Goal: Task Accomplishment & Management: Complete application form

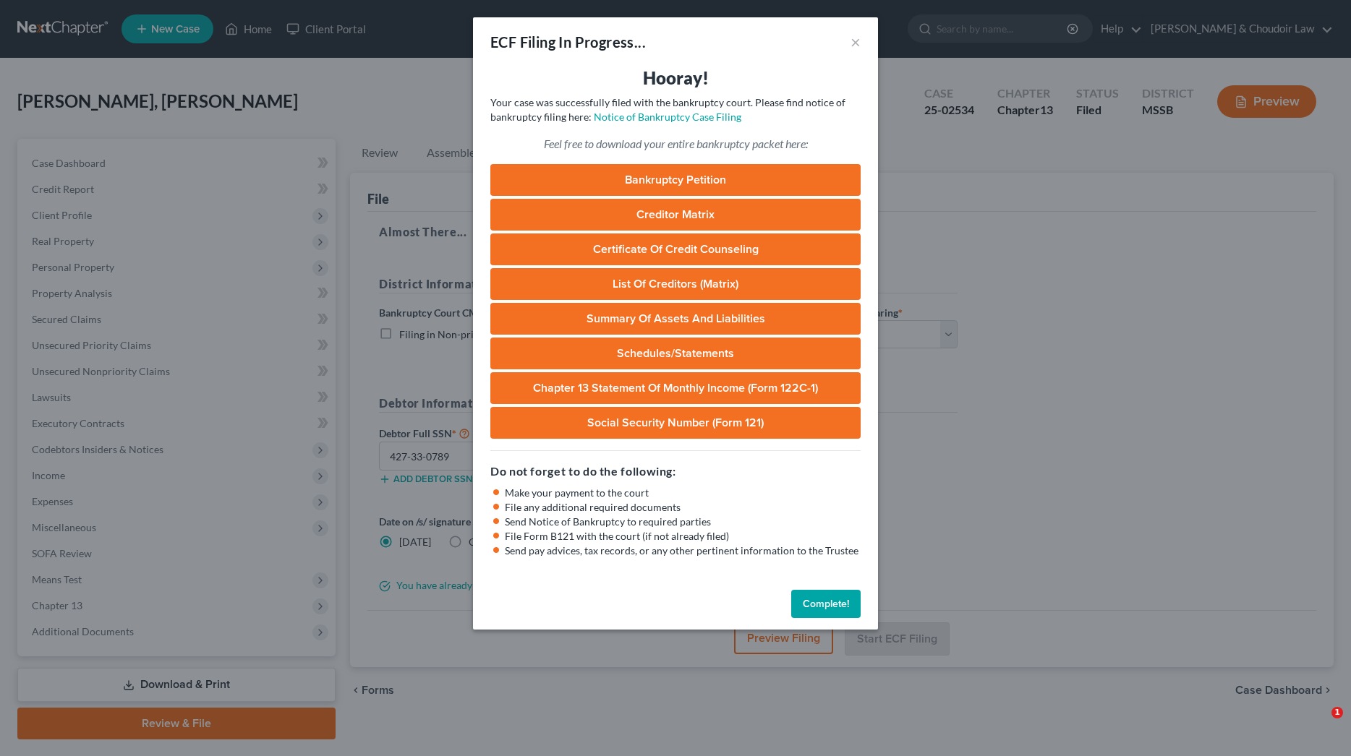
select select "1"
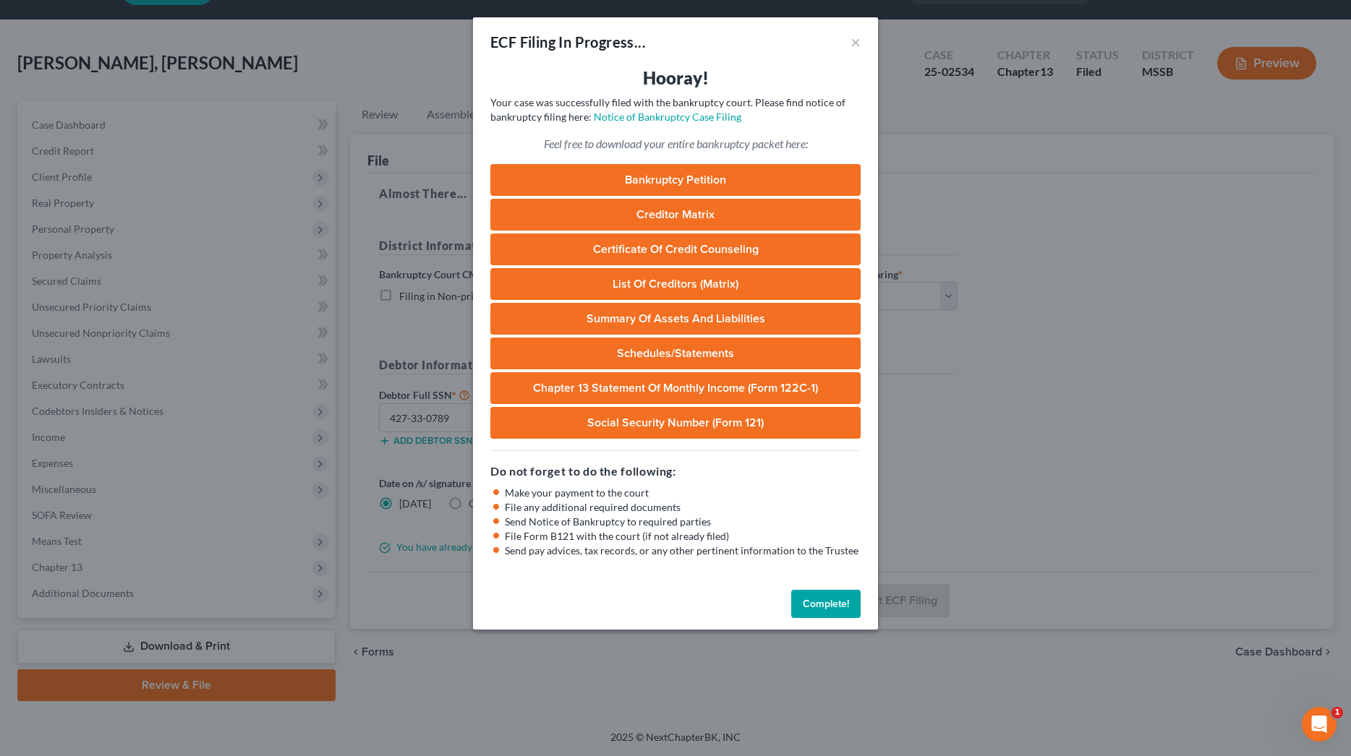
click at [830, 590] on button "Complete!" at bounding box center [825, 604] width 69 height 29
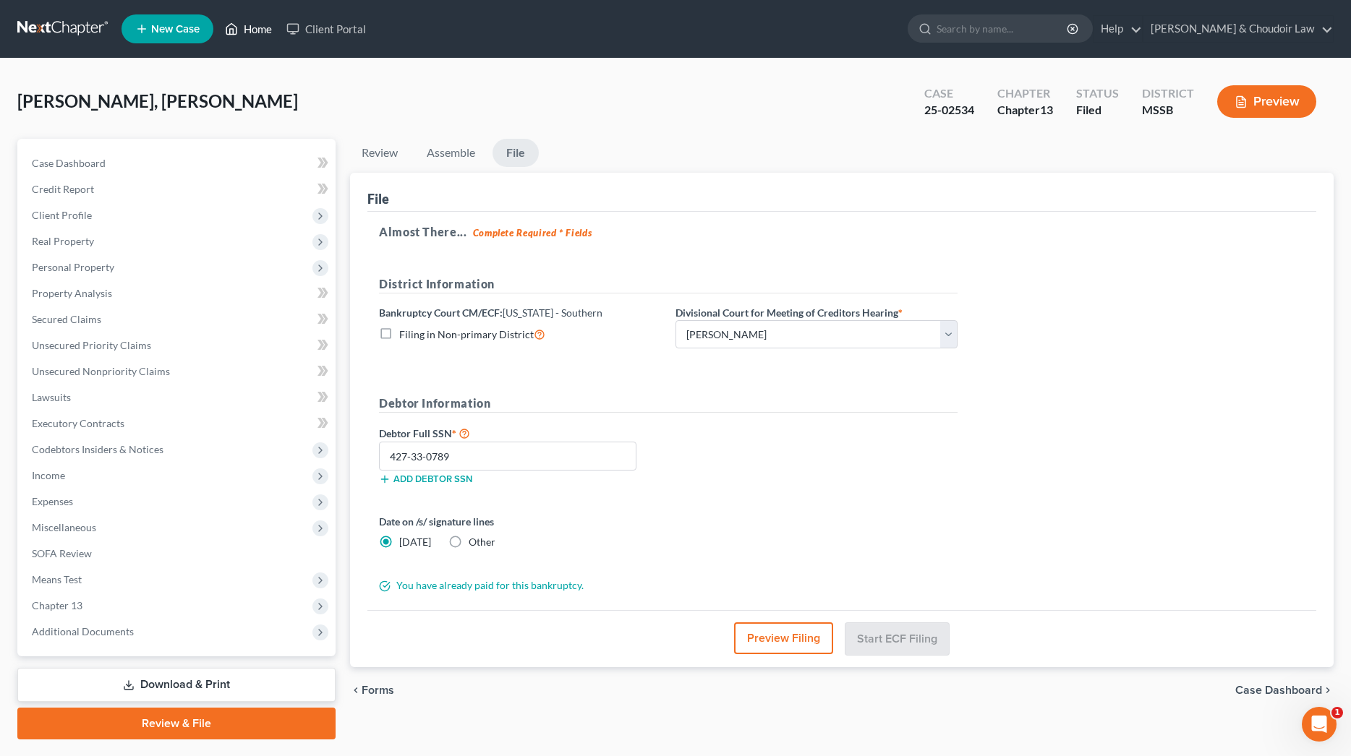
click at [257, 33] on link "Home" at bounding box center [248, 29] width 61 height 26
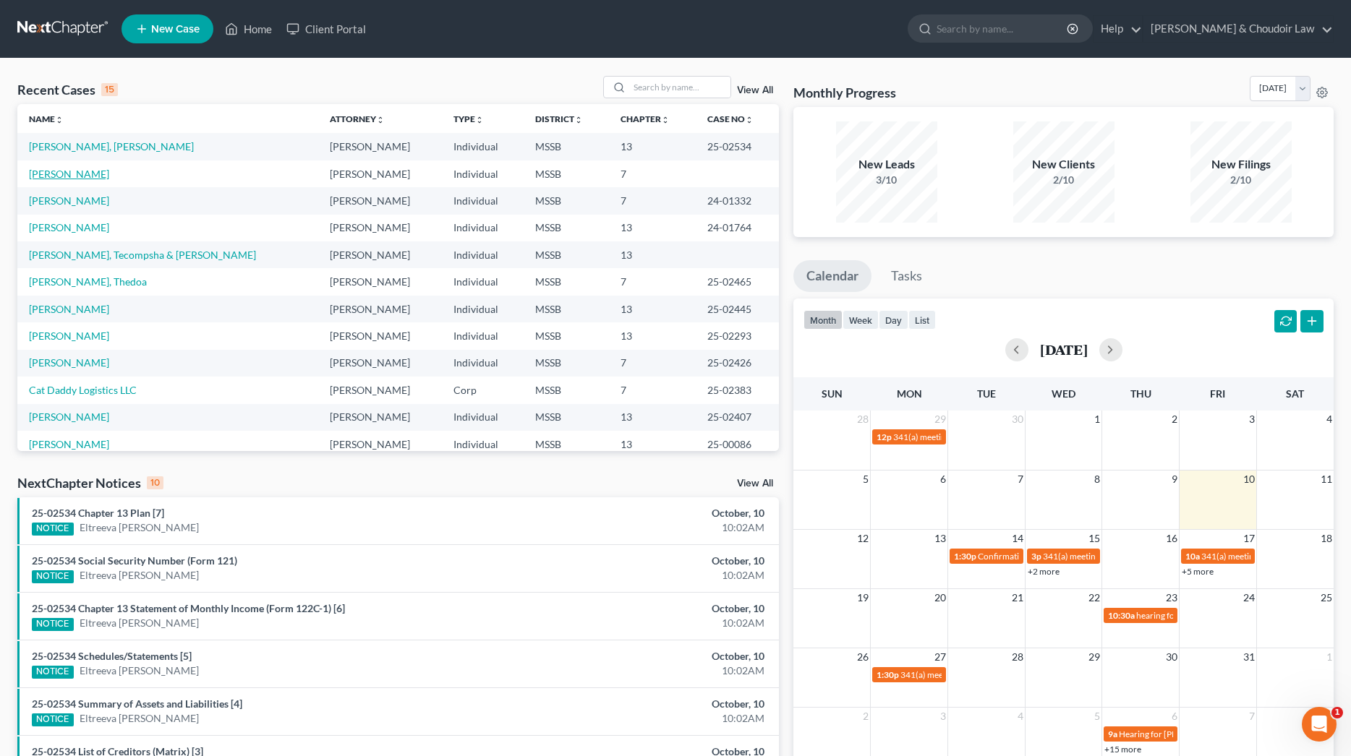
click at [77, 175] on link "Johnson, Allen" at bounding box center [69, 174] width 80 height 12
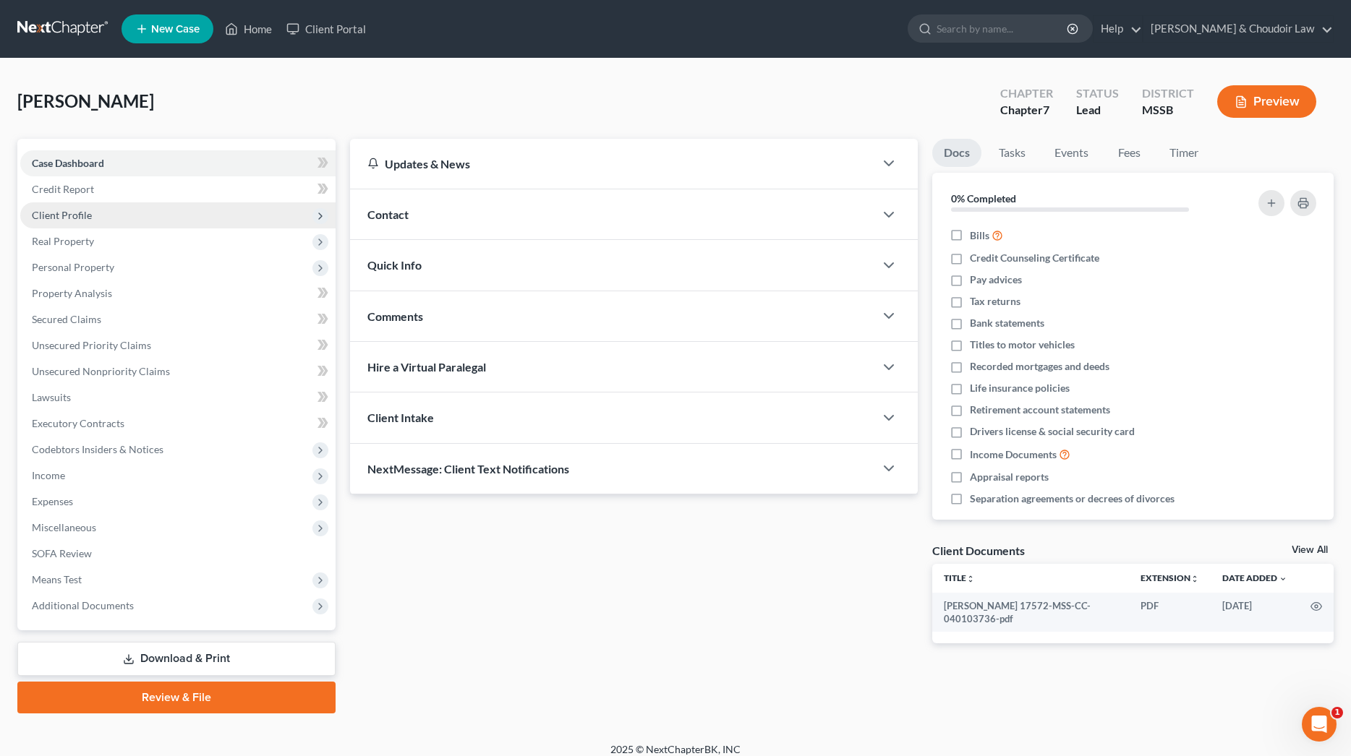
click at [72, 218] on span "Client Profile" at bounding box center [62, 215] width 60 height 12
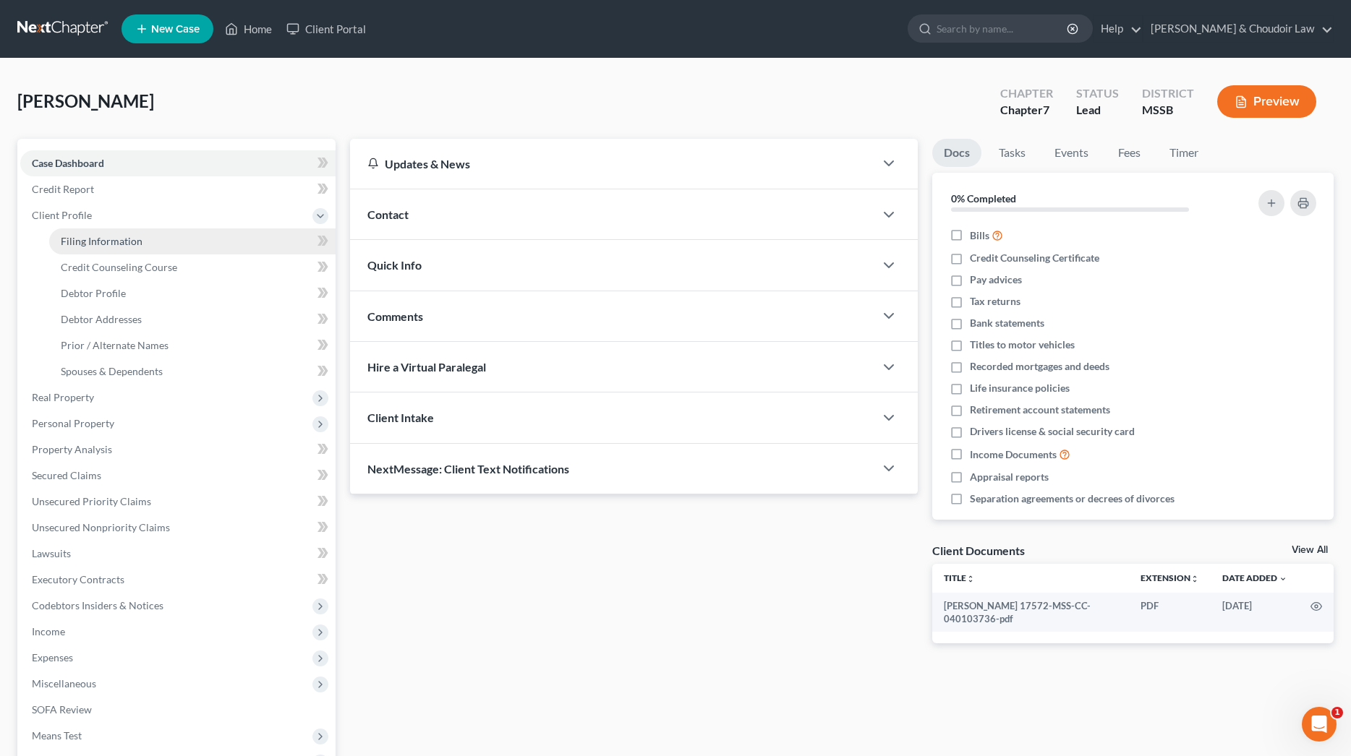
click at [85, 238] on span "Filing Information" at bounding box center [102, 241] width 82 height 12
select select "1"
select select "0"
select select "25"
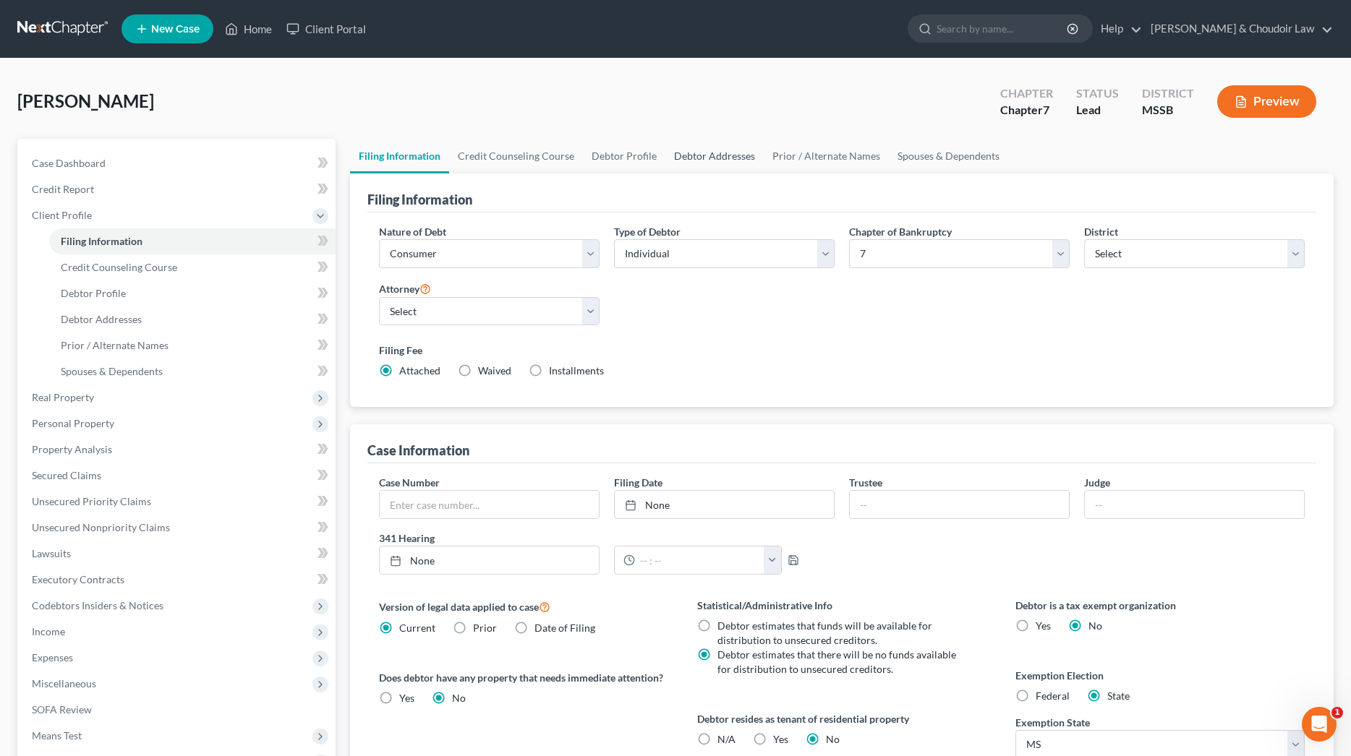
click at [738, 154] on link "Debtor Addresses" at bounding box center [714, 156] width 98 height 35
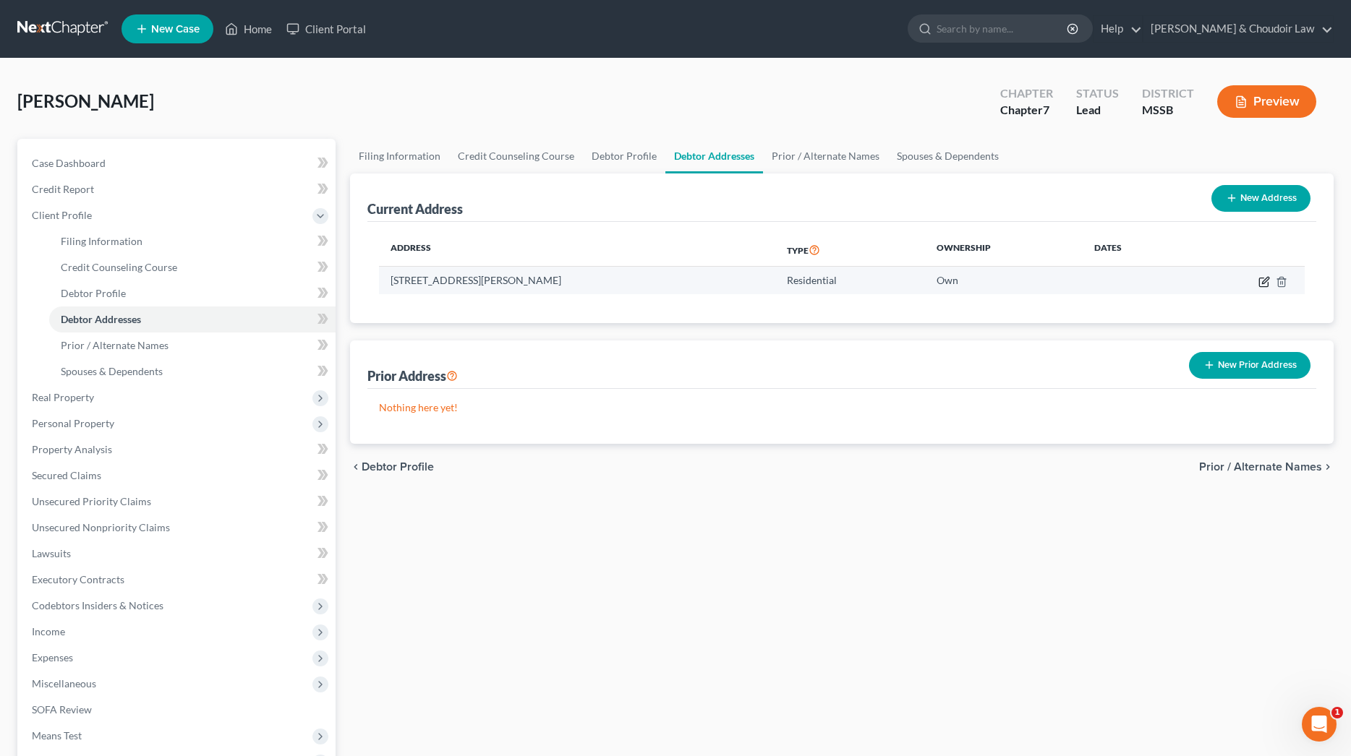
click at [1266, 279] on icon "button" at bounding box center [1264, 282] width 12 height 12
select select "25"
select select "38"
select select "0"
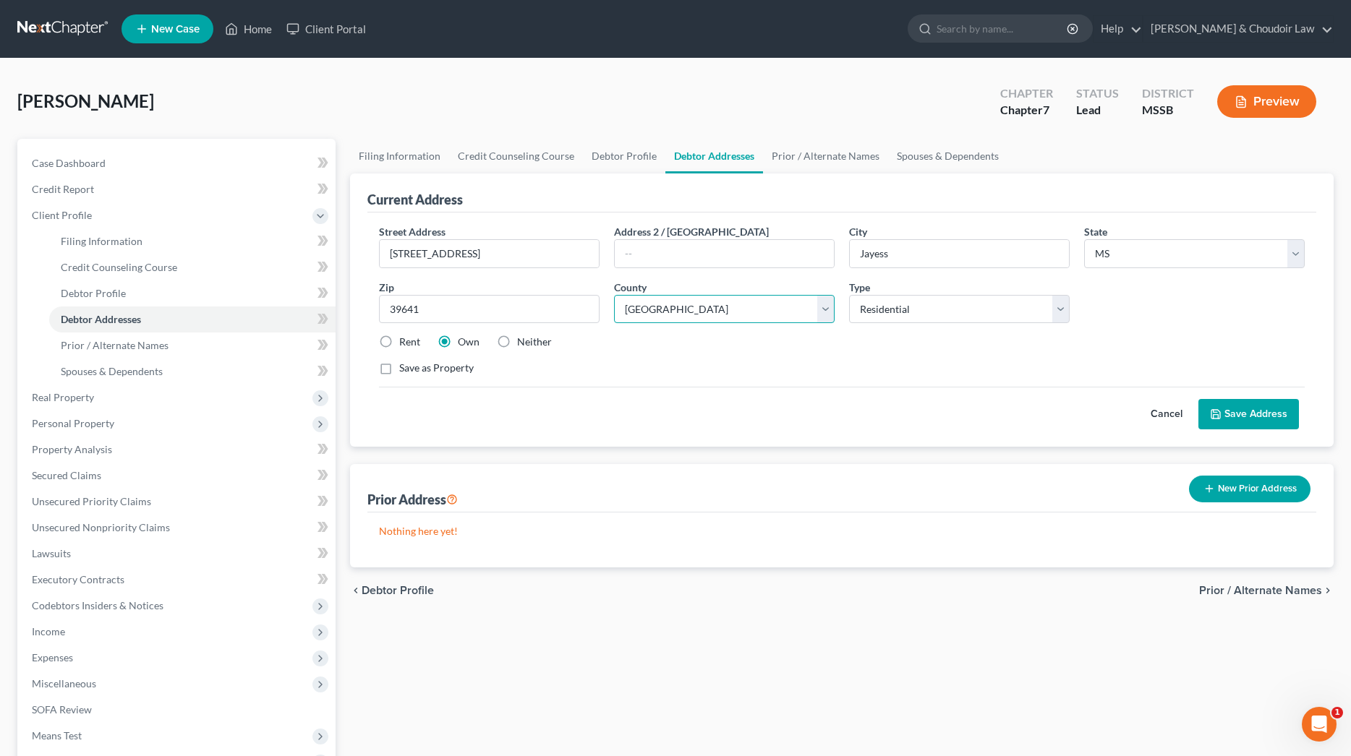
select select "73"
click at [1244, 410] on button "Save Address" at bounding box center [1248, 414] width 101 height 30
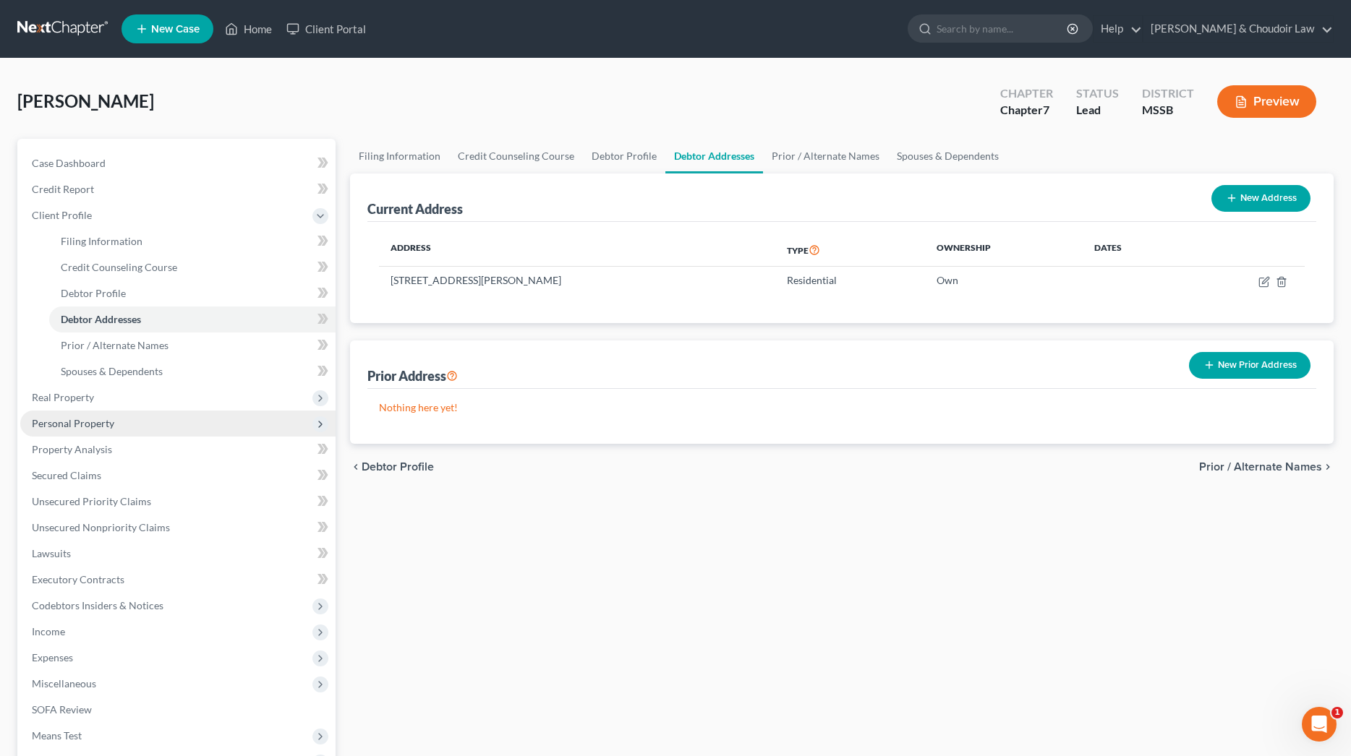
click at [109, 424] on span "Personal Property" at bounding box center [73, 423] width 82 height 12
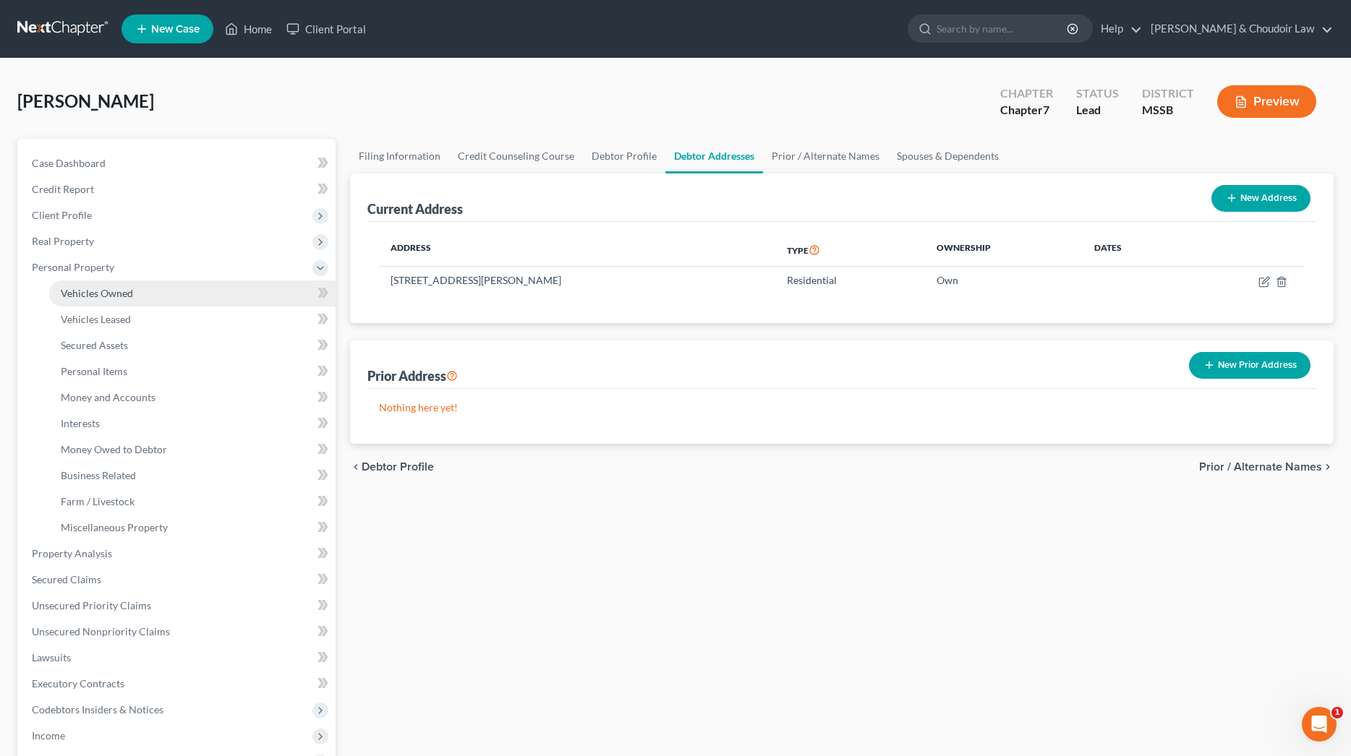
click at [132, 296] on link "Vehicles Owned" at bounding box center [192, 294] width 286 height 26
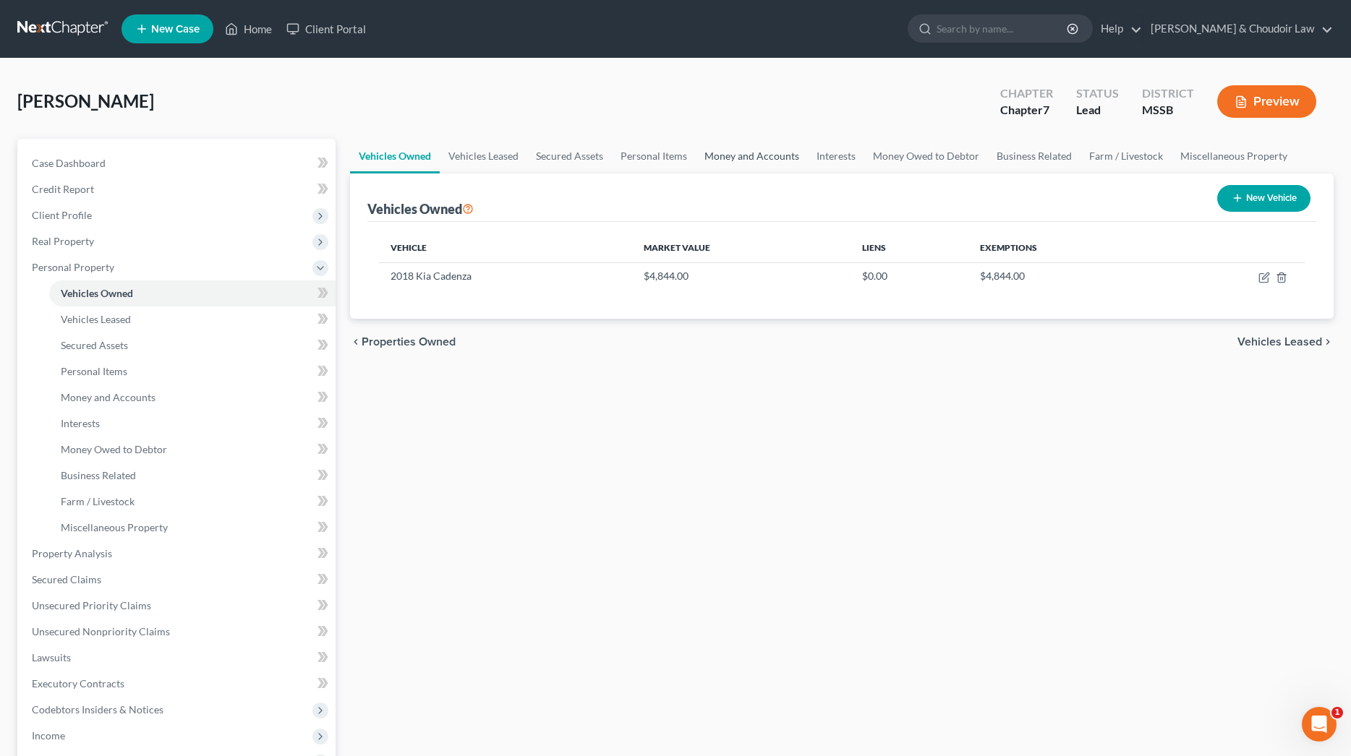
click at [759, 157] on link "Money and Accounts" at bounding box center [752, 156] width 112 height 35
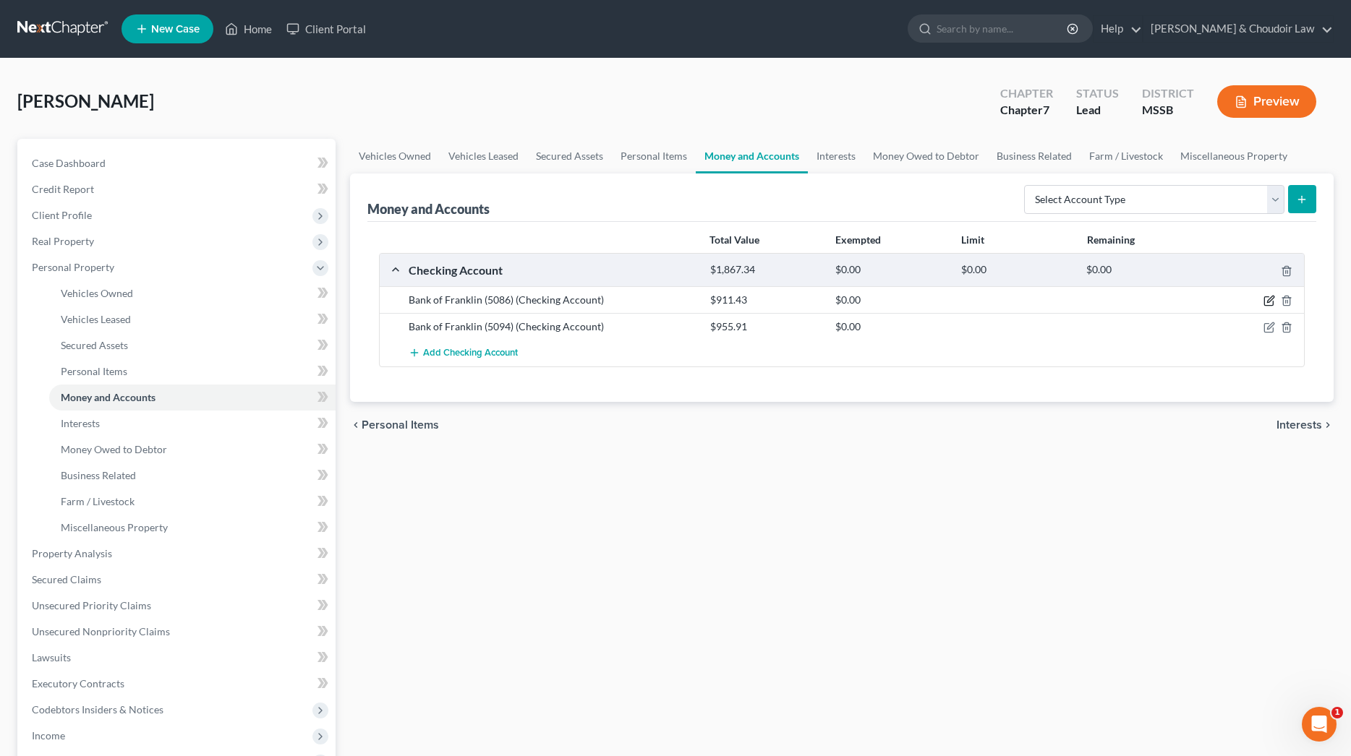
click at [1268, 300] on icon "button" at bounding box center [1270, 299] width 7 height 7
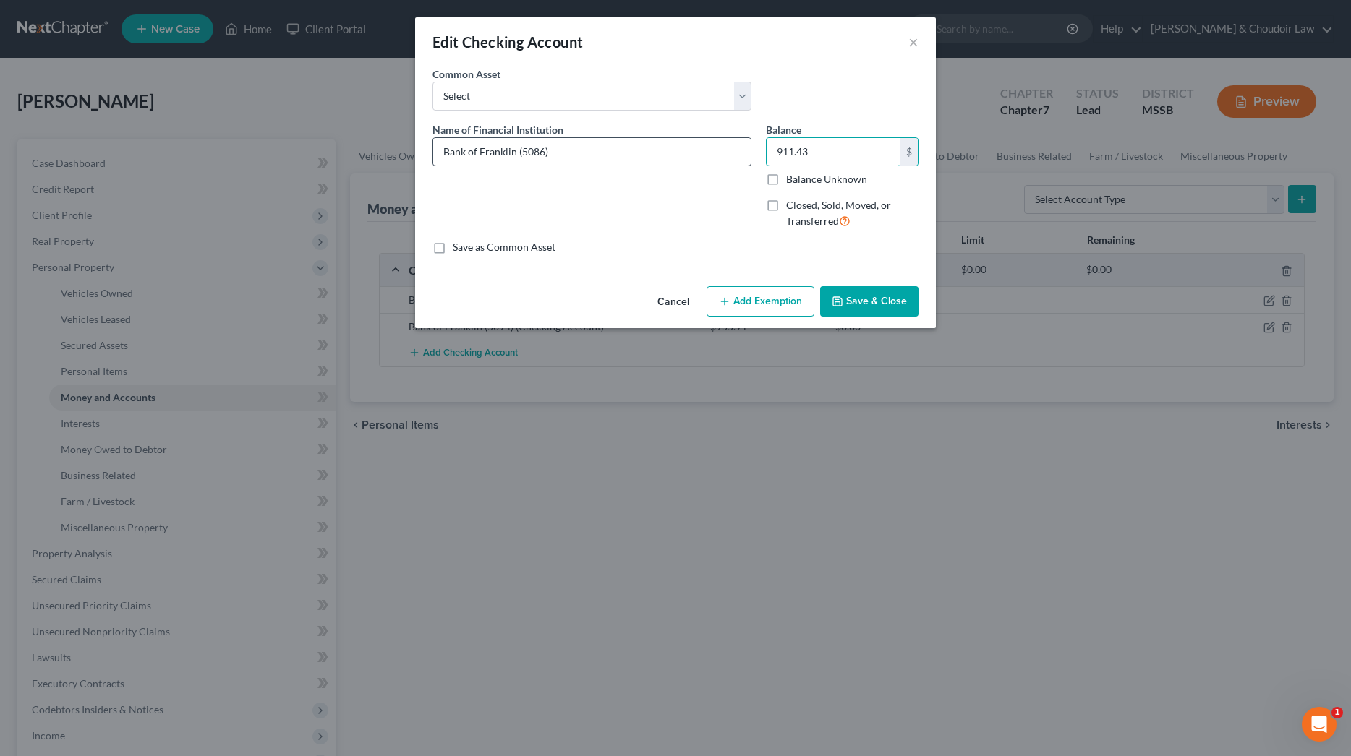
drag, startPoint x: 834, startPoint y: 157, endPoint x: 738, endPoint y: 148, distance: 97.3
click at [738, 148] on div "Name of Financial Institution * Bank of Franklin (5086) Balance 911.43 $ Balanc…" at bounding box center [675, 181] width 500 height 119
type input "1,659.96"
click at [868, 297] on button "Save & Close" at bounding box center [869, 301] width 98 height 30
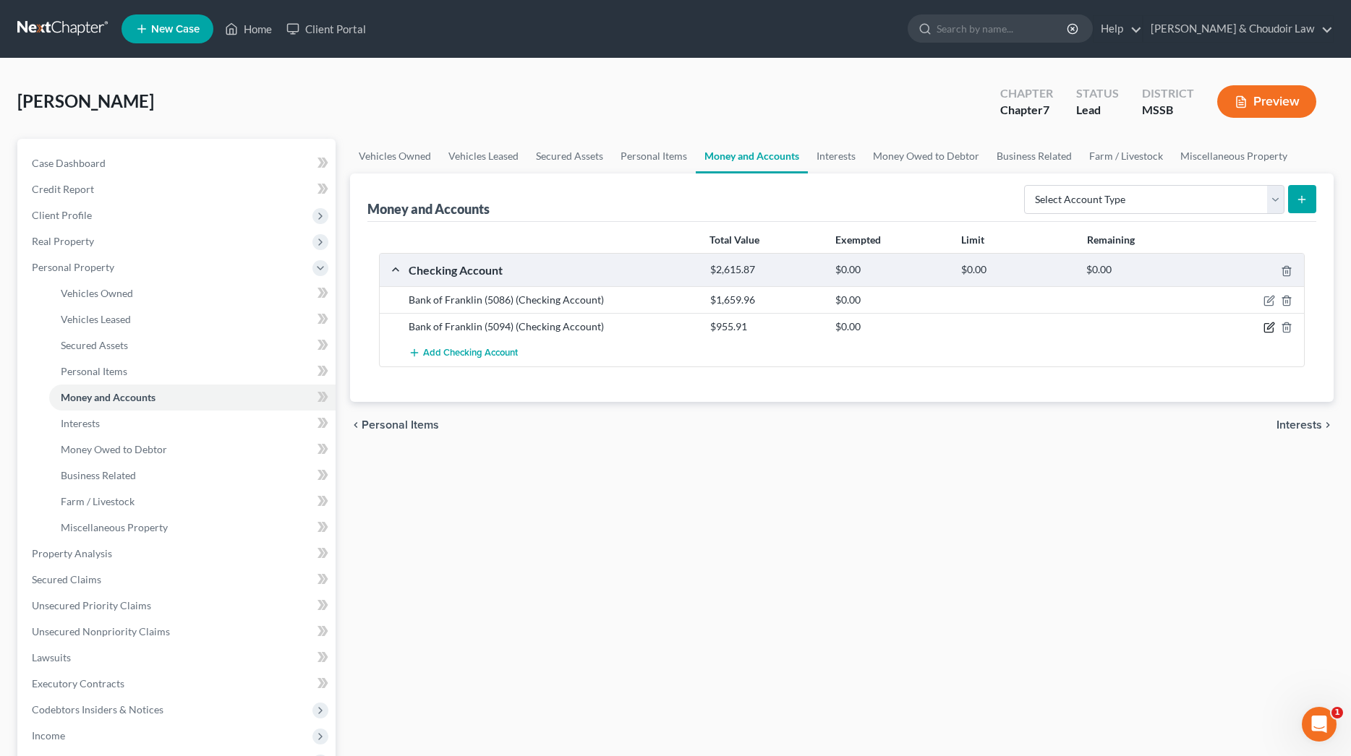
click at [1268, 328] on icon "button" at bounding box center [1270, 326] width 7 height 7
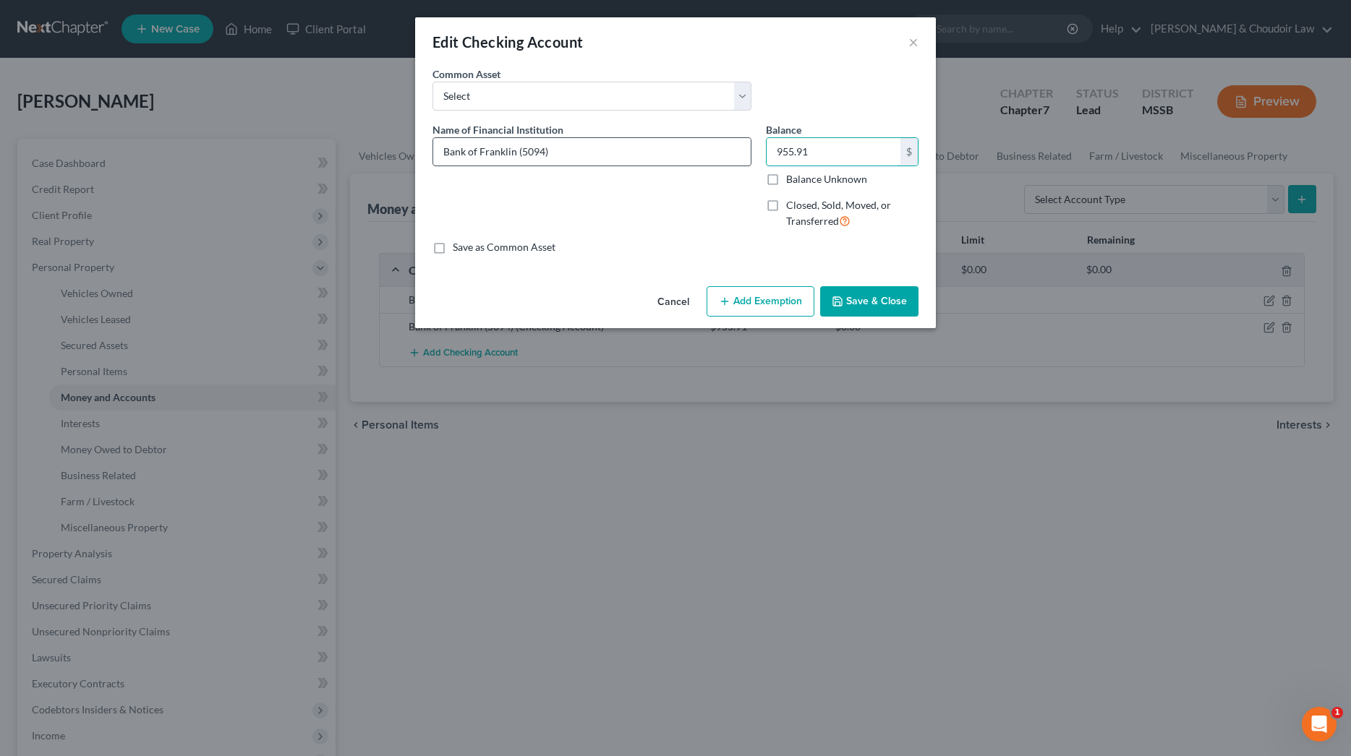
drag, startPoint x: 821, startPoint y: 153, endPoint x: 746, endPoint y: 153, distance: 74.5
click at [746, 153] on div "Name of Financial Institution * Bank of Franklin (5094) Balance 955.91 $ Balanc…" at bounding box center [675, 181] width 500 height 119
type input "1,191.85"
click at [896, 298] on button "Save & Close" at bounding box center [869, 301] width 98 height 30
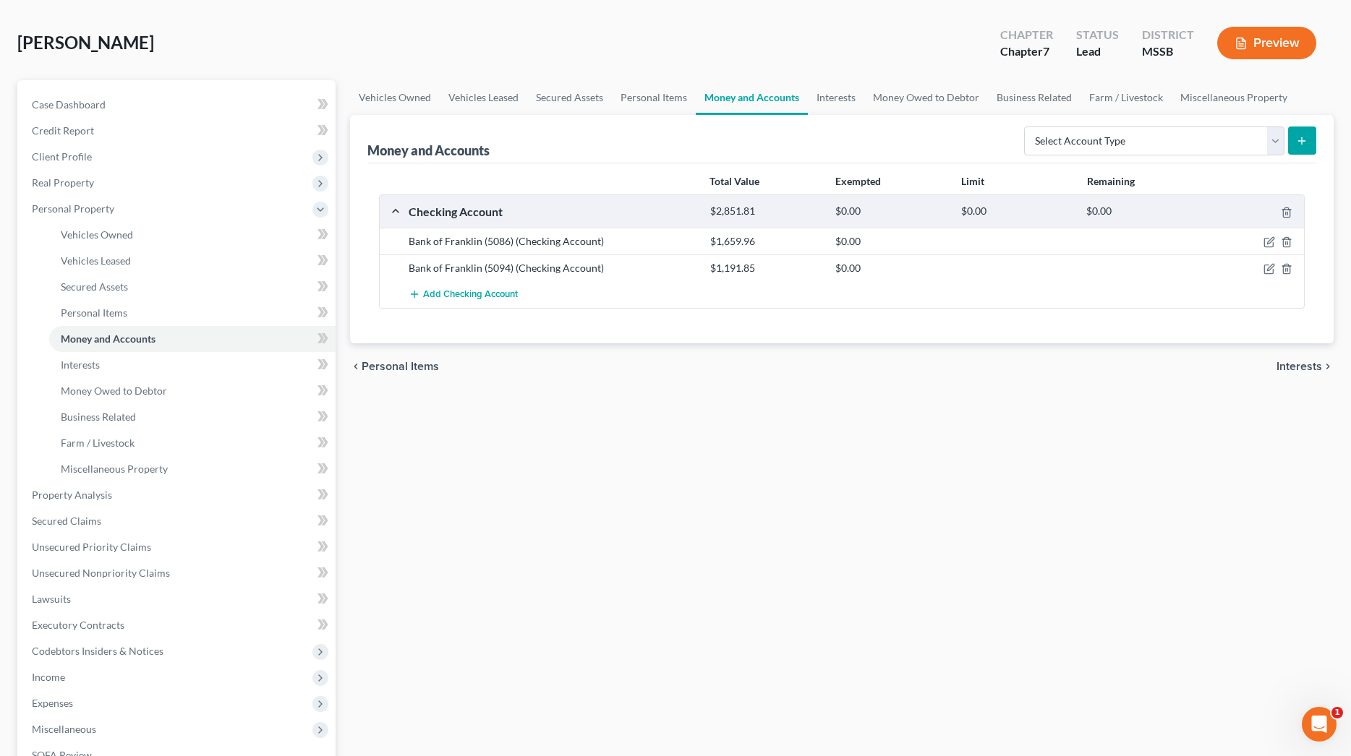
scroll to position [61, 0]
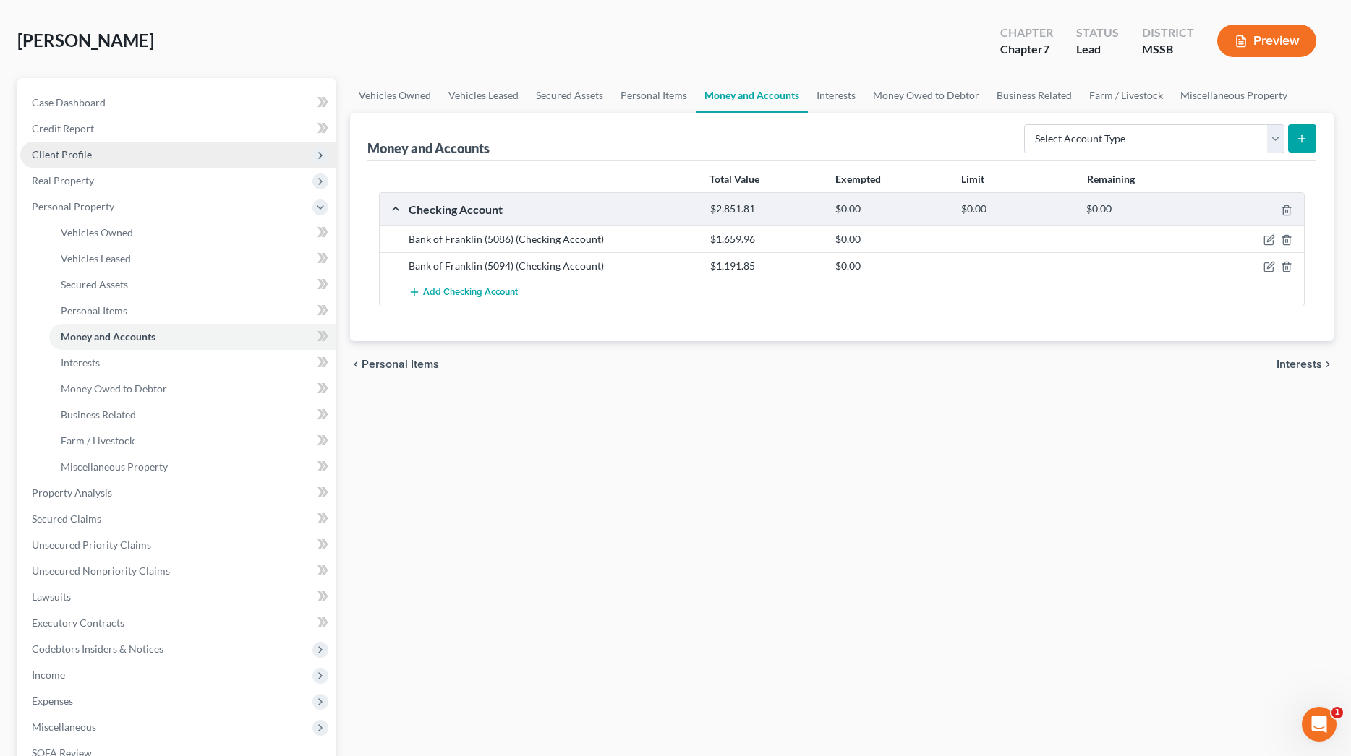
click at [64, 163] on span "Client Profile" at bounding box center [177, 155] width 315 height 26
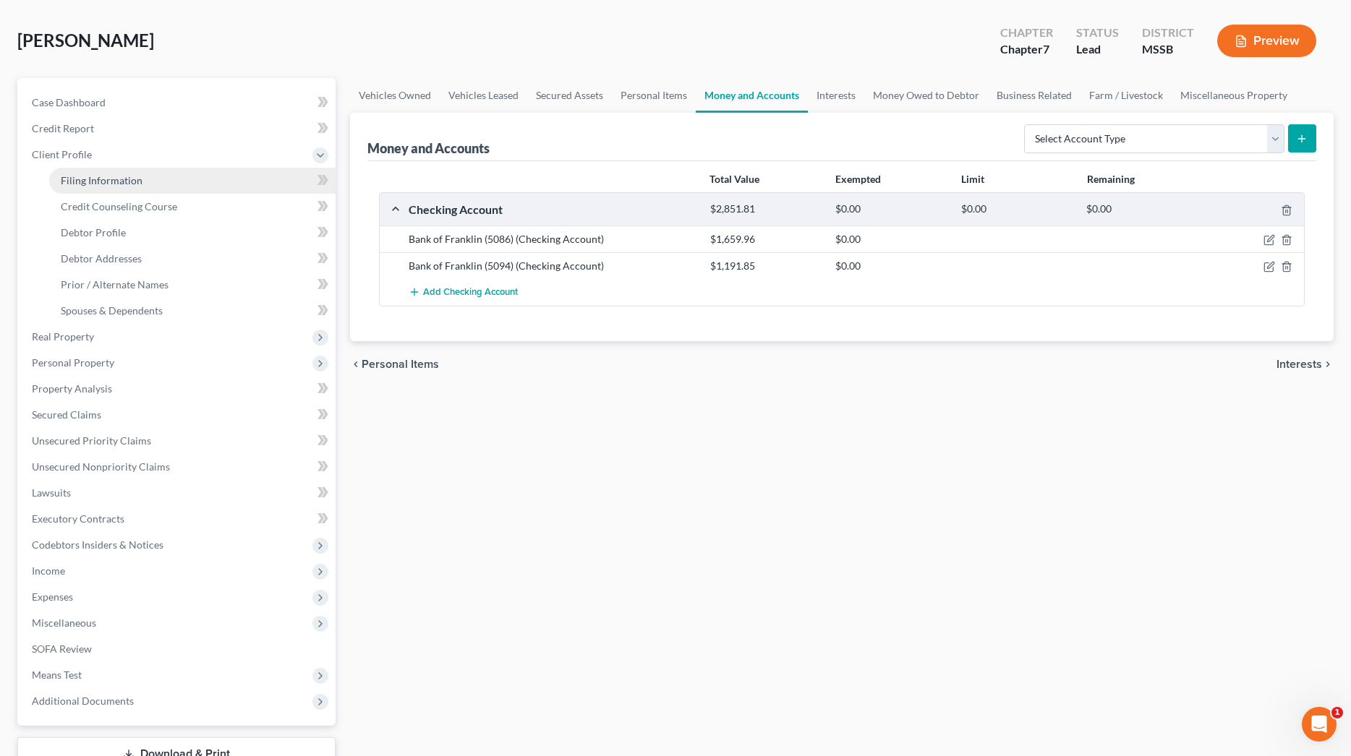
click at [87, 185] on span "Filing Information" at bounding box center [102, 180] width 82 height 12
select select "1"
select select "0"
select select "44"
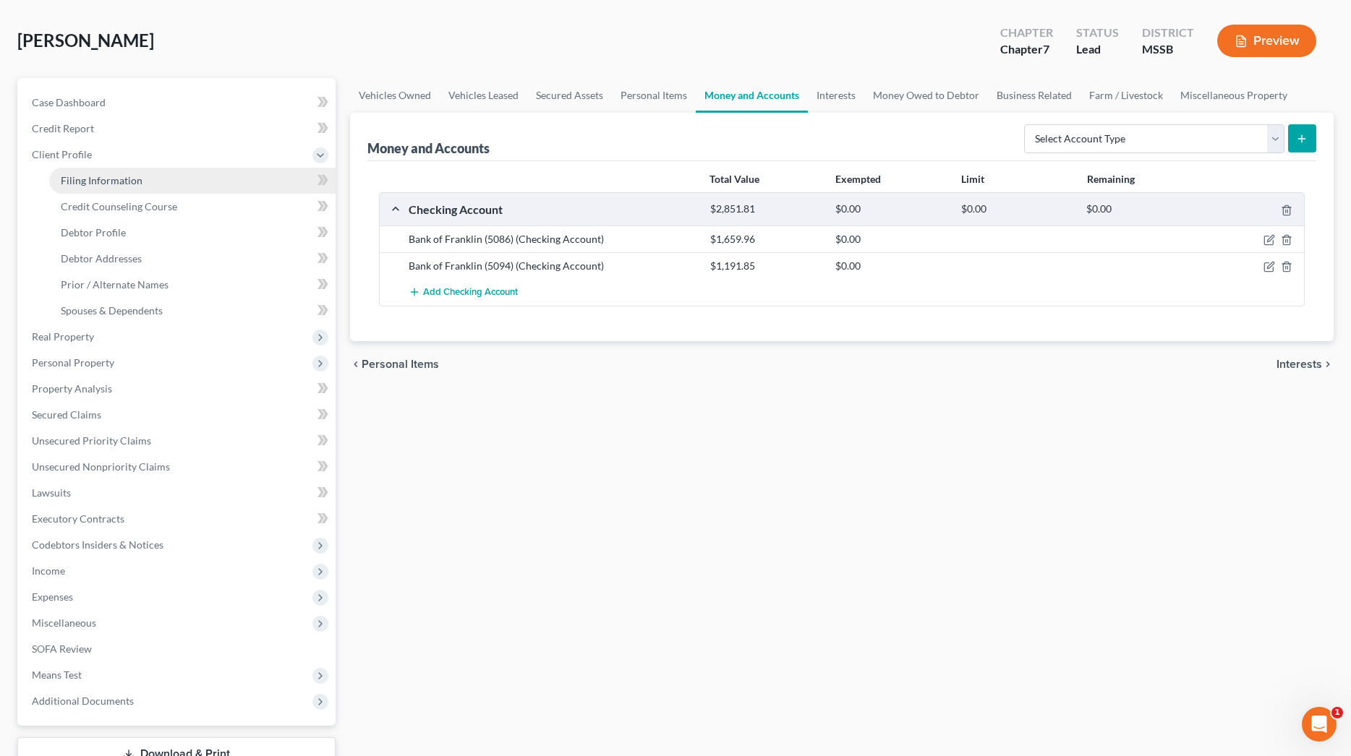
select select "0"
select select "25"
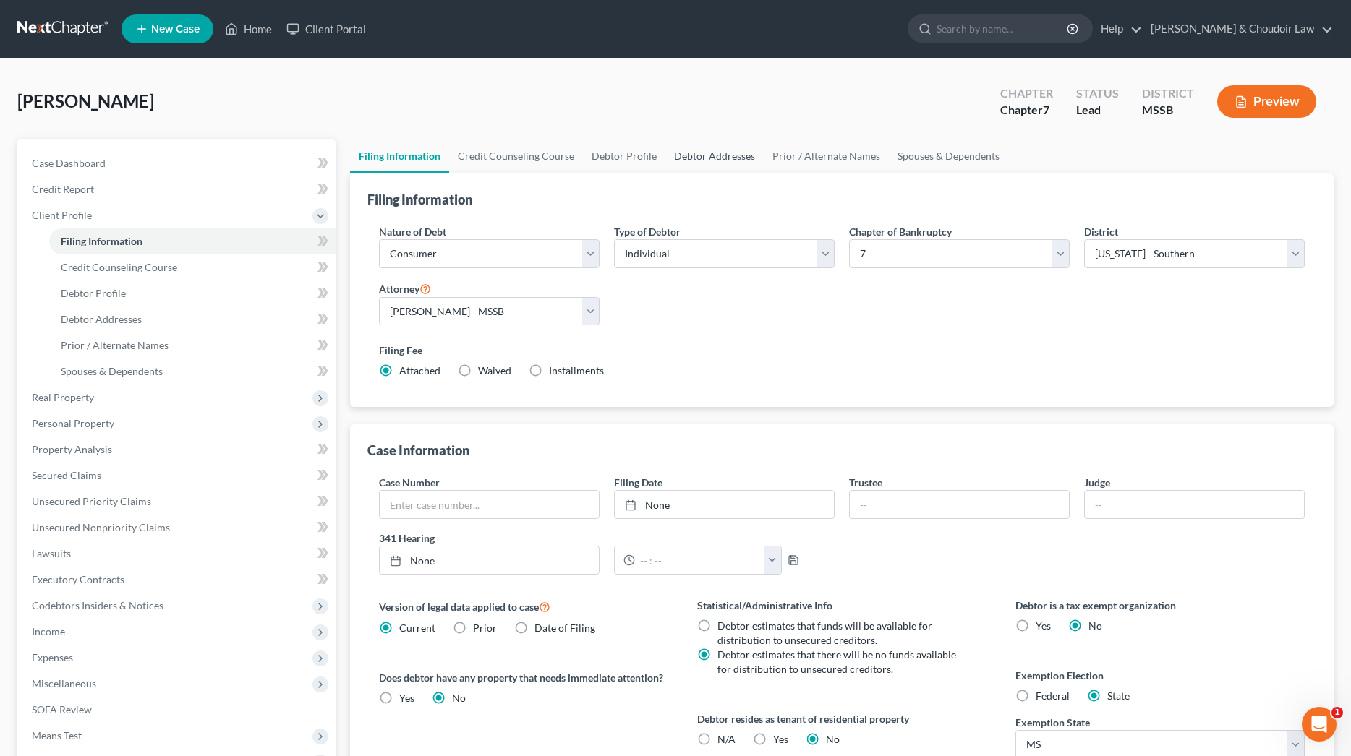
click at [712, 158] on link "Debtor Addresses" at bounding box center [714, 156] width 98 height 35
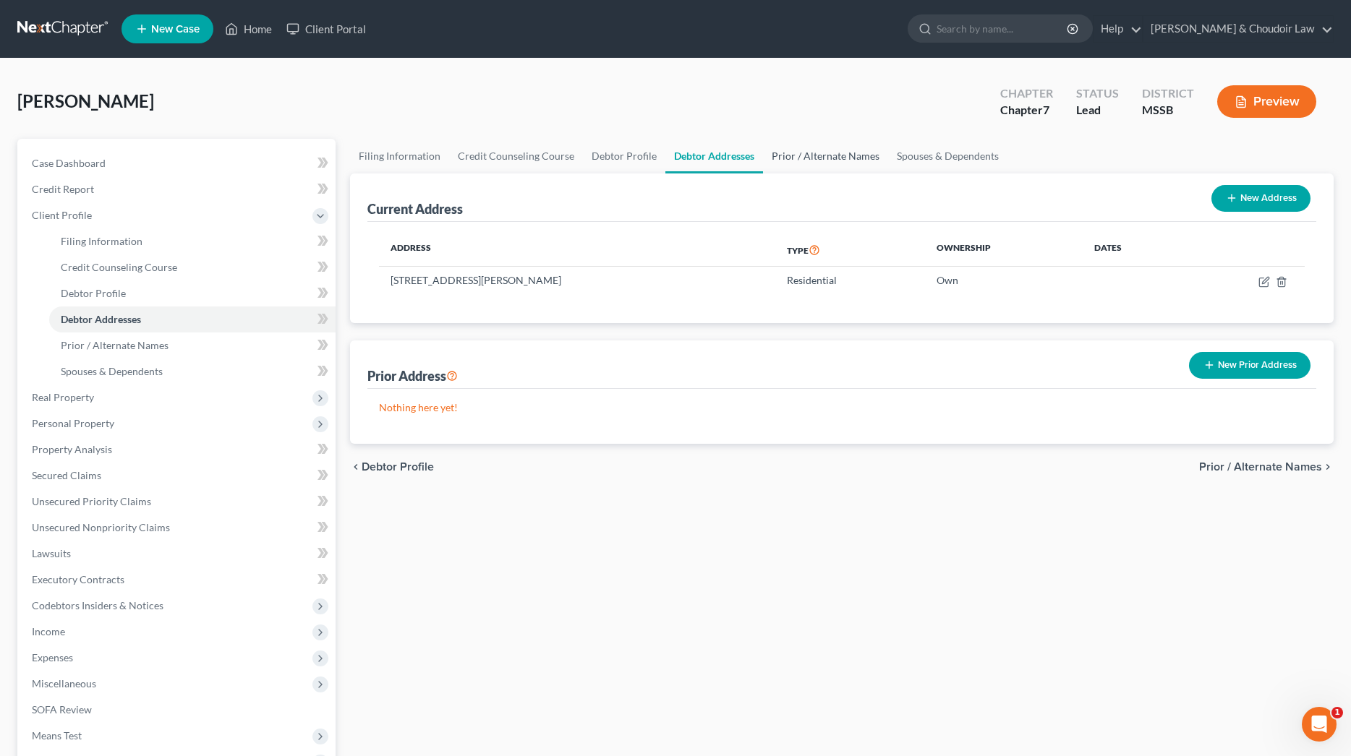
click at [837, 153] on link "Prior / Alternate Names" at bounding box center [825, 156] width 125 height 35
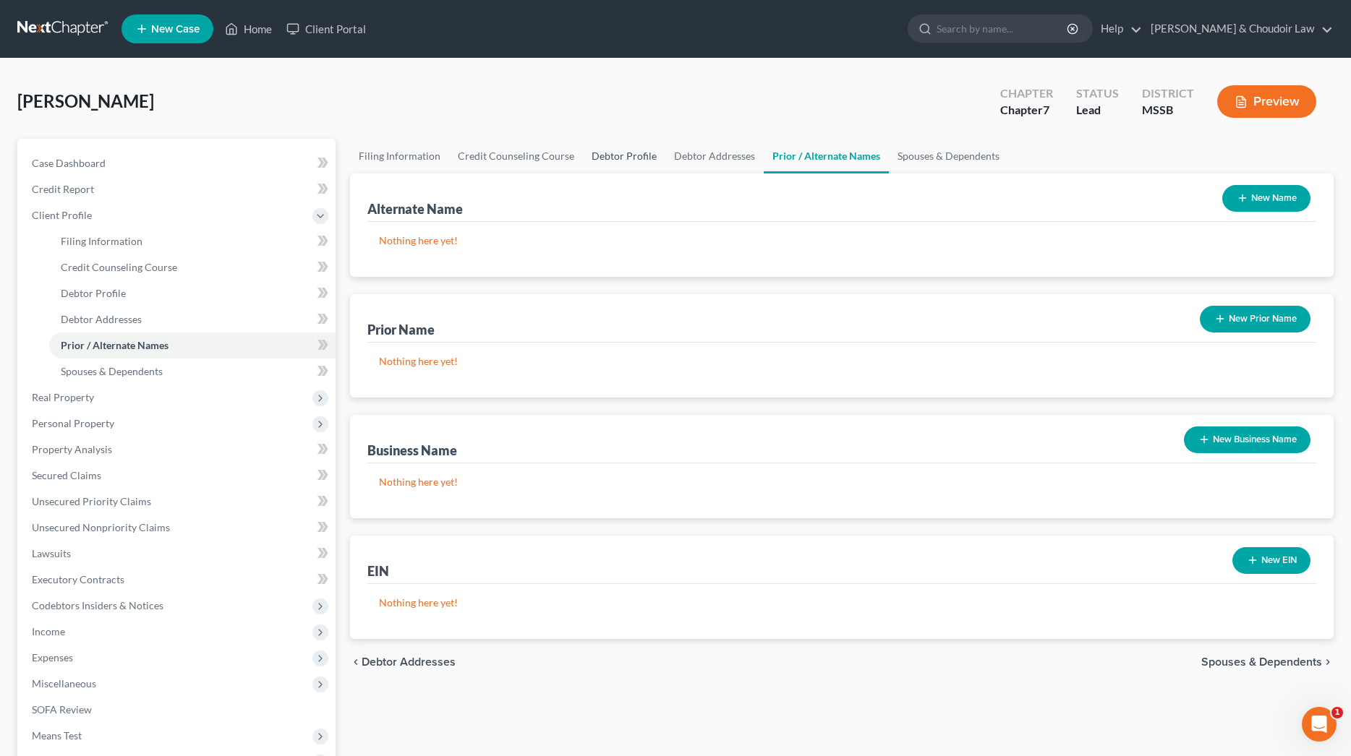
click at [621, 154] on link "Debtor Profile" at bounding box center [624, 156] width 82 height 35
select select "0"
select select "1"
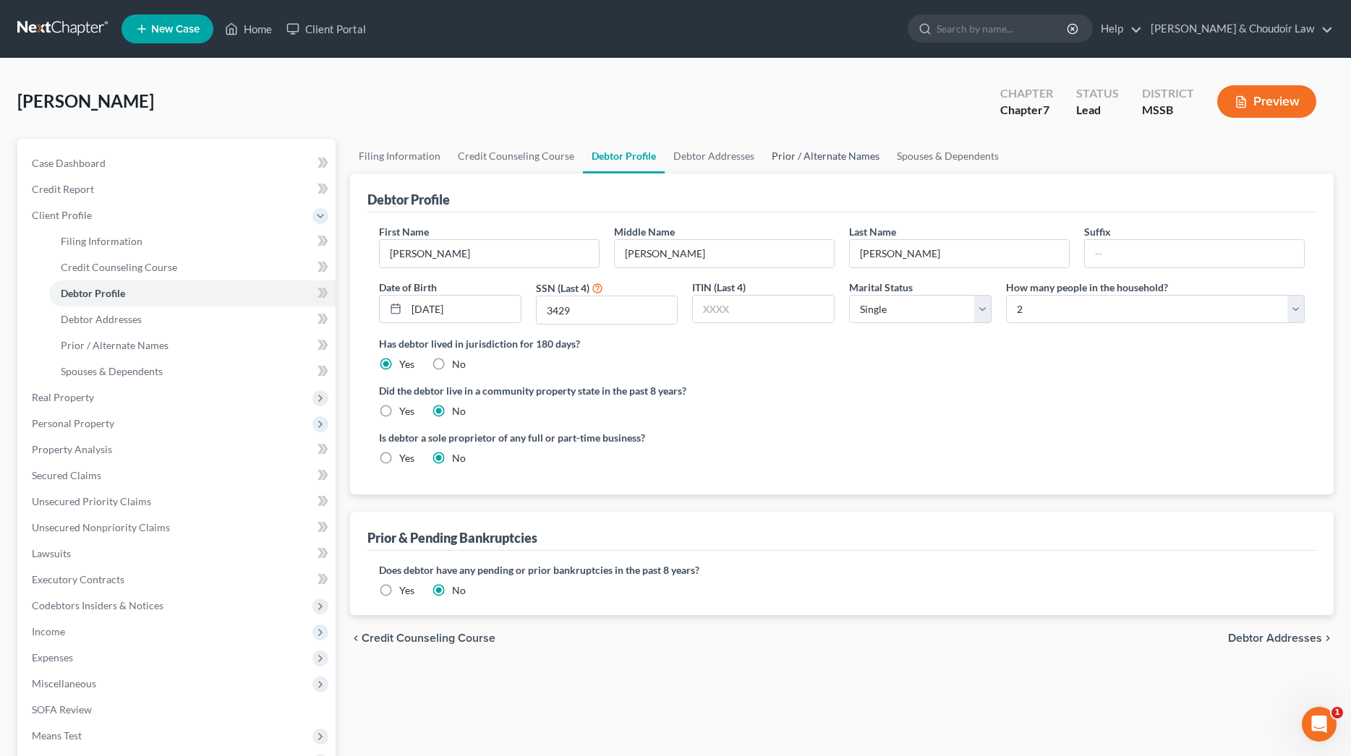
click at [829, 155] on link "Prior / Alternate Names" at bounding box center [825, 156] width 125 height 35
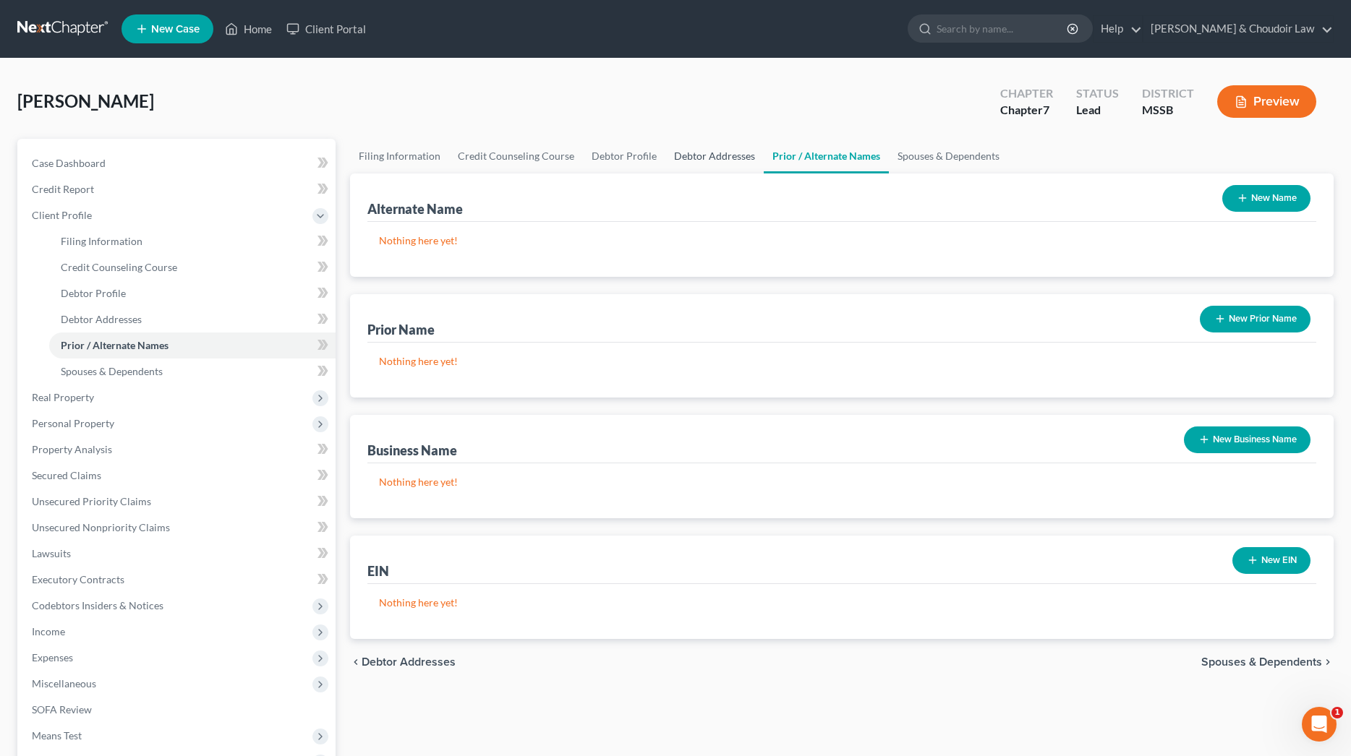
click at [727, 151] on link "Debtor Addresses" at bounding box center [714, 156] width 98 height 35
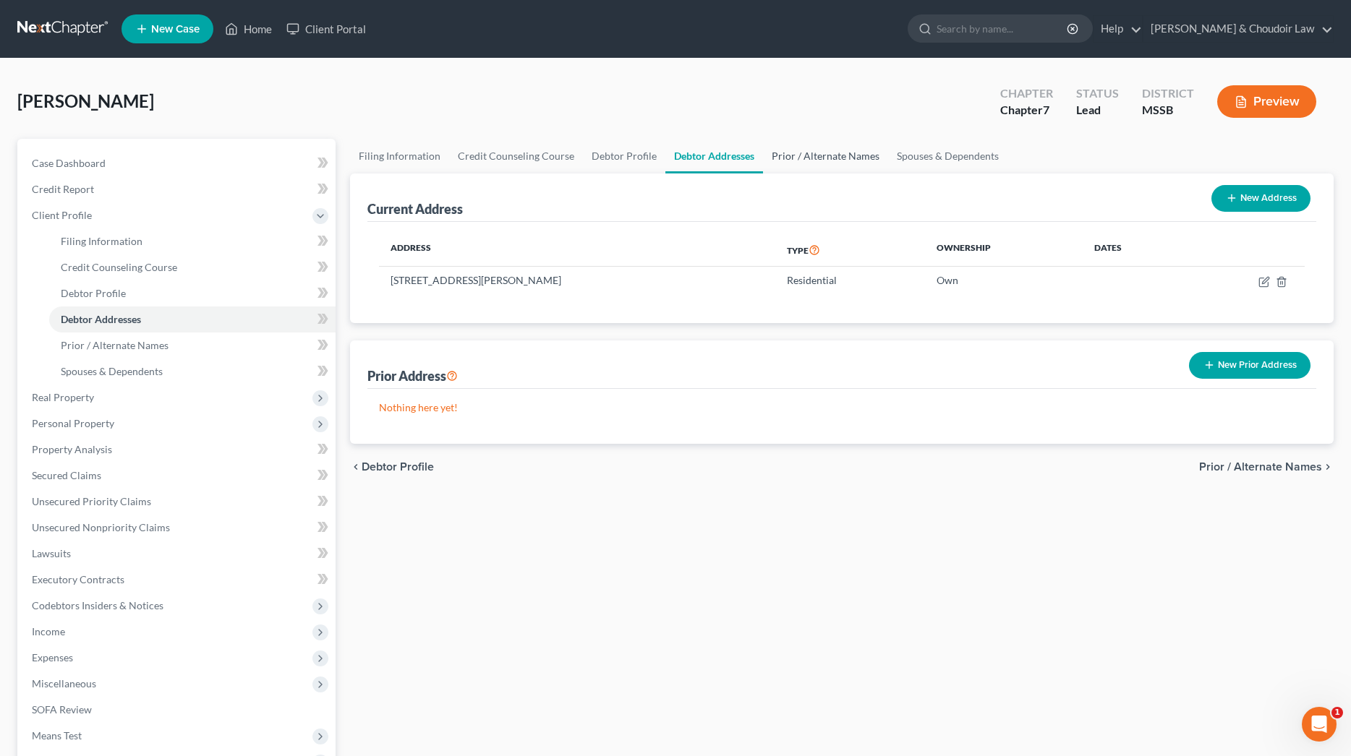
click at [834, 160] on link "Prior / Alternate Names" at bounding box center [825, 156] width 125 height 35
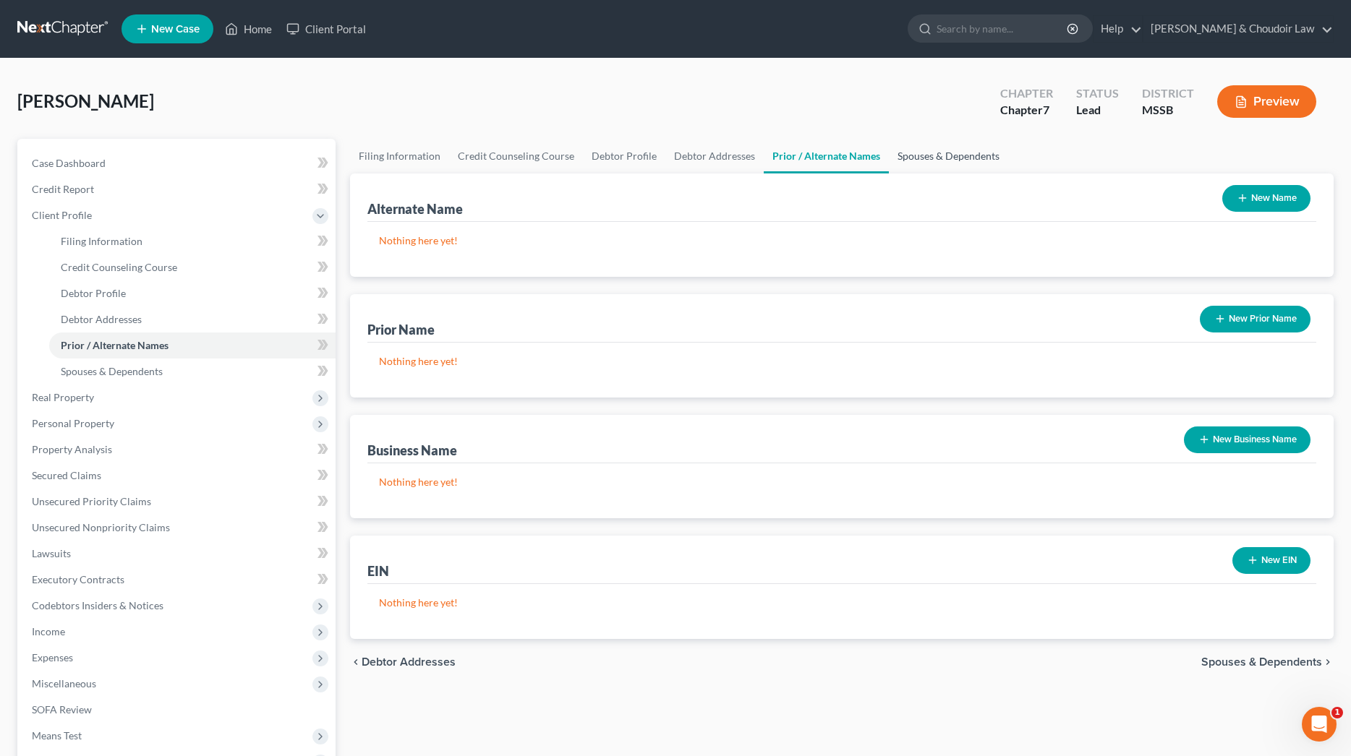
click at [940, 158] on link "Spouses & Dependents" at bounding box center [948, 156] width 119 height 35
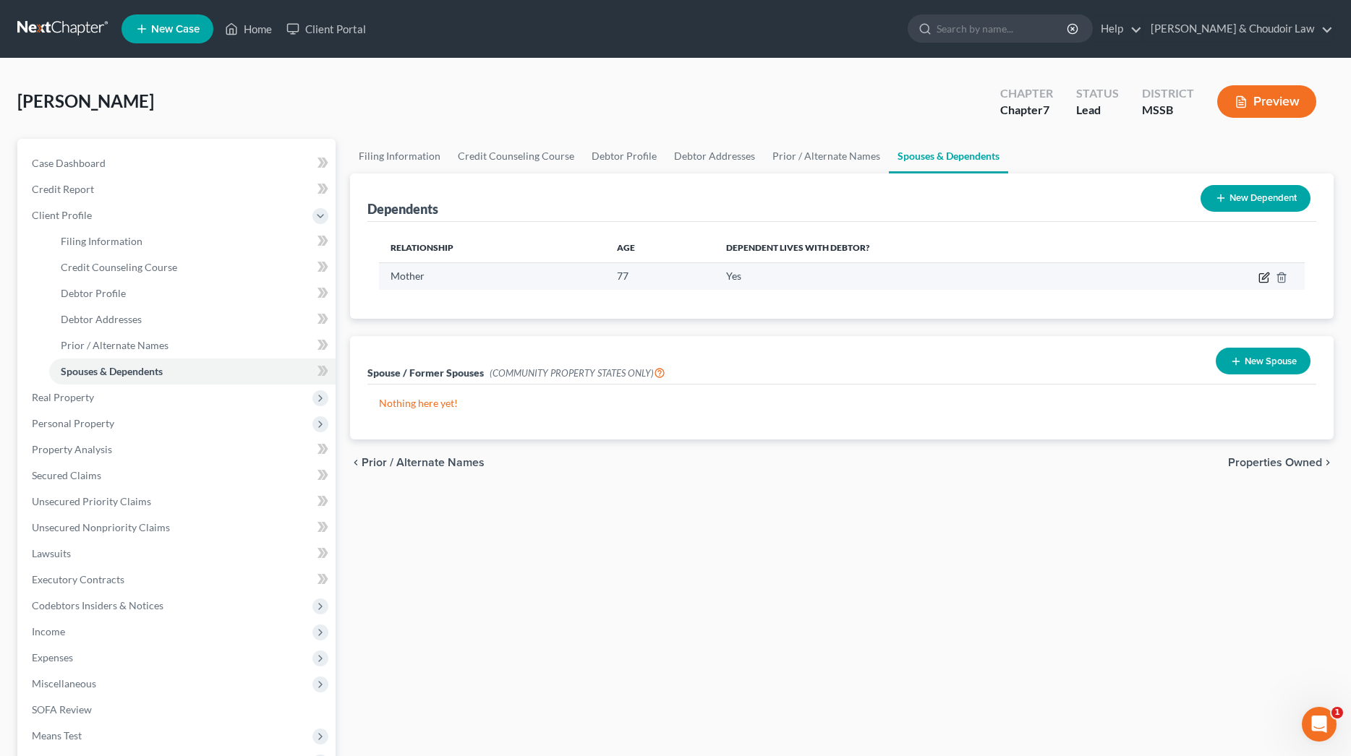
click at [1260, 276] on icon "button" at bounding box center [1264, 278] width 12 height 12
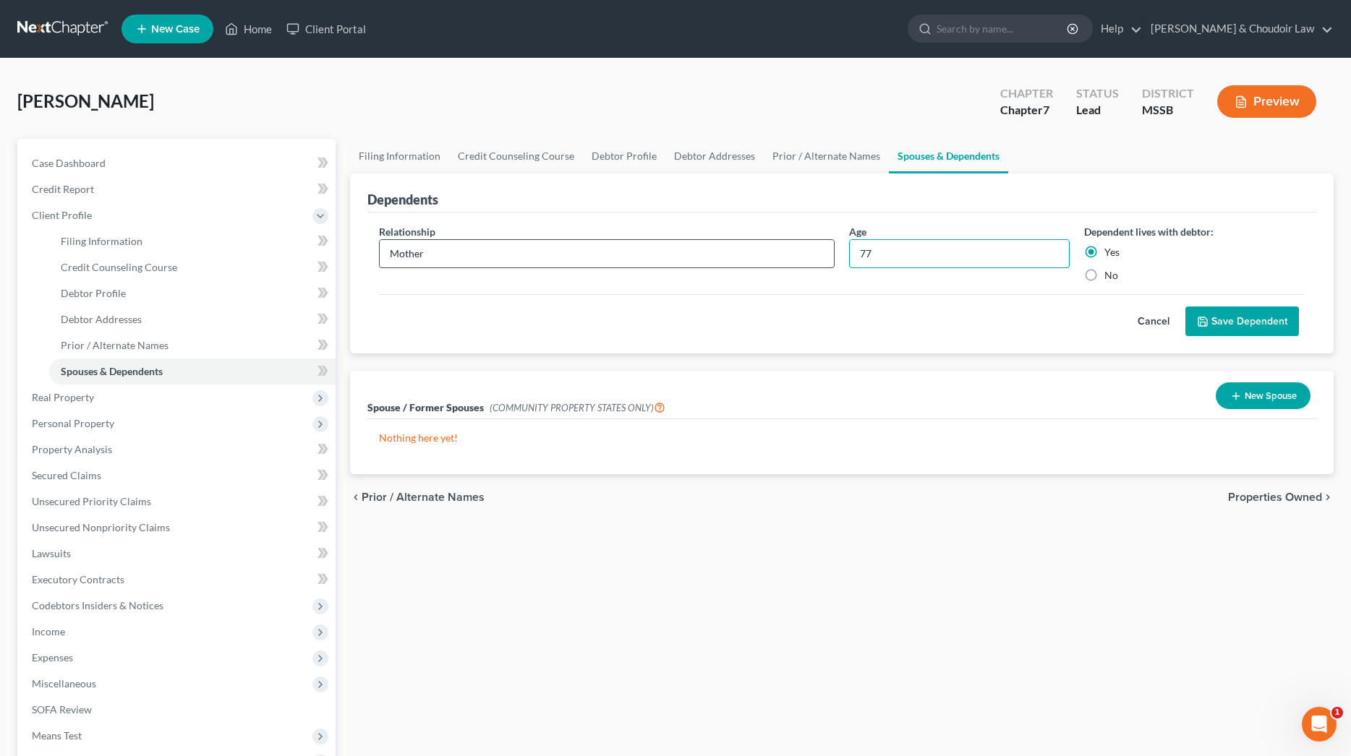
drag, startPoint x: 900, startPoint y: 258, endPoint x: 808, endPoint y: 254, distance: 91.9
click at [808, 254] on div "Relationship * Mother Age 77 Dependent lives with debtor: Yes No" at bounding box center [842, 259] width 940 height 70
type input "75"
click at [1211, 317] on button "Save Dependent" at bounding box center [1242, 322] width 114 height 30
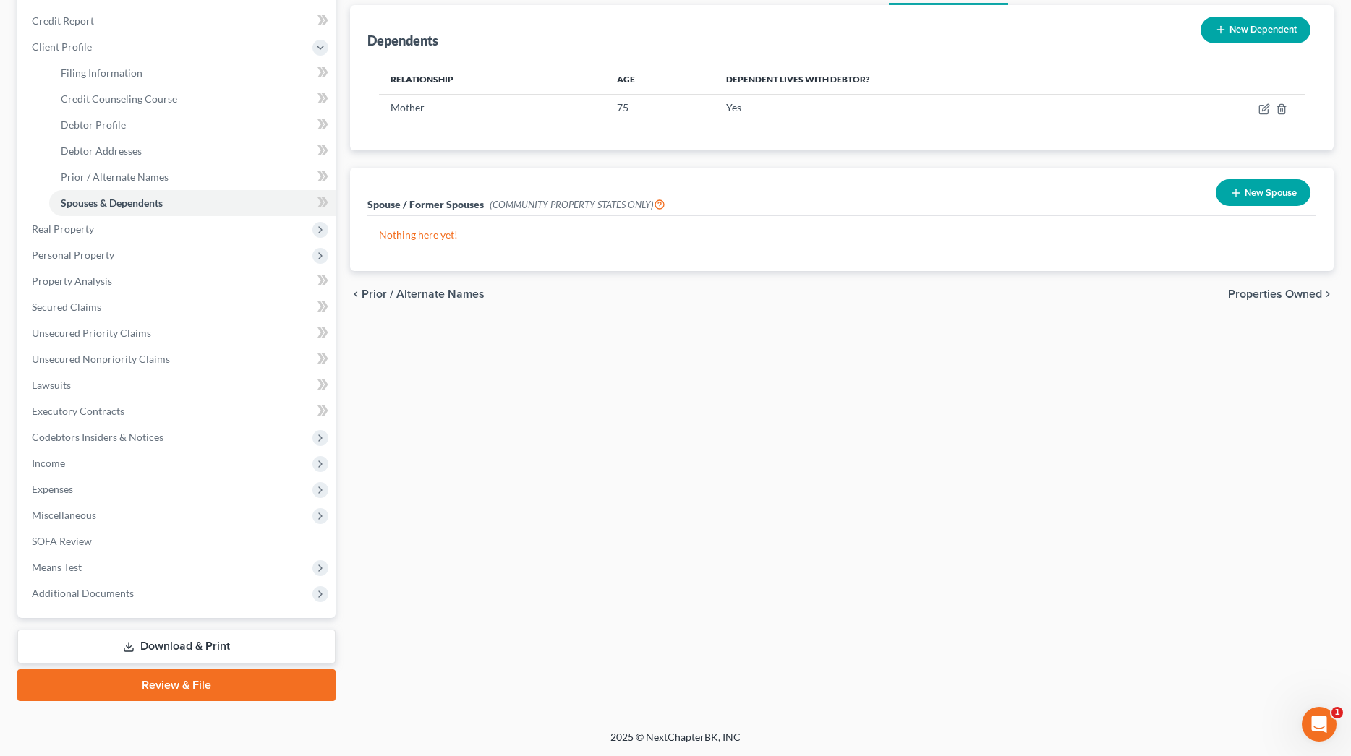
click at [232, 649] on link "Download & Print" at bounding box center [176, 647] width 318 height 34
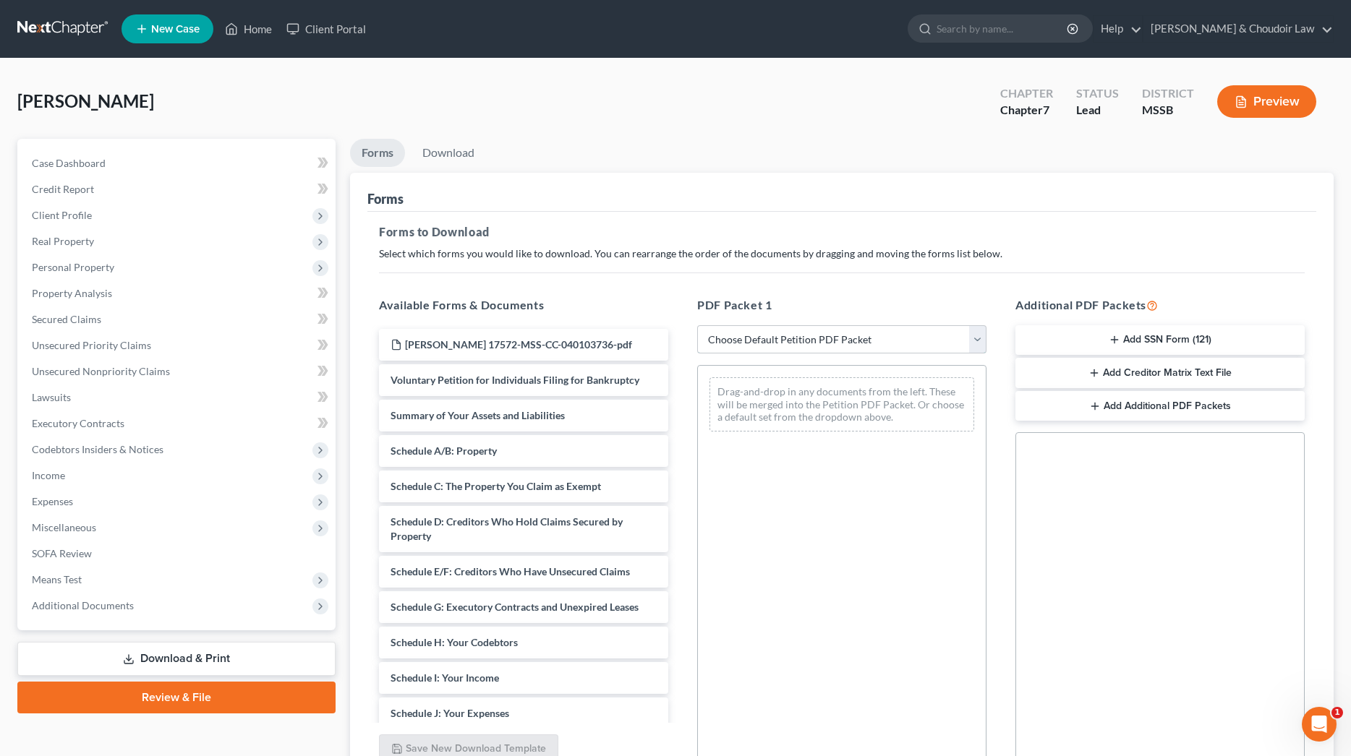
select select "0"
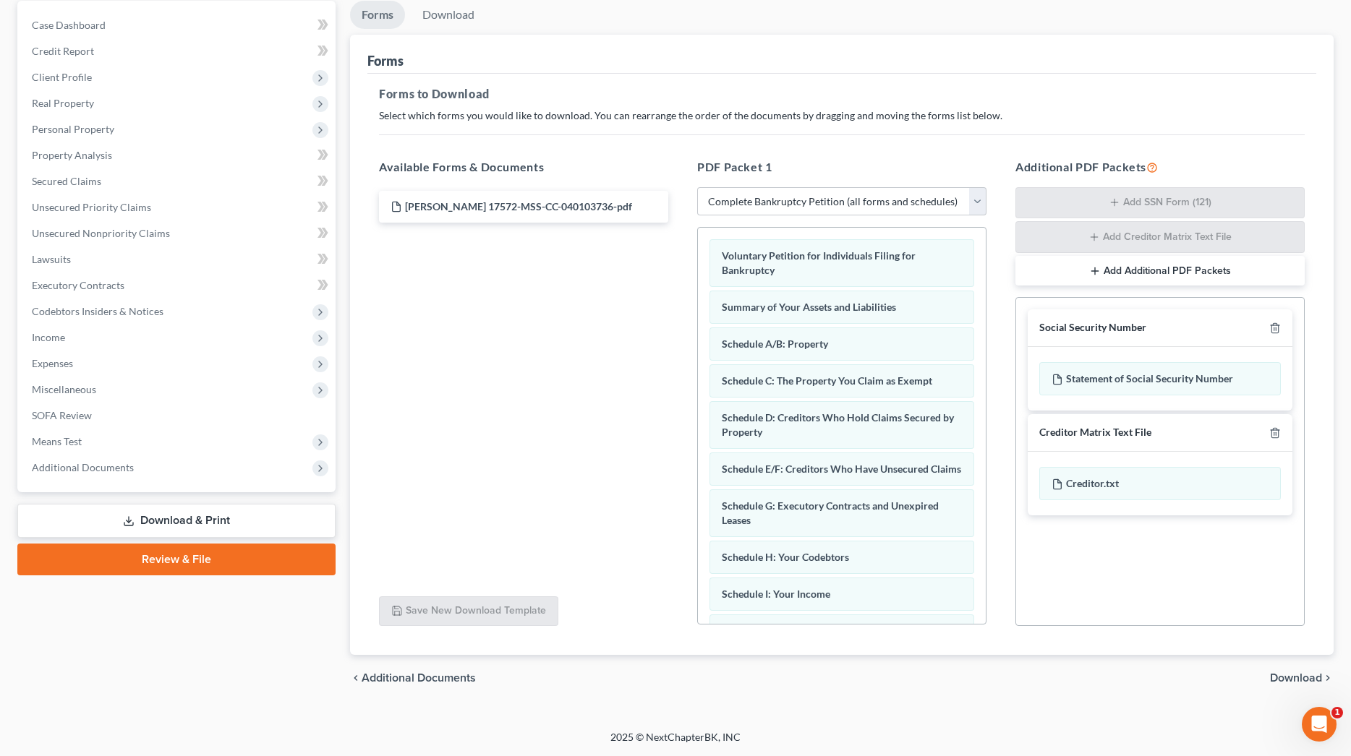
click at [1297, 675] on span "Download" at bounding box center [1296, 678] width 52 height 12
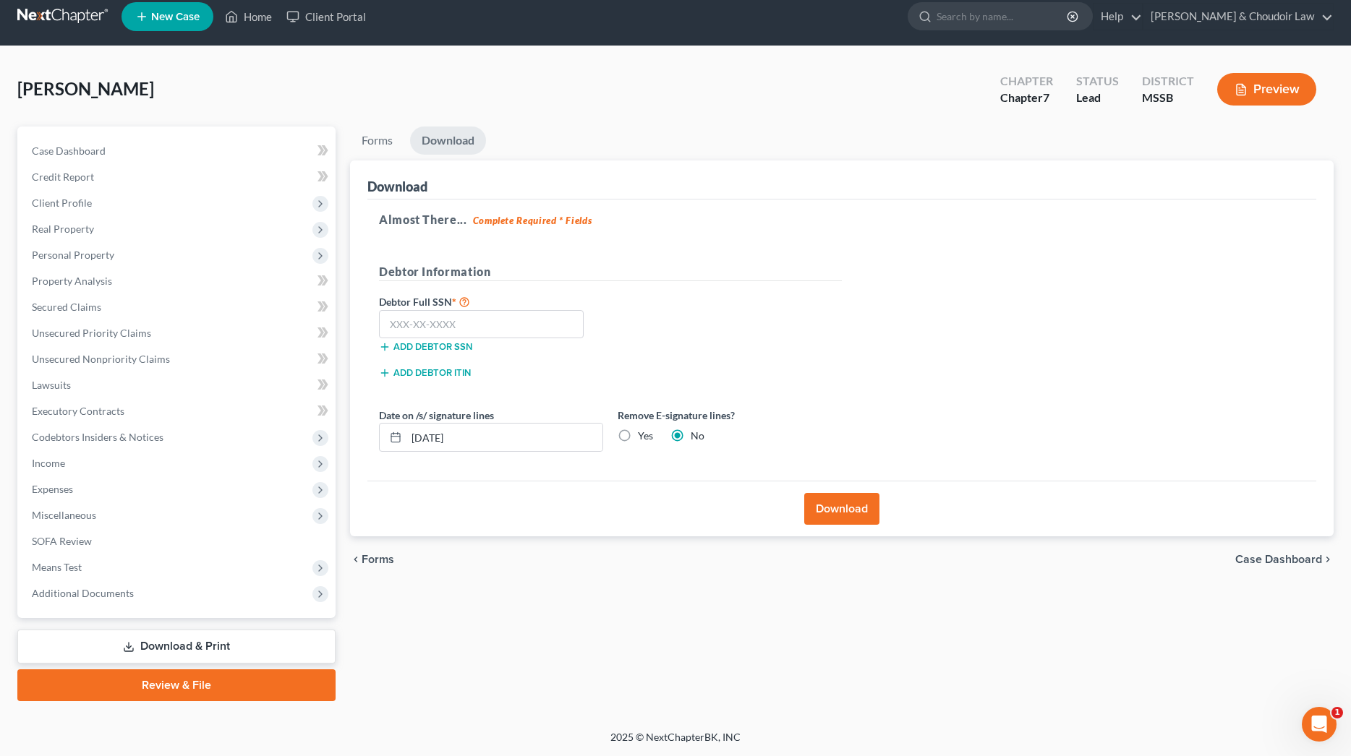
scroll to position [12, 0]
click at [522, 328] on input "text" at bounding box center [481, 324] width 205 height 29
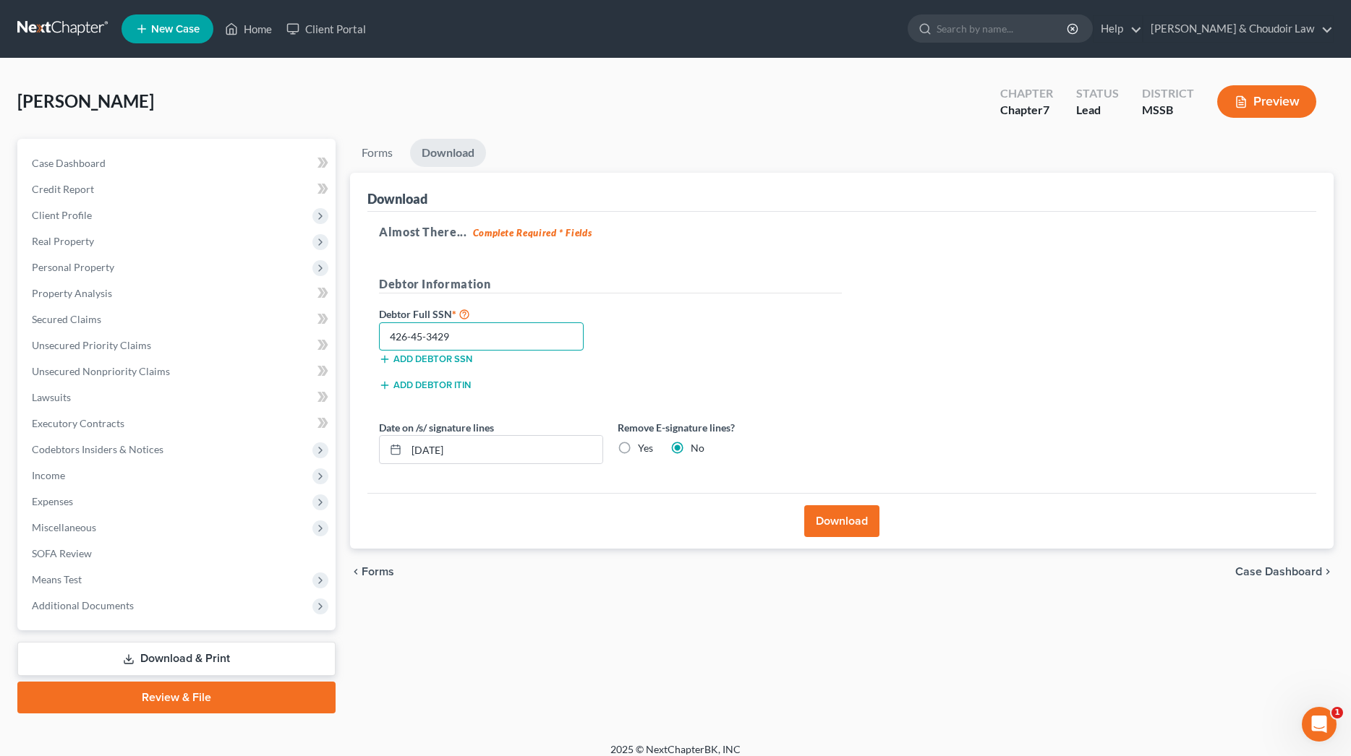
scroll to position [-1, 0]
type input "426-45-3429"
click at [249, 668] on link "Download & Print" at bounding box center [176, 659] width 318 height 34
click at [385, 158] on link "Forms" at bounding box center [377, 153] width 54 height 28
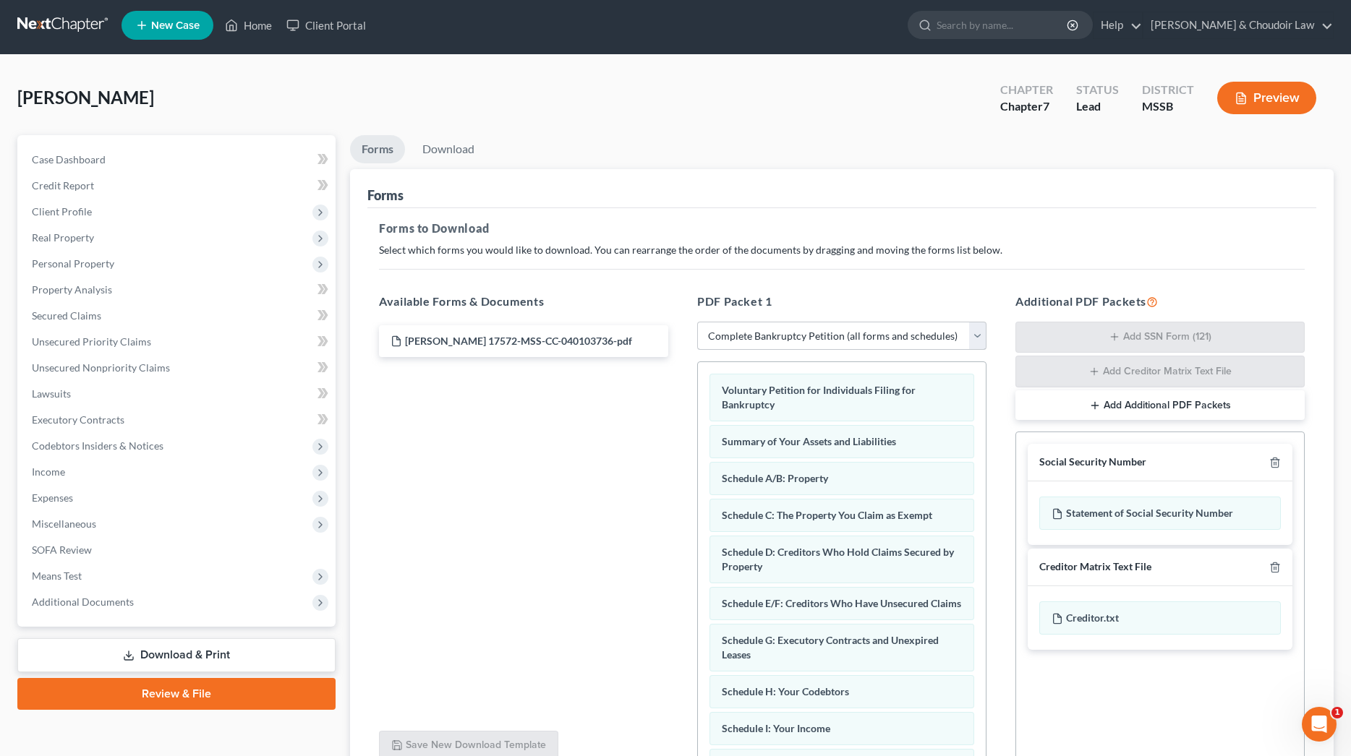
scroll to position [4, 0]
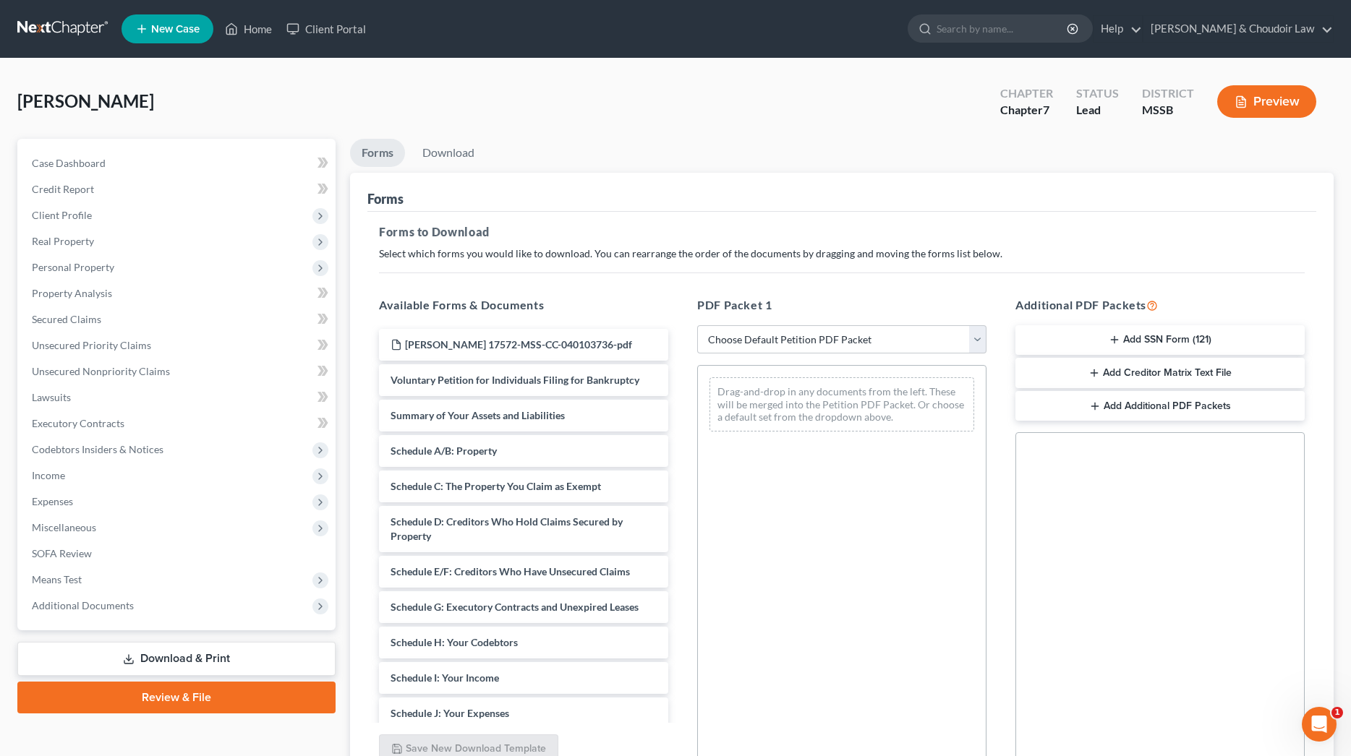
scroll to position [1, 0]
click at [1080, 337] on button "Add SSN Form (121)" at bounding box center [1159, 340] width 289 height 30
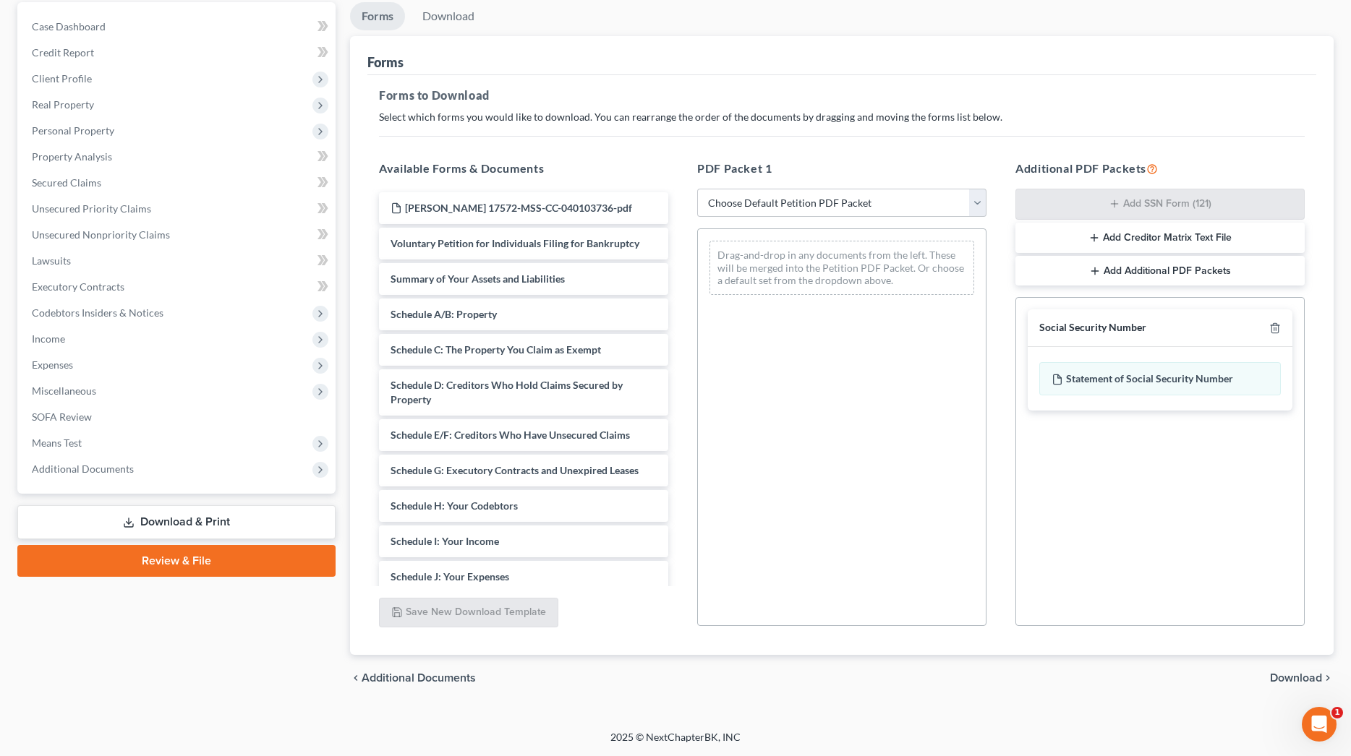
click at [1302, 684] on span "Download" at bounding box center [1296, 678] width 52 height 12
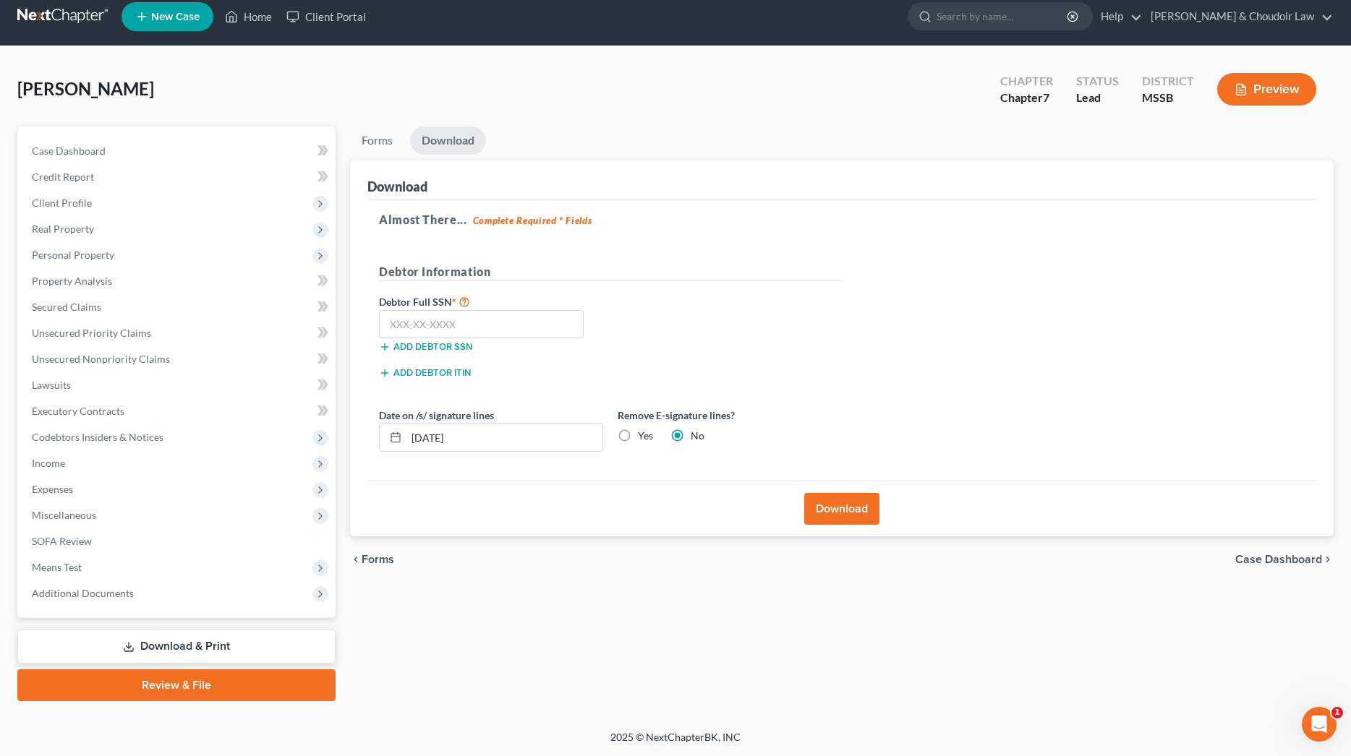
scroll to position [12, 0]
click at [537, 323] on input "text" at bounding box center [481, 324] width 205 height 29
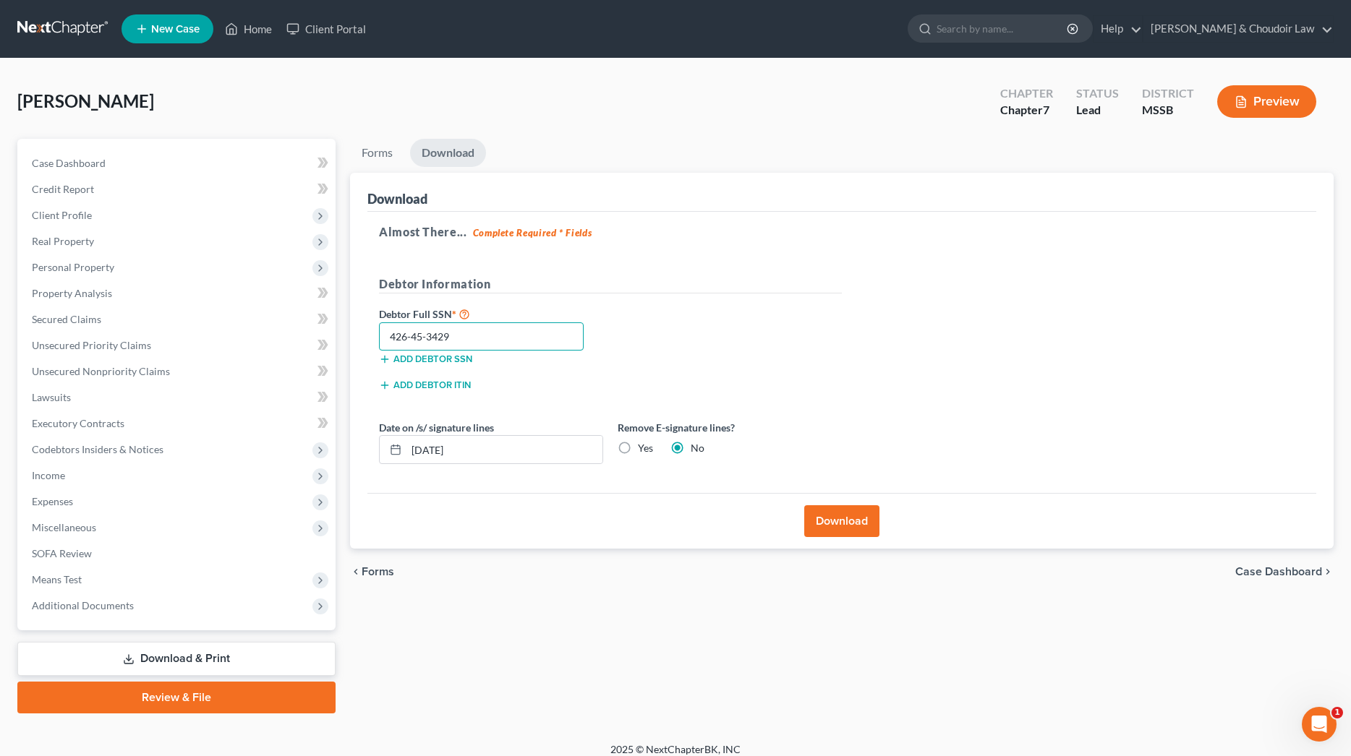
type input "426-45-3429"
click at [835, 524] on button "Download" at bounding box center [841, 521] width 75 height 32
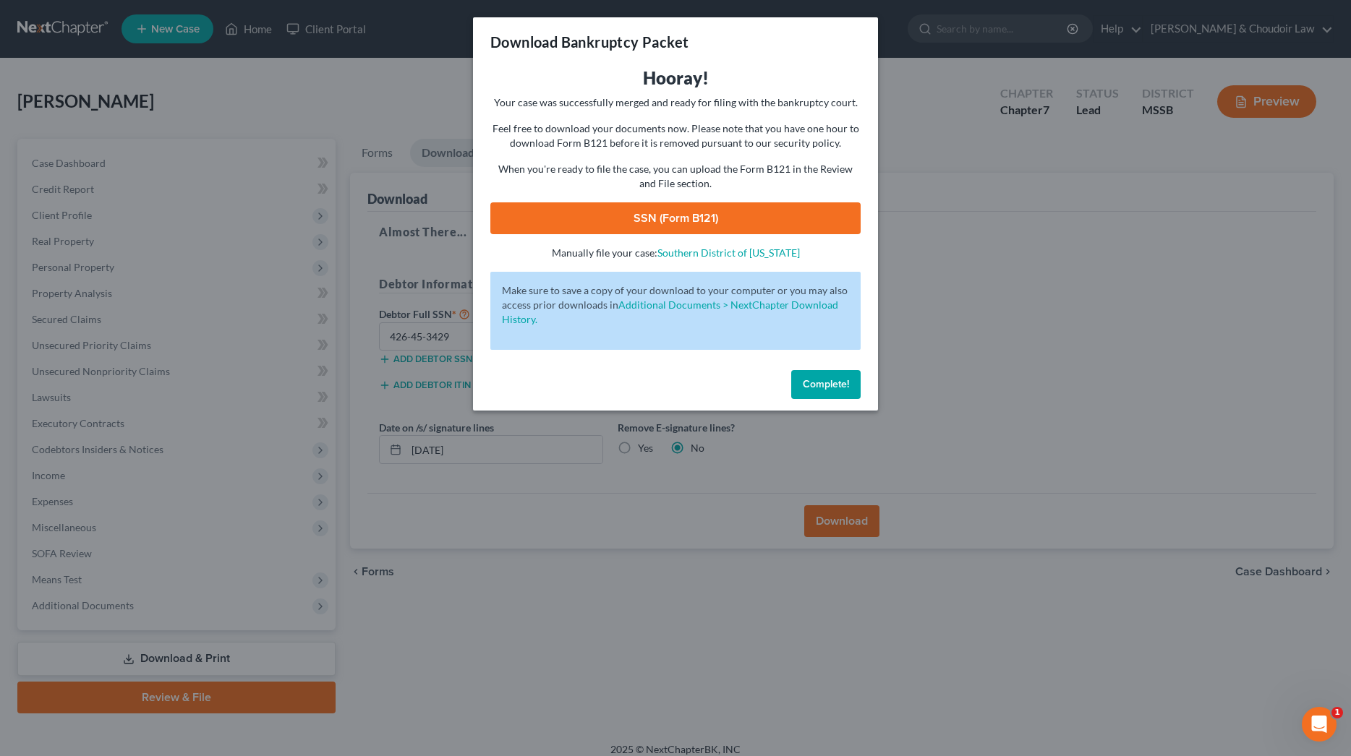
click at [780, 221] on link "SSN (Form B121)" at bounding box center [675, 218] width 370 height 32
click at [840, 401] on div "Complete!" at bounding box center [675, 387] width 405 height 46
drag, startPoint x: 841, startPoint y: 401, endPoint x: 842, endPoint y: 389, distance: 12.4
click at [841, 401] on div "Complete!" at bounding box center [675, 387] width 405 height 46
click at [842, 388] on span "Complete!" at bounding box center [826, 384] width 46 height 12
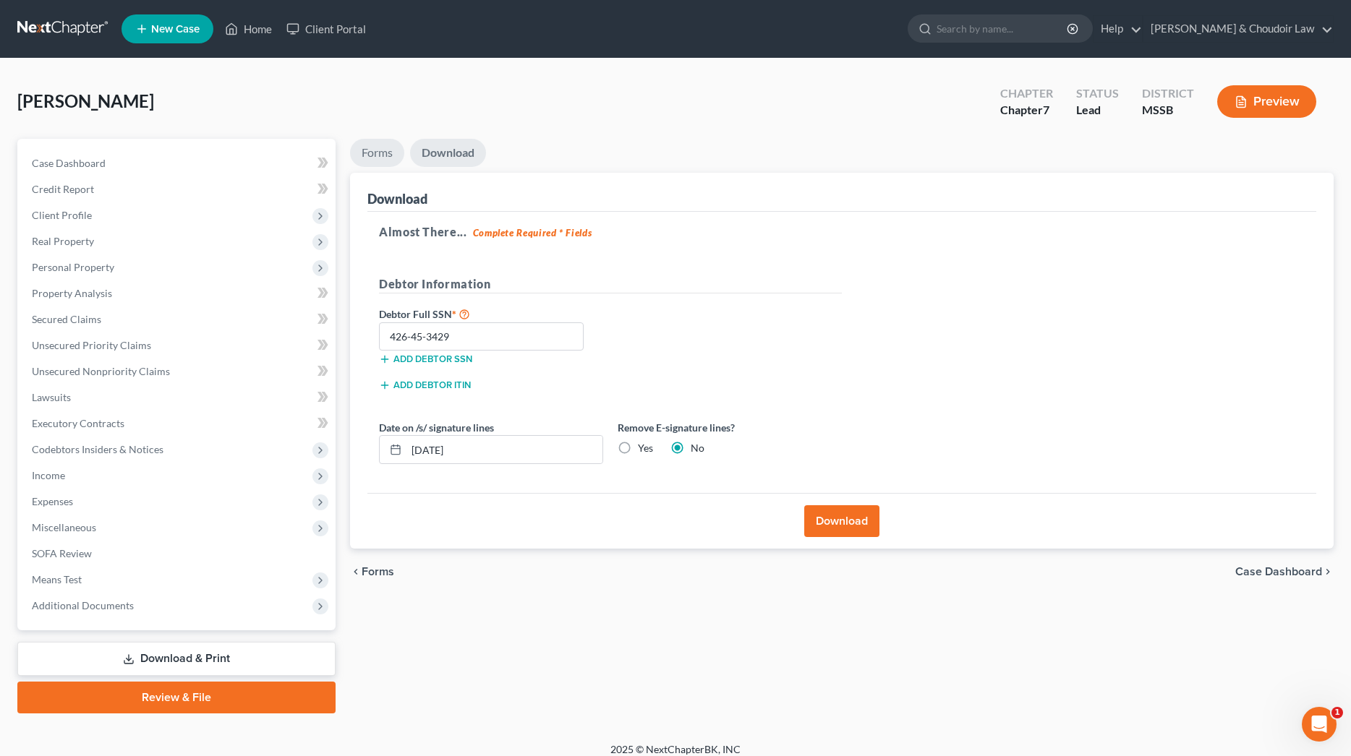
click at [383, 151] on link "Forms" at bounding box center [377, 153] width 54 height 28
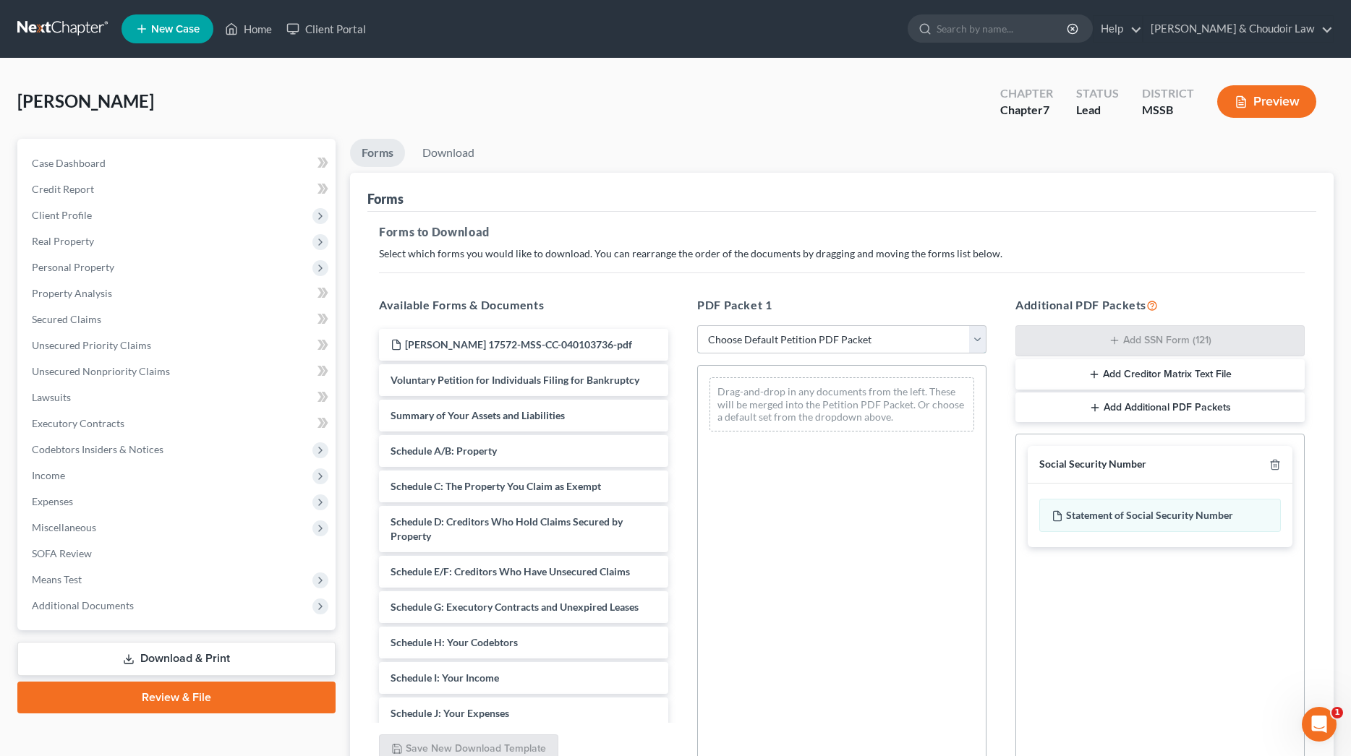
select select "0"
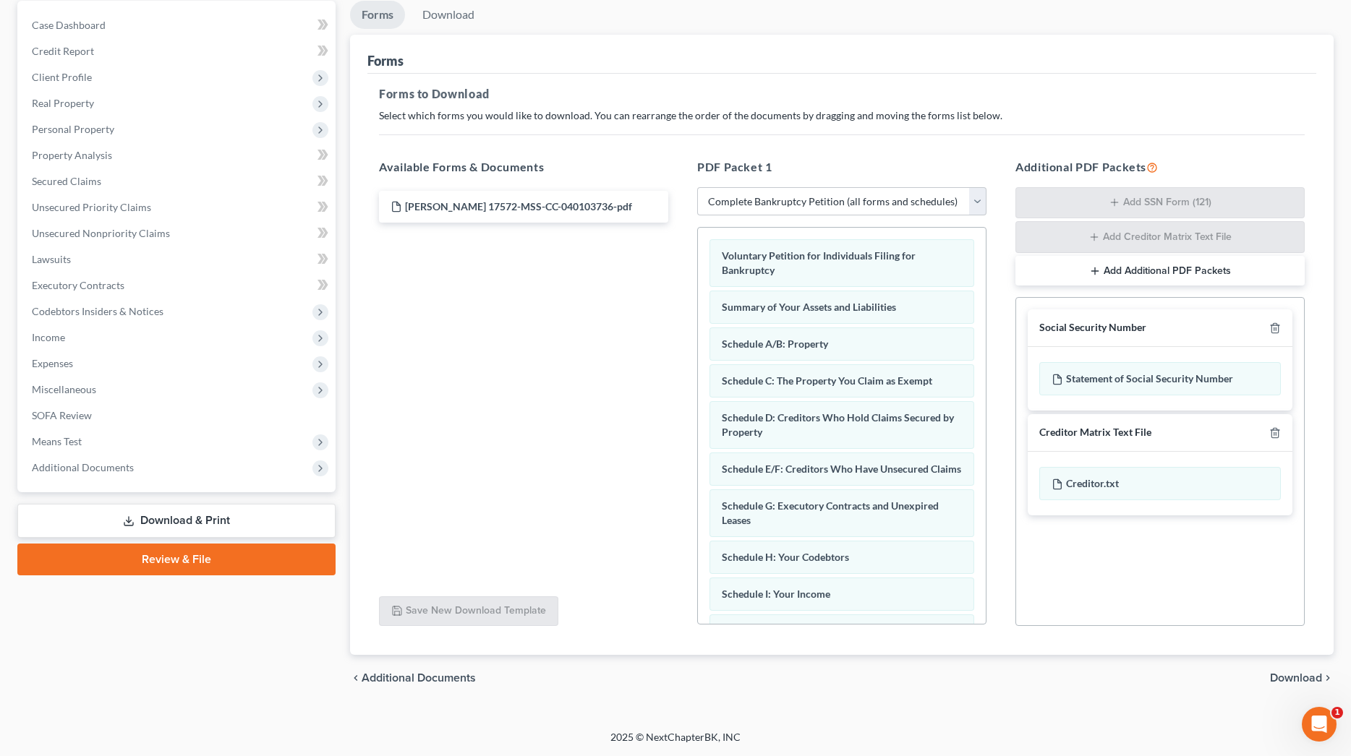
click at [1297, 678] on span "Download" at bounding box center [1296, 678] width 52 height 12
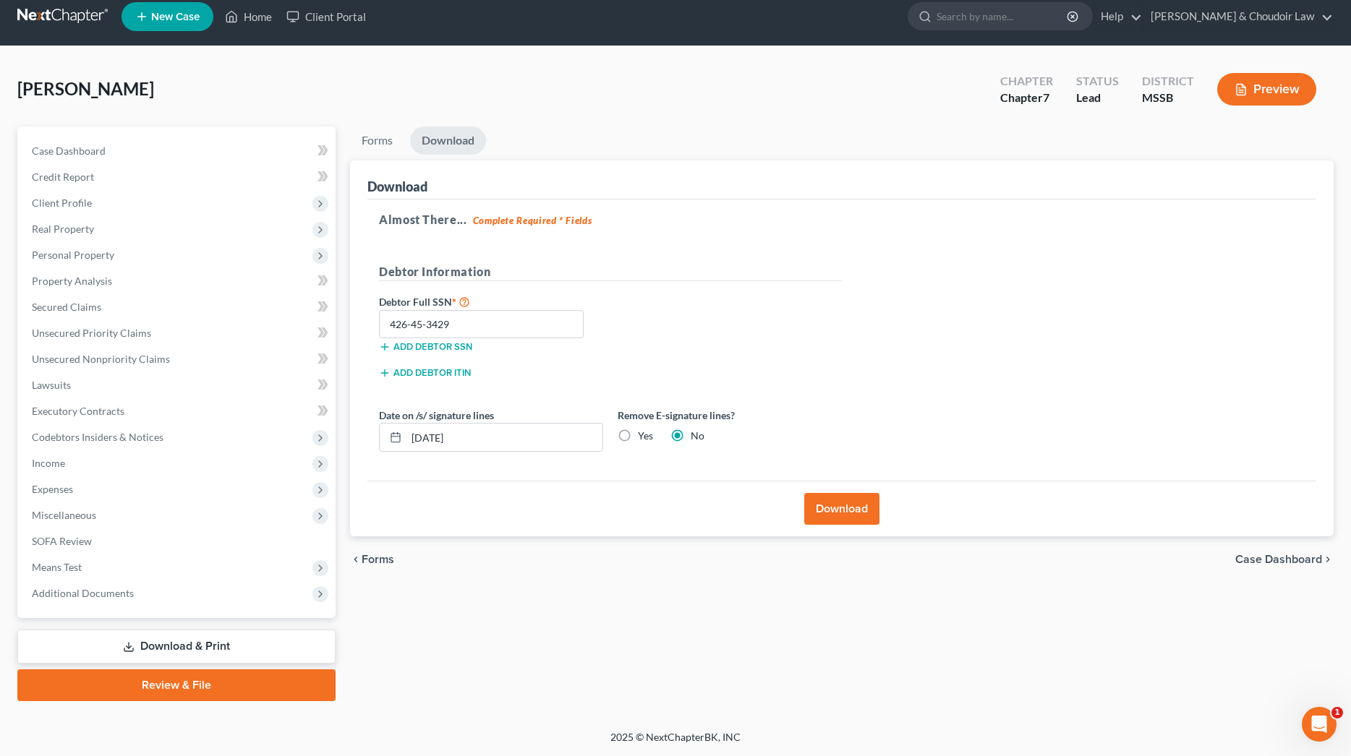
scroll to position [12, 0]
click at [483, 323] on input "426-45-3429" at bounding box center [481, 324] width 205 height 29
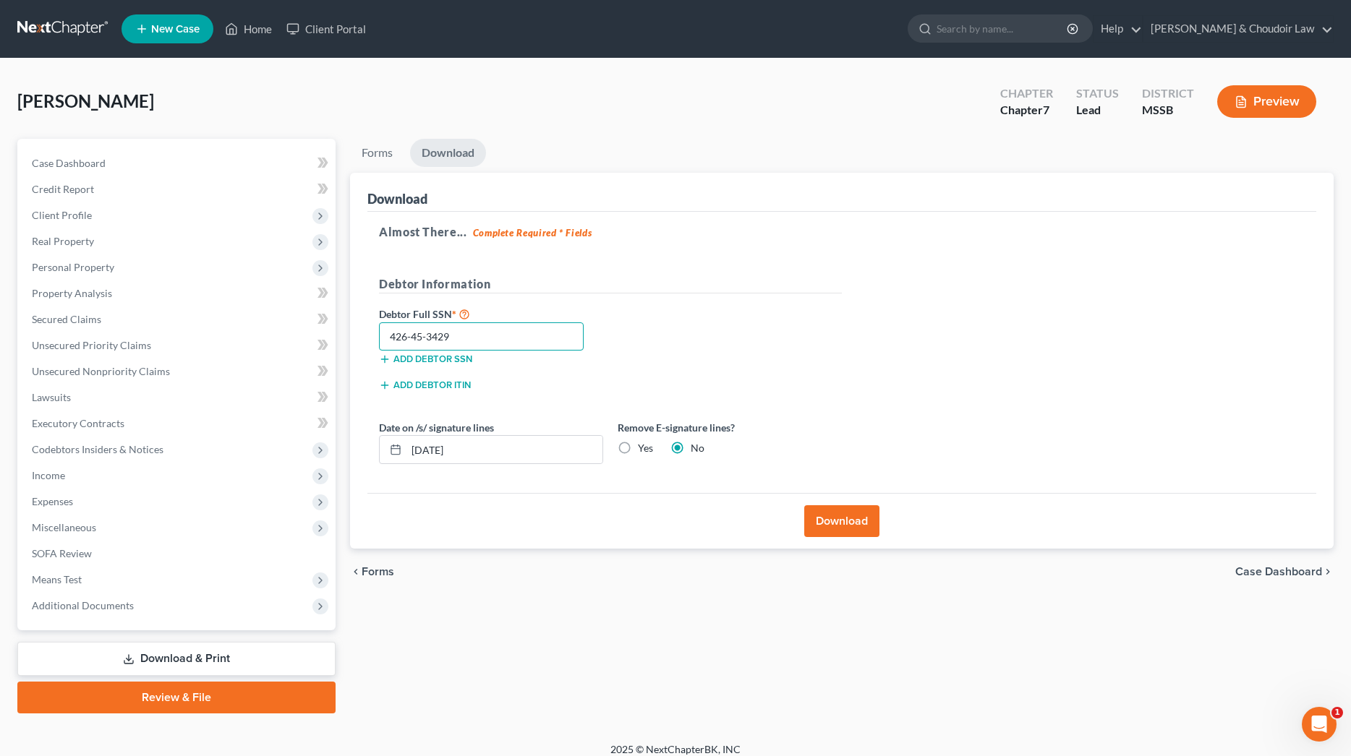
scroll to position [0, 0]
click at [273, 699] on link "Review & File" at bounding box center [176, 698] width 318 height 32
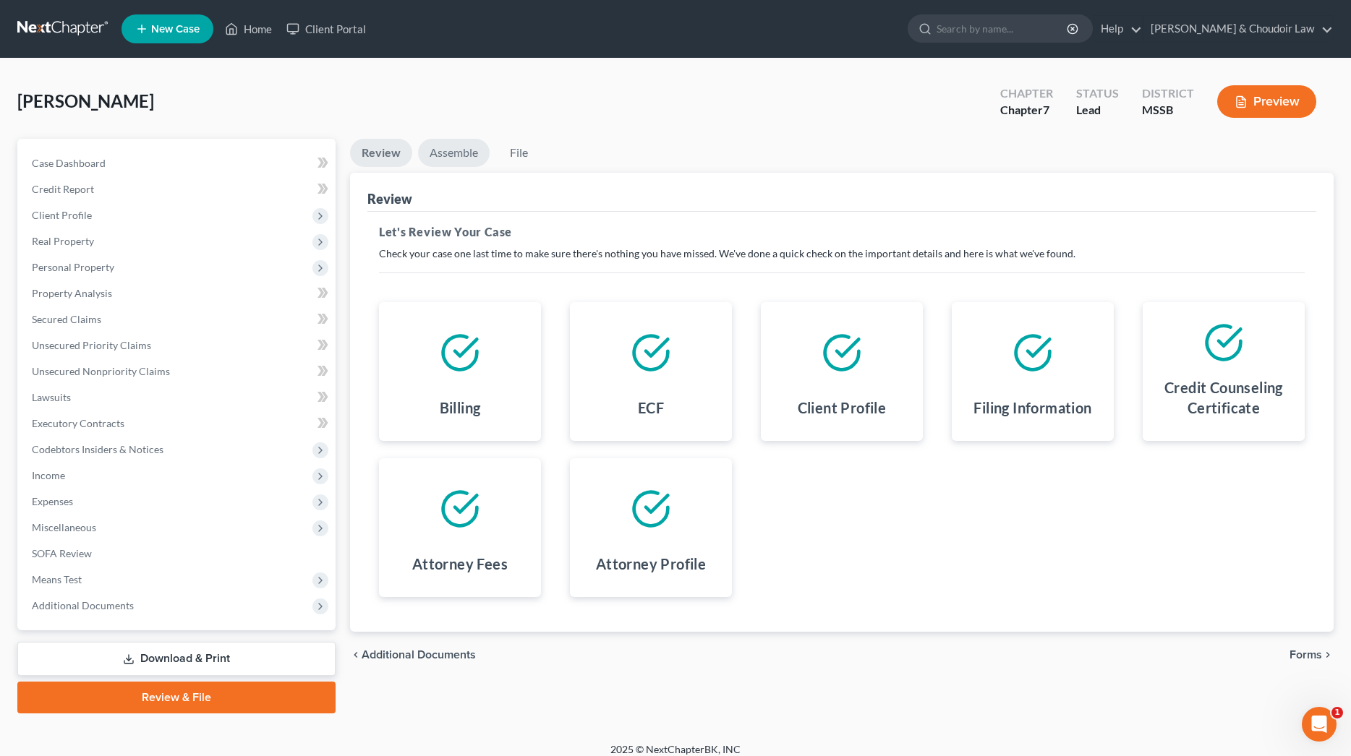
click at [454, 155] on link "Assemble" at bounding box center [454, 153] width 72 height 28
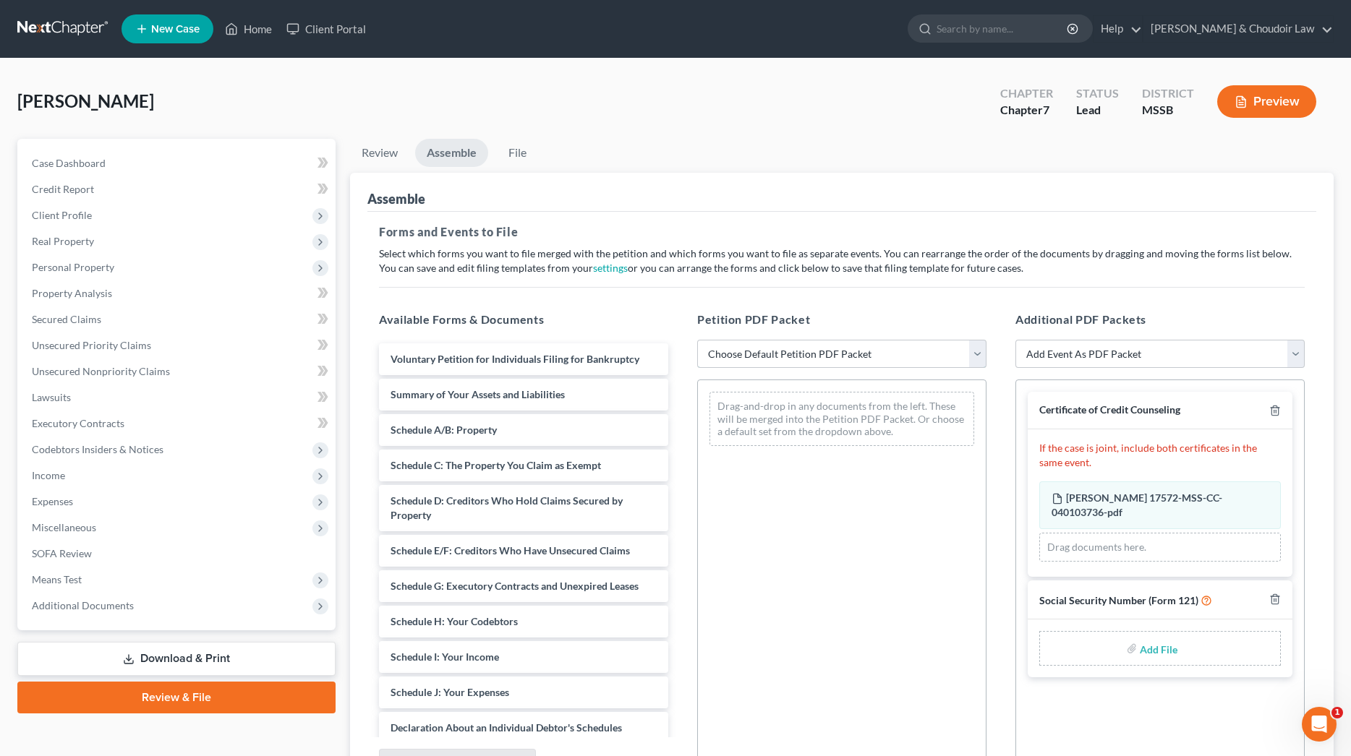
select select "4"
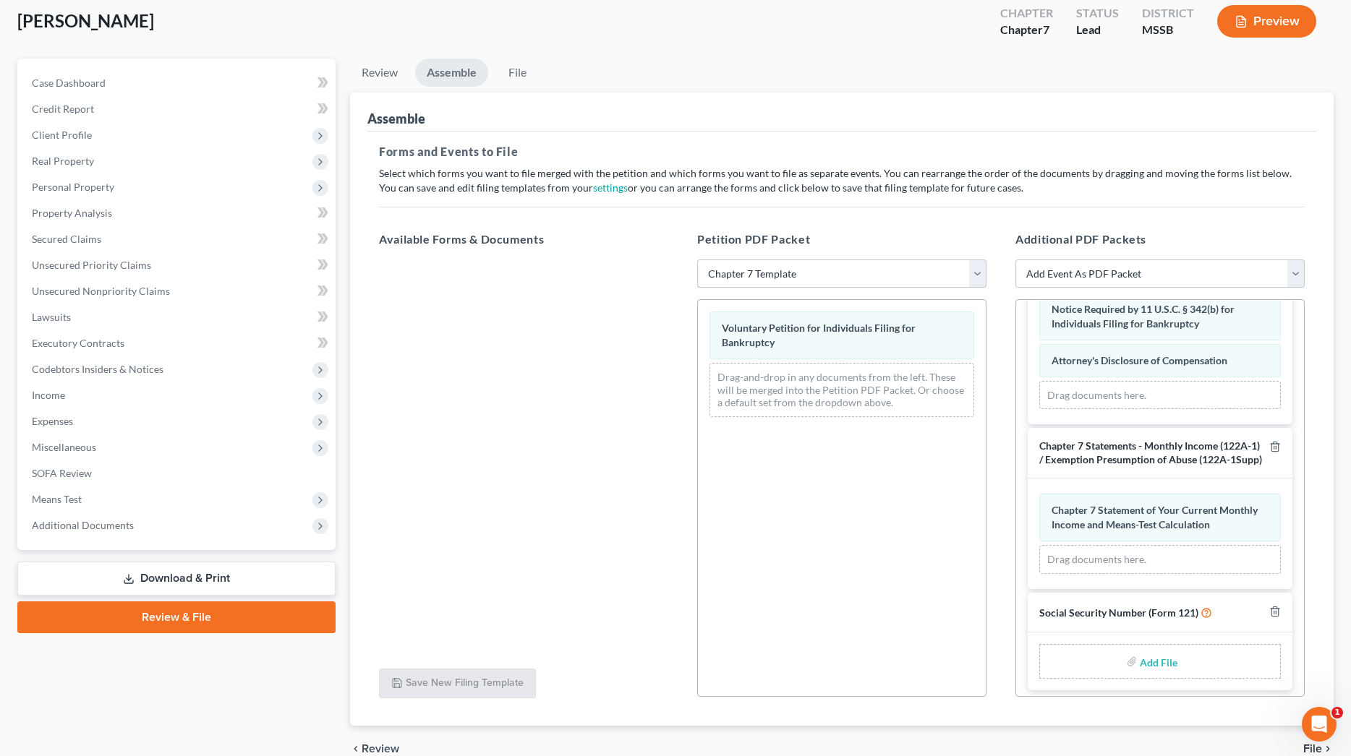
scroll to position [90, 0]
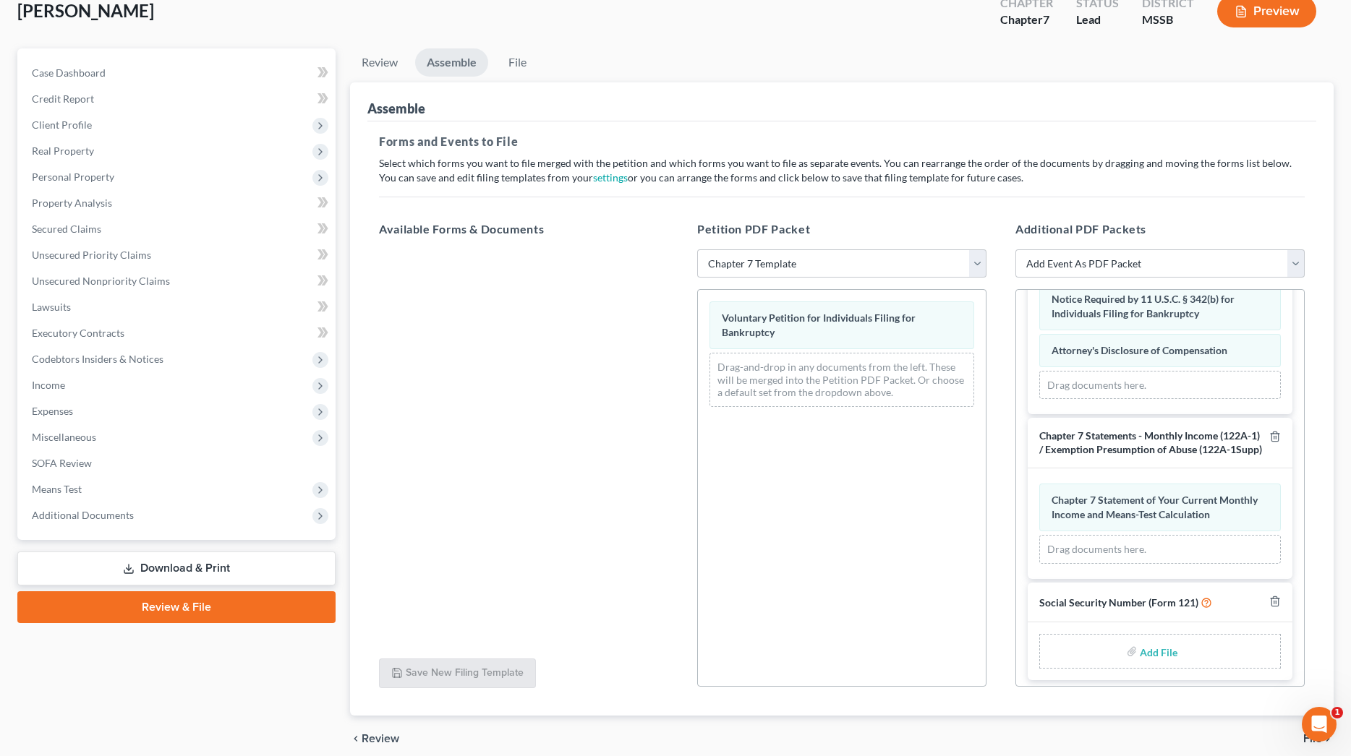
click at [1161, 652] on input "file" at bounding box center [1157, 651] width 35 height 26
type input "C:\fakepath\7e2e80c4-506c-472a-99ad-0bb214258364.pdf"
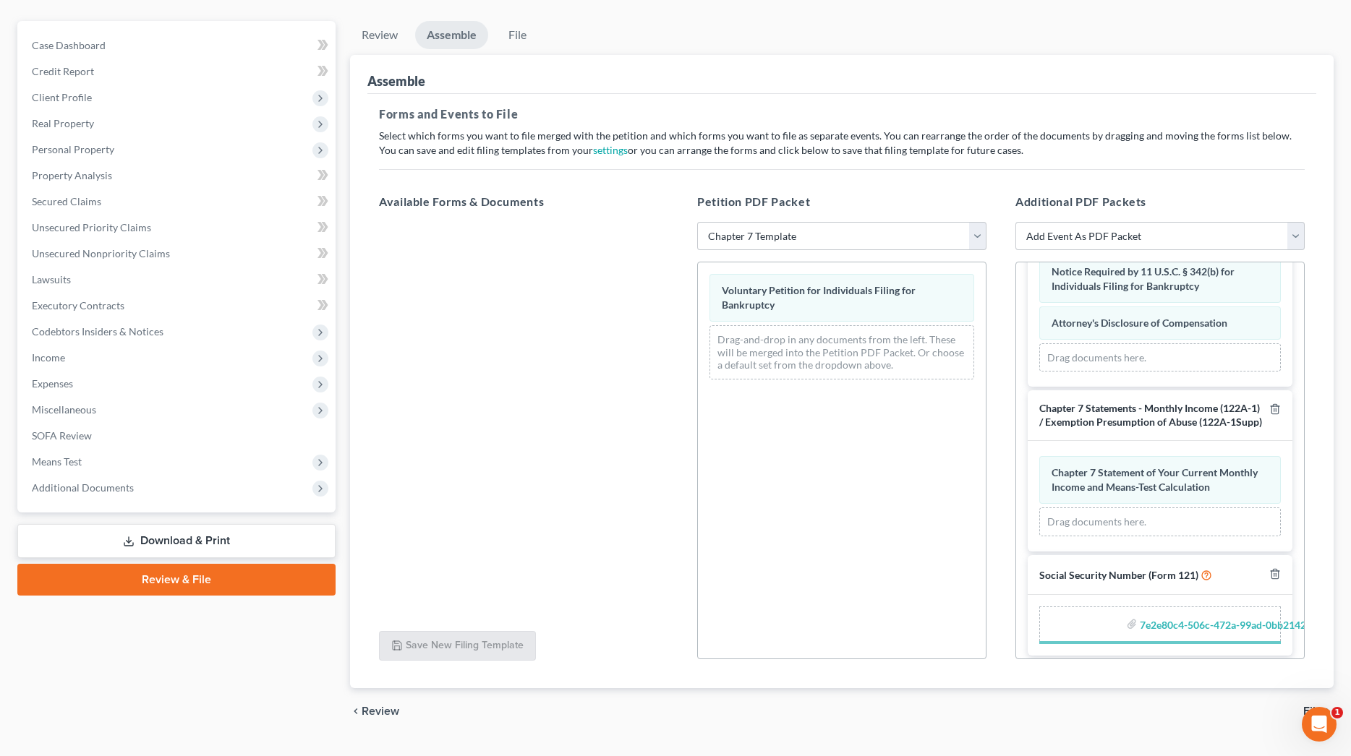
scroll to position [1043, 0]
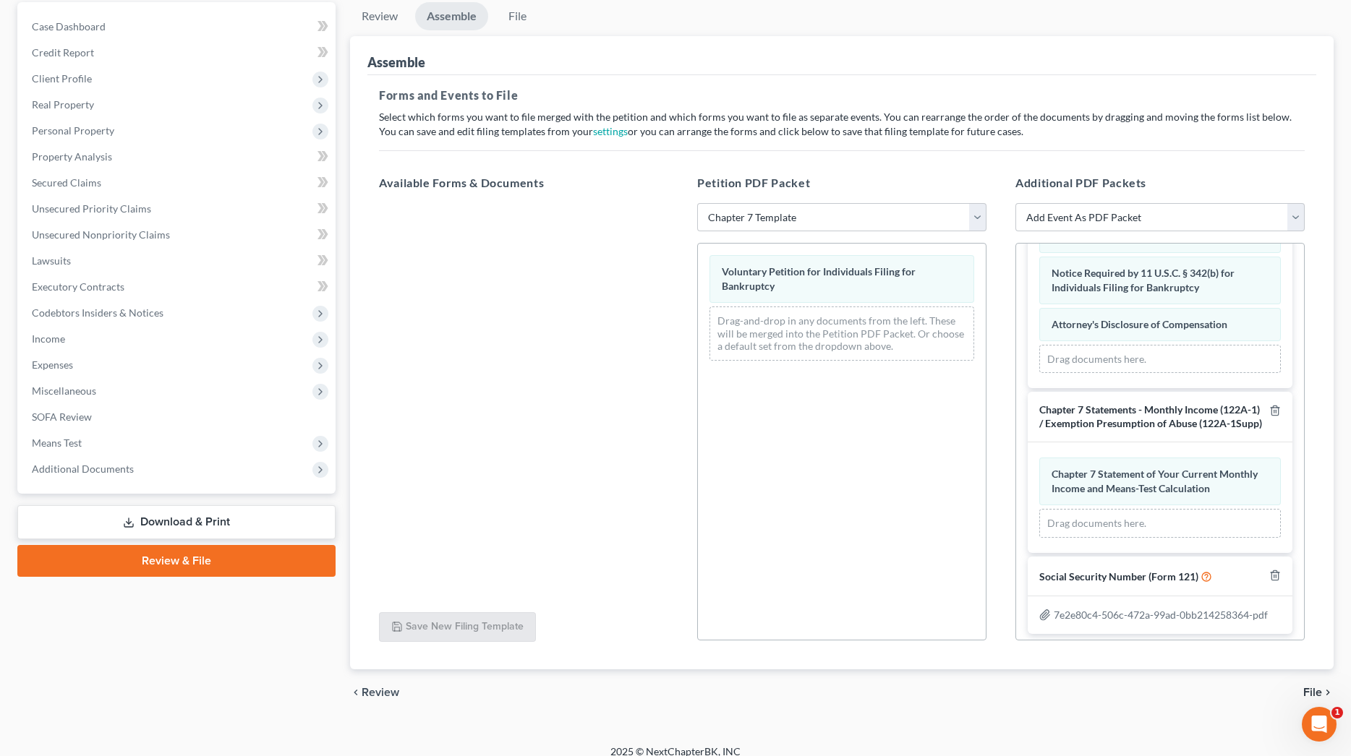
click at [1310, 688] on span "File" at bounding box center [1312, 693] width 19 height 12
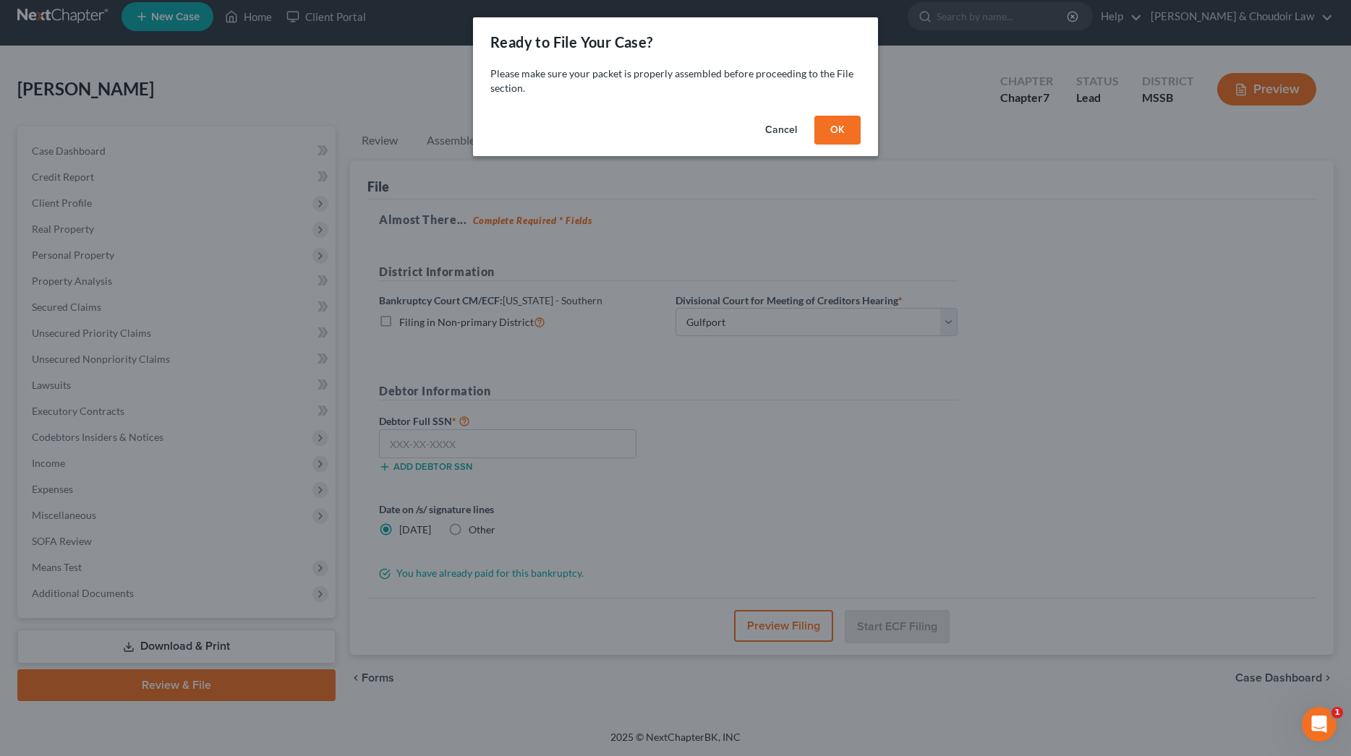
scroll to position [12, 0]
click at [829, 133] on button "OK" at bounding box center [837, 130] width 46 height 29
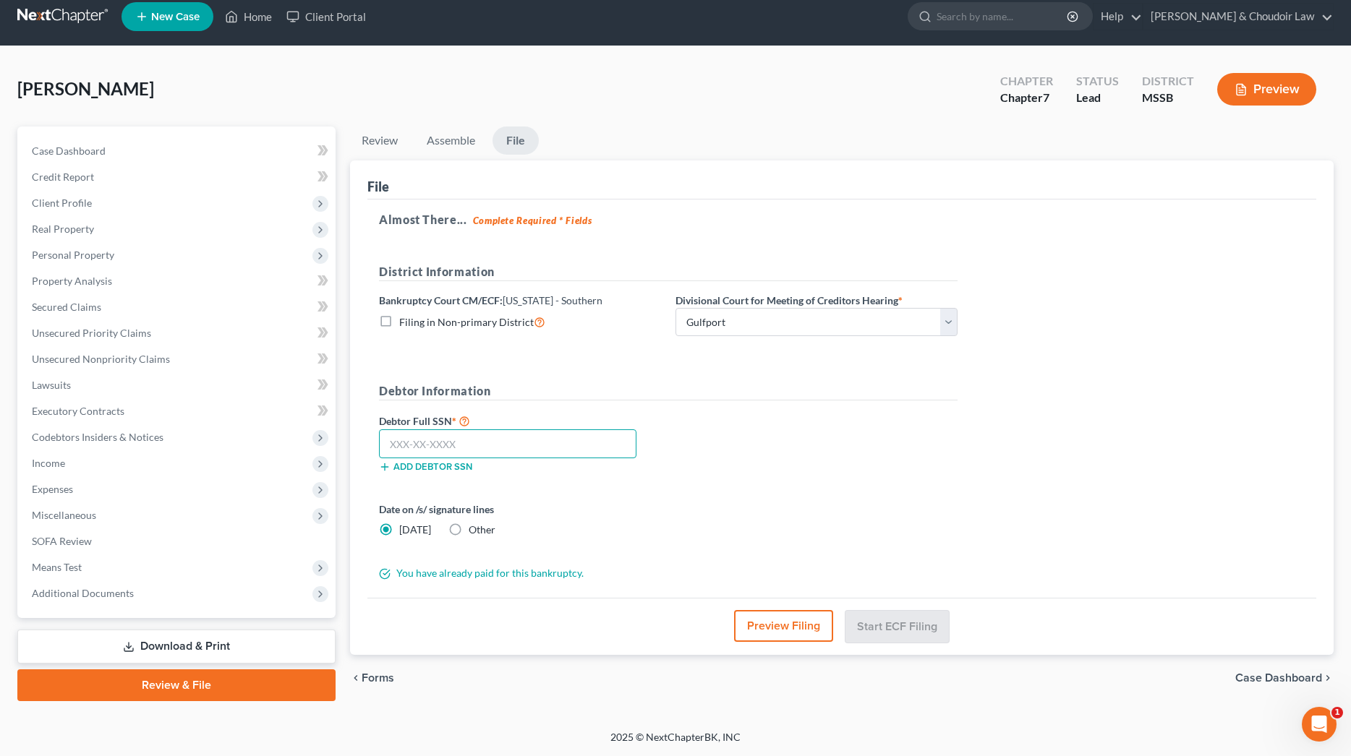
click at [528, 440] on input "text" at bounding box center [507, 444] width 257 height 29
type input "426-45-3429"
click at [872, 628] on button "Start ECF Filing" at bounding box center [896, 626] width 103 height 32
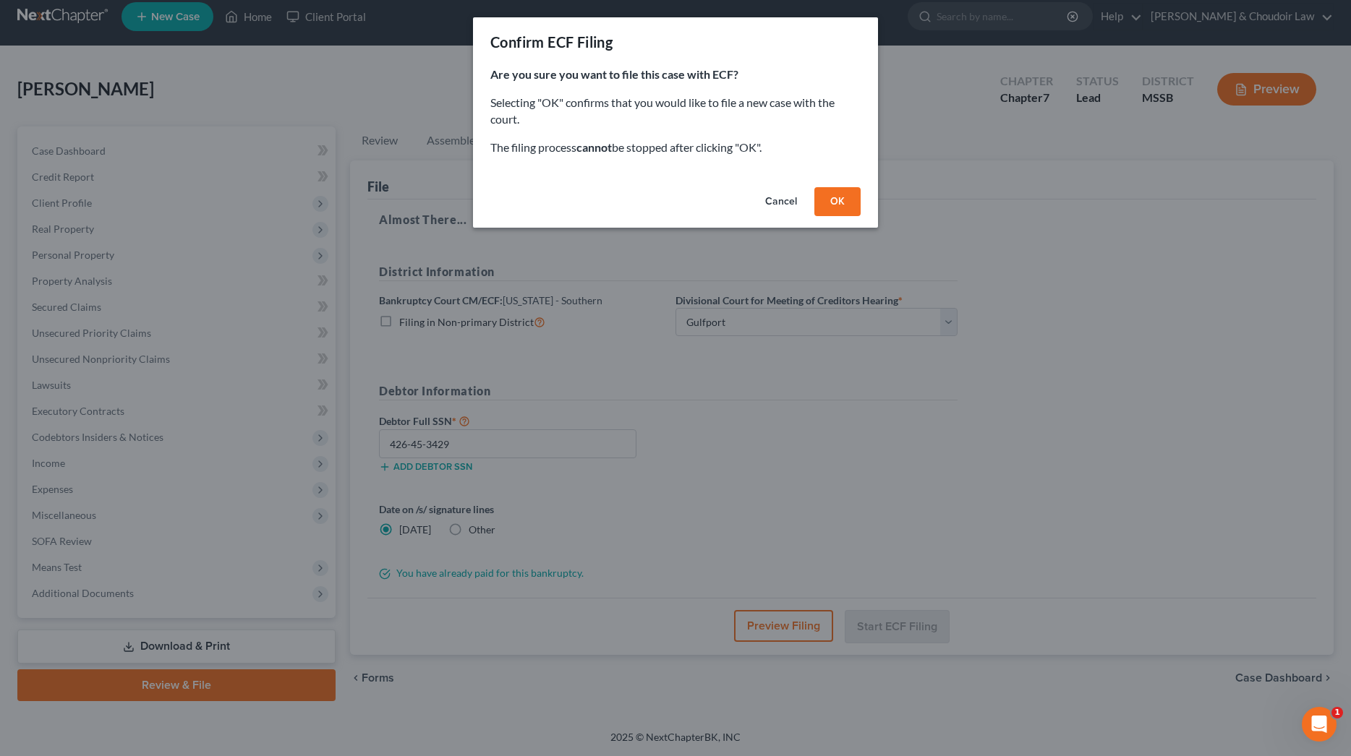
click at [835, 200] on button "OK" at bounding box center [837, 201] width 46 height 29
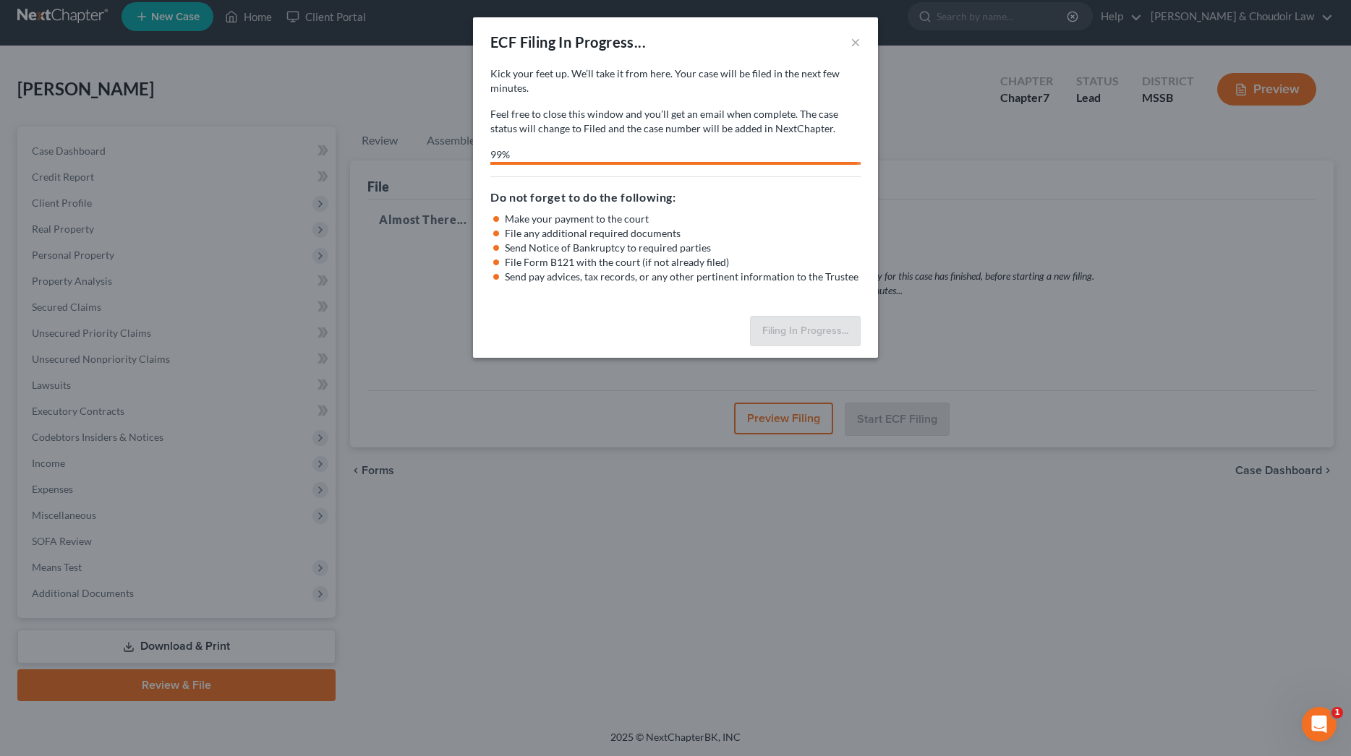
select select "0"
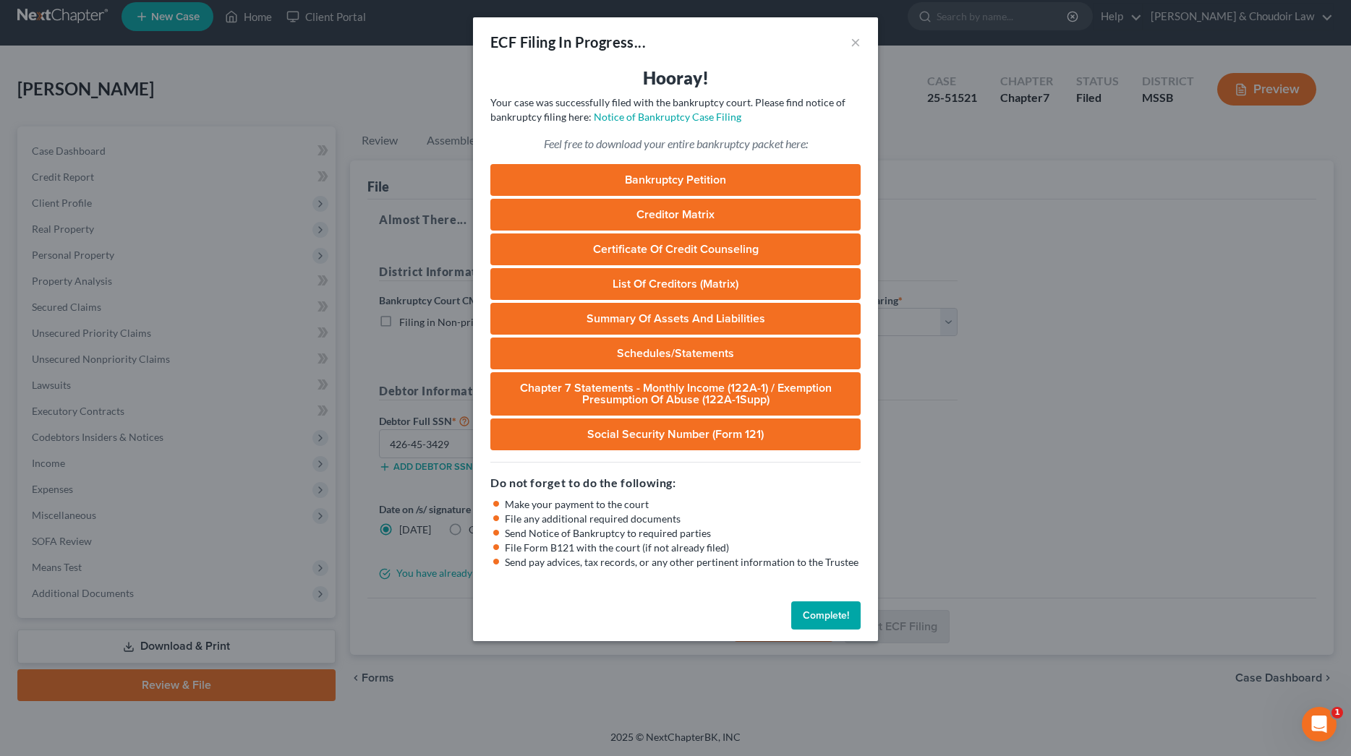
click at [812, 610] on button "Complete!" at bounding box center [825, 616] width 69 height 29
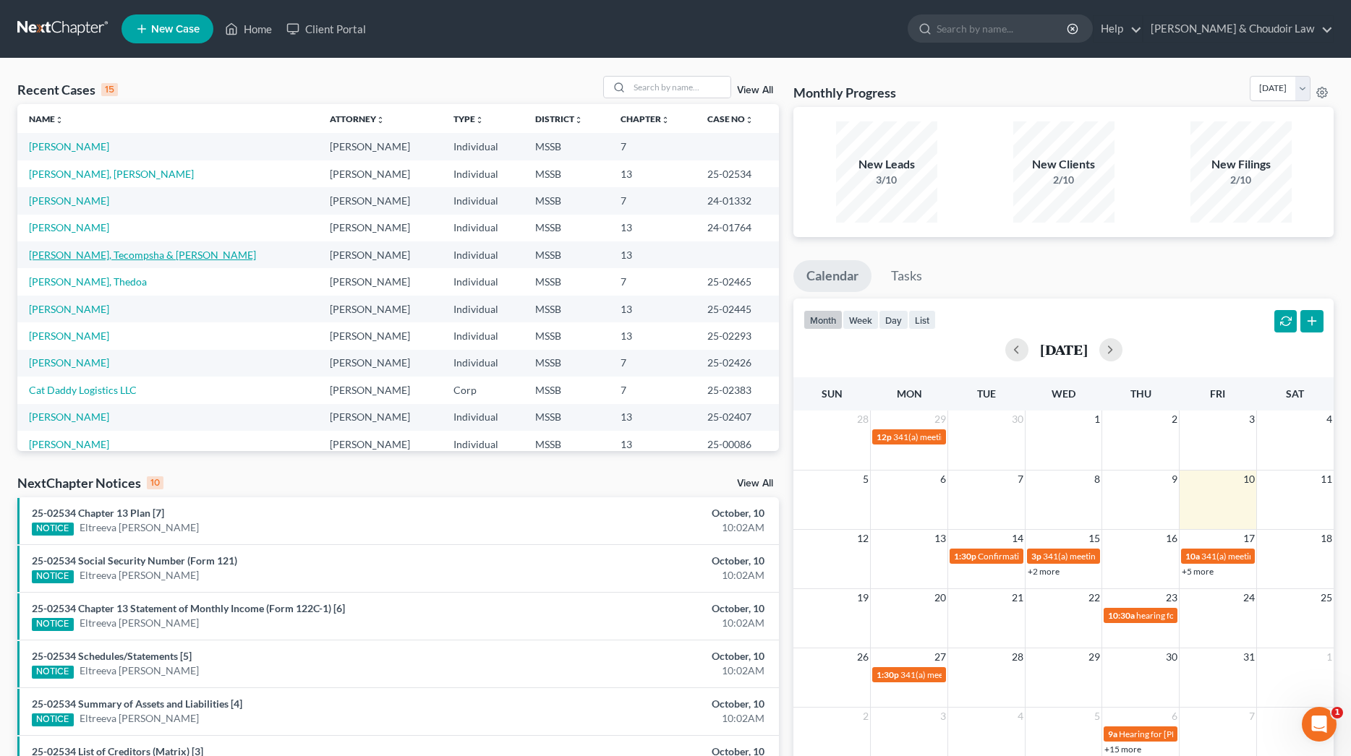
click at [106, 255] on link "[PERSON_NAME], Tecompsha & [PERSON_NAME]" at bounding box center [142, 255] width 227 height 12
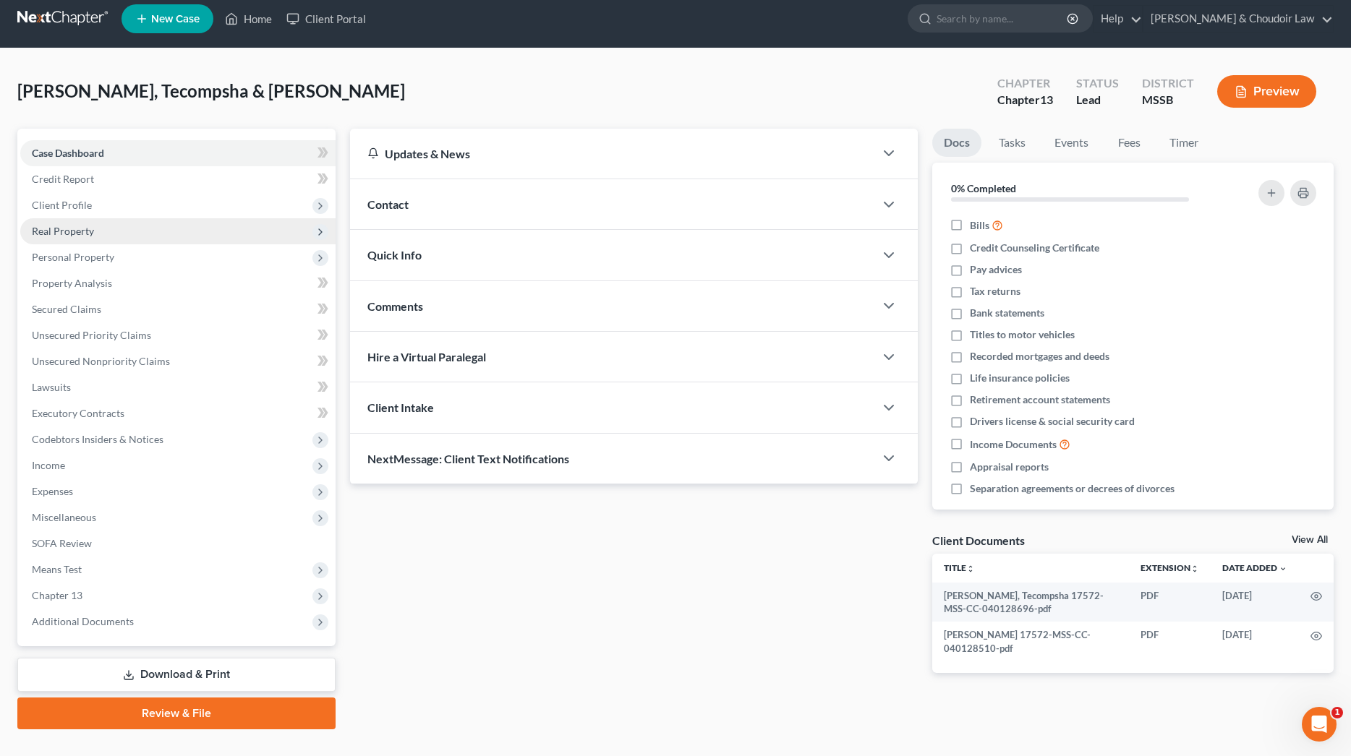
scroll to position [10, 0]
click at [89, 240] on span "Real Property" at bounding box center [177, 231] width 315 height 26
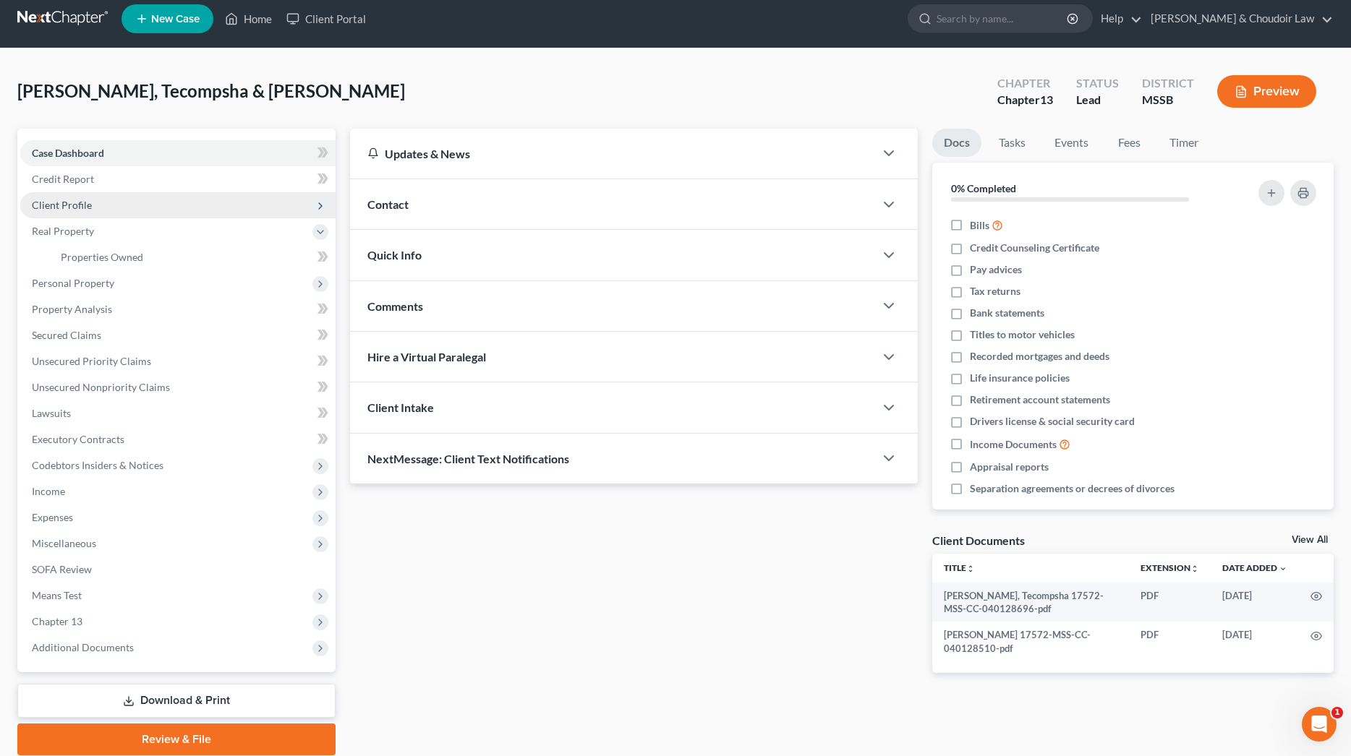
click at [82, 208] on span "Client Profile" at bounding box center [62, 205] width 60 height 12
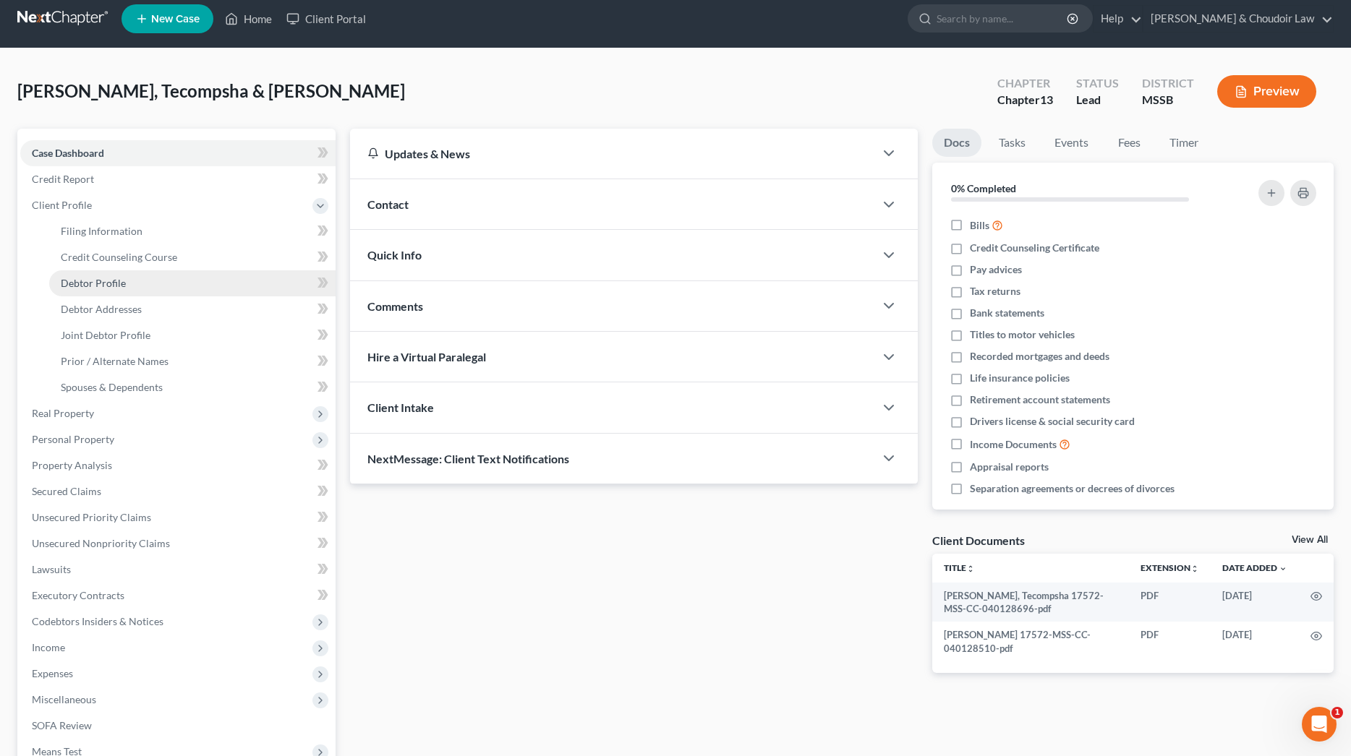
click at [101, 289] on link "Debtor Profile" at bounding box center [192, 283] width 286 height 26
select select "1"
select select "5"
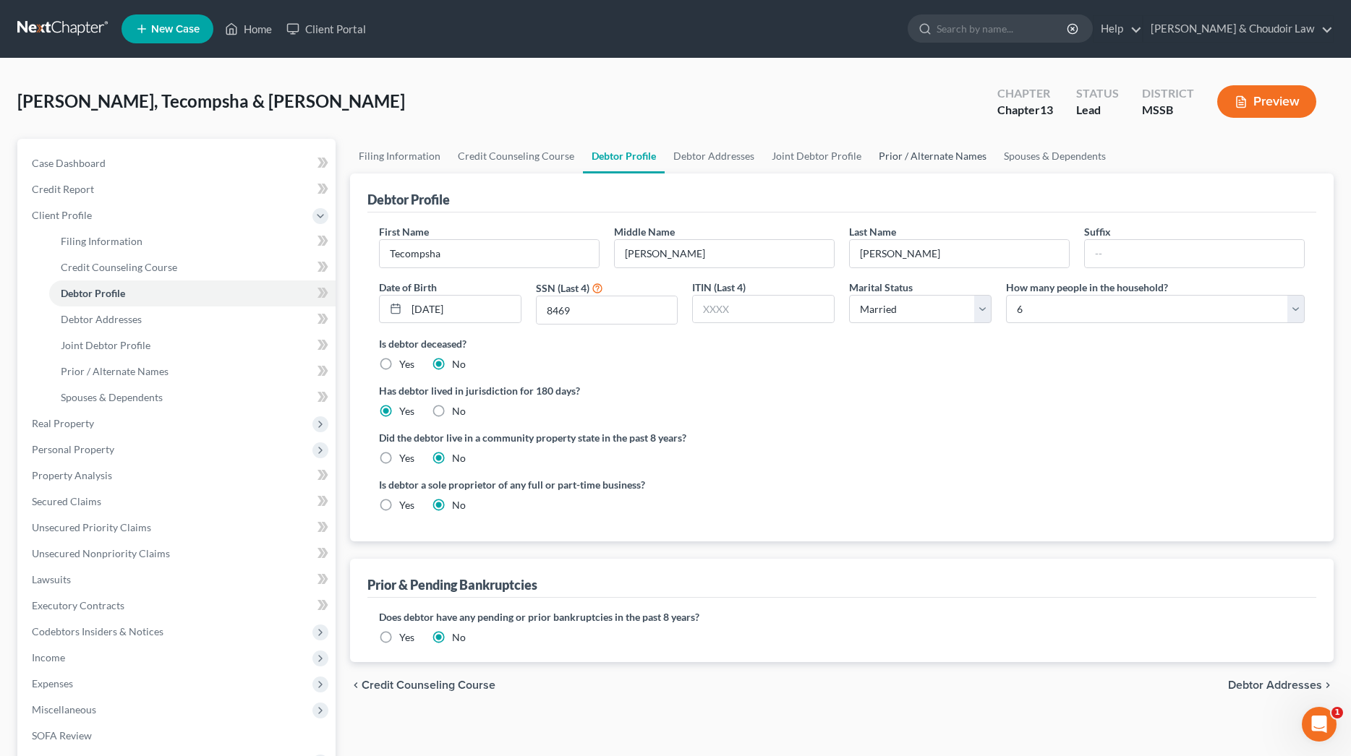
click at [929, 156] on link "Prior / Alternate Names" at bounding box center [932, 156] width 125 height 35
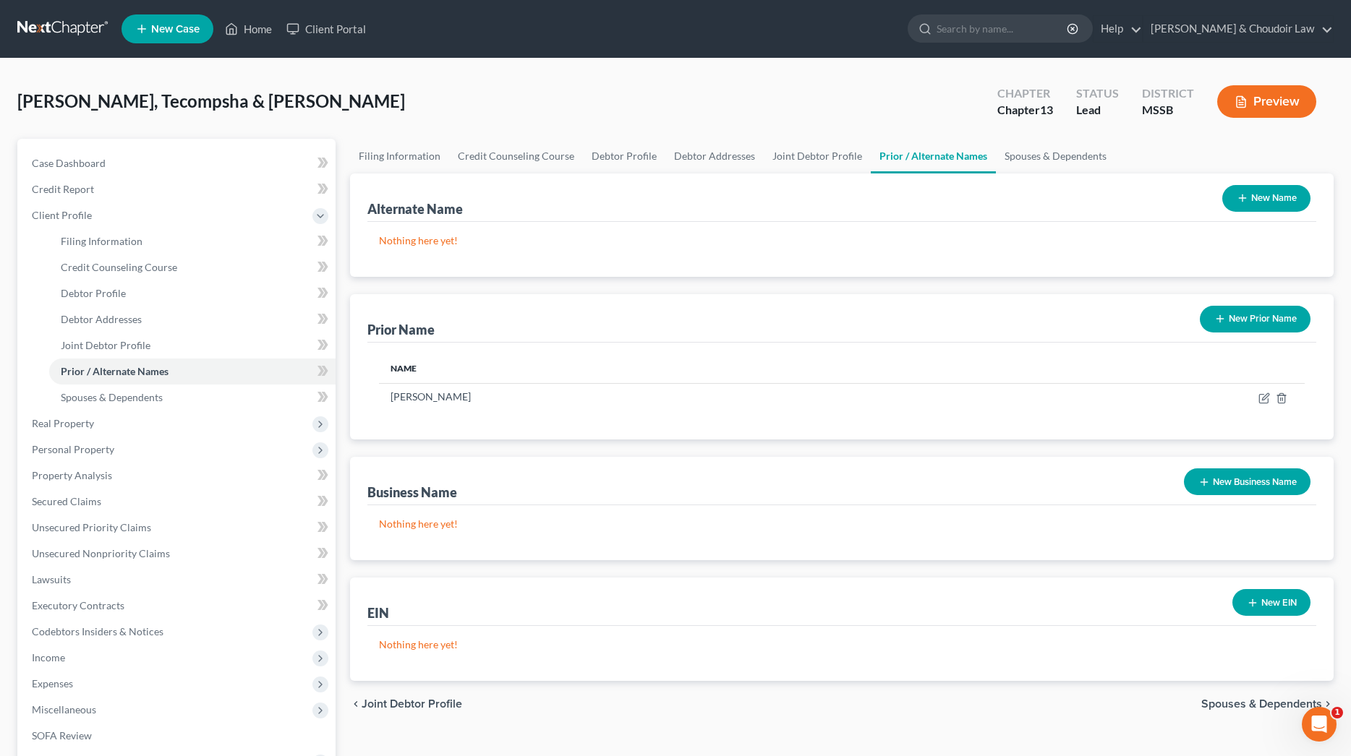
click at [1270, 198] on button "New Name" at bounding box center [1266, 198] width 88 height 27
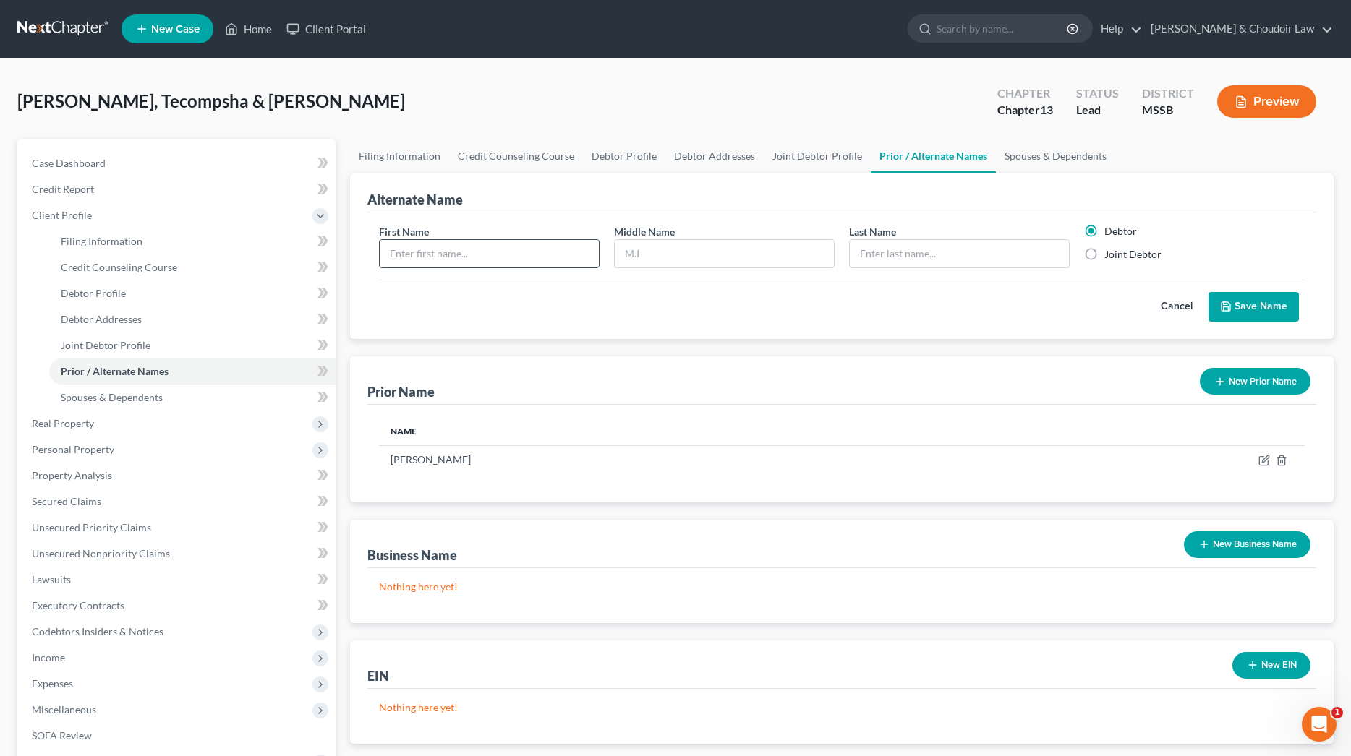
click at [482, 242] on input "text" at bounding box center [489, 253] width 219 height 27
type input "Tecompsha"
type input "Jovon"
type input "Warren"
click at [1276, 297] on button "Save Name" at bounding box center [1253, 307] width 90 height 30
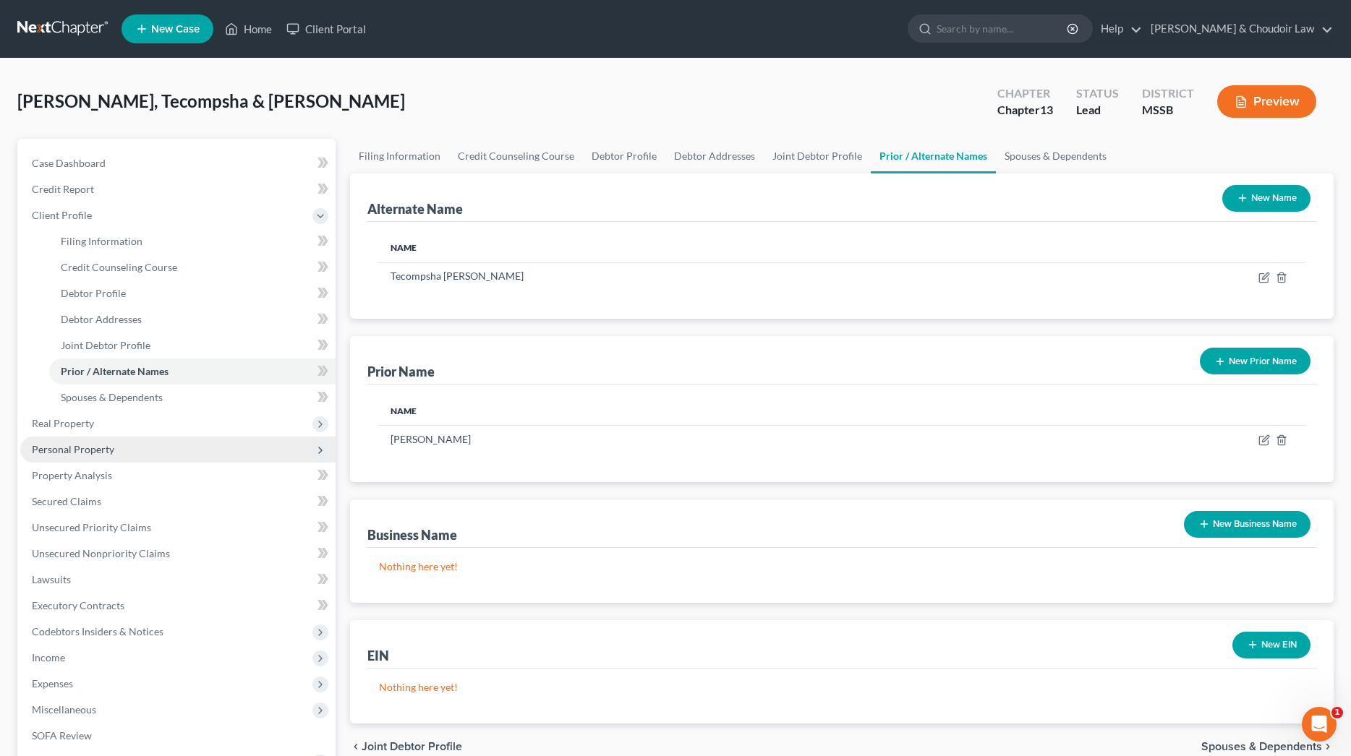
click at [82, 444] on span "Personal Property" at bounding box center [73, 449] width 82 height 12
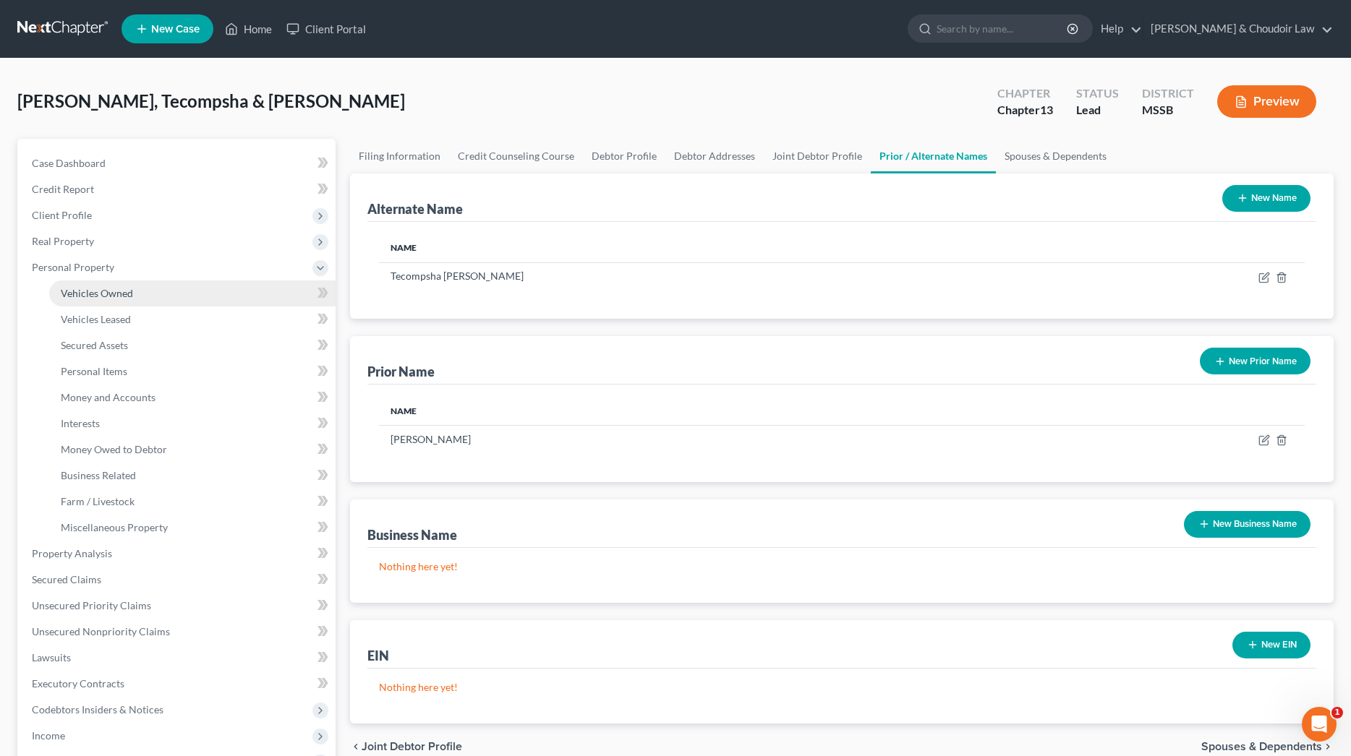
click at [106, 290] on span "Vehicles Owned" at bounding box center [97, 293] width 72 height 12
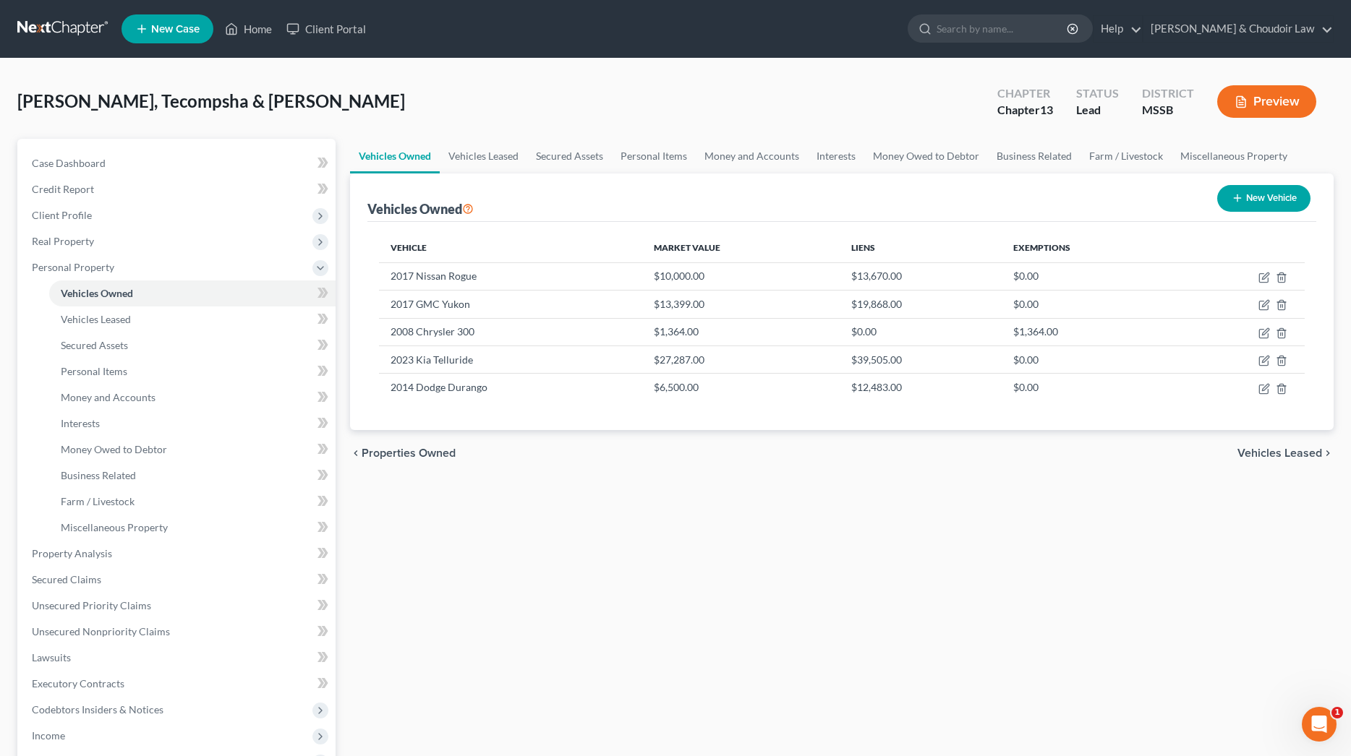
click at [1243, 189] on button "New Vehicle" at bounding box center [1263, 198] width 93 height 27
select select "0"
select select "2"
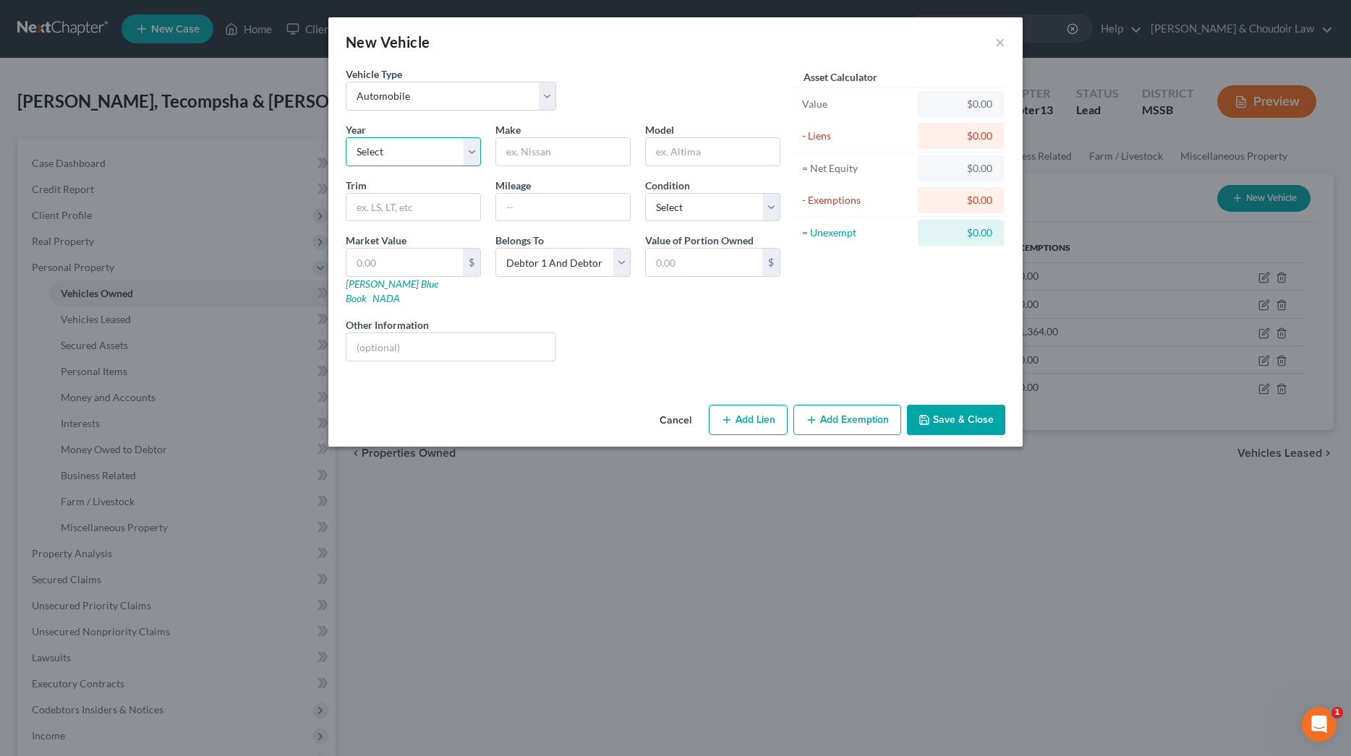
select select "21"
click at [558, 158] on input "text" at bounding box center [563, 151] width 134 height 27
type input "Dodge"
type input "Magnum"
type input "198000"
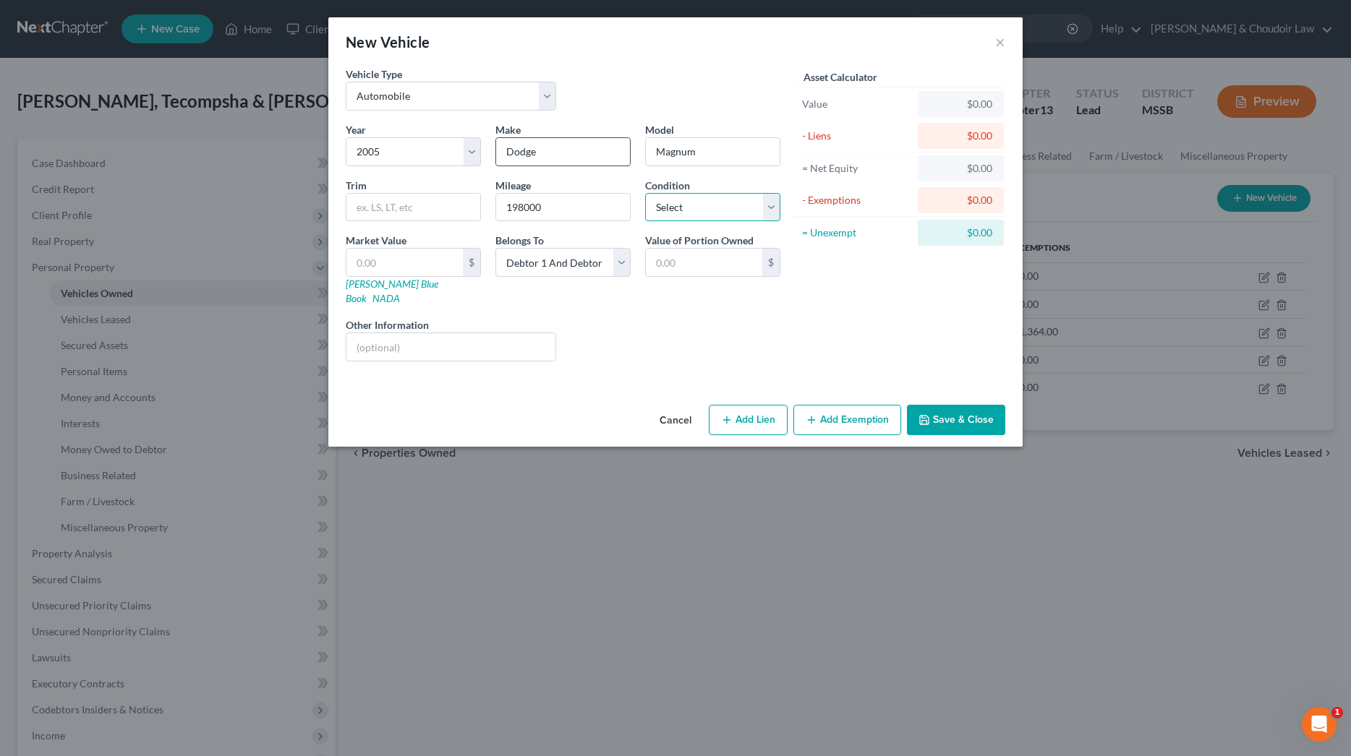
select select "4"
type input "3"
type input "3.00"
type input "30"
type input "30.00"
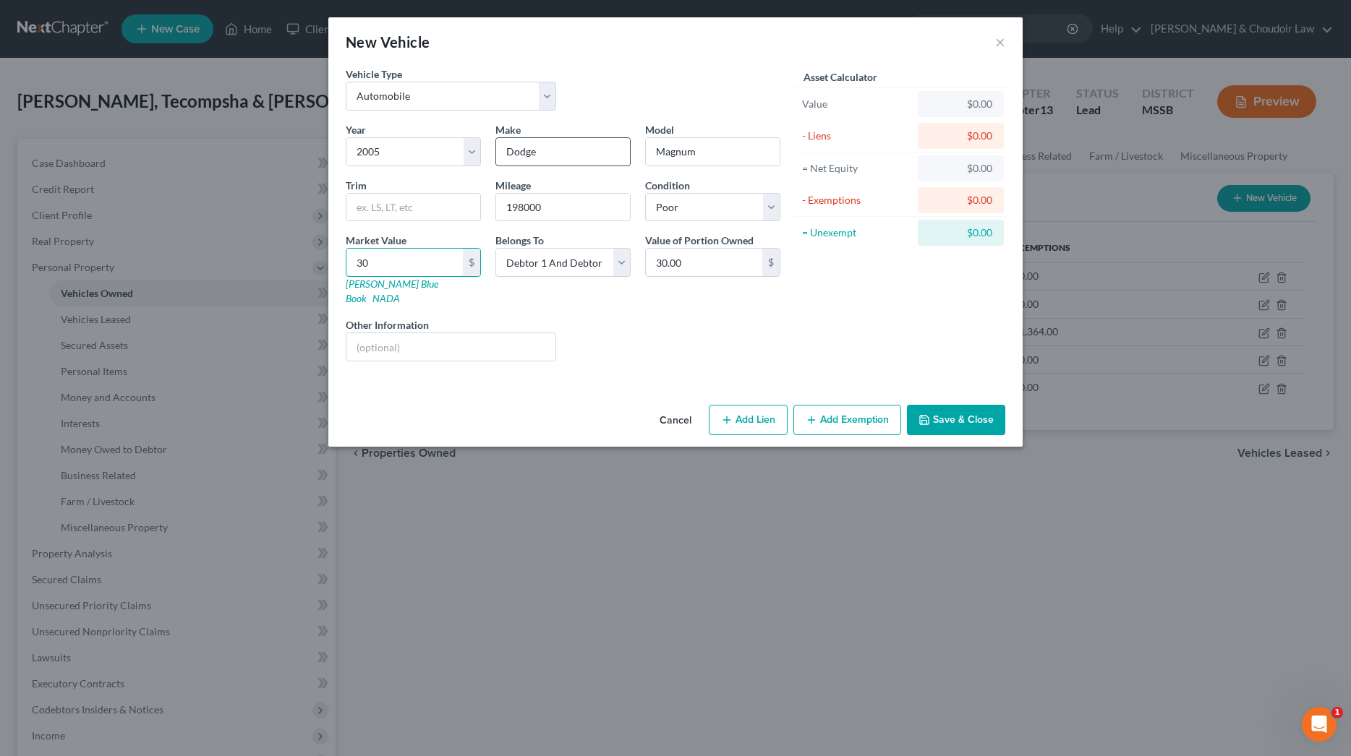
type input "300"
type input "300.00"
drag, startPoint x: 467, startPoint y: 335, endPoint x: 531, endPoint y: 343, distance: 64.9
click at [467, 335] on input "has not run in 3 years" at bounding box center [450, 346] width 209 height 27
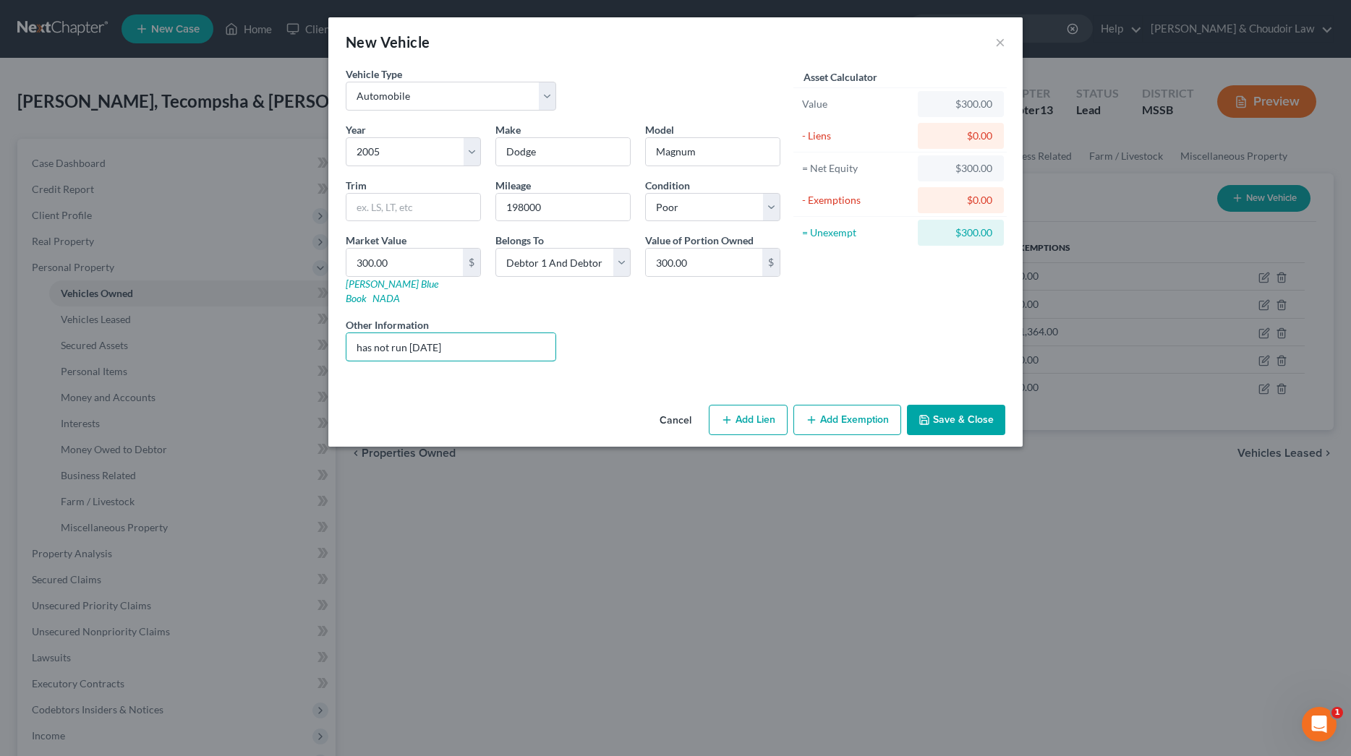
type input "has not run in 3 years"
click at [957, 405] on button "Save & Close" at bounding box center [956, 420] width 98 height 30
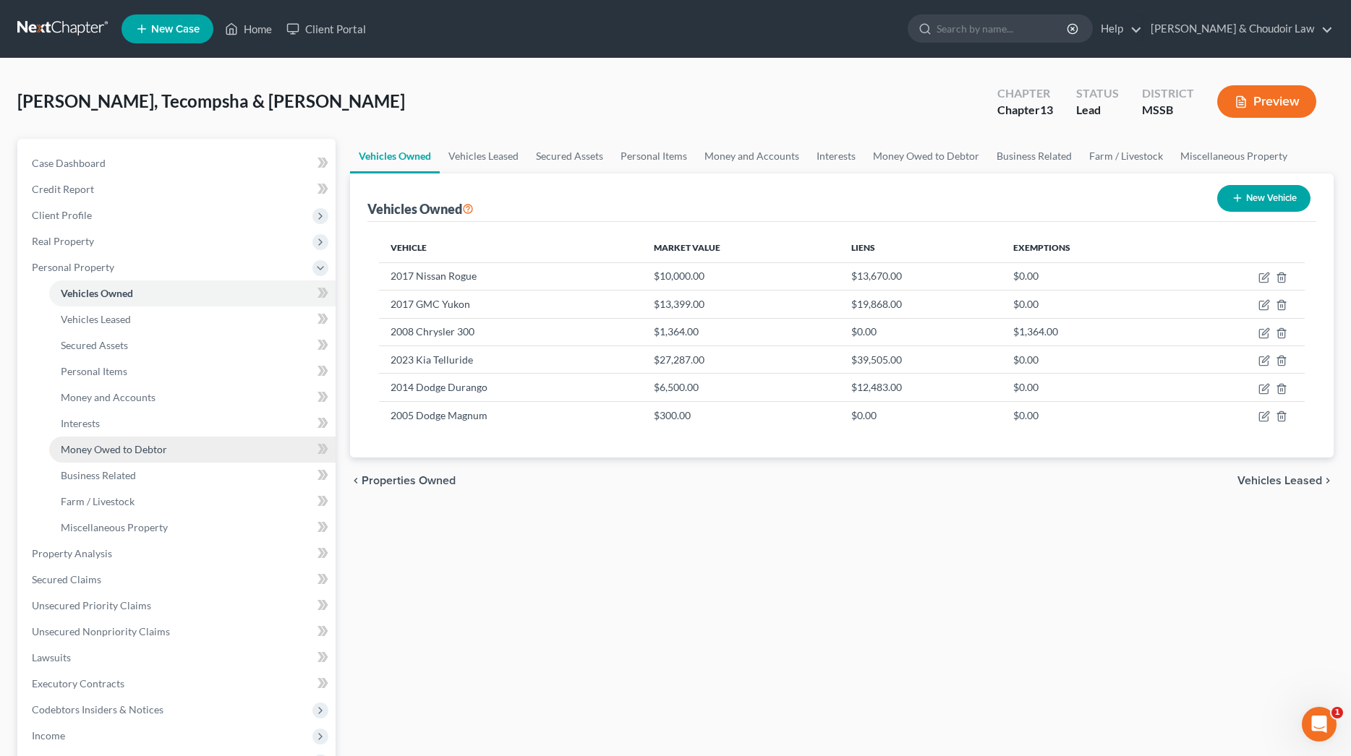
click at [154, 450] on span "Money Owed to Debtor" at bounding box center [114, 449] width 106 height 12
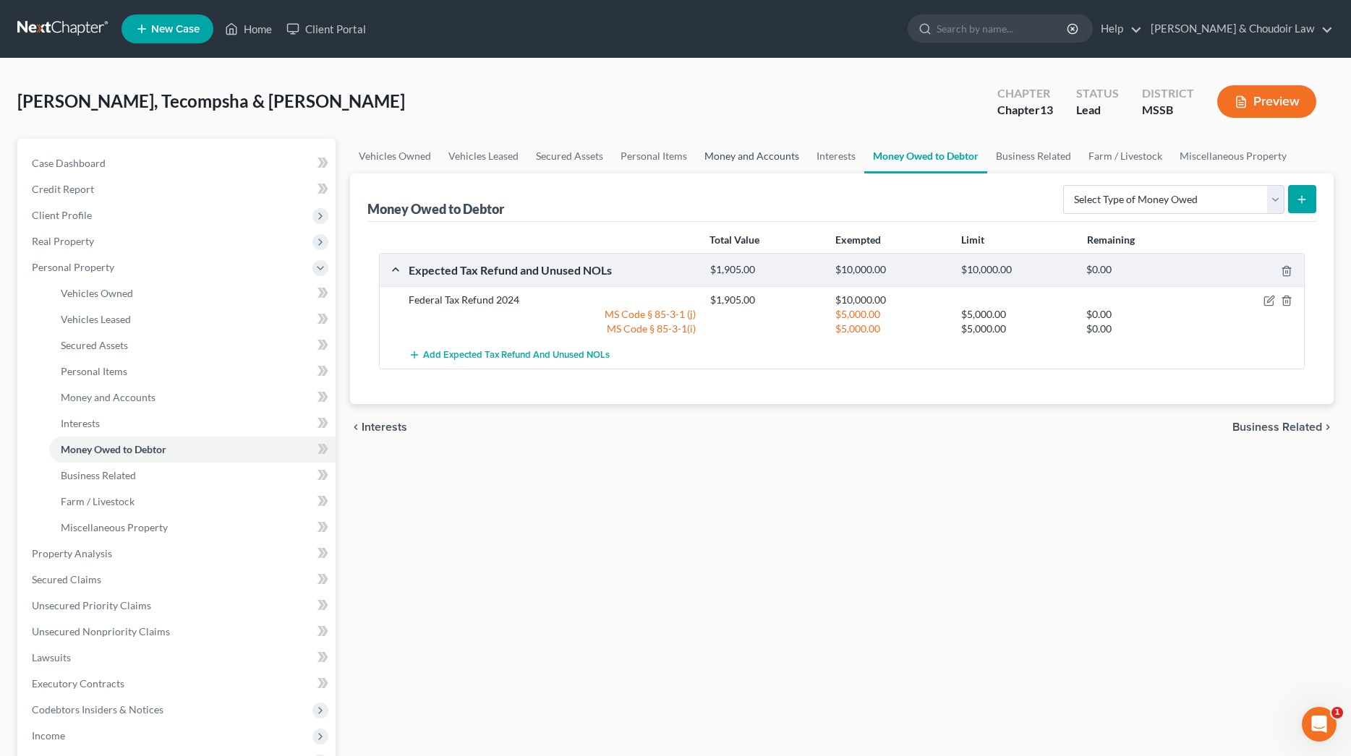
click at [764, 158] on link "Money and Accounts" at bounding box center [752, 156] width 112 height 35
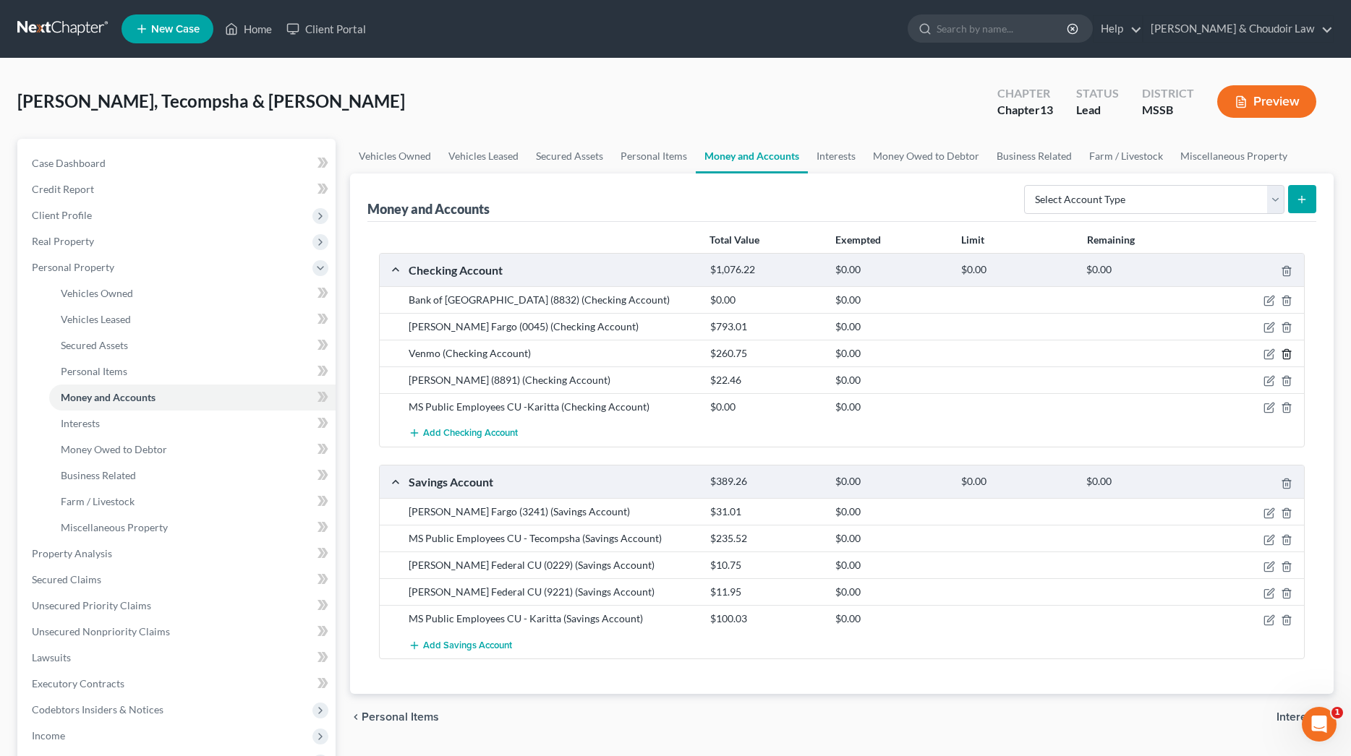
click at [1286, 352] on icon "button" at bounding box center [1287, 355] width 12 height 12
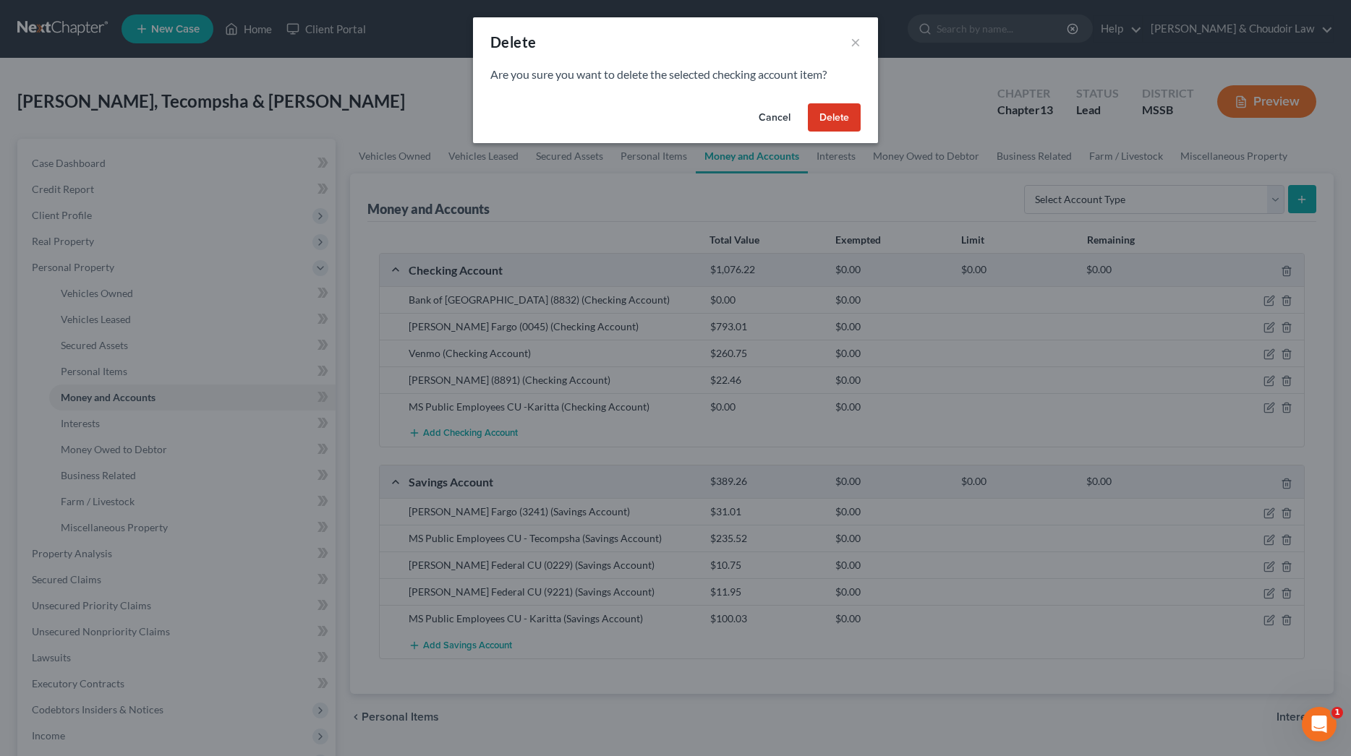
click at [843, 120] on button "Delete" at bounding box center [834, 117] width 53 height 29
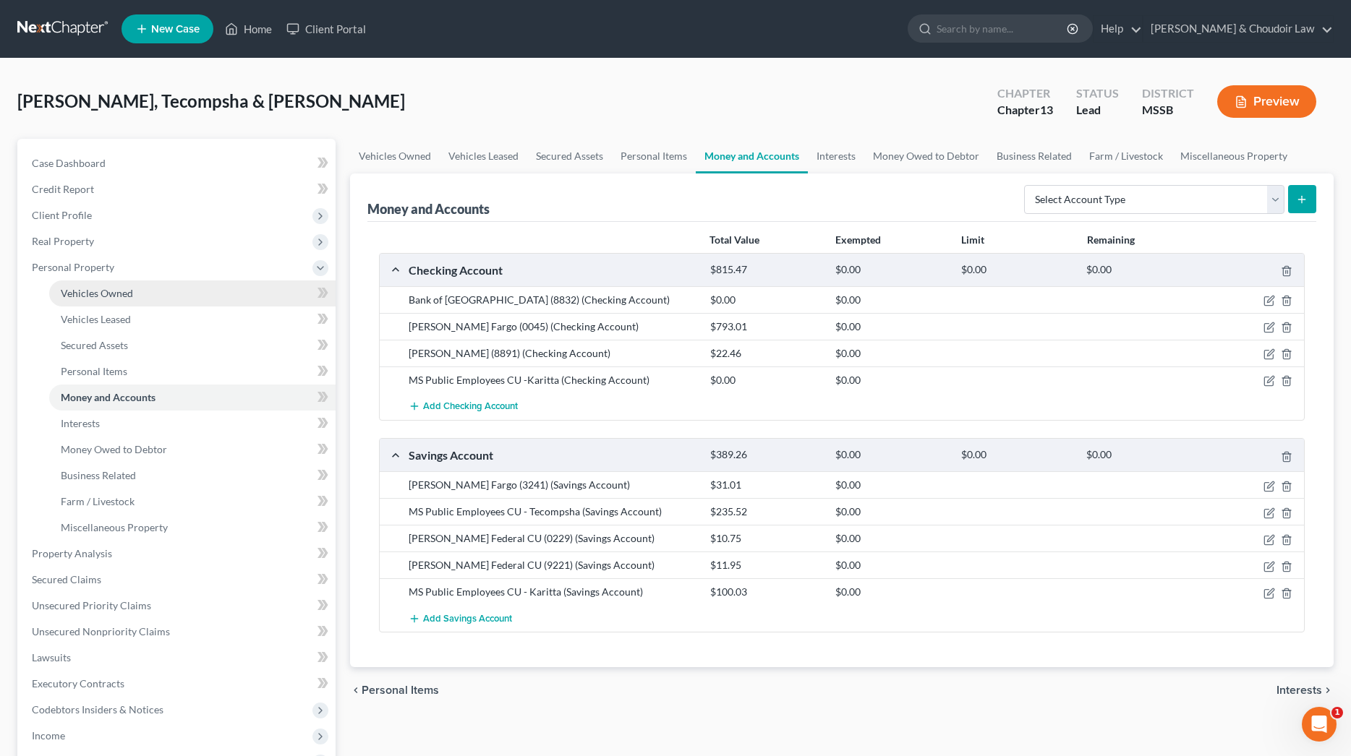
click at [103, 296] on span "Vehicles Owned" at bounding box center [97, 293] width 72 height 12
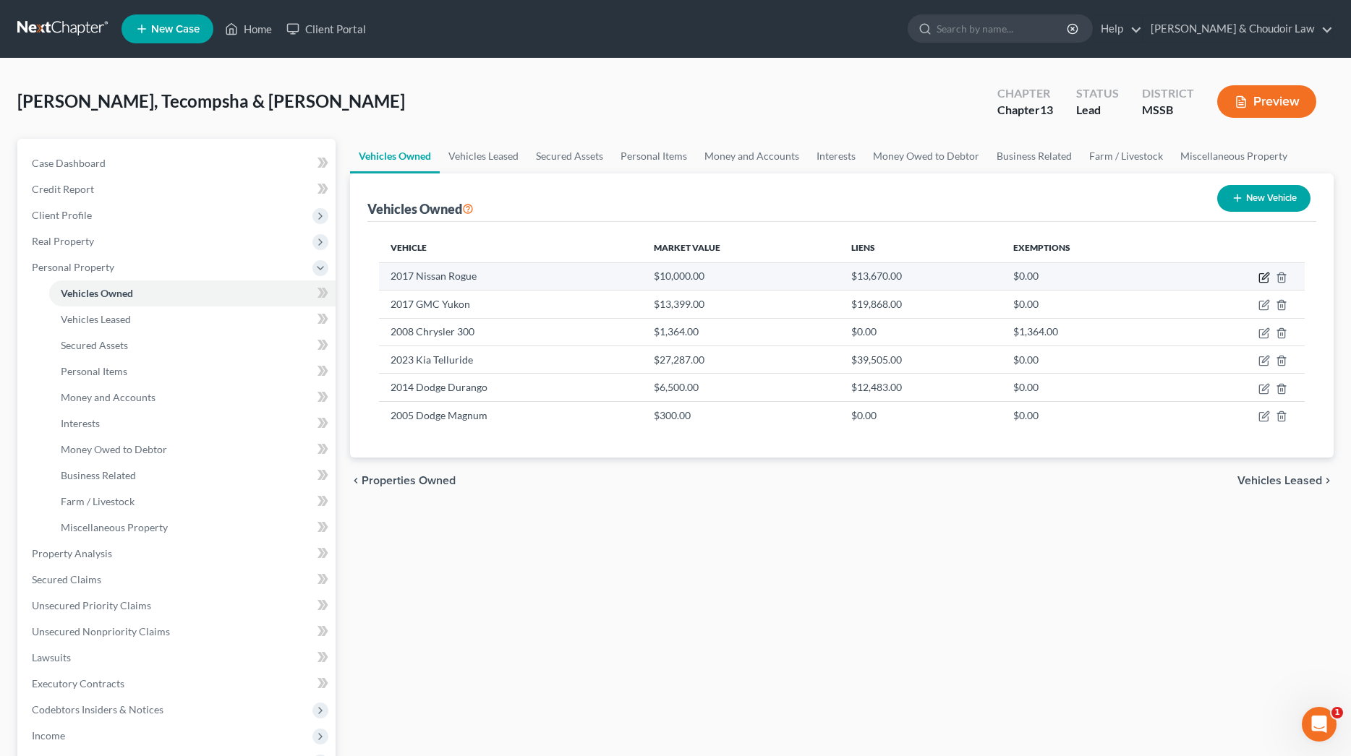
click at [1265, 276] on icon "button" at bounding box center [1264, 278] width 12 height 12
select select "0"
select select "9"
select select "2"
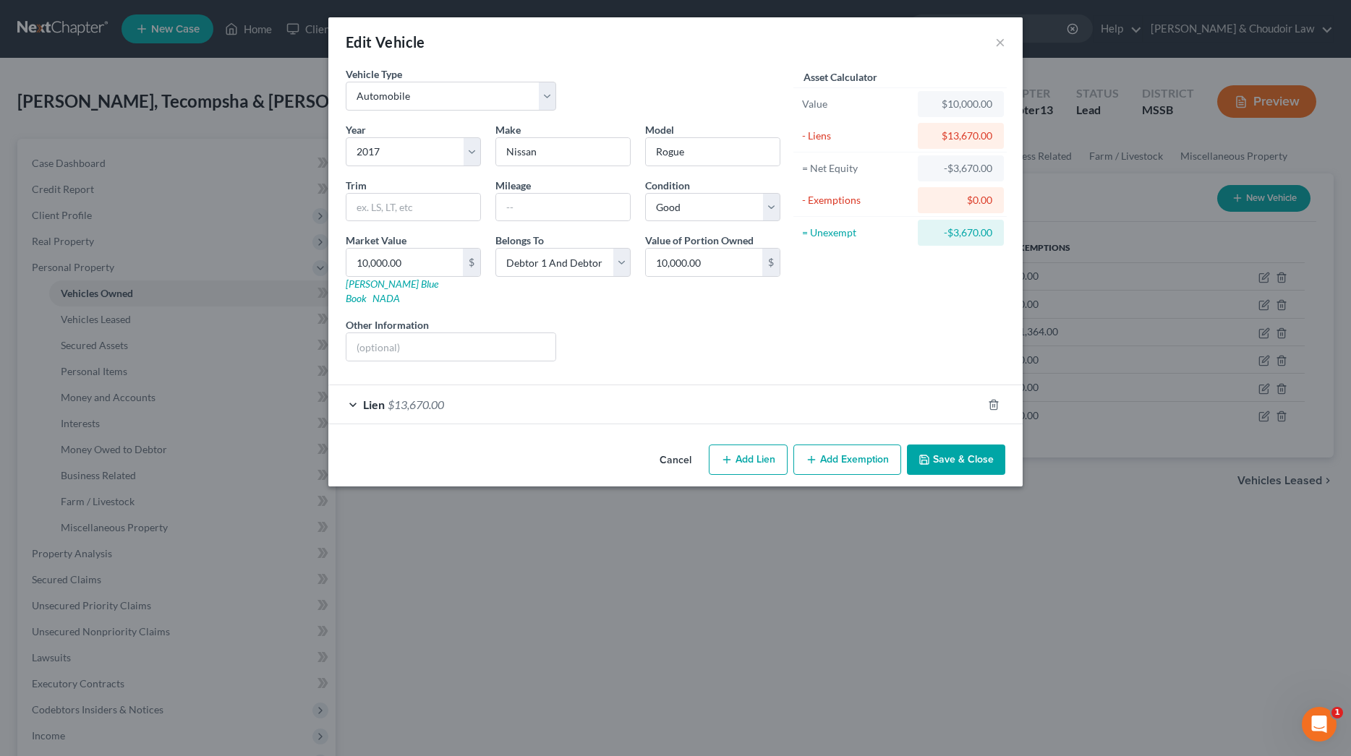
click at [842, 445] on button "Add Exemption" at bounding box center [847, 460] width 108 height 30
select select "2"
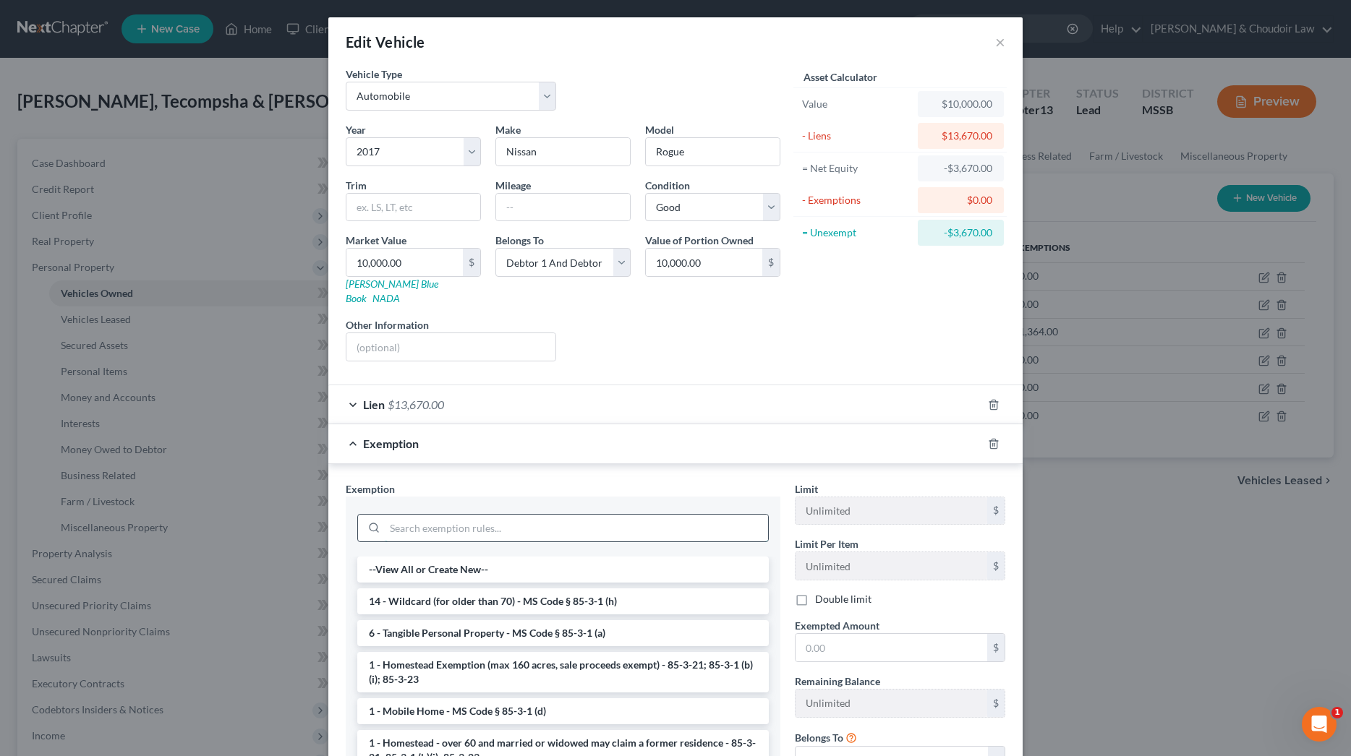
click at [610, 515] on input "search" at bounding box center [576, 528] width 383 height 27
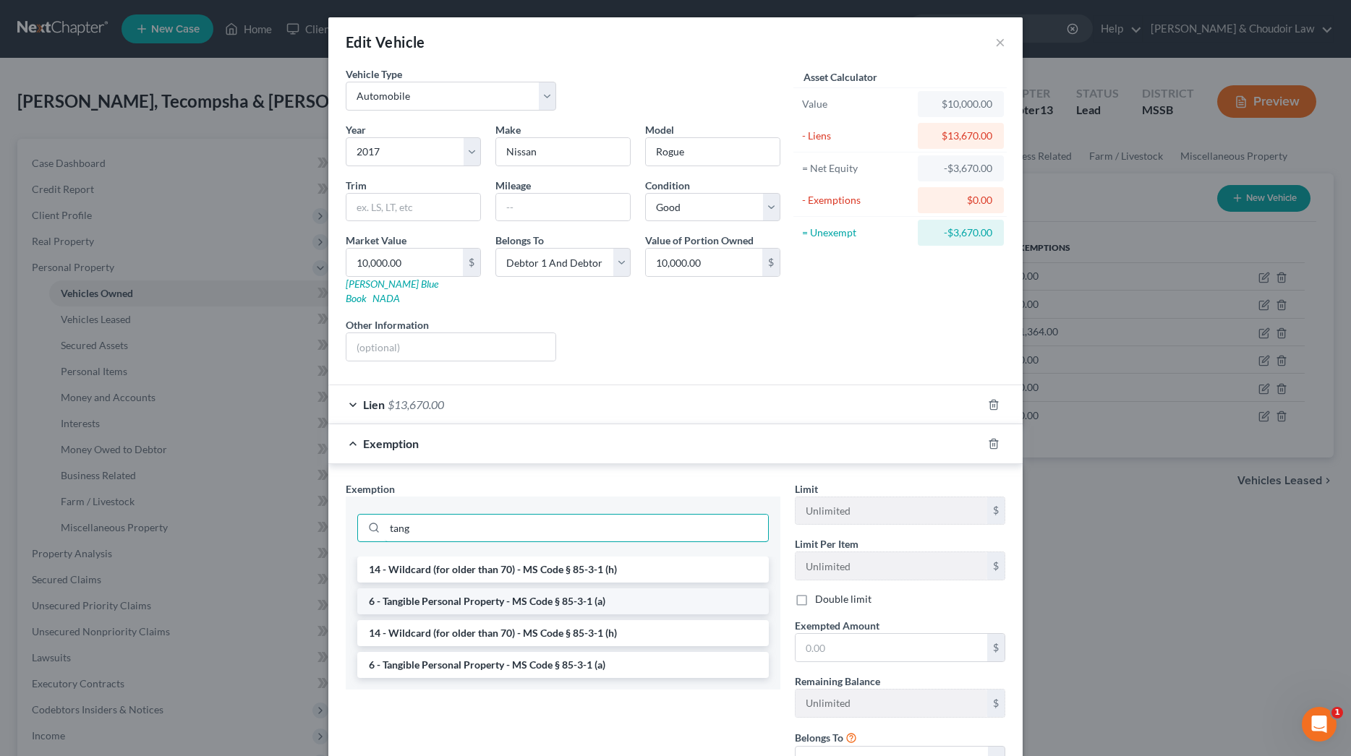
type input "tang"
click at [557, 589] on li "6 - Tangible Personal Property - MS Code § 85-3-1 (a)" at bounding box center [562, 602] width 411 height 26
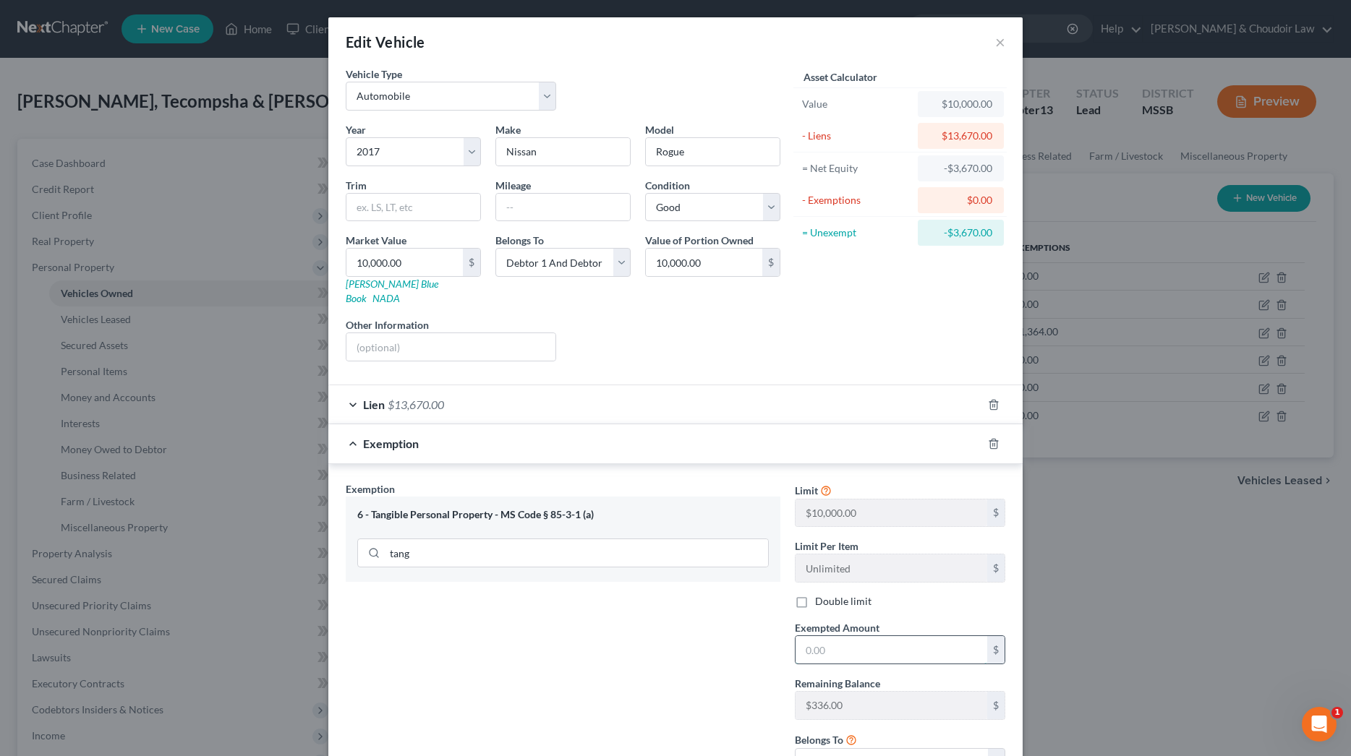
click at [836, 636] on input "text" at bounding box center [891, 649] width 192 height 27
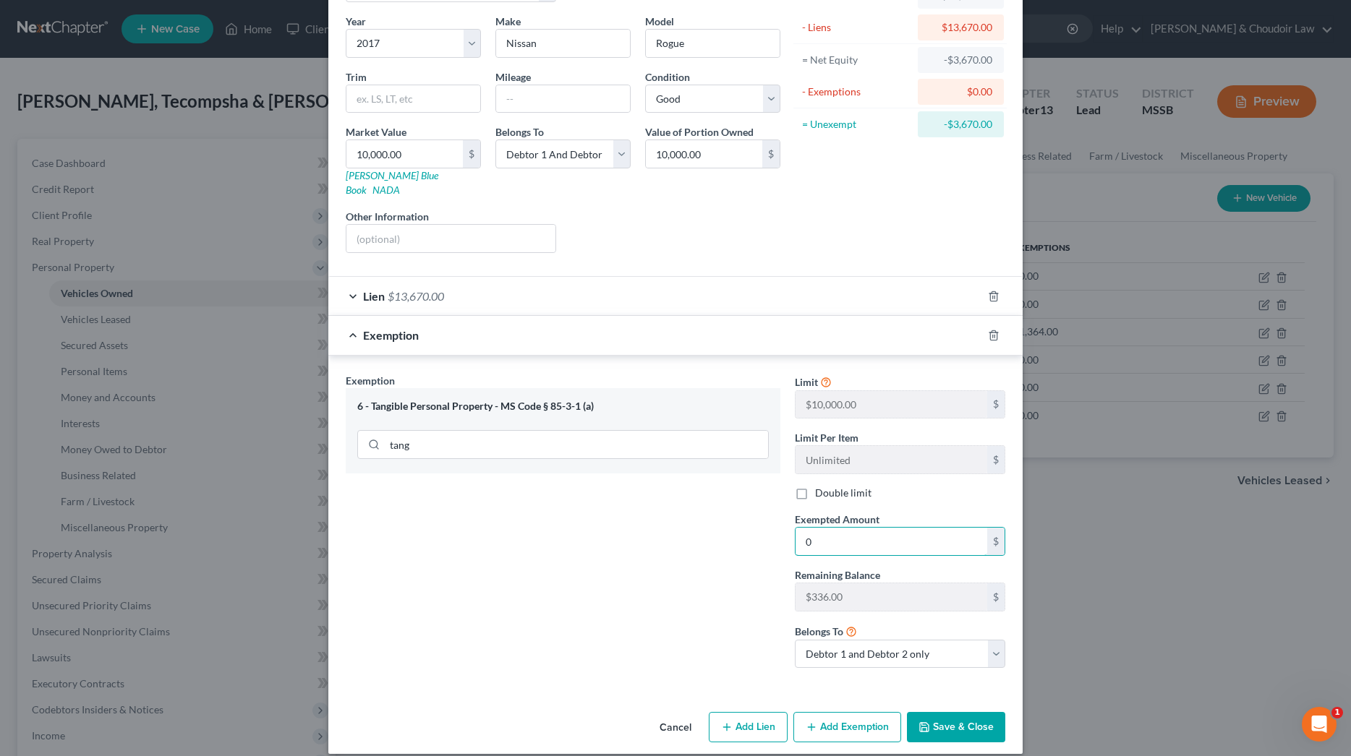
scroll to position [108, 0]
type input "0"
click at [944, 713] on button "Save & Close" at bounding box center [956, 728] width 98 height 30
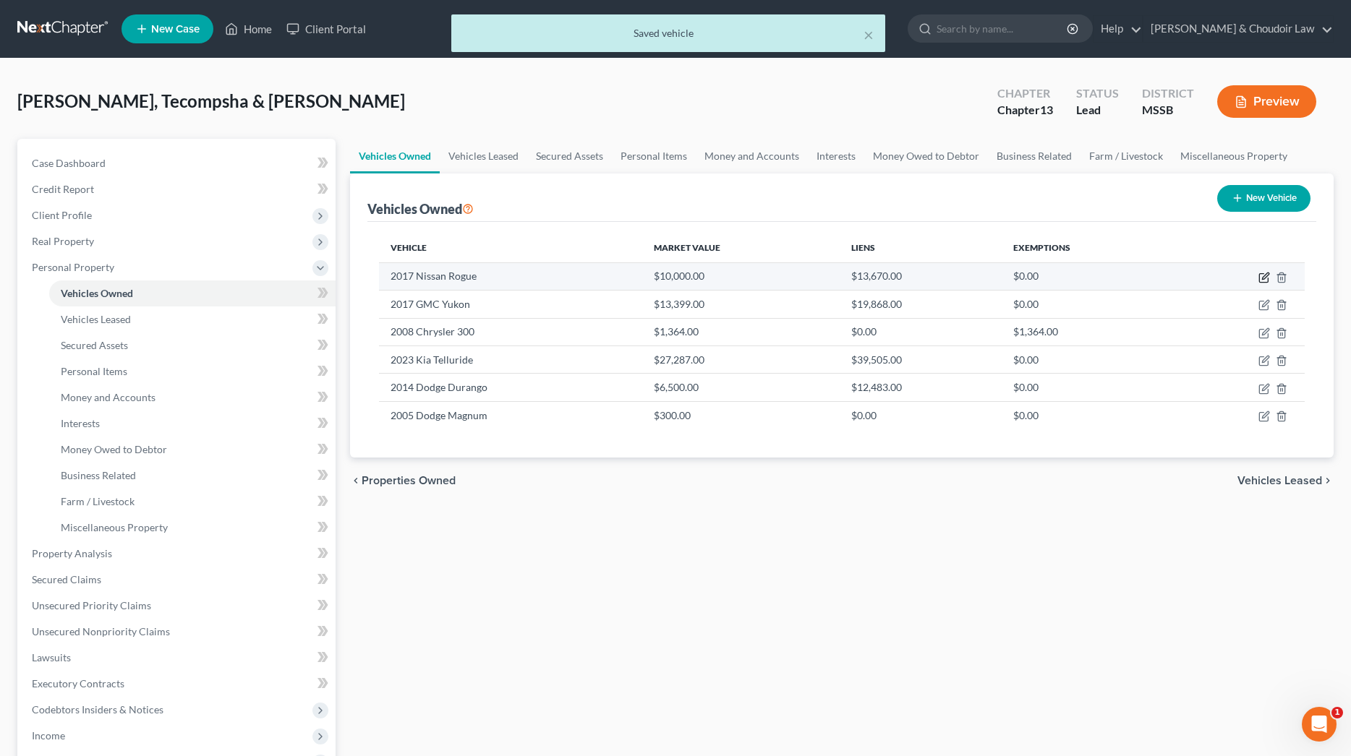
click at [1263, 279] on icon "button" at bounding box center [1265, 276] width 7 height 7
select select "0"
select select "9"
select select "2"
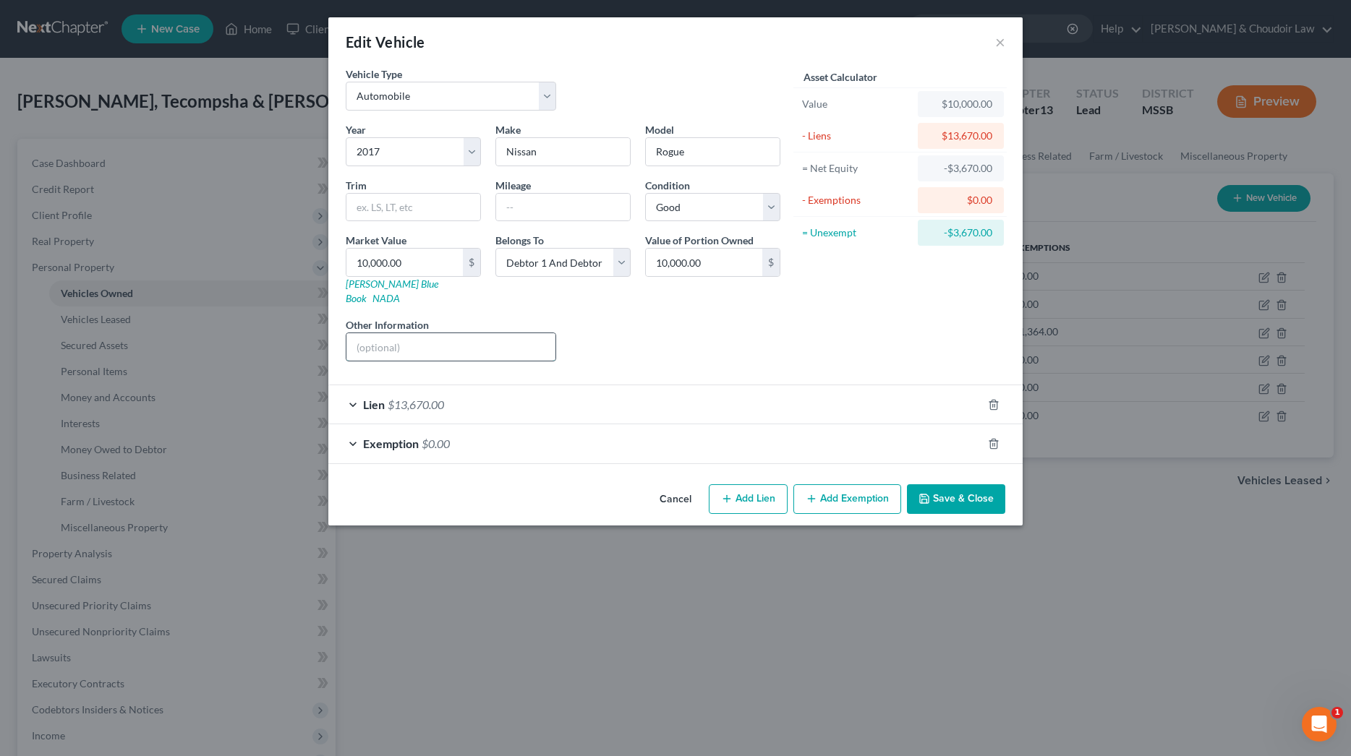
click at [534, 336] on input "text" at bounding box center [450, 346] width 209 height 27
click at [361, 333] on input "tecompsha drives" at bounding box center [450, 346] width 209 height 27
type input "Tecompsha drives"
click at [936, 484] on button "Save & Close" at bounding box center [956, 499] width 98 height 30
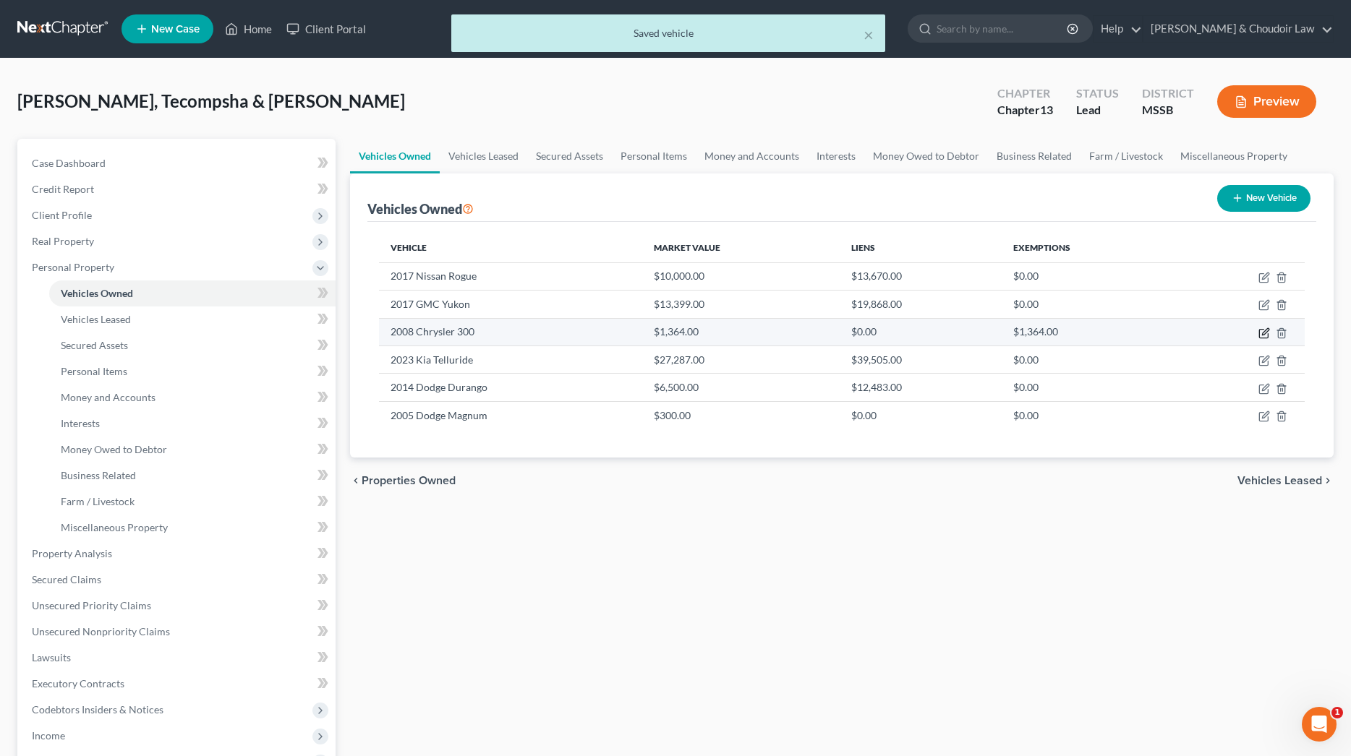
click at [1265, 333] on icon "button" at bounding box center [1265, 331] width 7 height 7
select select "0"
select select "18"
select select "3"
select select "2"
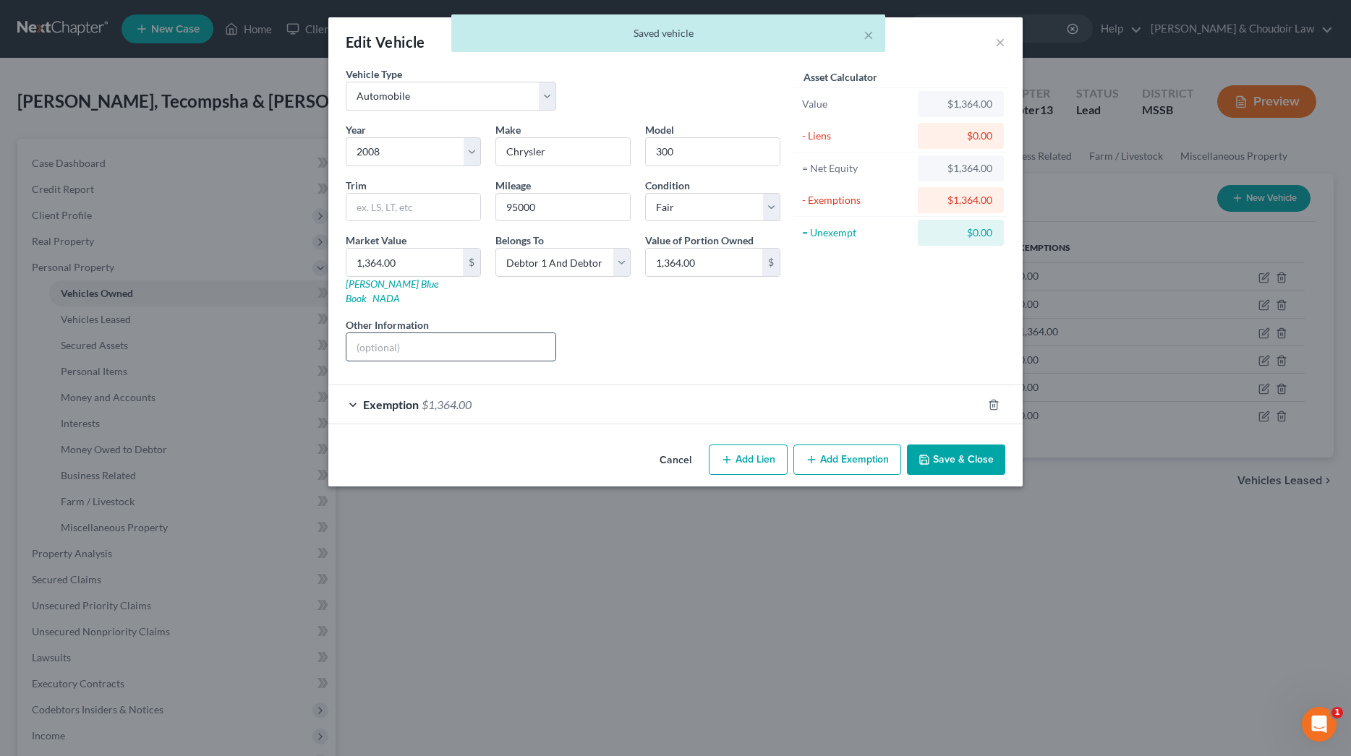
click at [482, 341] on input "text" at bounding box center [450, 346] width 209 height 27
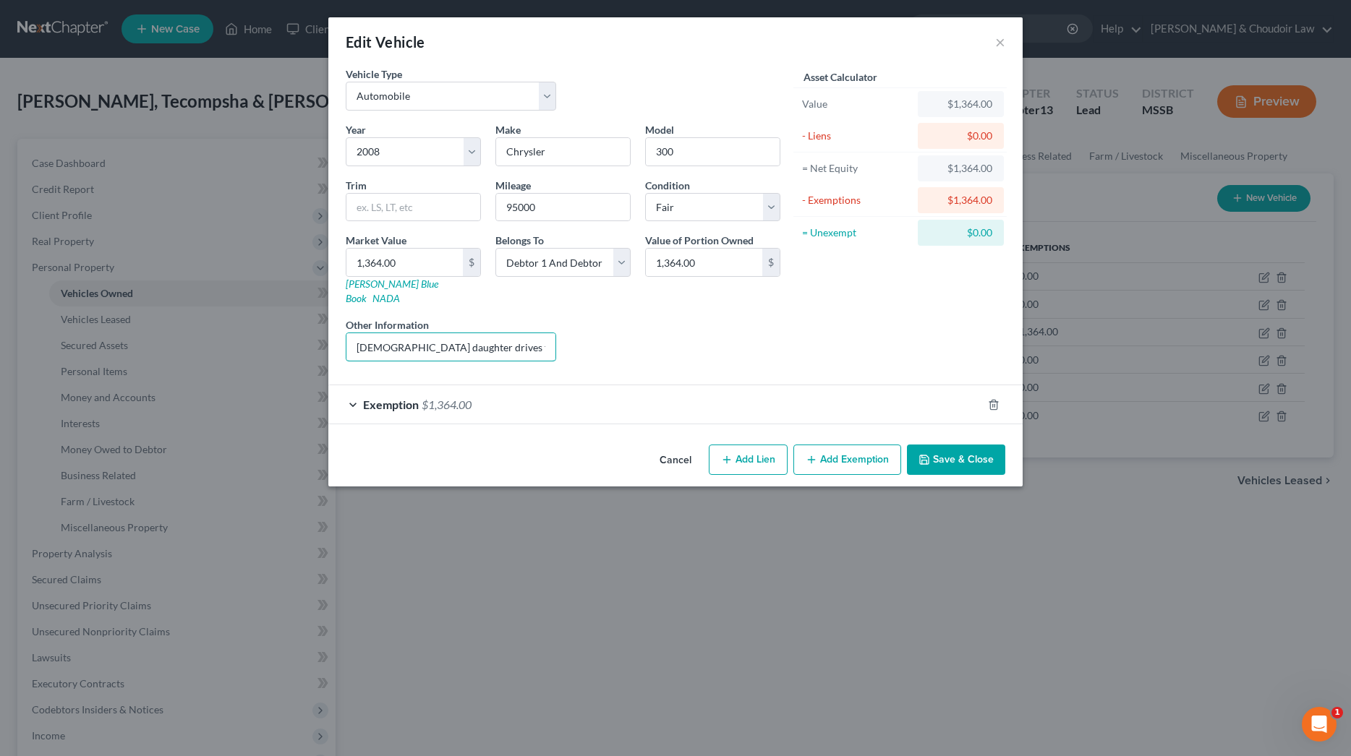
drag, startPoint x: 427, startPoint y: 336, endPoint x: 315, endPoint y: 329, distance: 112.3
click at [315, 329] on div "Edit Vehicle × Vehicle Type Select Automobile Truck Trailer Watercraft Aircraft…" at bounding box center [675, 378] width 1351 height 756
type input "child drives to and from college"
click at [926, 445] on button "Save & Close" at bounding box center [956, 460] width 98 height 30
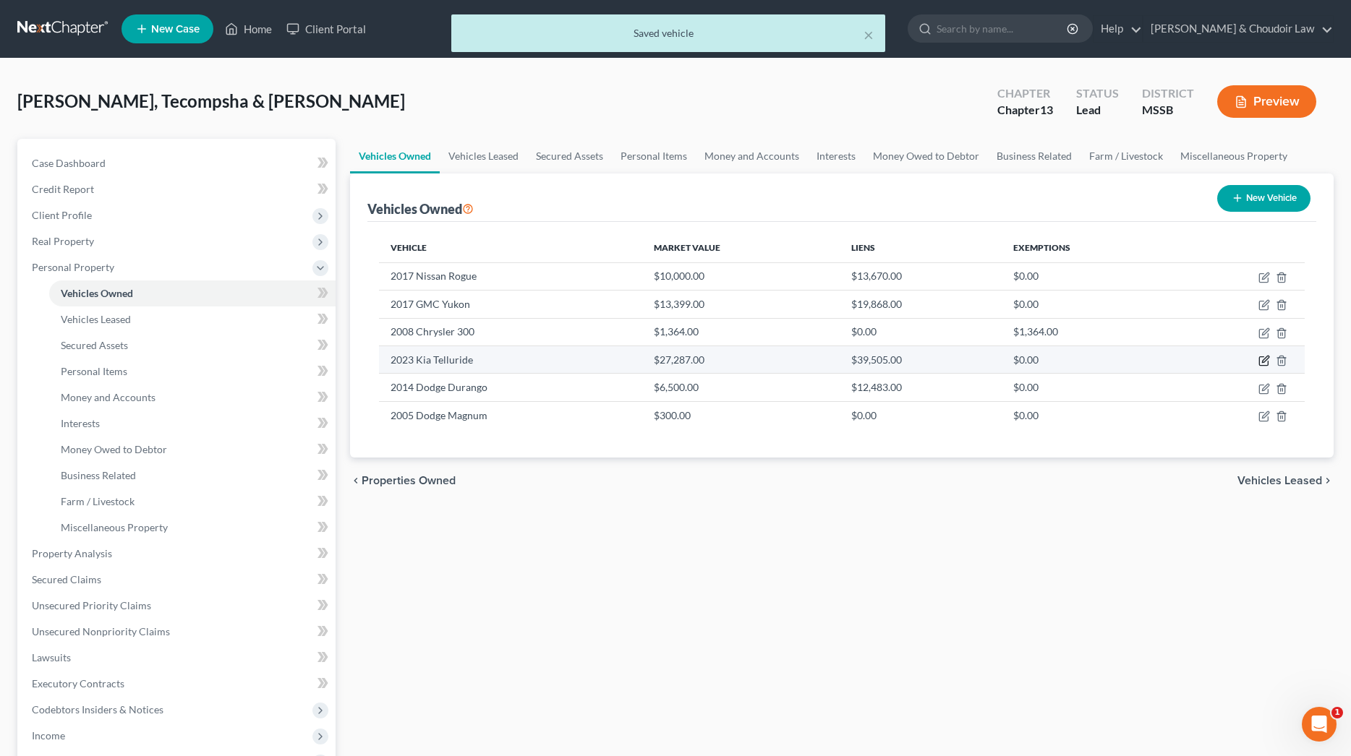
click at [1262, 360] on icon "button" at bounding box center [1264, 361] width 12 height 12
select select "0"
select select "3"
select select "2"
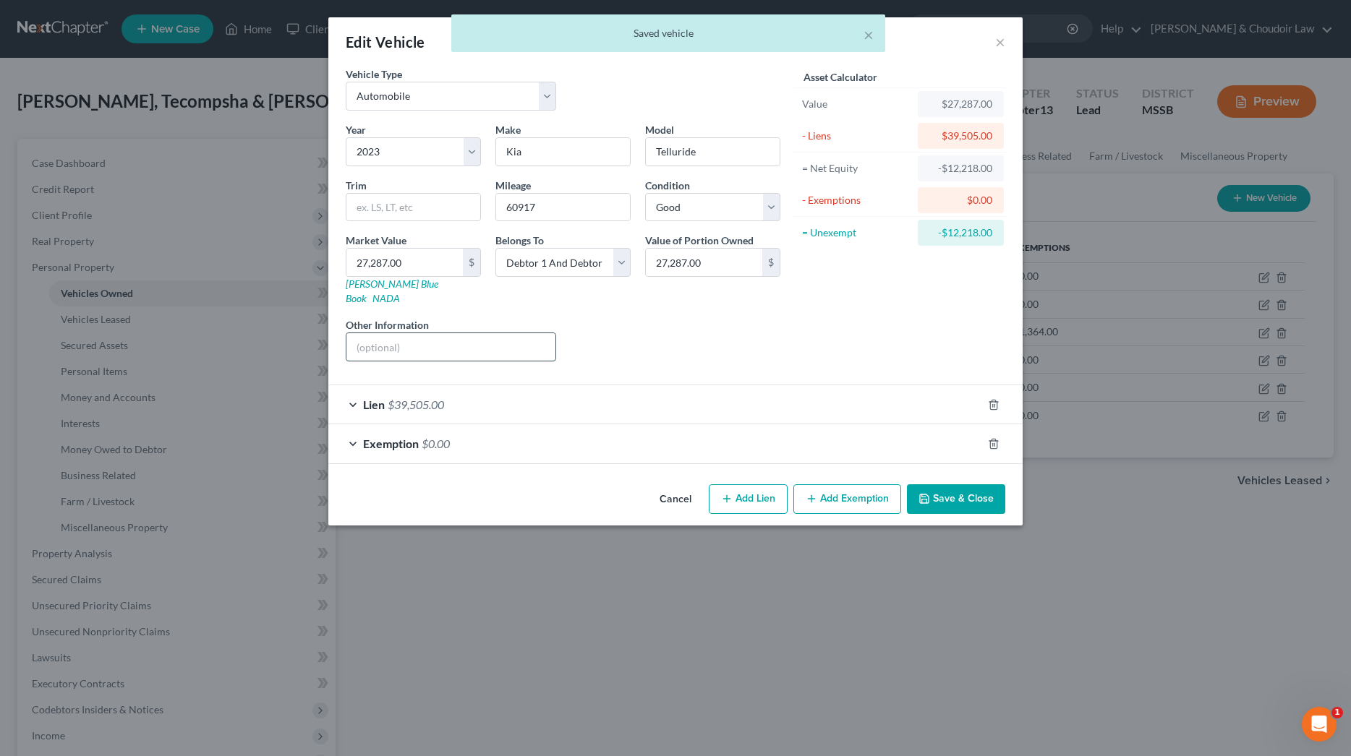
click at [481, 333] on input "text" at bounding box center [450, 346] width 209 height 27
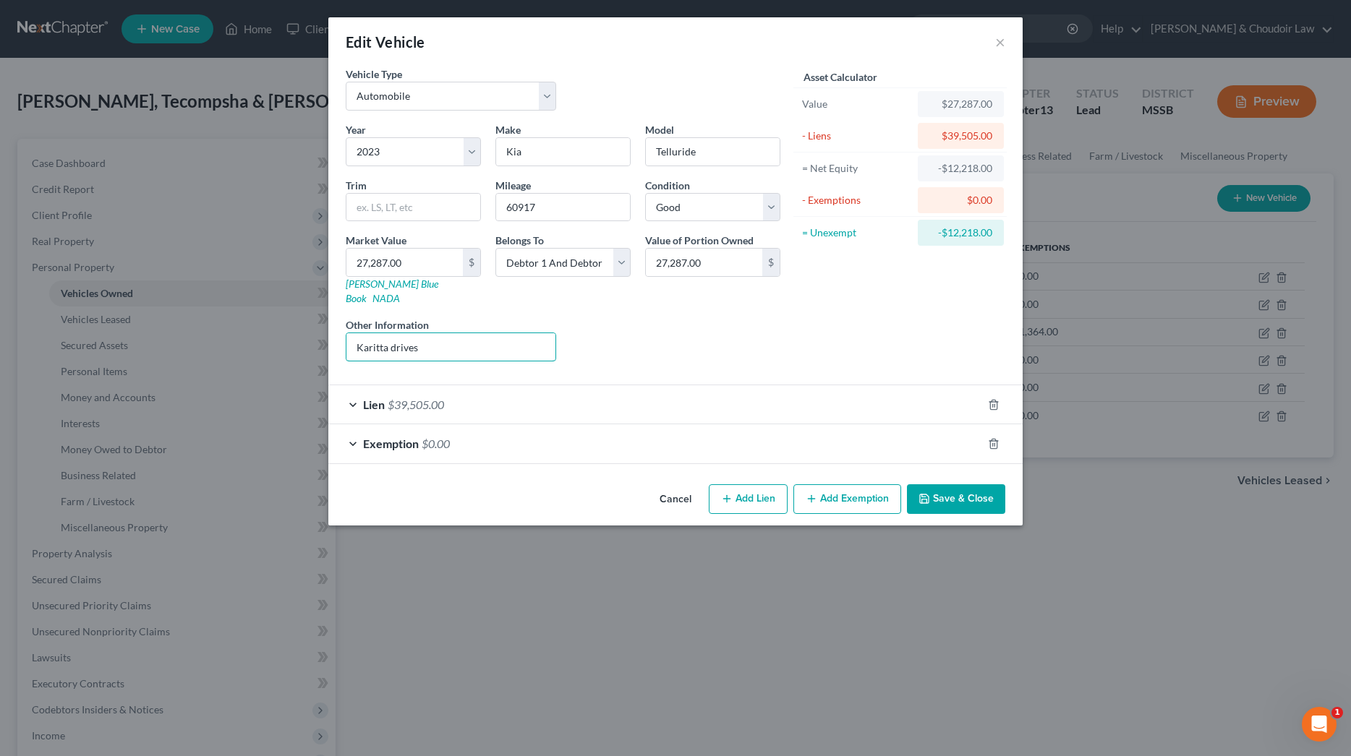
type input "Karitta drives"
click at [970, 486] on button "Save & Close" at bounding box center [956, 499] width 98 height 30
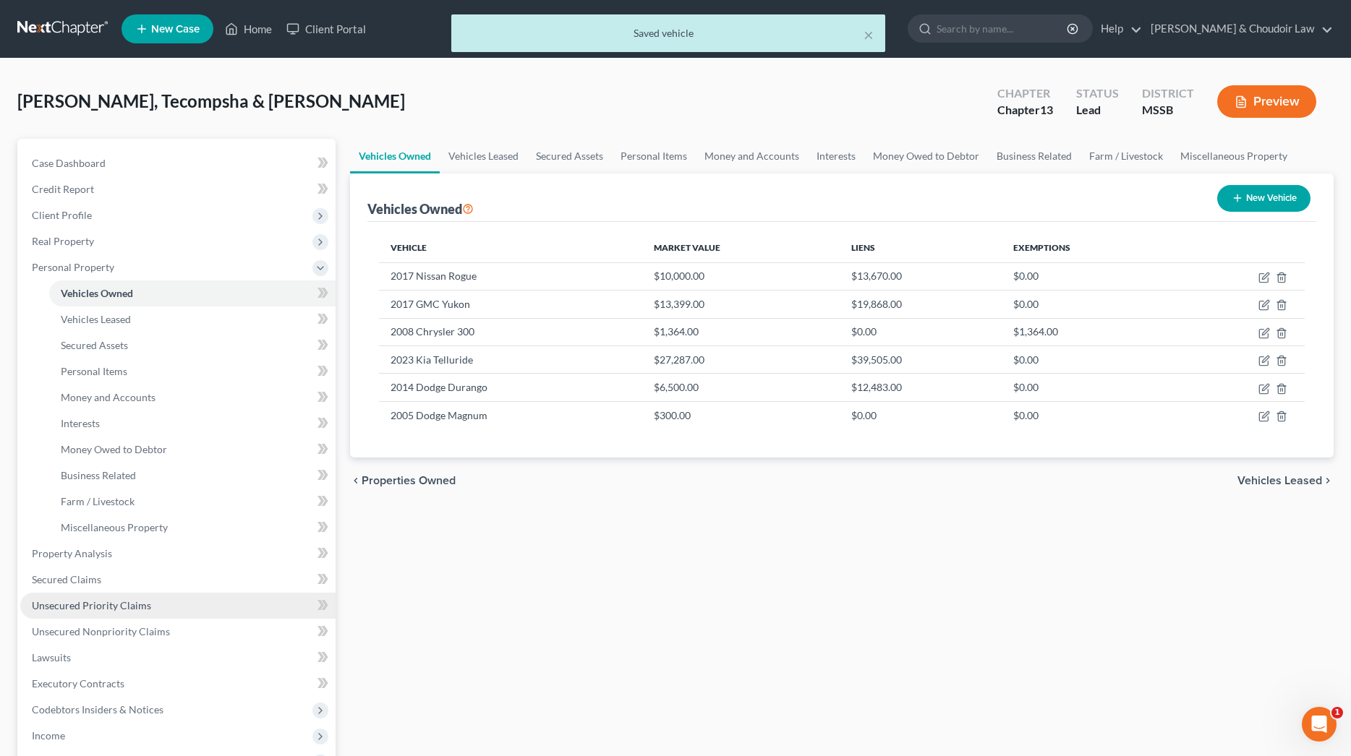
click at [140, 608] on span "Unsecured Priority Claims" at bounding box center [91, 605] width 119 height 12
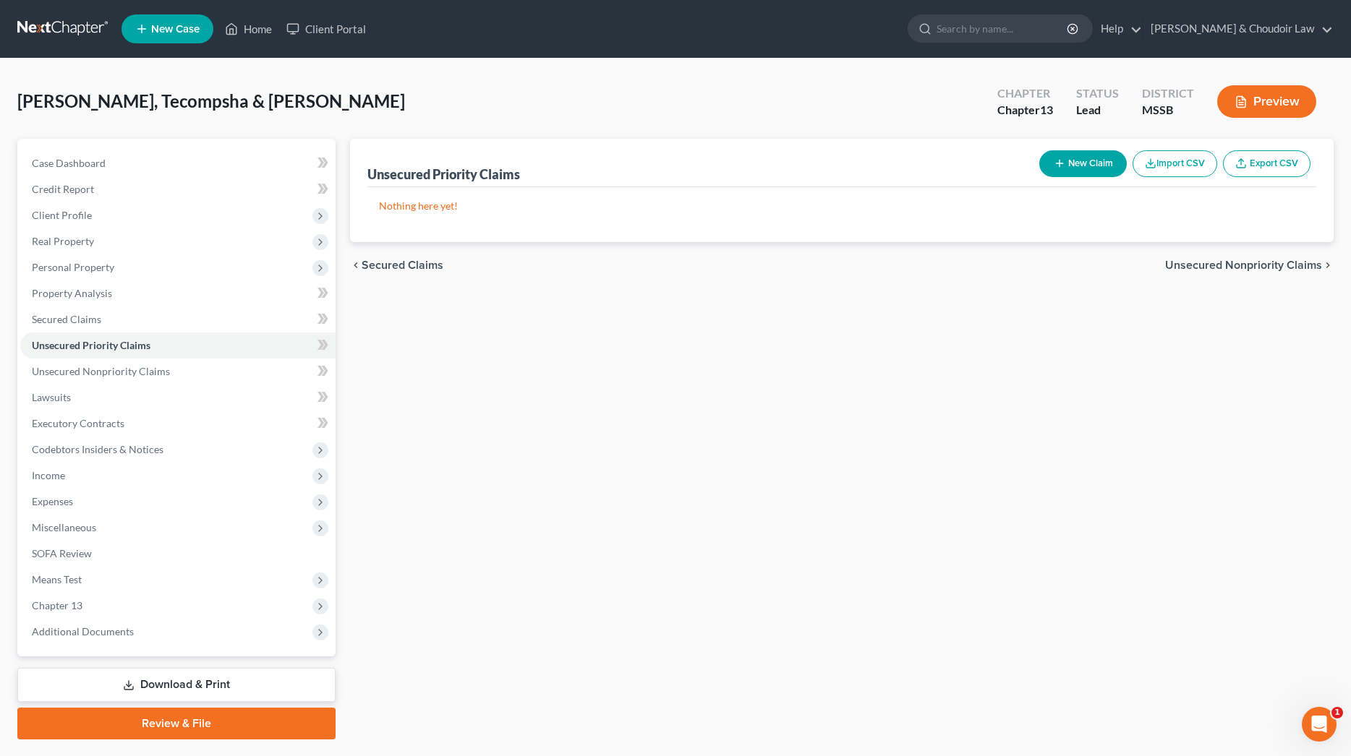
click at [1080, 167] on button "New Claim" at bounding box center [1082, 163] width 87 height 27
select select "2"
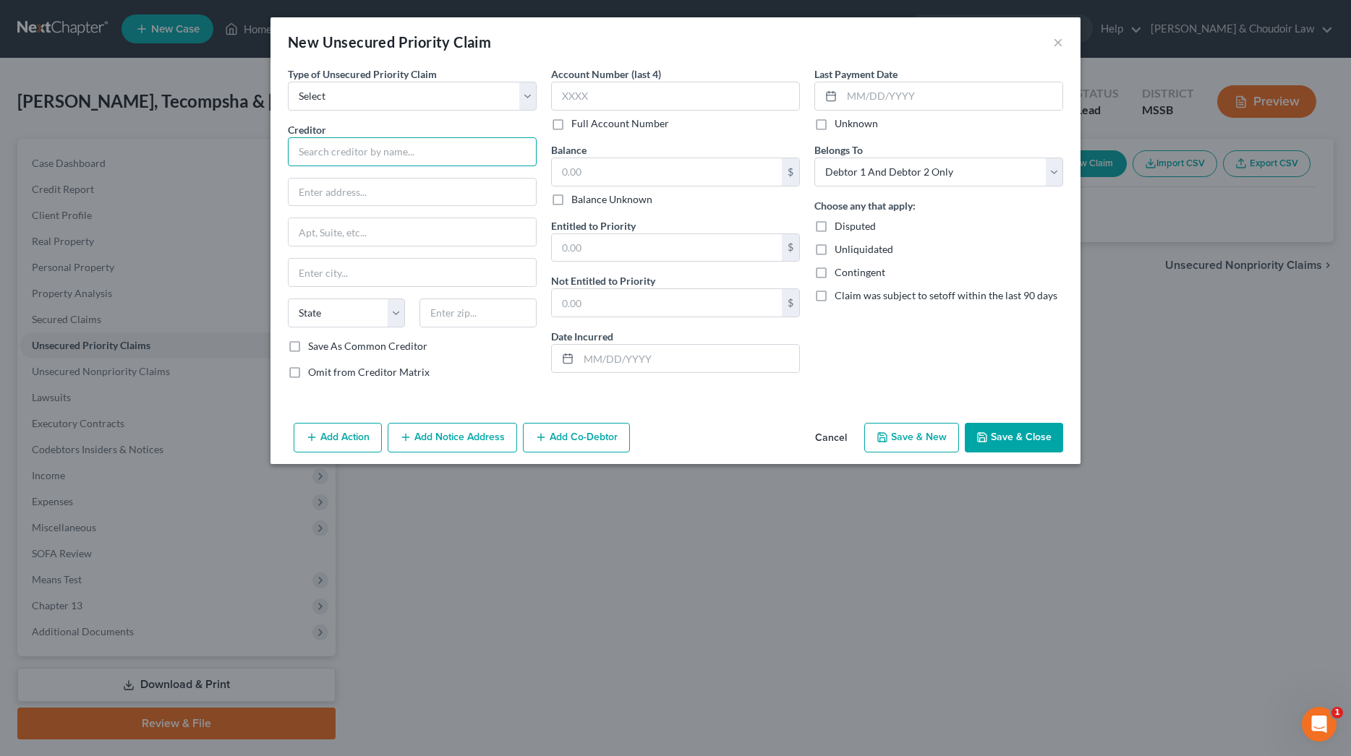
click at [393, 150] on input "text" at bounding box center [412, 151] width 249 height 29
type input "IRS"
click at [396, 184] on div "P.O. Box 14, Austin, TX 73301-0014" at bounding box center [374, 190] width 150 height 12
type input "P.O. Box 14"
type input "Austin"
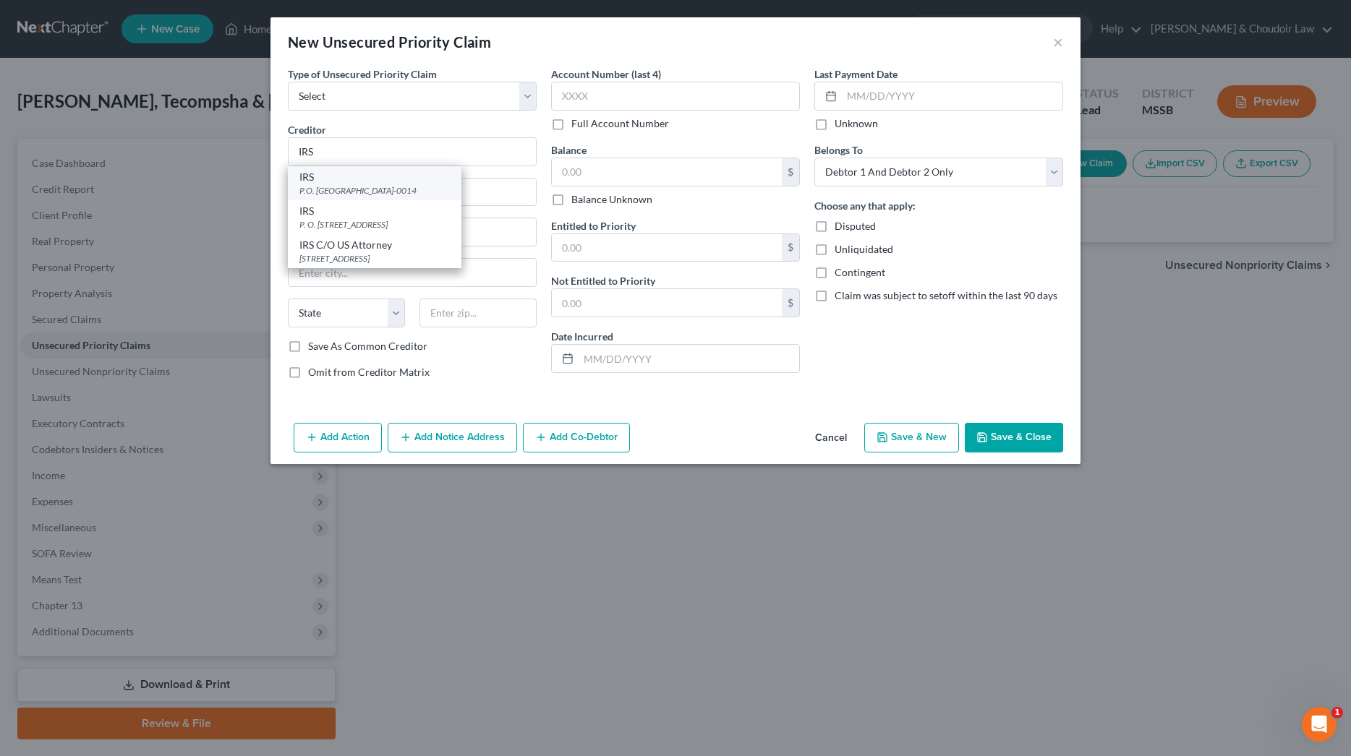
select select "45"
type input "73301-0014"
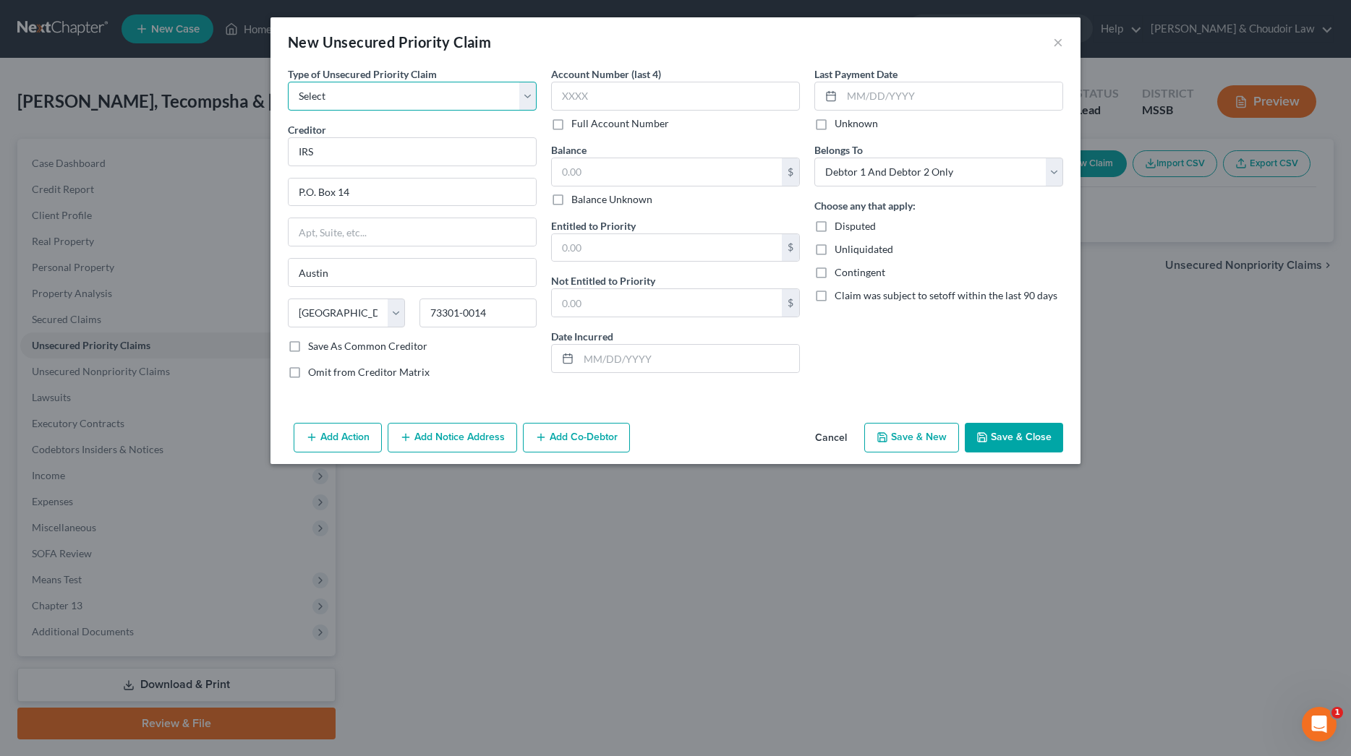
select select "0"
select select "45"
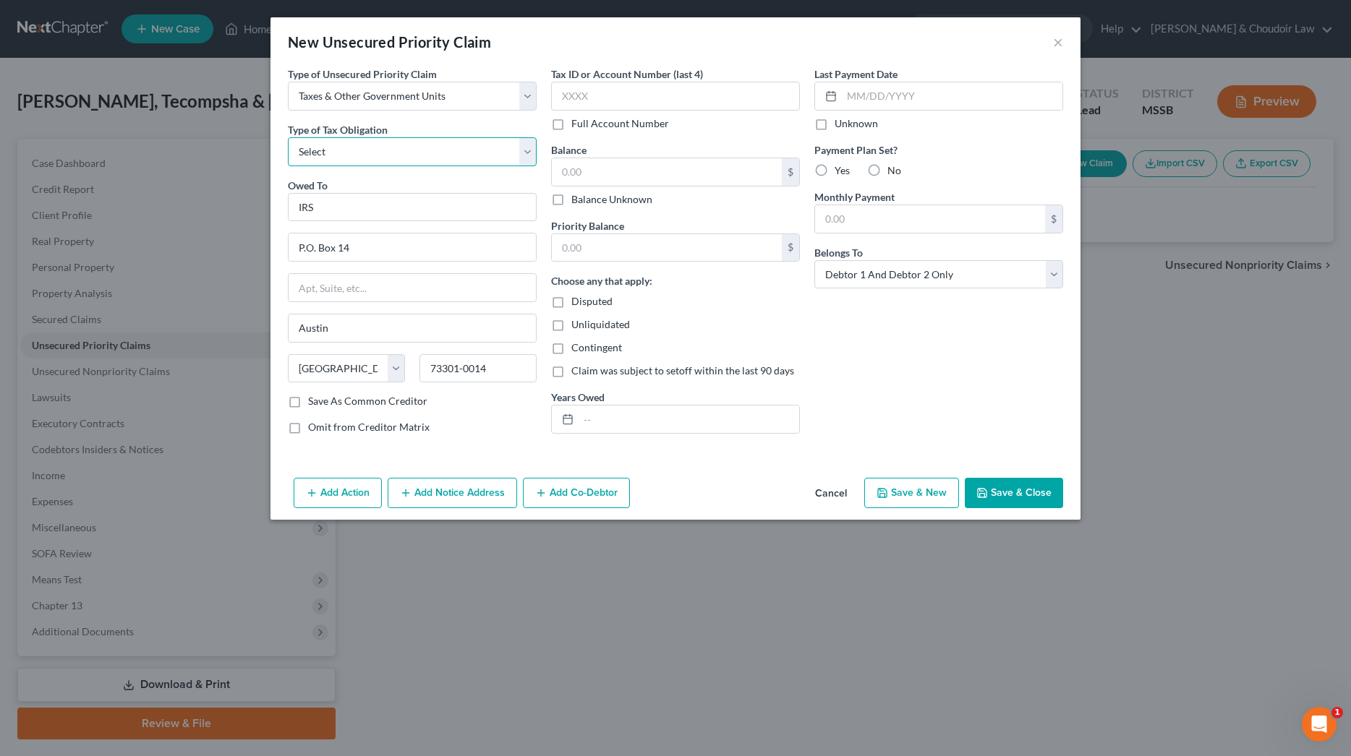
select select "0"
click at [621, 427] on input "text" at bounding box center [688, 419] width 221 height 27
type input "2024"
type input "9956"
click at [681, 172] on input "text" at bounding box center [667, 171] width 230 height 27
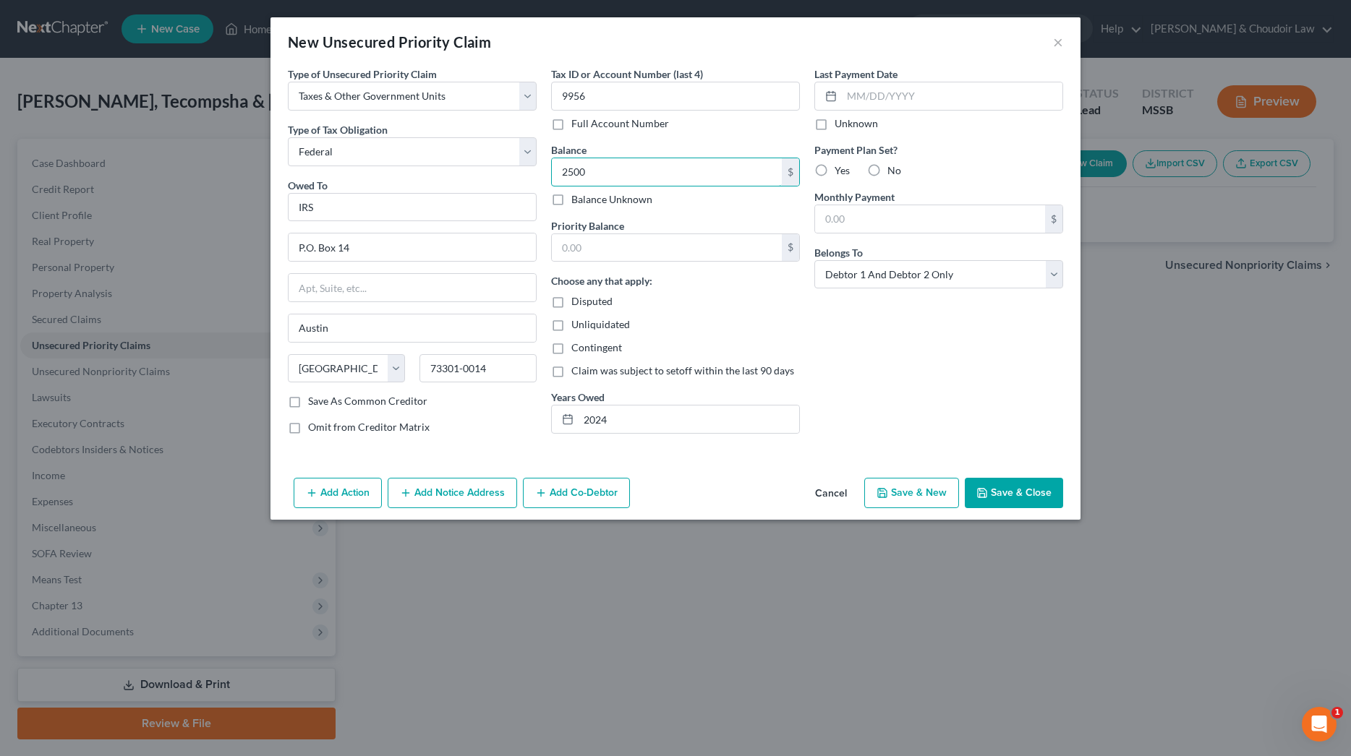
type input "2,500"
click at [693, 248] on input "text" at bounding box center [667, 247] width 230 height 27
type input "2,500"
click at [479, 488] on button "Add Notice Address" at bounding box center [452, 493] width 129 height 30
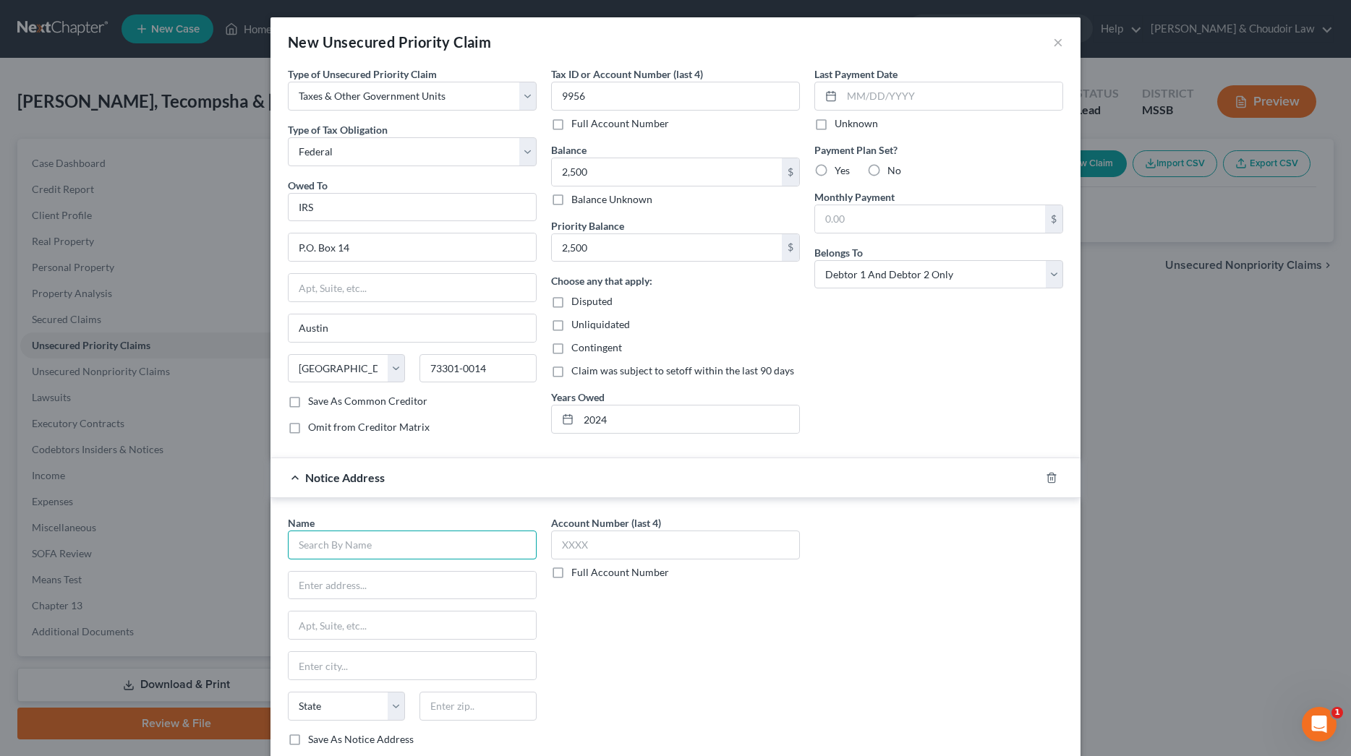
click at [433, 538] on input "text" at bounding box center [412, 545] width 249 height 29
click at [364, 640] on div "IRS C/O US Attorney" at bounding box center [374, 638] width 150 height 14
type input "IRS C/O US Attorney"
type input "501 East Court Street"
type input "Suite 4.430"
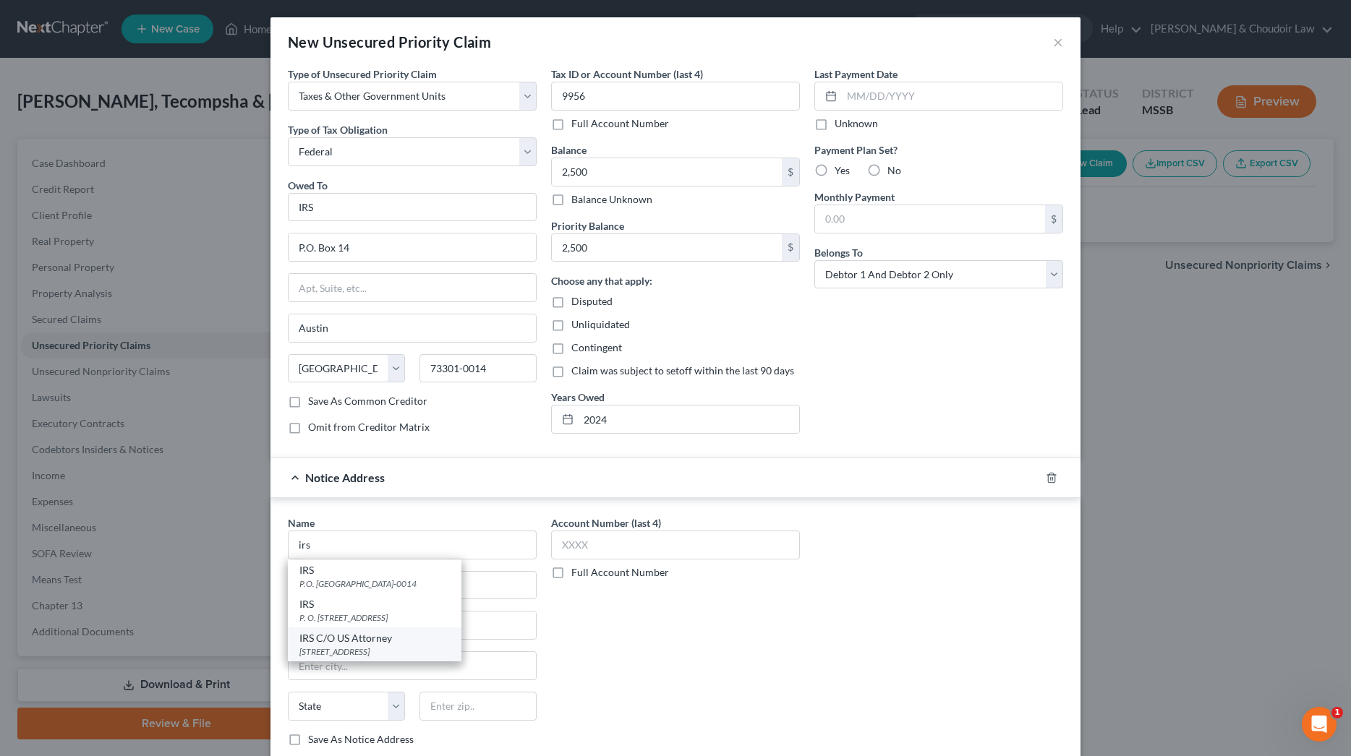
type input "[PERSON_NAME]"
select select "25"
type input "39201"
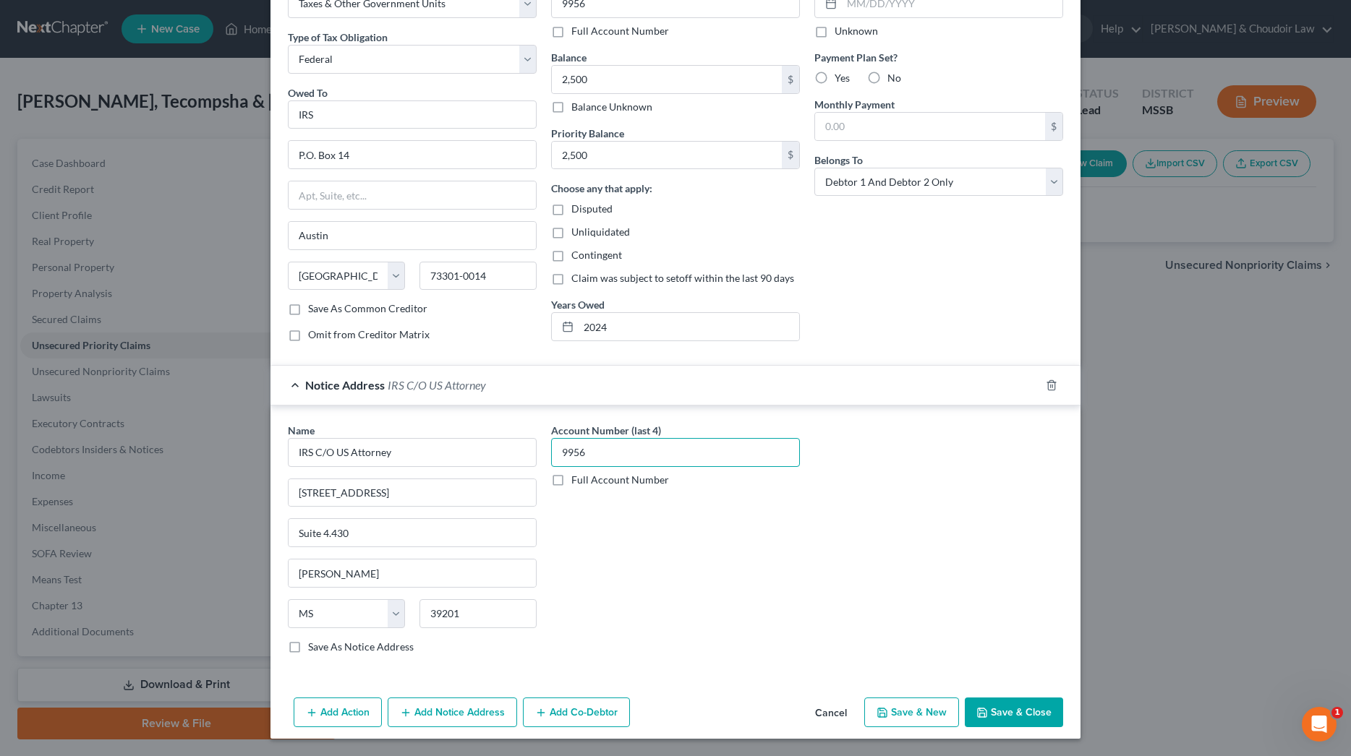
scroll to position [93, 0]
type input "9956"
click at [1042, 718] on button "Save & Close" at bounding box center [1014, 713] width 98 height 30
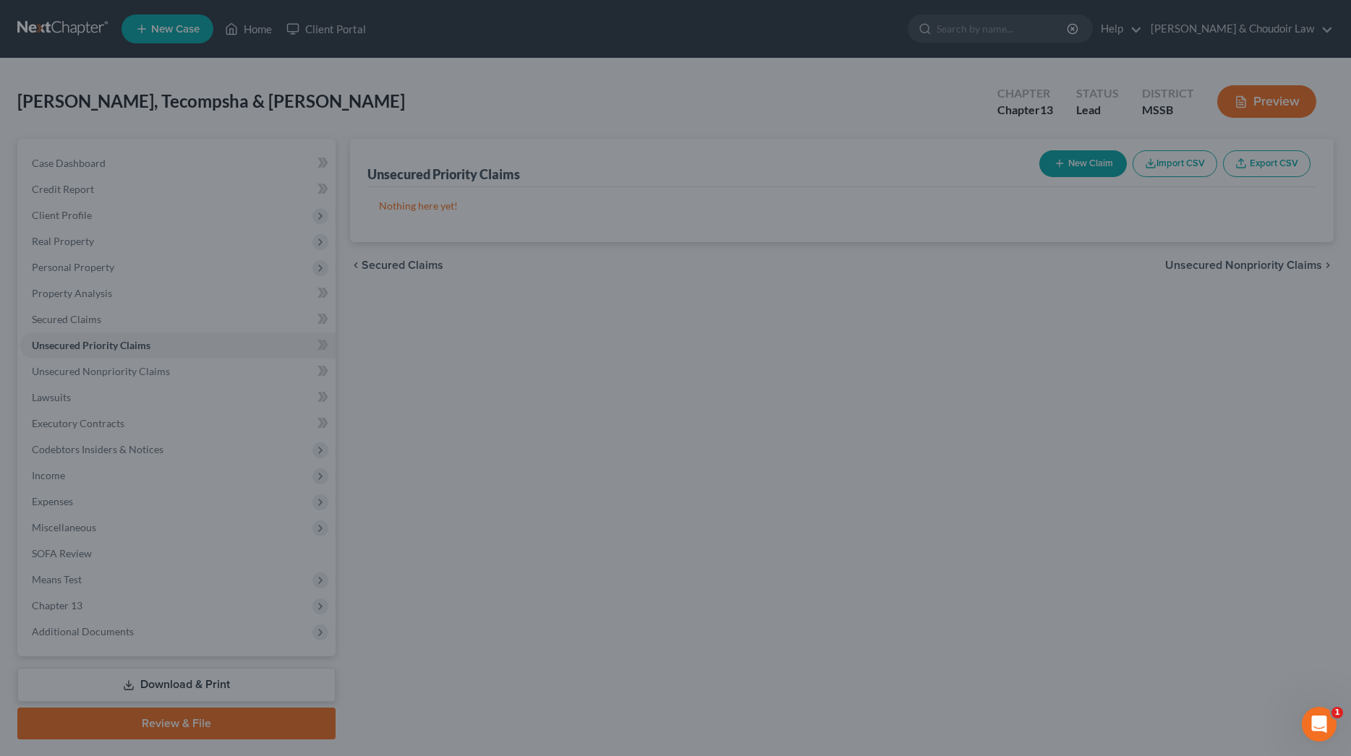
scroll to position [0, 0]
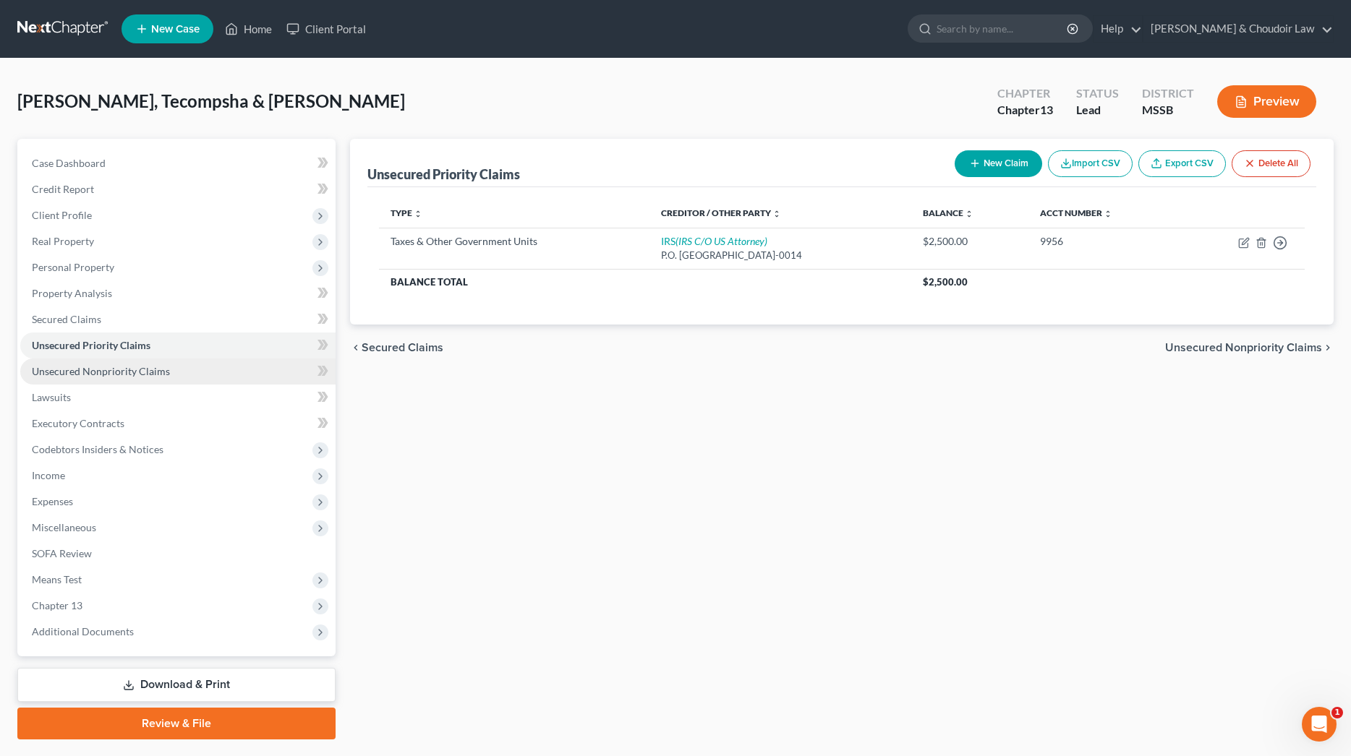
click at [108, 381] on link "Unsecured Nonpriority Claims" at bounding box center [177, 372] width 315 height 26
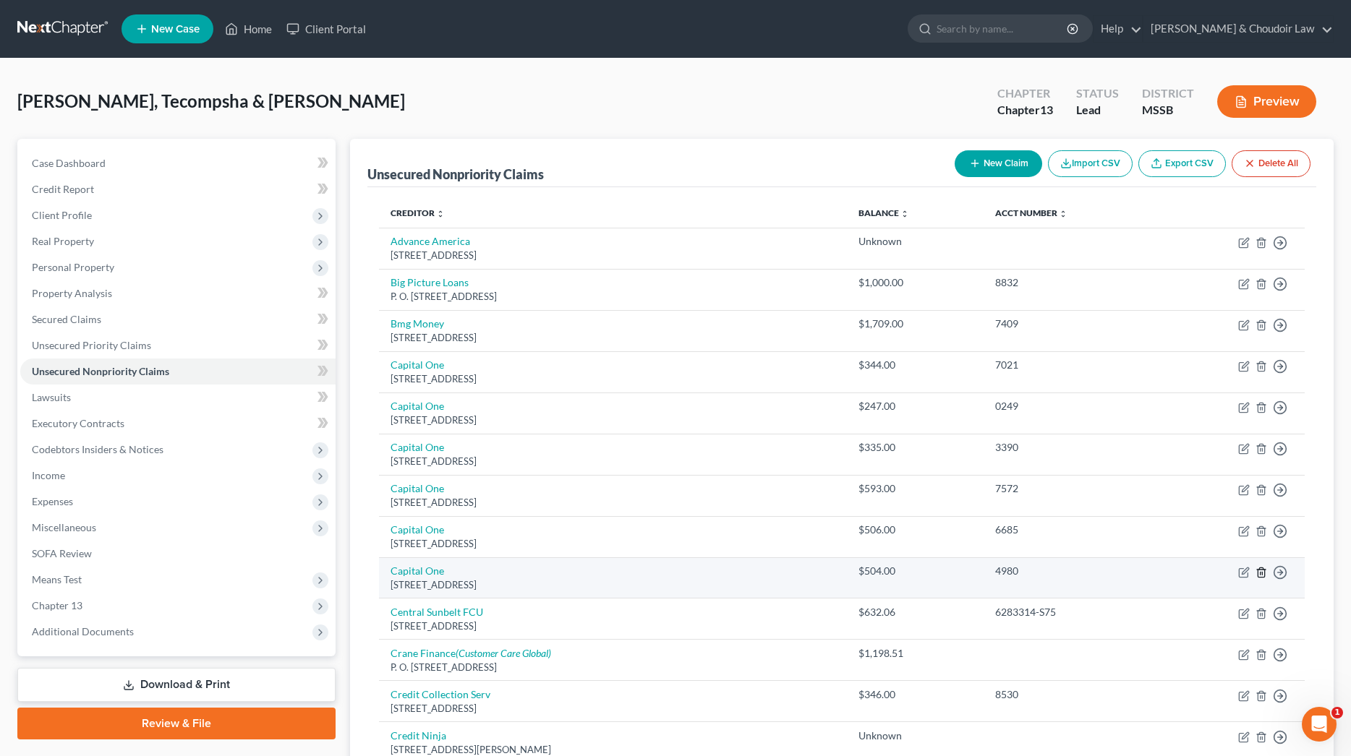
click at [1262, 572] on line "button" at bounding box center [1262, 573] width 0 height 3
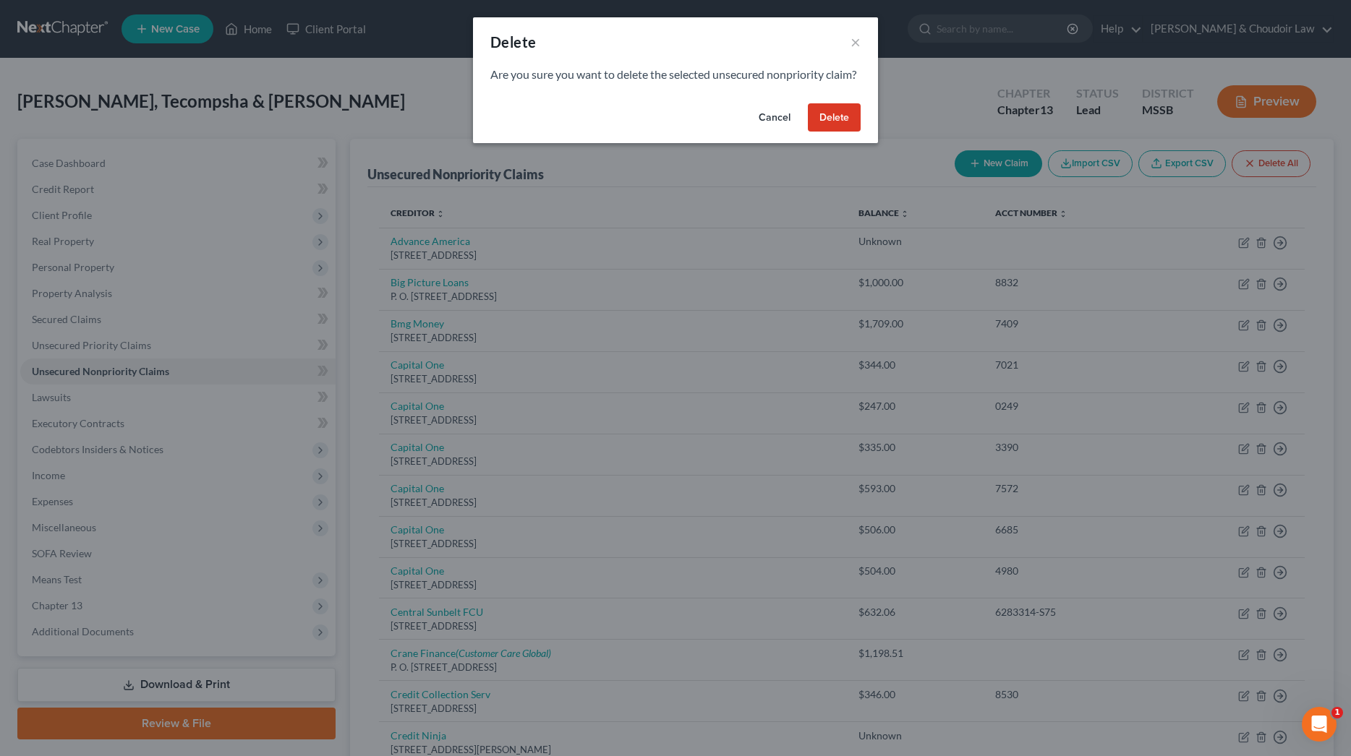
click at [839, 132] on button "Delete" at bounding box center [834, 117] width 53 height 29
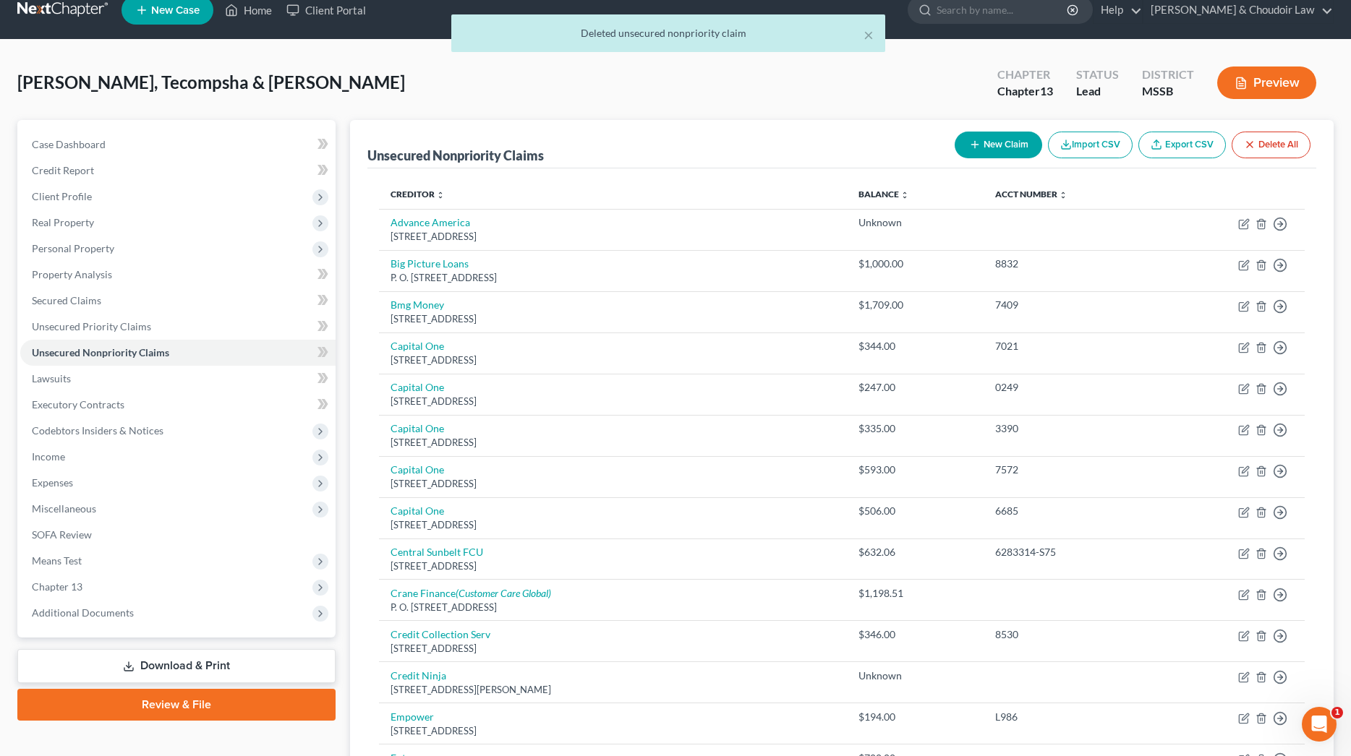
scroll to position [20, 0]
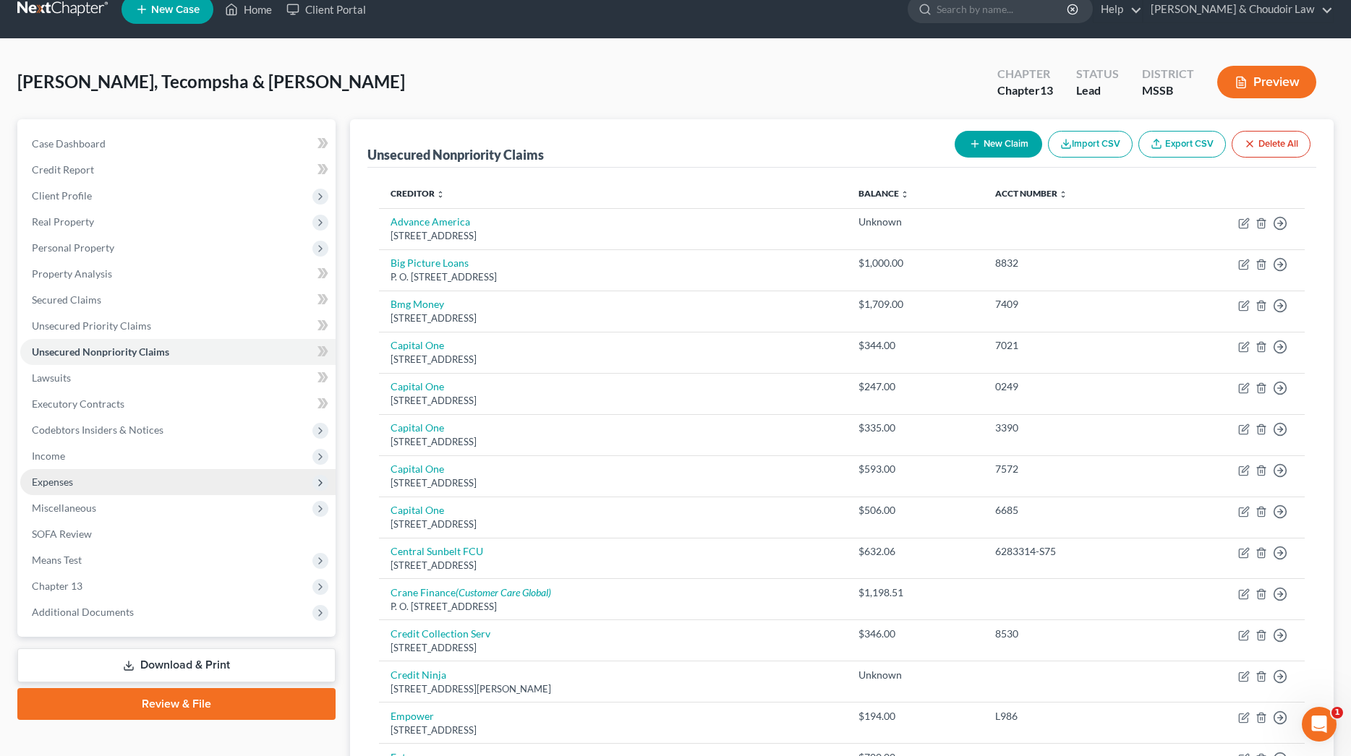
click at [67, 488] on span "Expenses" at bounding box center [177, 482] width 315 height 26
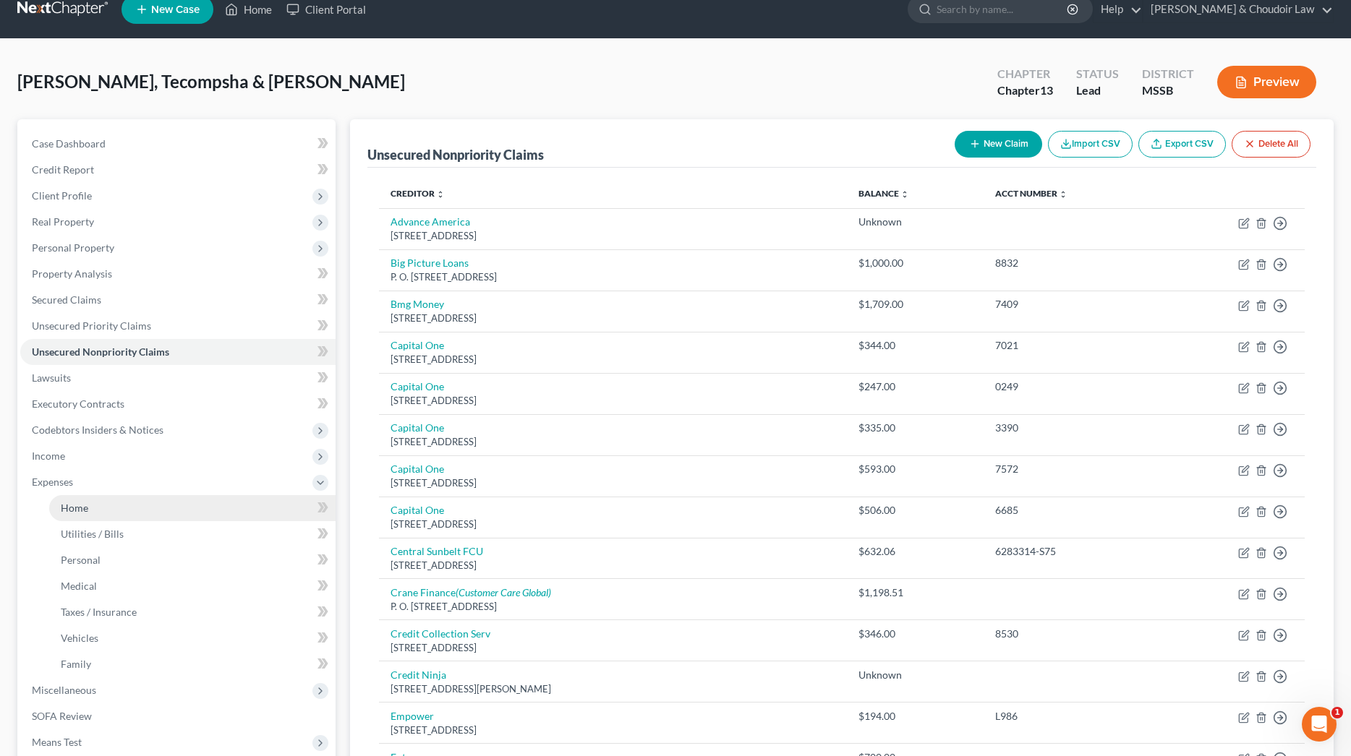
click at [77, 504] on span "Home" at bounding box center [74, 508] width 27 height 12
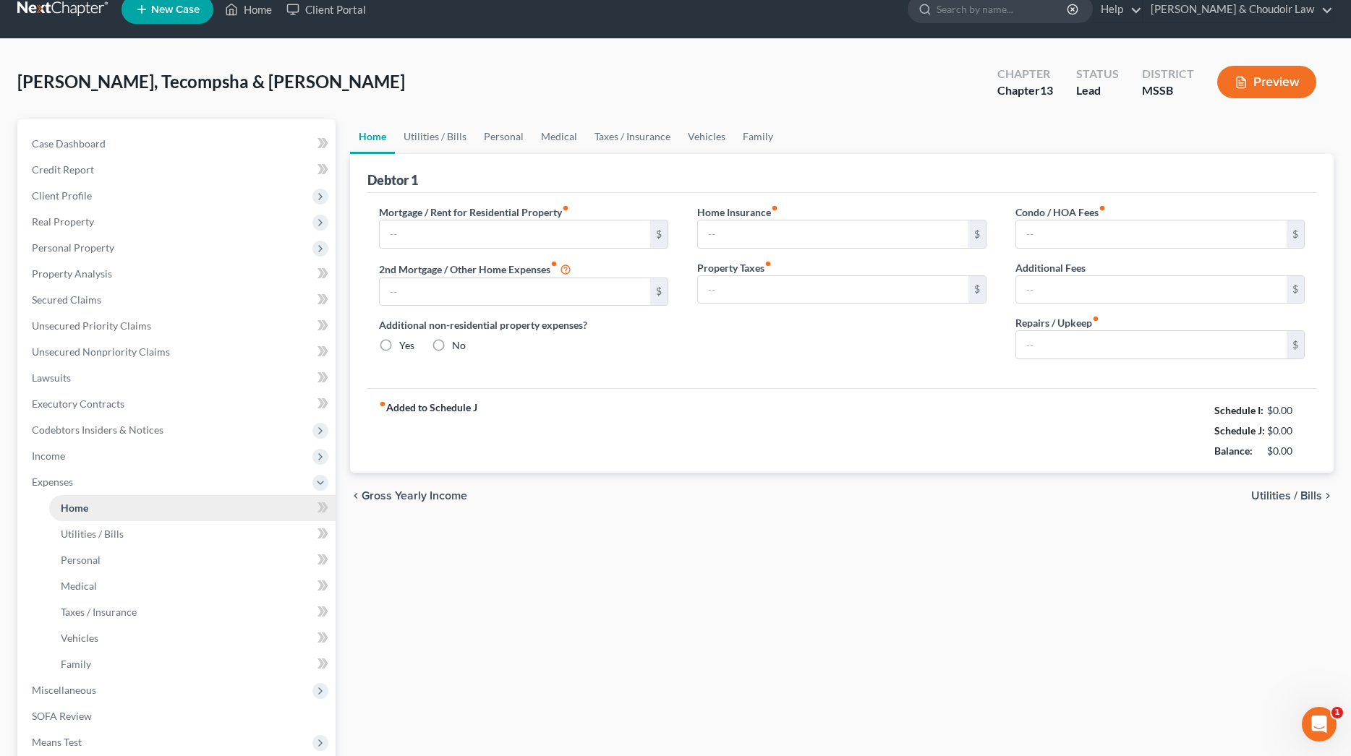
type input "1,701.00"
type input "0.00"
radio input "true"
type input "0.00"
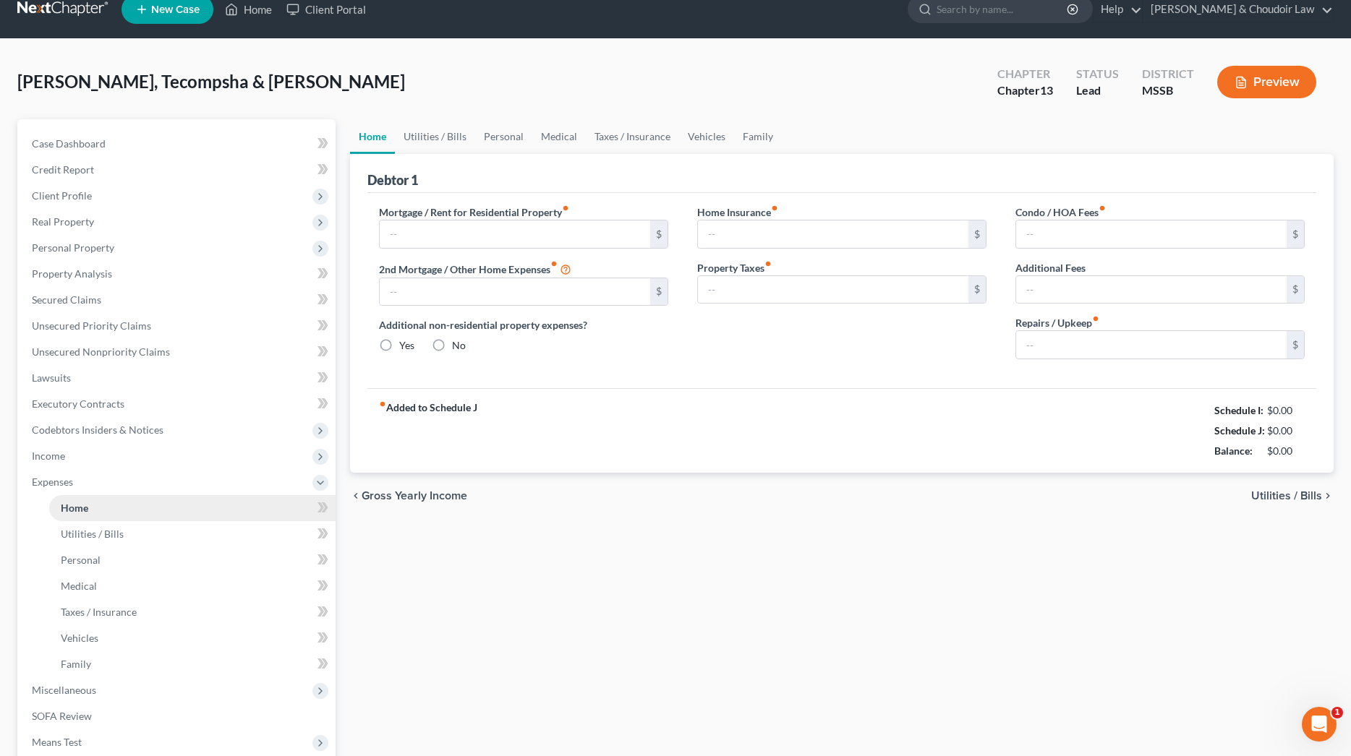
type input "0.00"
type input "50.00"
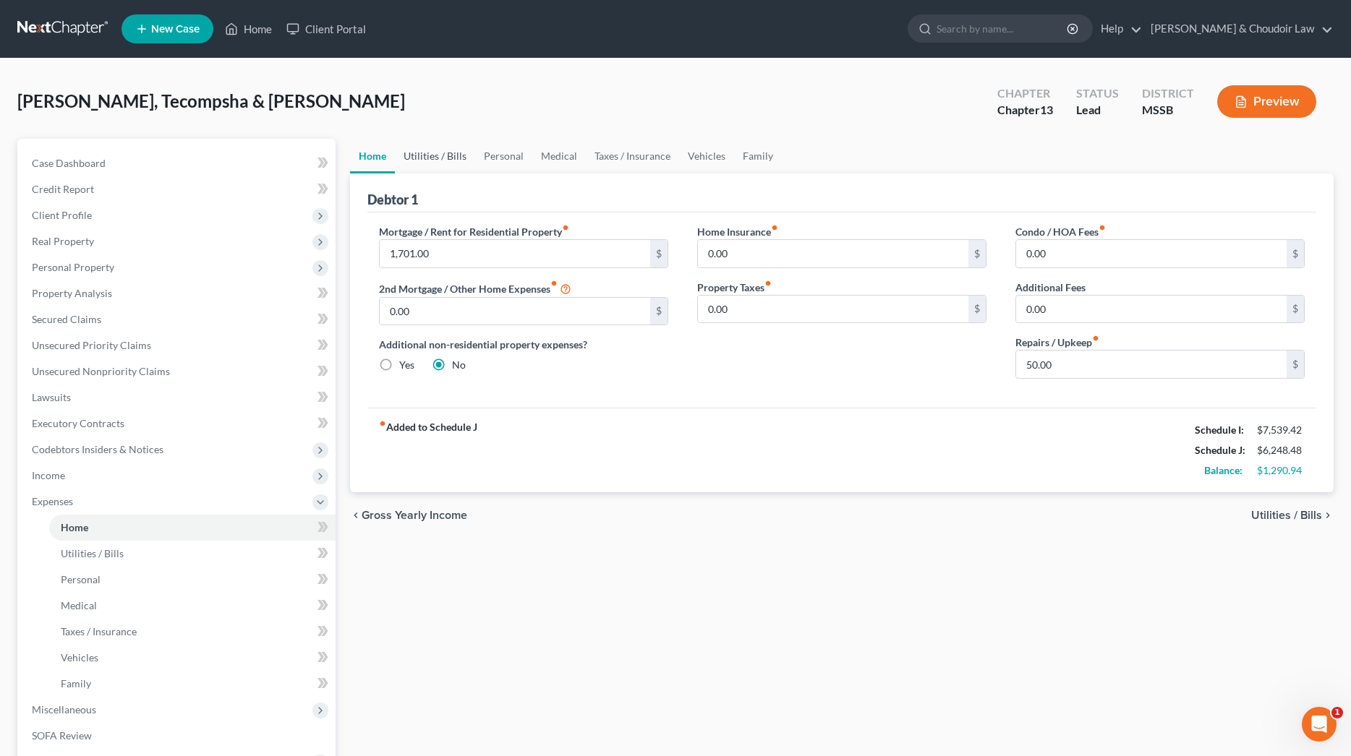
click at [451, 152] on link "Utilities / Bills" at bounding box center [435, 156] width 80 height 35
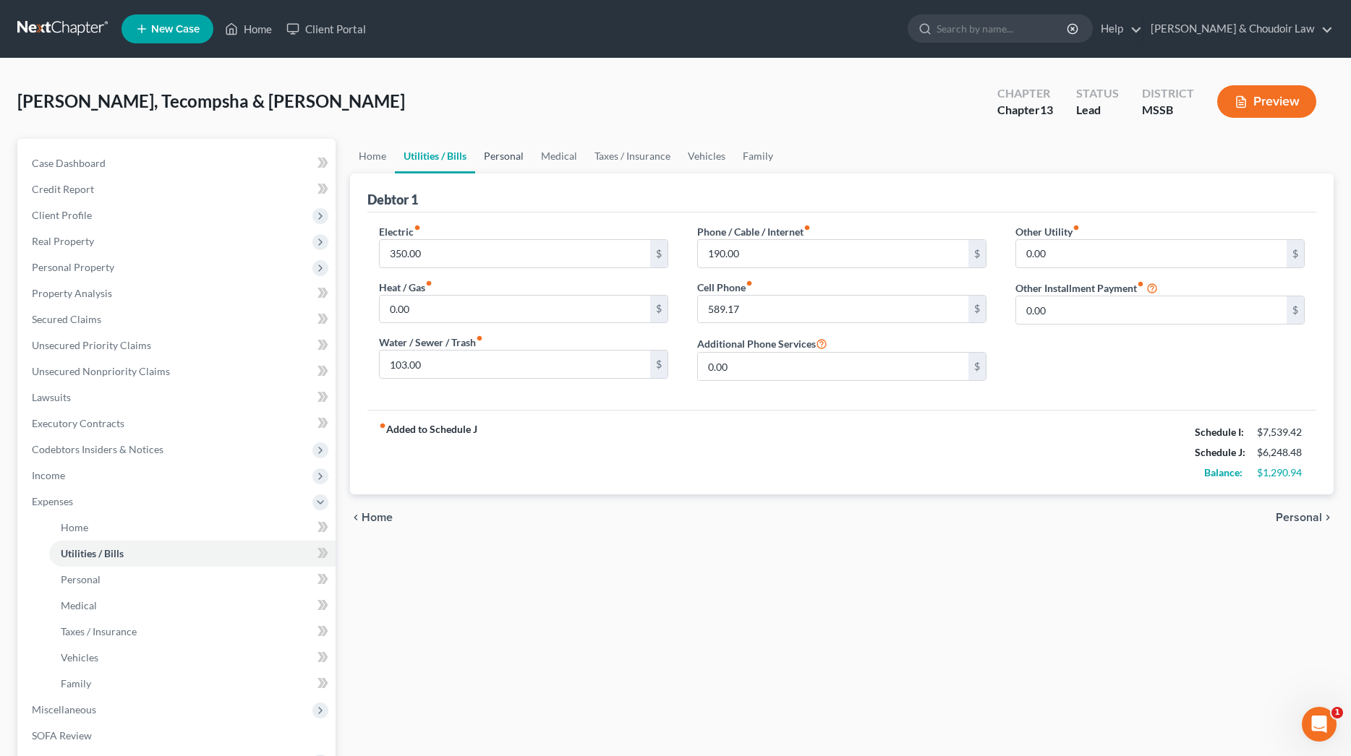
click at [517, 158] on link "Personal" at bounding box center [503, 156] width 57 height 35
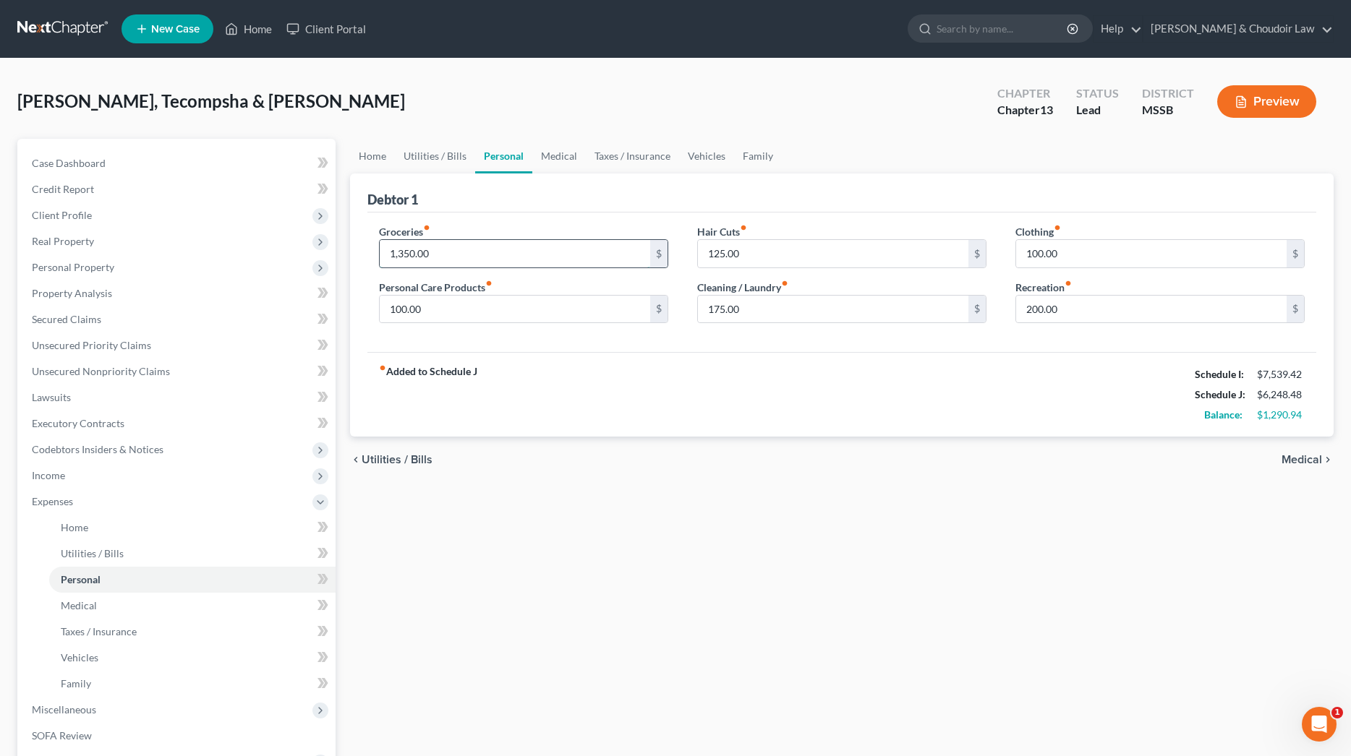
click at [409, 256] on input "1,350.00" at bounding box center [515, 253] width 270 height 27
drag, startPoint x: 430, startPoint y: 255, endPoint x: 325, endPoint y: 251, distance: 104.2
click at [325, 251] on div "Petition Navigation Case Dashboard Payments Invoices Payments Payments Credit R…" at bounding box center [675, 530] width 1331 height 783
type input "1,300"
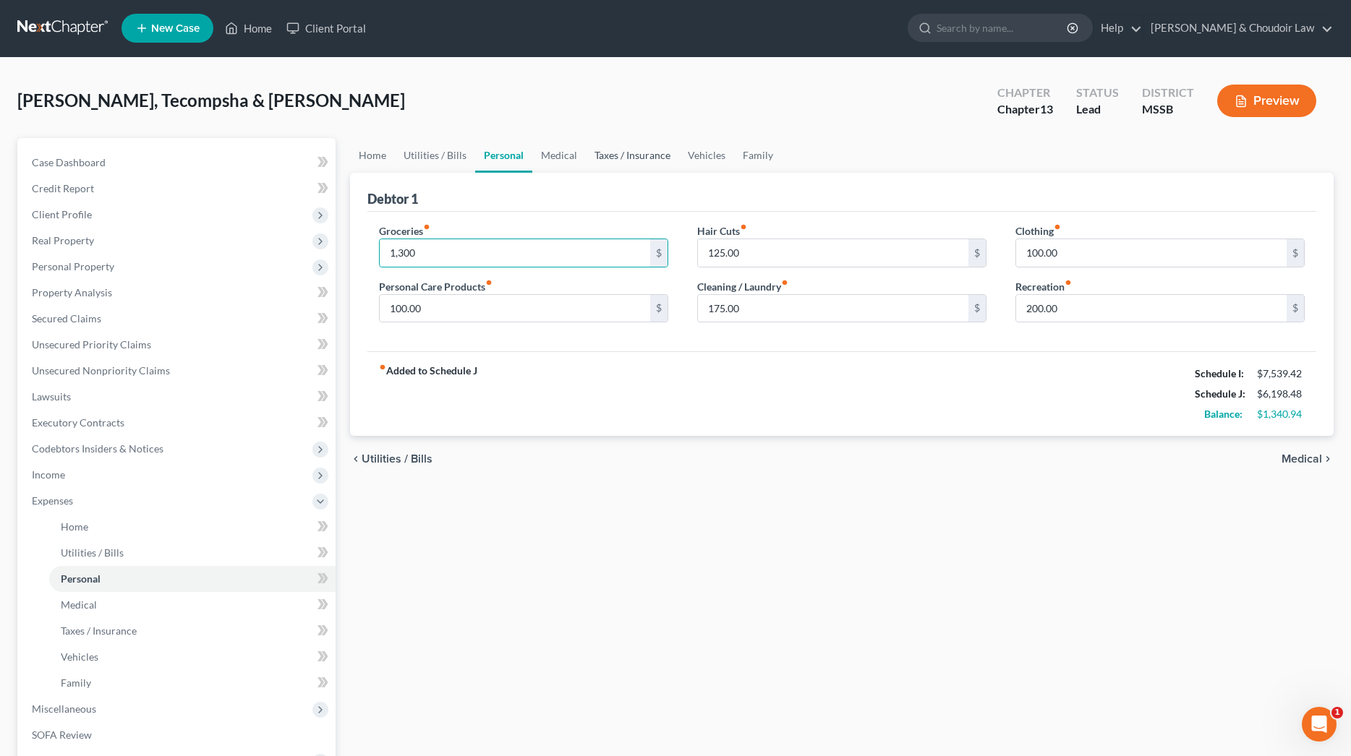
click at [646, 155] on link "Taxes / Insurance" at bounding box center [632, 155] width 93 height 35
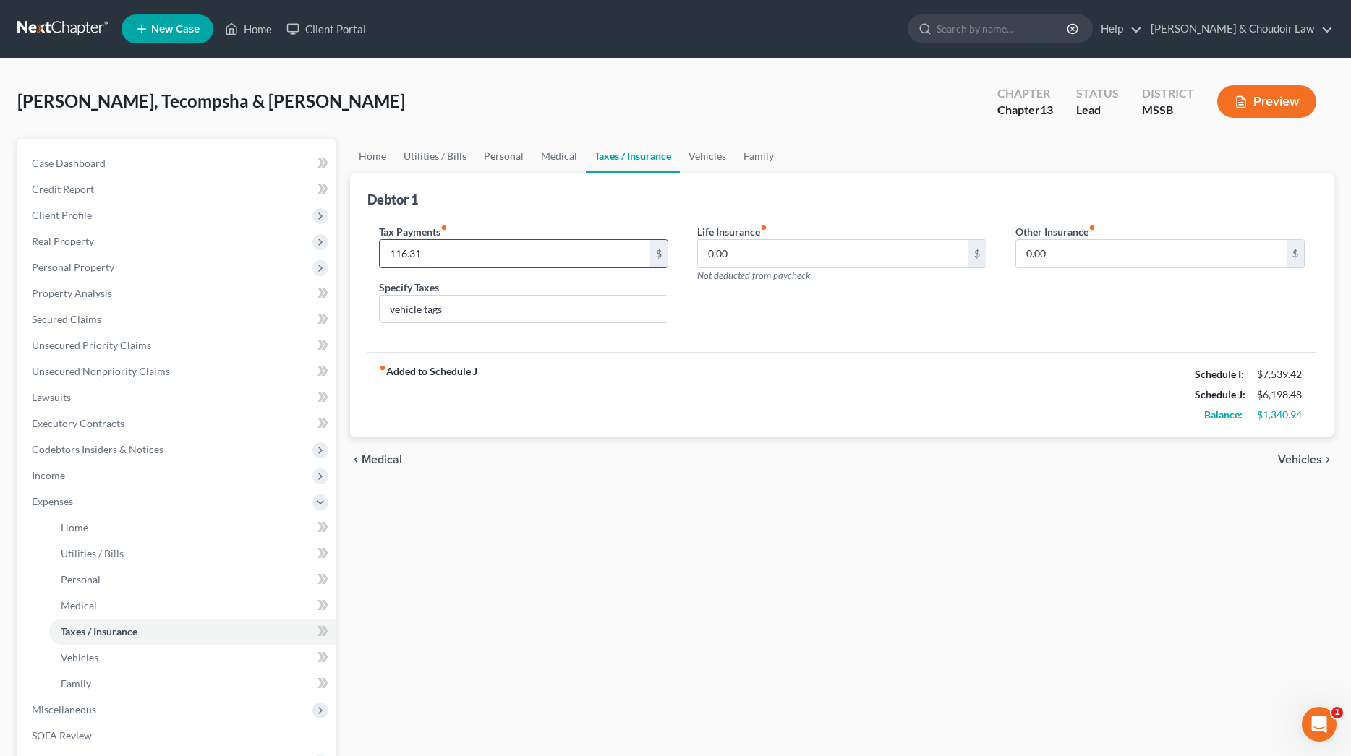
click at [438, 255] on input "116.31" at bounding box center [515, 253] width 270 height 27
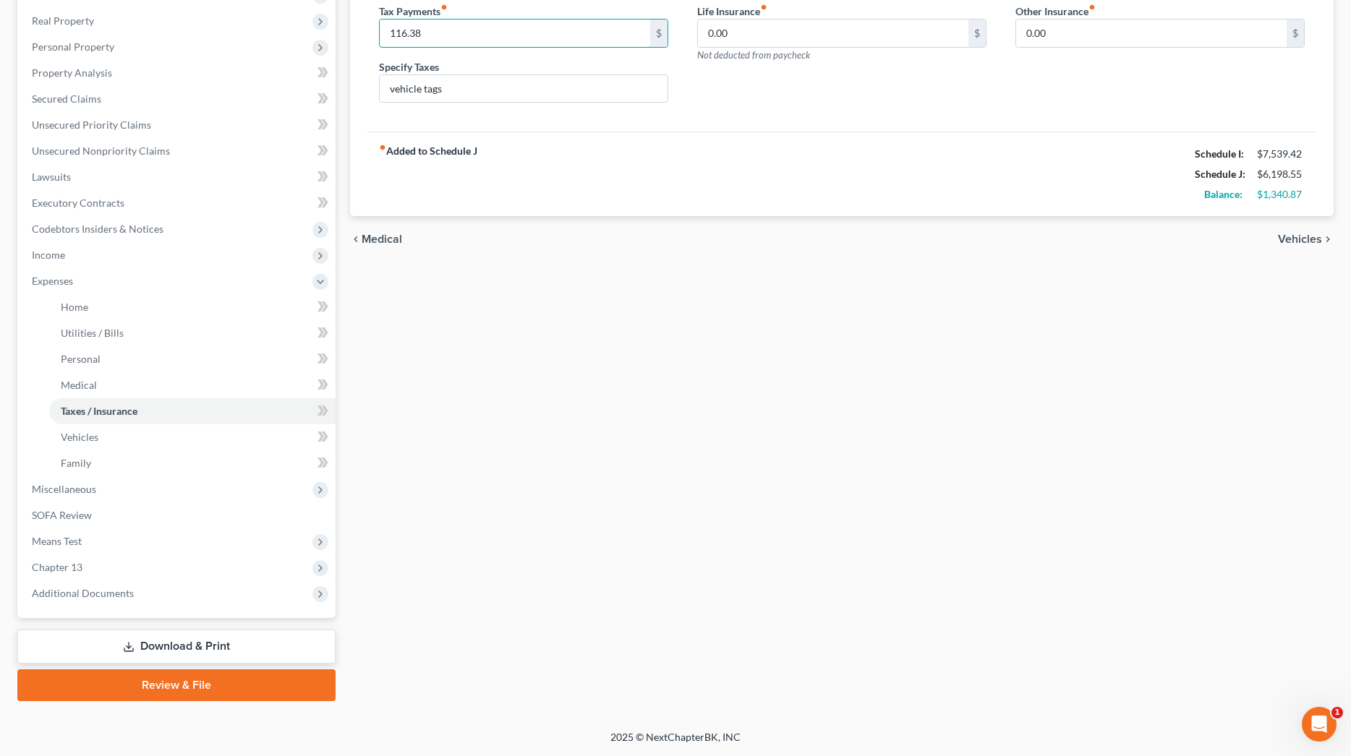
scroll to position [221, 0]
type input "116.38"
click at [61, 538] on span "Means Test" at bounding box center [57, 541] width 50 height 12
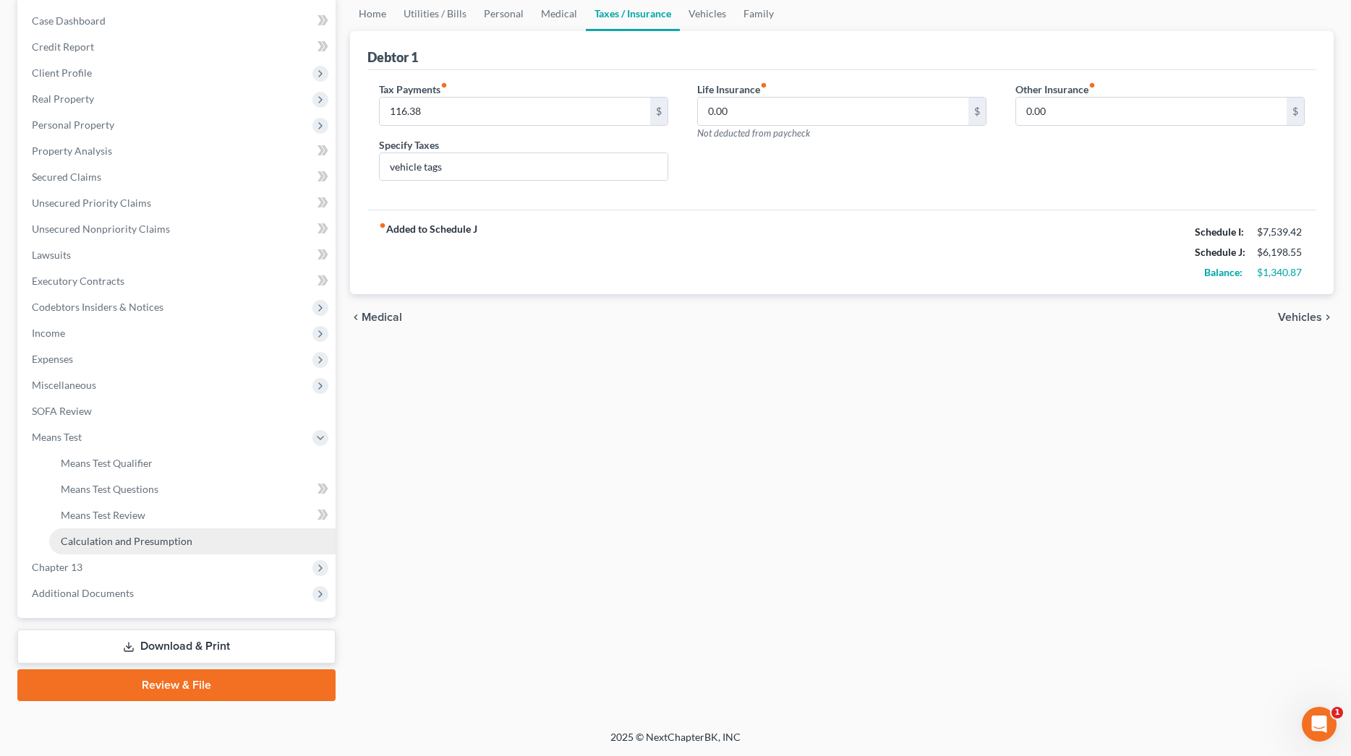
scroll to position [142, 0]
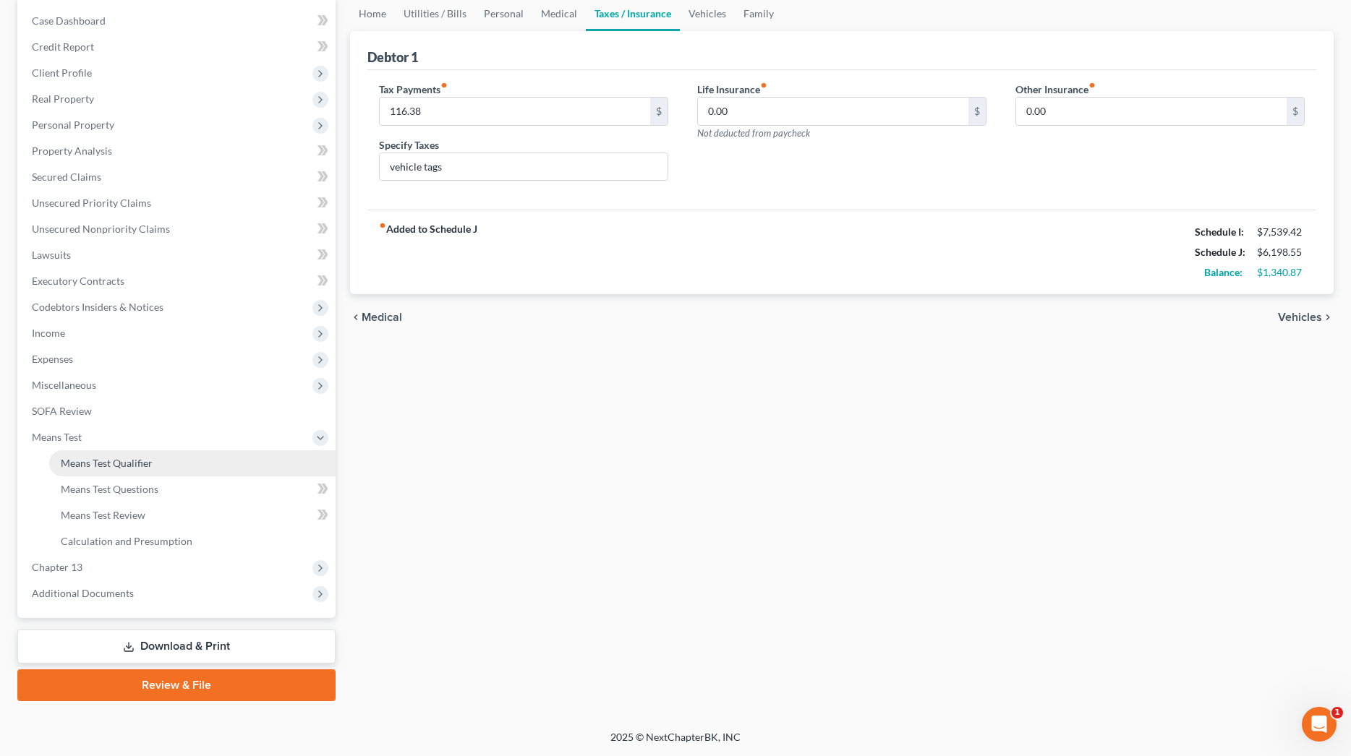
click at [116, 468] on span "Means Test Qualifier" at bounding box center [107, 463] width 92 height 12
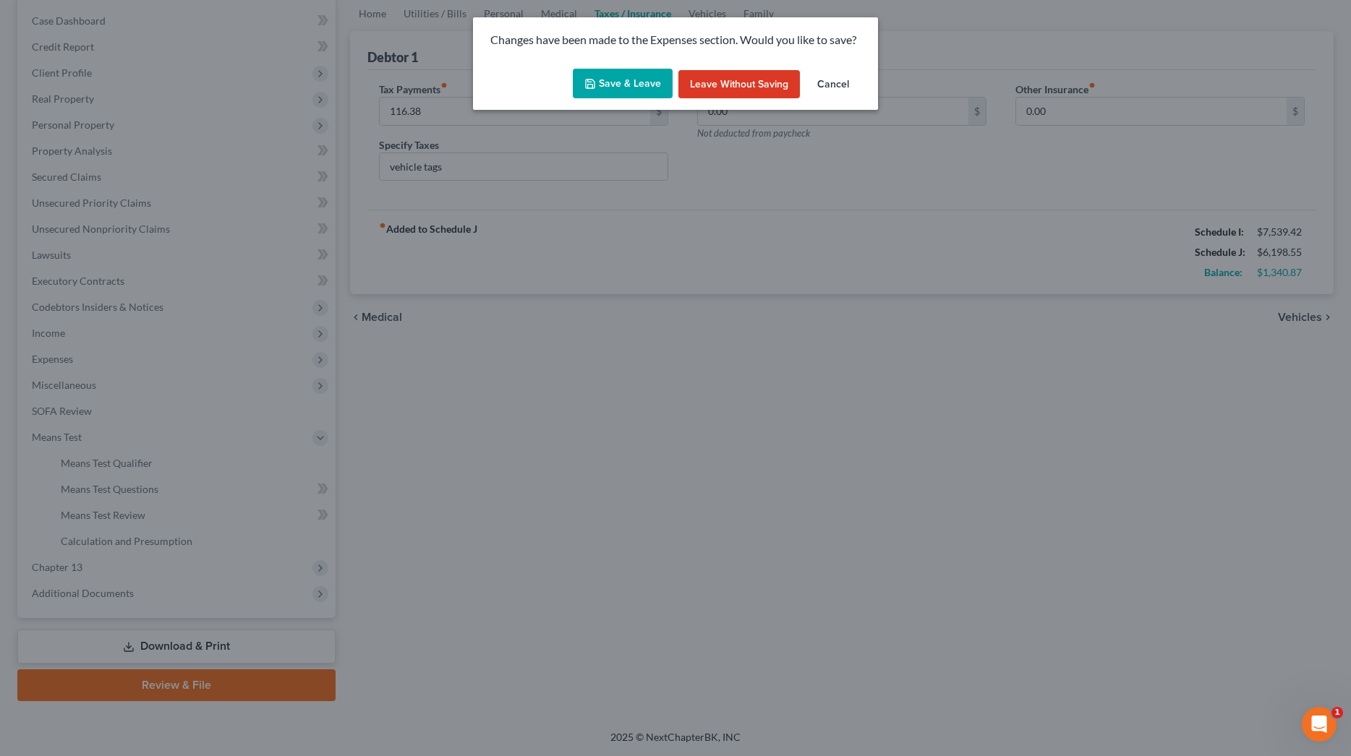
click at [620, 85] on button "Save & Leave" at bounding box center [623, 84] width 100 height 30
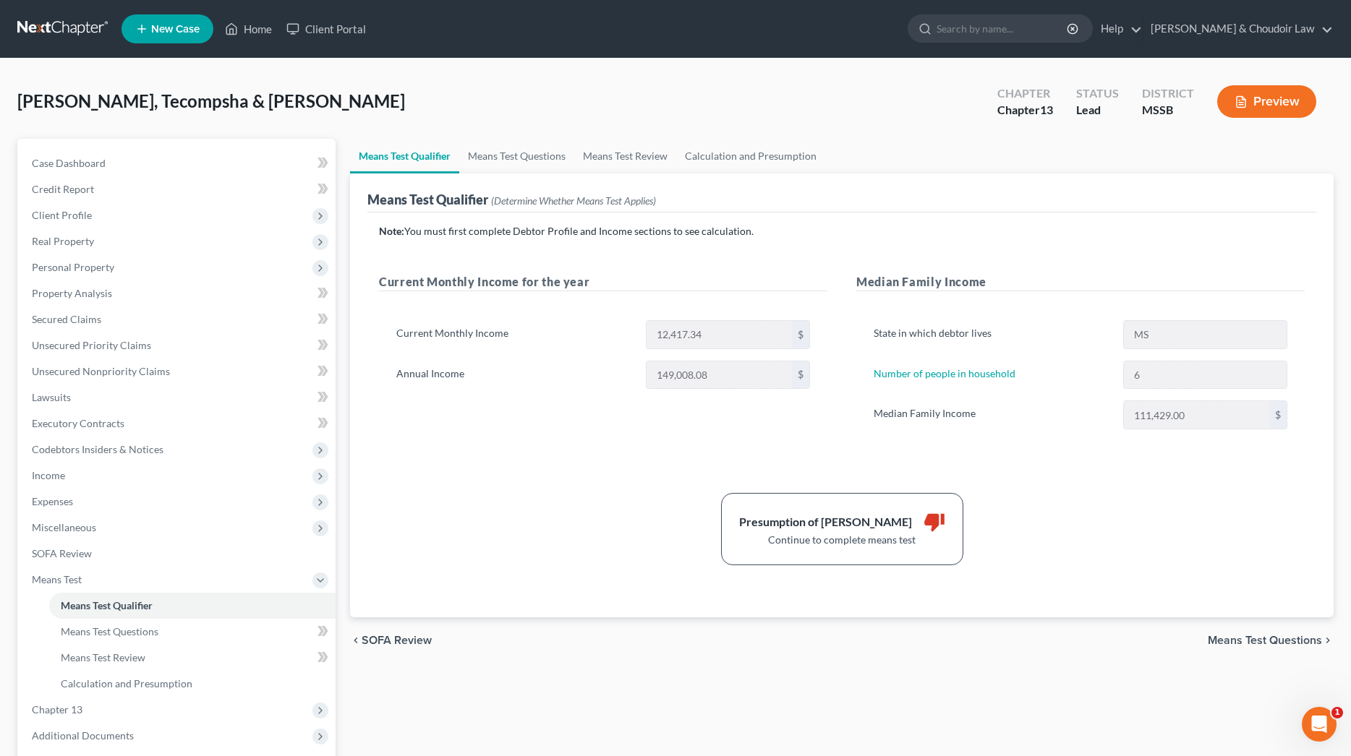
scroll to position [2, 0]
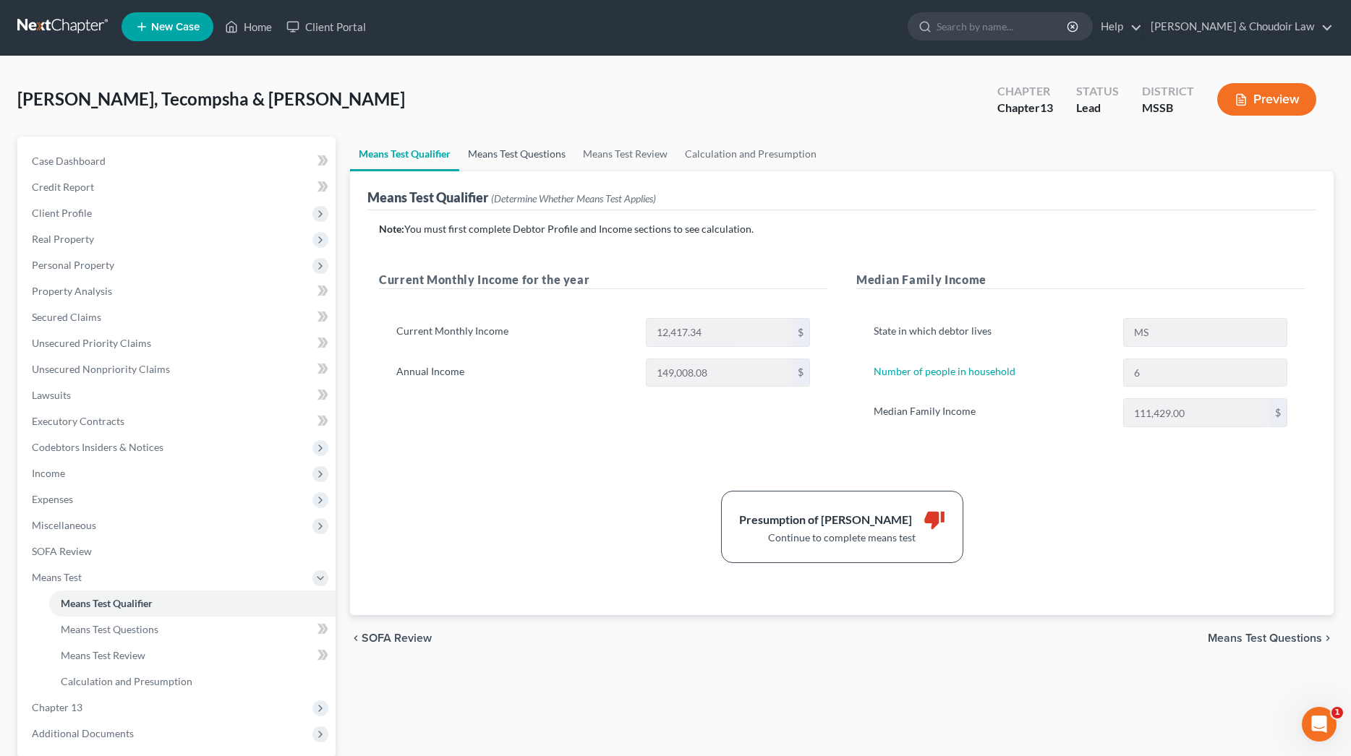
click at [549, 153] on link "Means Test Questions" at bounding box center [516, 154] width 115 height 35
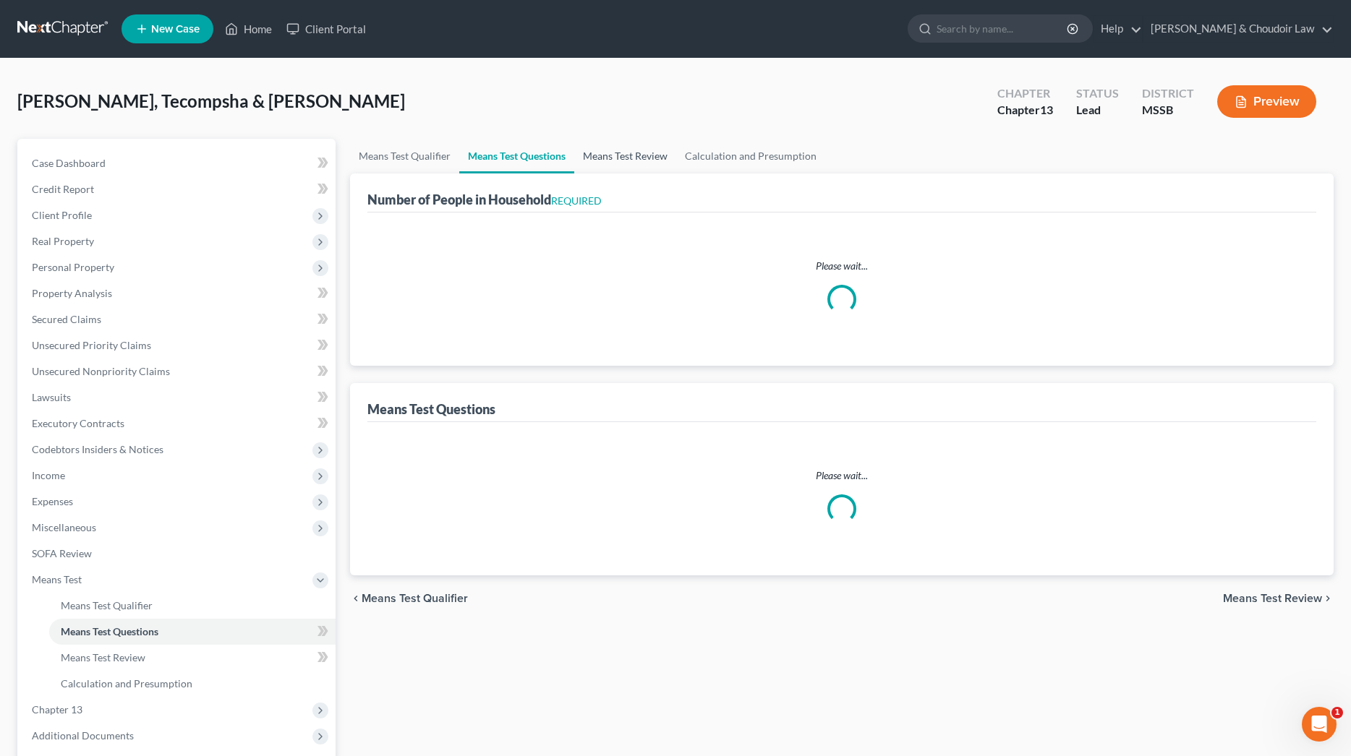
select select "0"
select select "60"
select select "1"
select select "60"
select select "2"
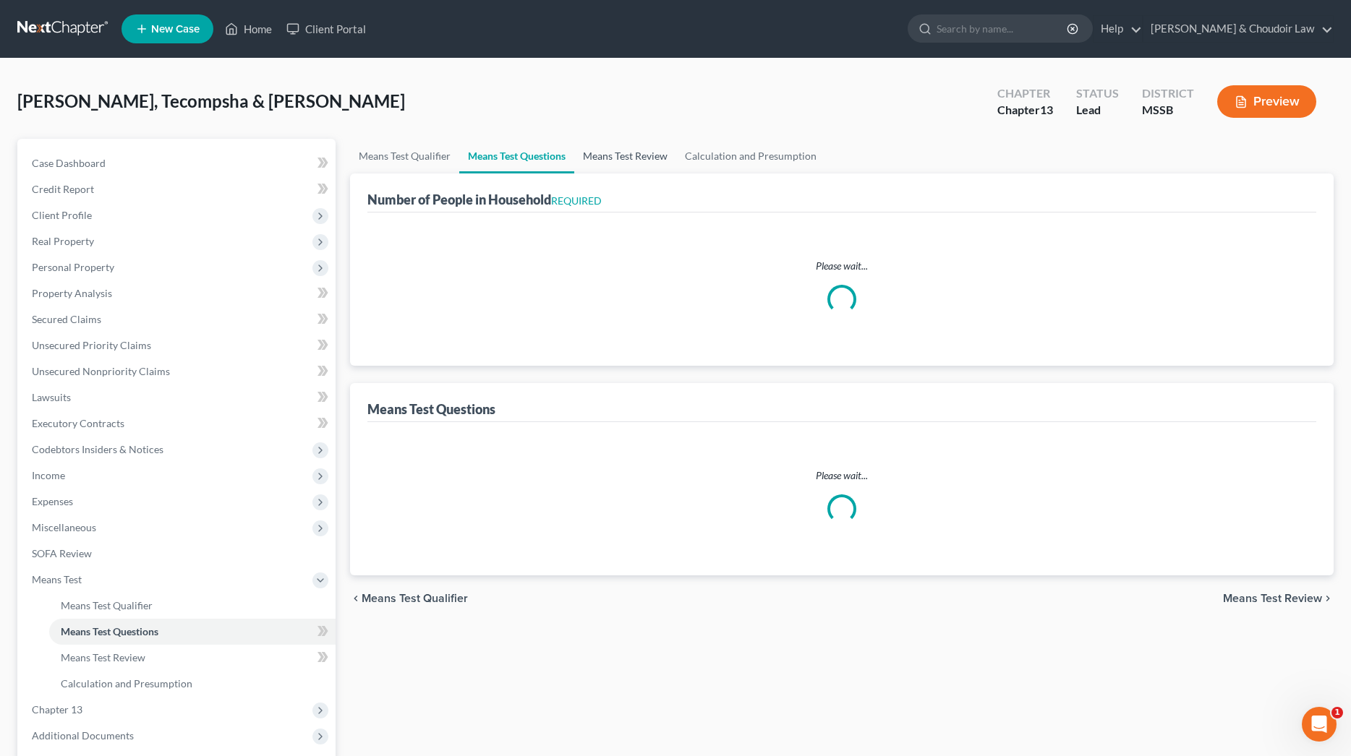
select select "60"
select select "1"
select select "60"
select select "6"
select select "3"
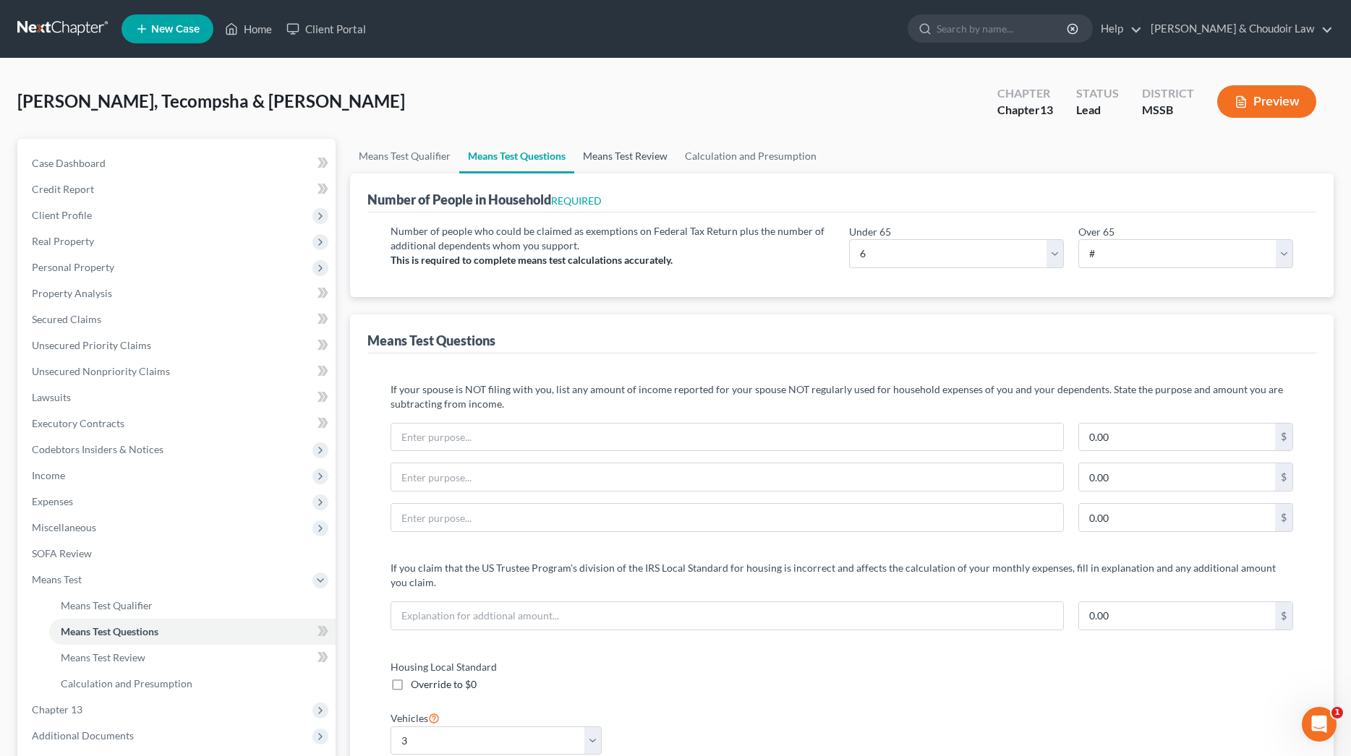
scroll to position [0, 1]
click at [629, 154] on link "Means Test Review" at bounding box center [625, 156] width 102 height 35
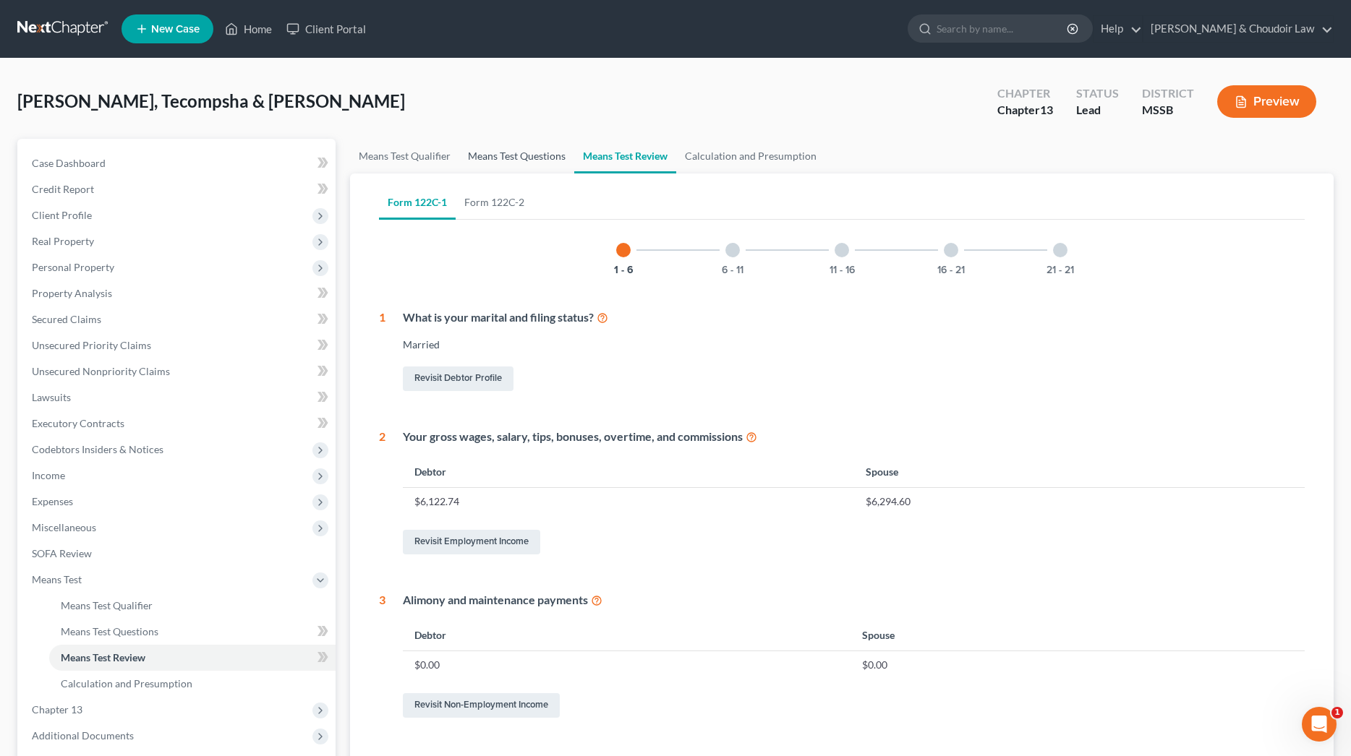
click at [530, 158] on link "Means Test Questions" at bounding box center [516, 156] width 115 height 35
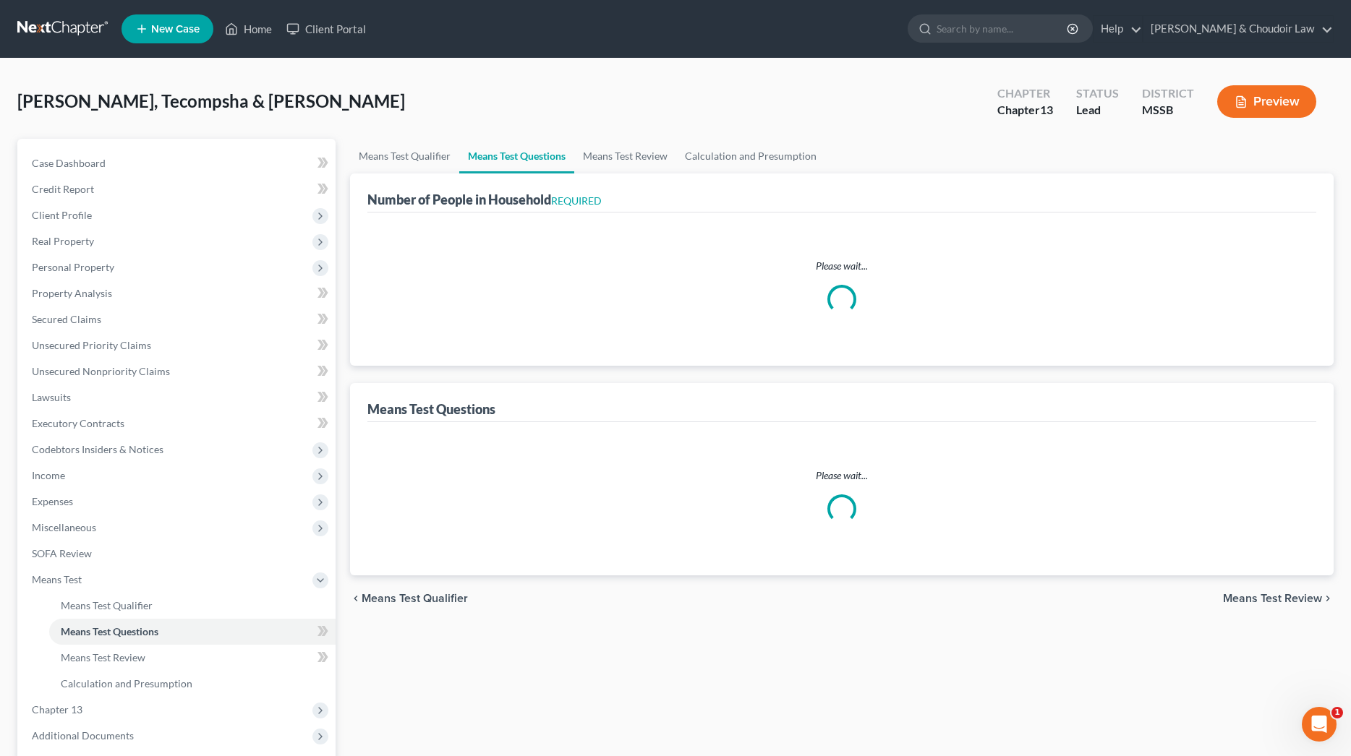
select select "0"
select select "60"
select select "1"
select select "60"
select select "2"
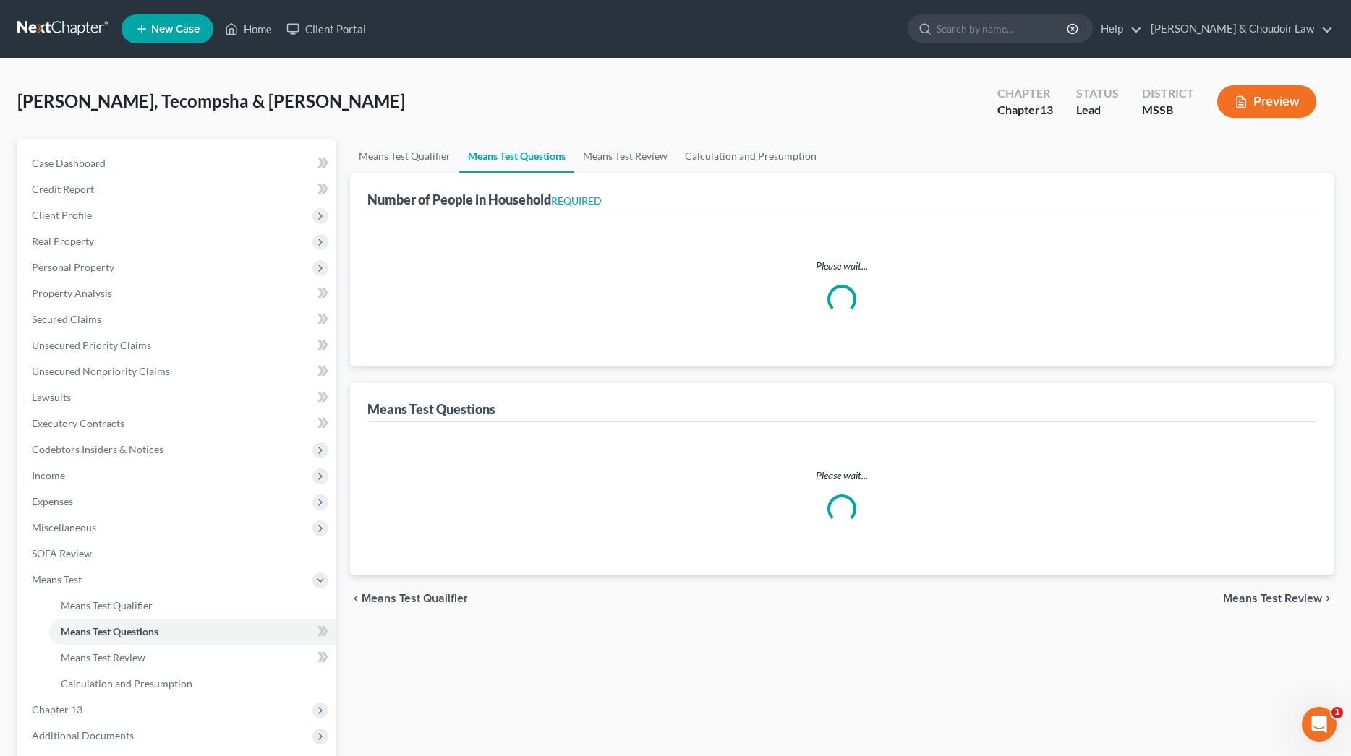
select select "60"
select select "1"
select select "60"
select select "6"
select select "3"
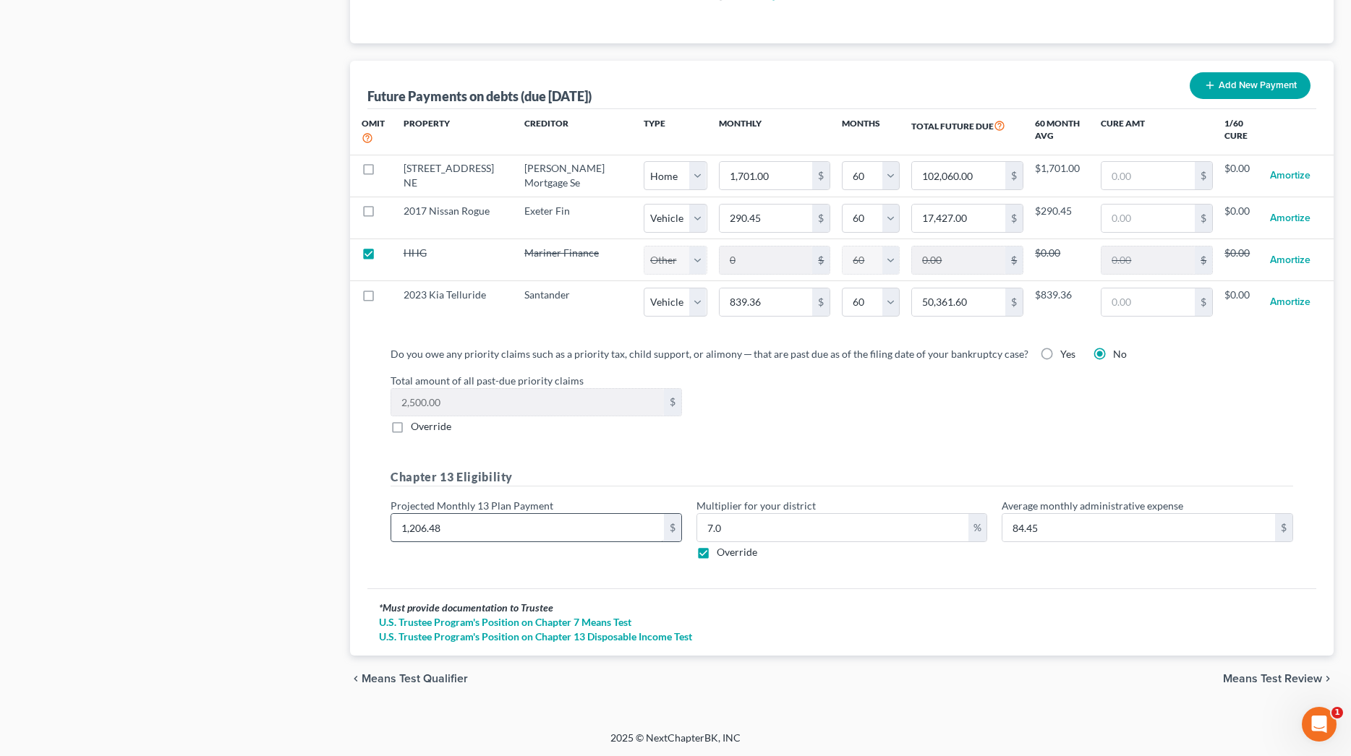
scroll to position [1393, 0]
drag, startPoint x: 458, startPoint y: 525, endPoint x: 325, endPoint y: 527, distance: 132.3
type input "1"
type input "0.07"
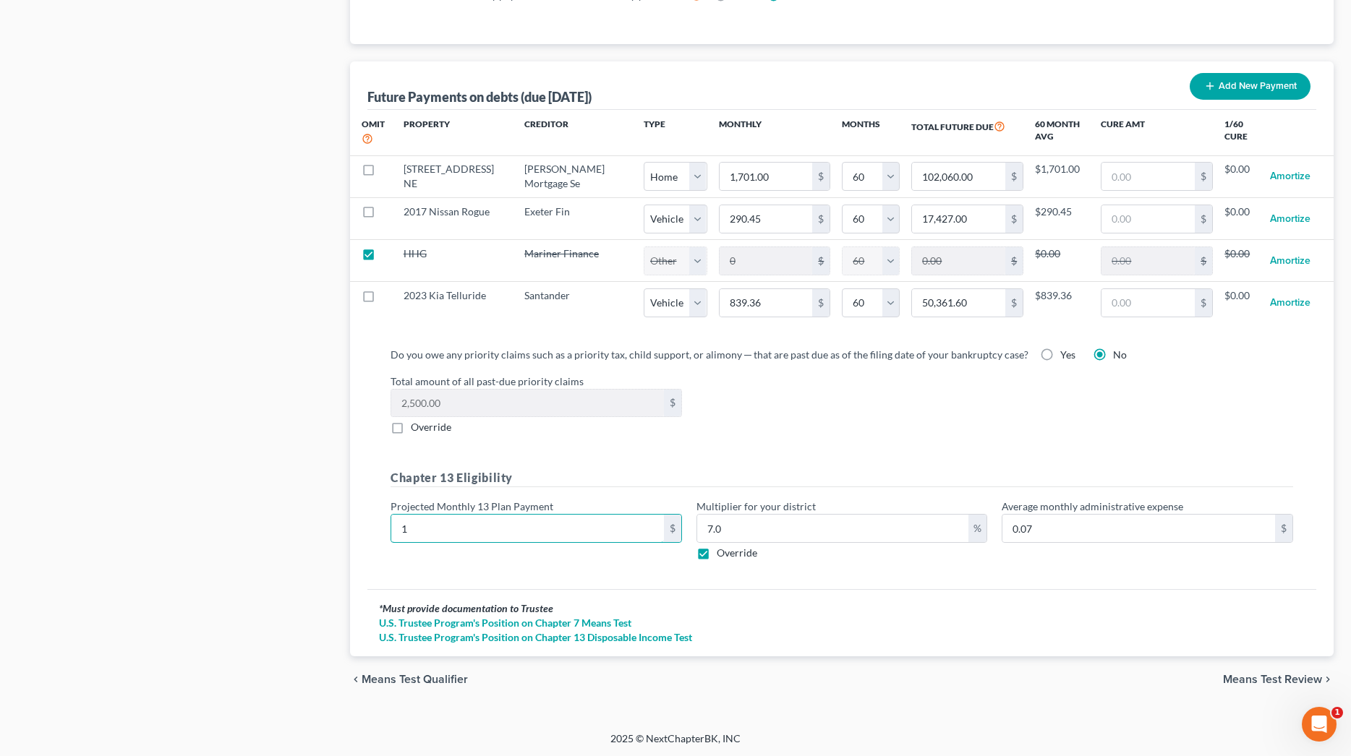
type input "12"
type input "0.84"
type input "125"
type input "8.75"
type input "1253"
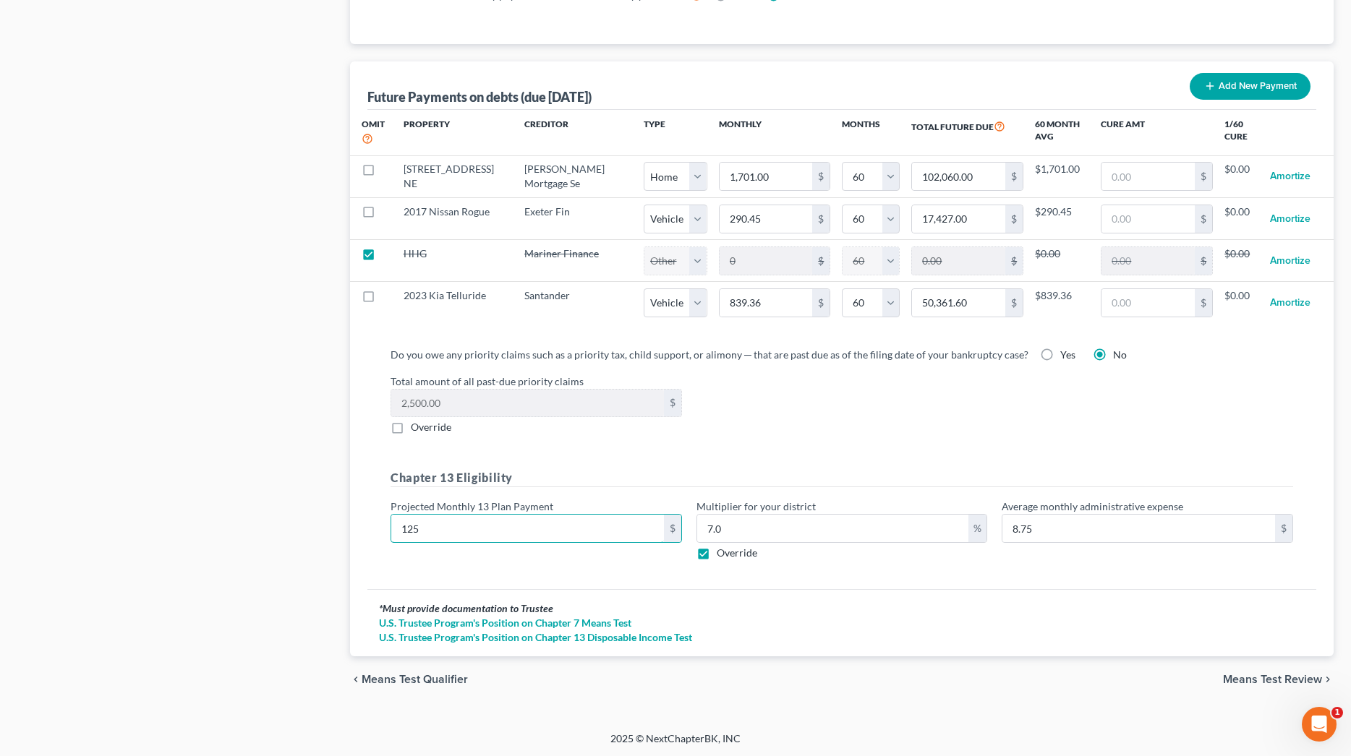
type input "87.71"
type input "1,253.8"
type input "87.76"
type input "1,253.87"
type input "87.77"
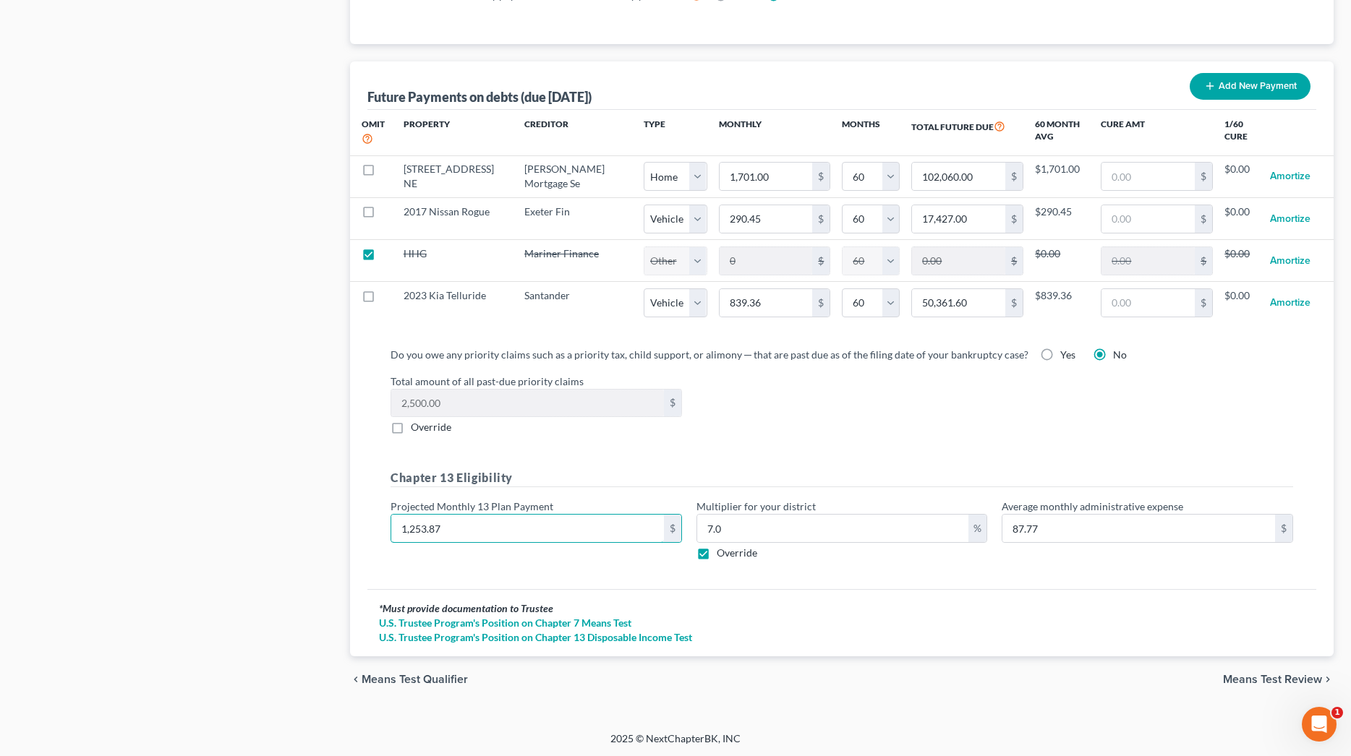
scroll to position [1388, 0]
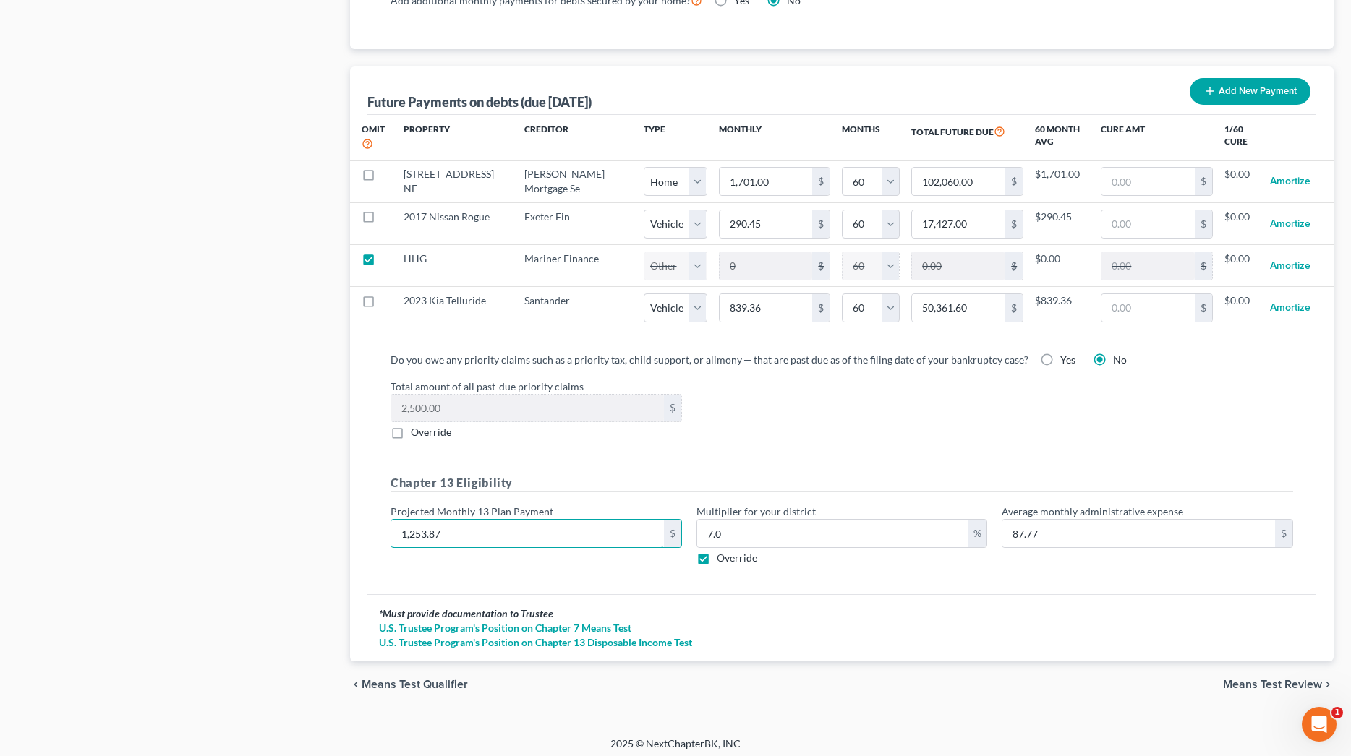
type input "1,253.87"
click at [1252, 682] on span "Means Test Review" at bounding box center [1272, 685] width 99 height 12
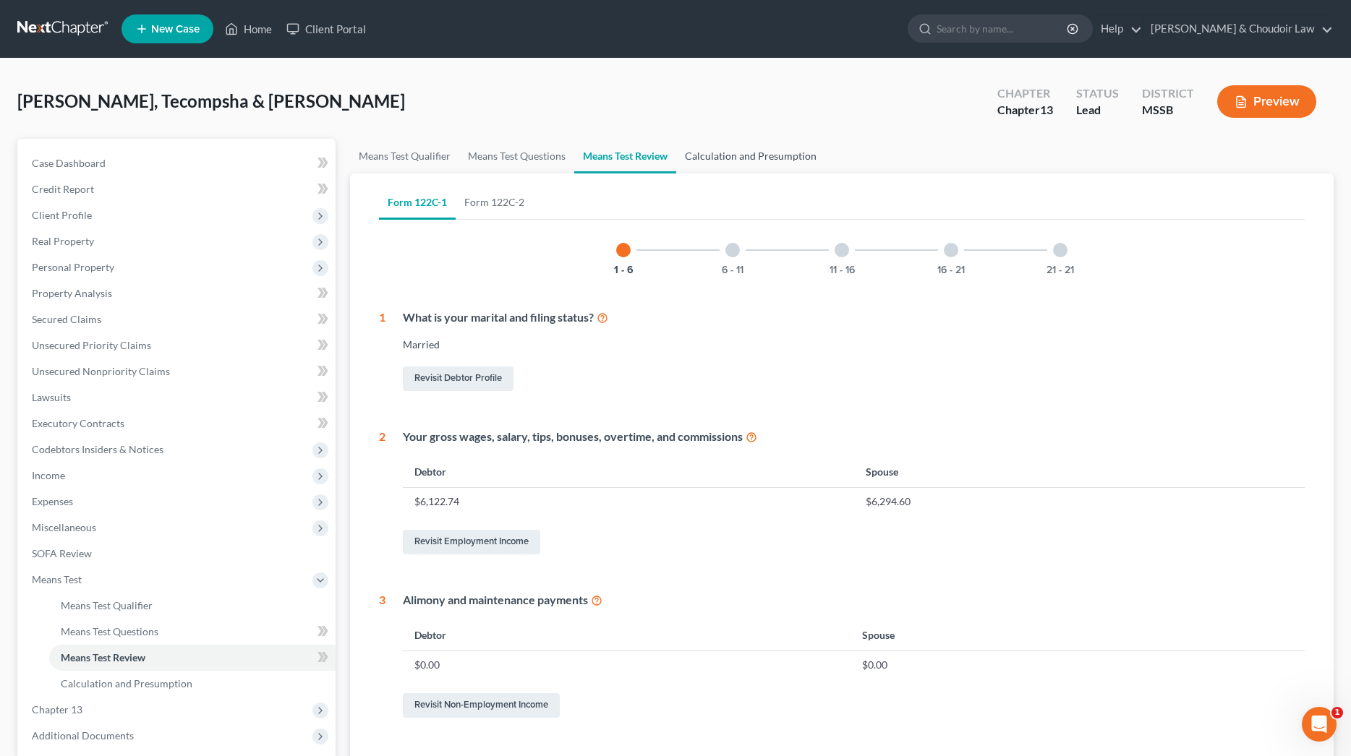
click at [771, 160] on link "Calculation and Presumption" at bounding box center [750, 156] width 149 height 35
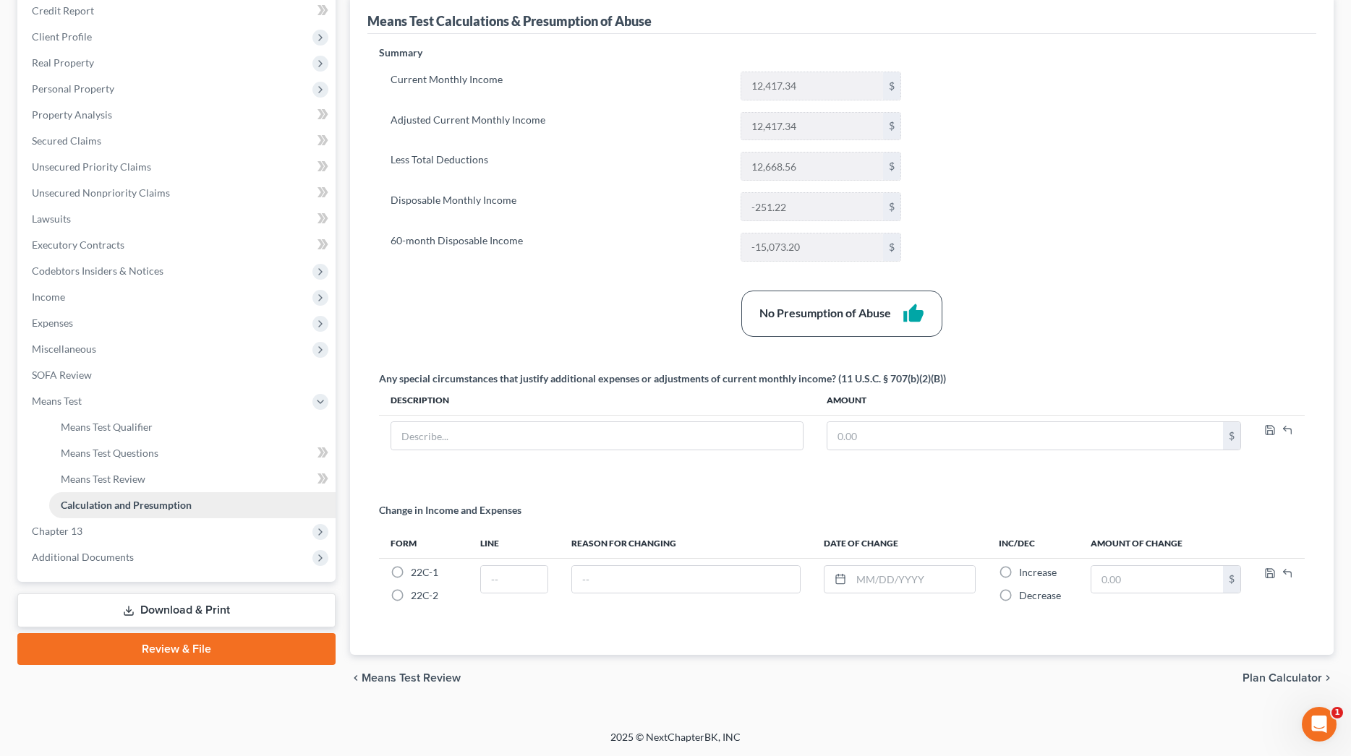
scroll to position [179, 0]
click at [87, 308] on span "Income" at bounding box center [177, 297] width 315 height 26
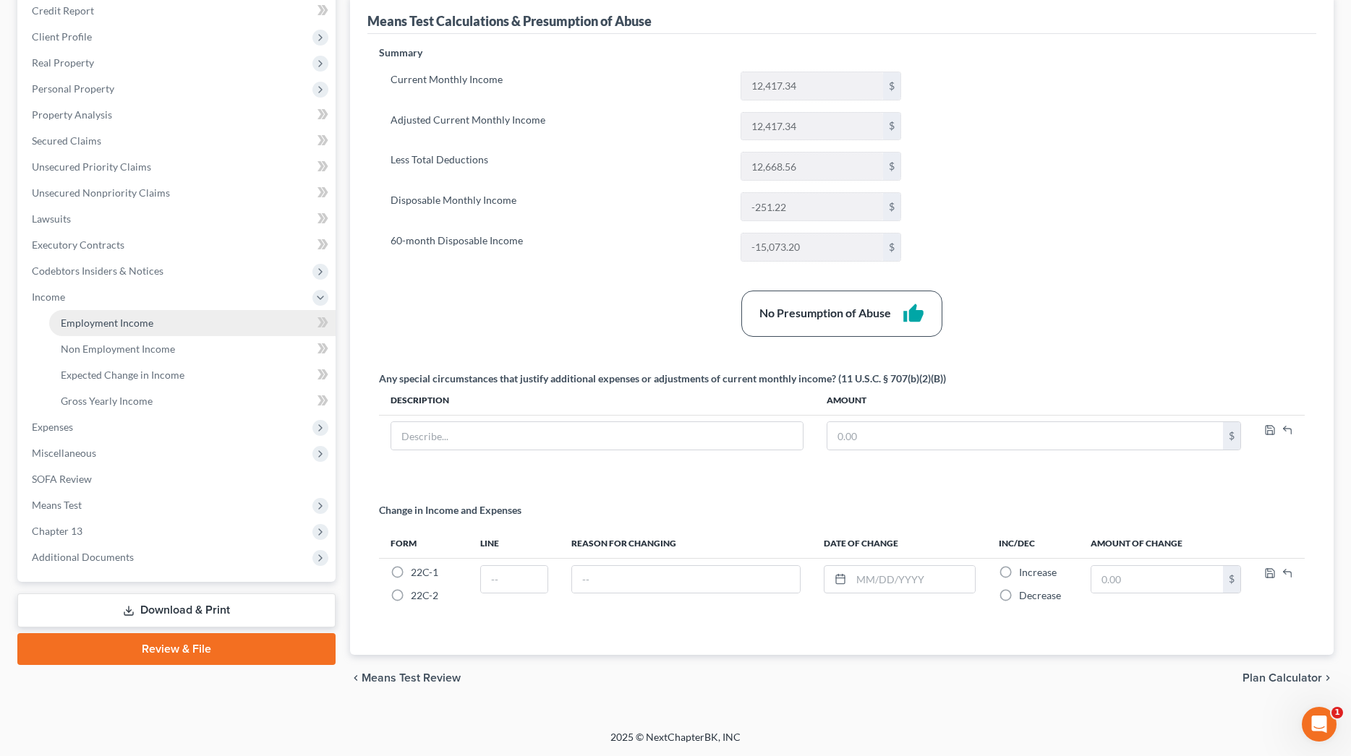
click at [88, 317] on span "Employment Income" at bounding box center [107, 323] width 93 height 12
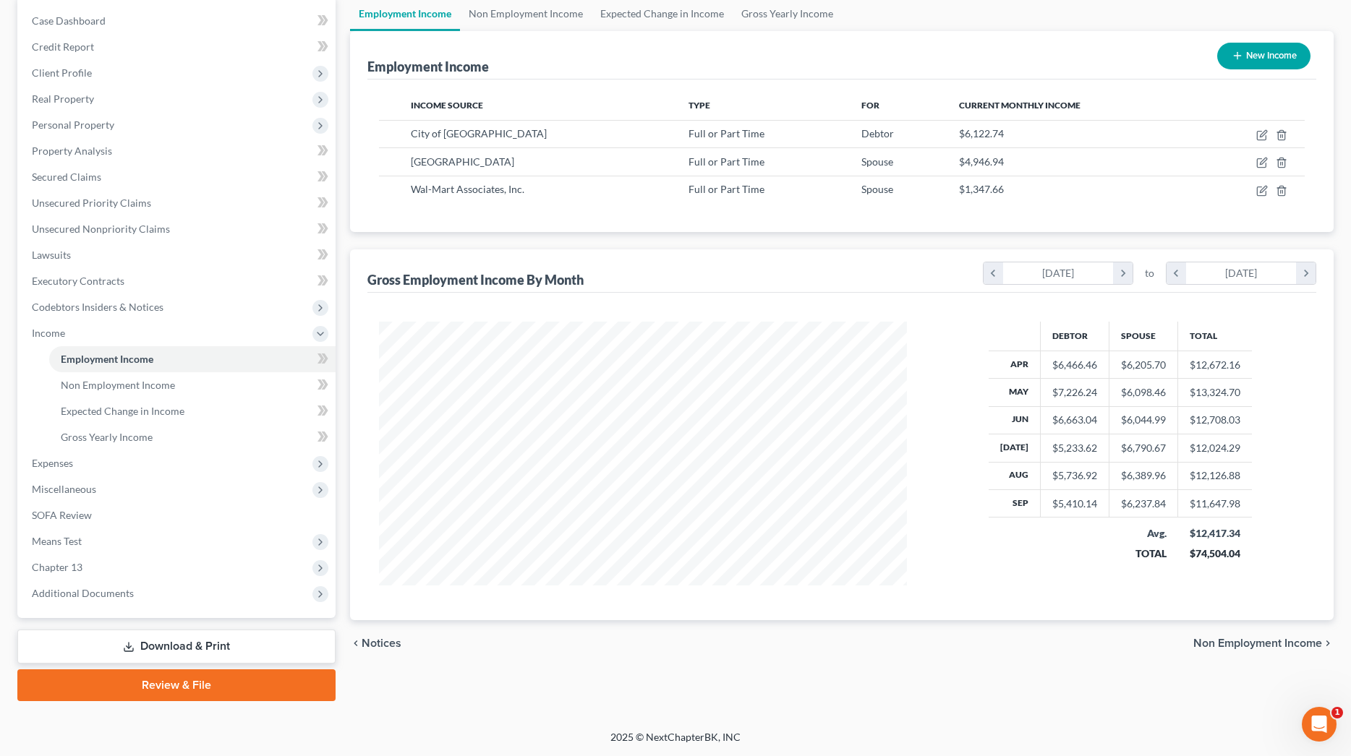
scroll to position [142, 0]
click at [249, 683] on link "Review & File" at bounding box center [176, 686] width 318 height 32
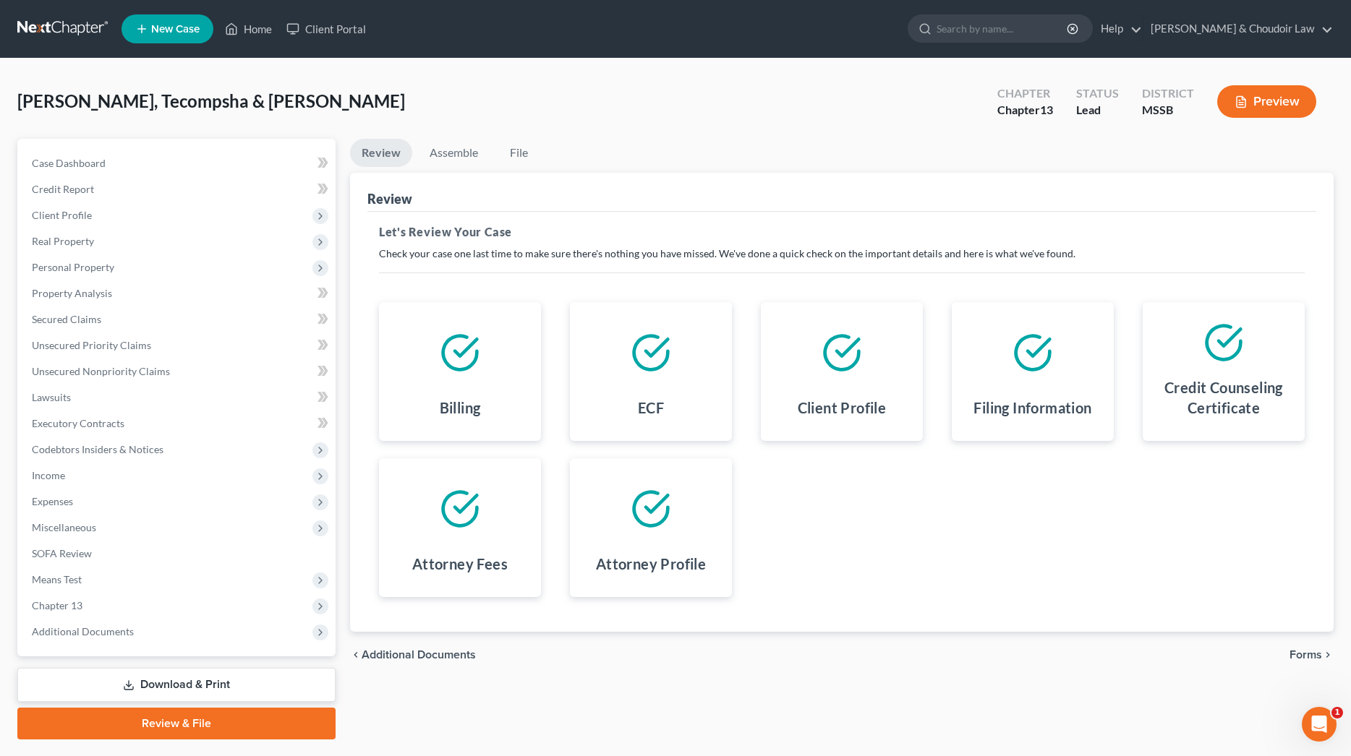
click at [242, 691] on link "Download & Print" at bounding box center [176, 685] width 318 height 34
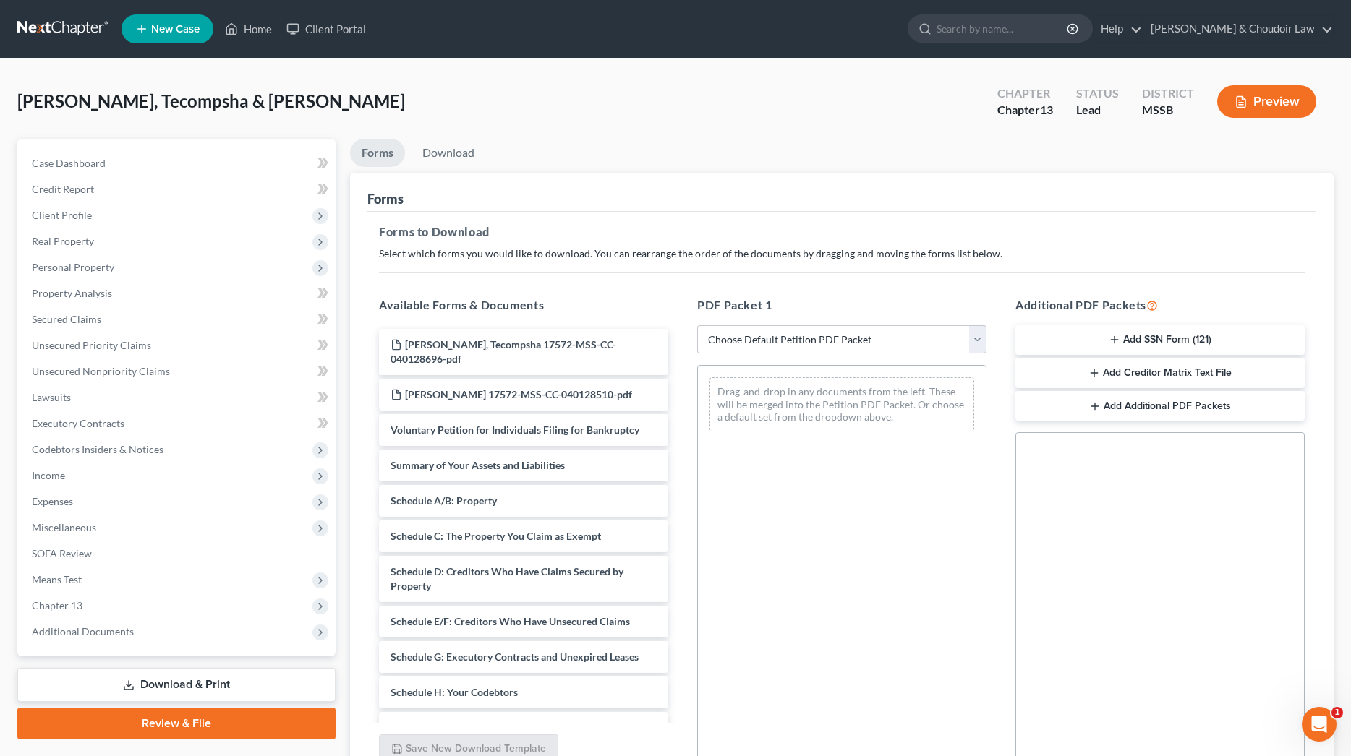
click at [1172, 338] on button "Add SSN Form (121)" at bounding box center [1159, 340] width 289 height 30
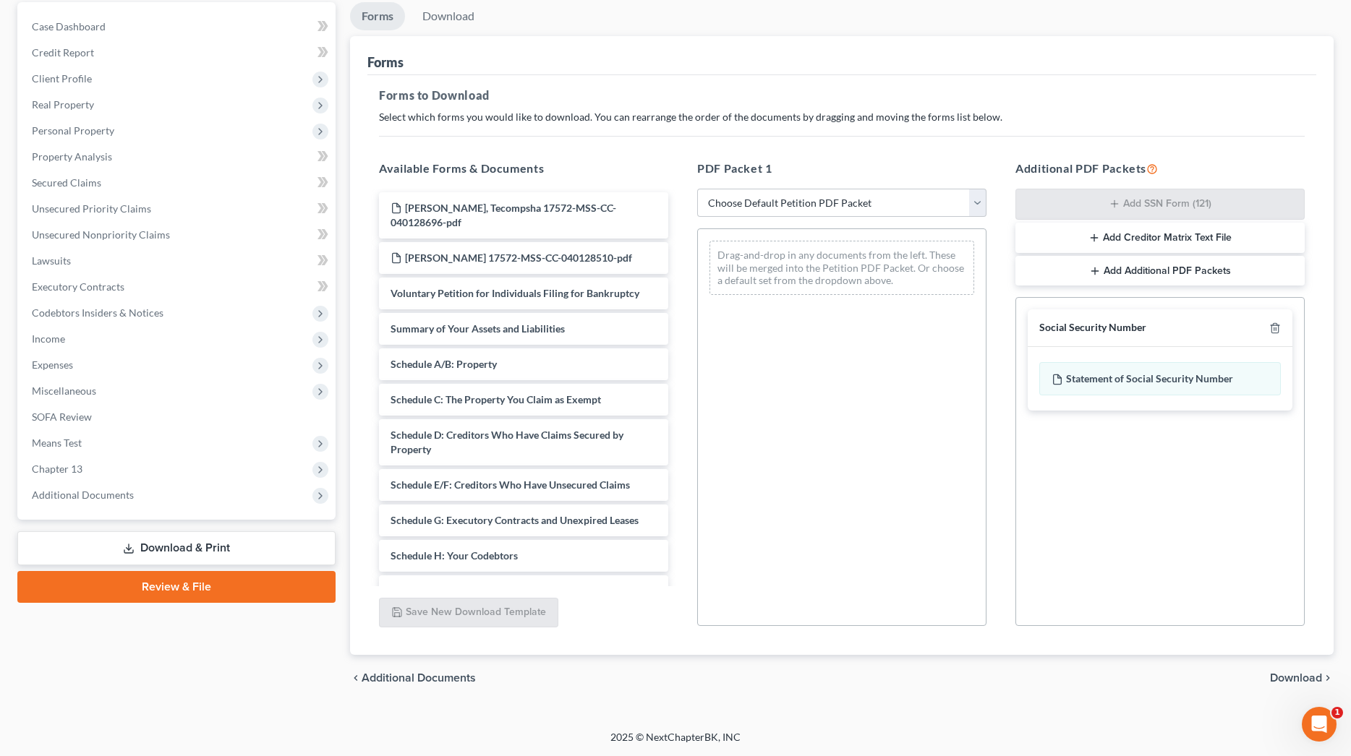
click at [1280, 672] on span "Download" at bounding box center [1296, 678] width 52 height 12
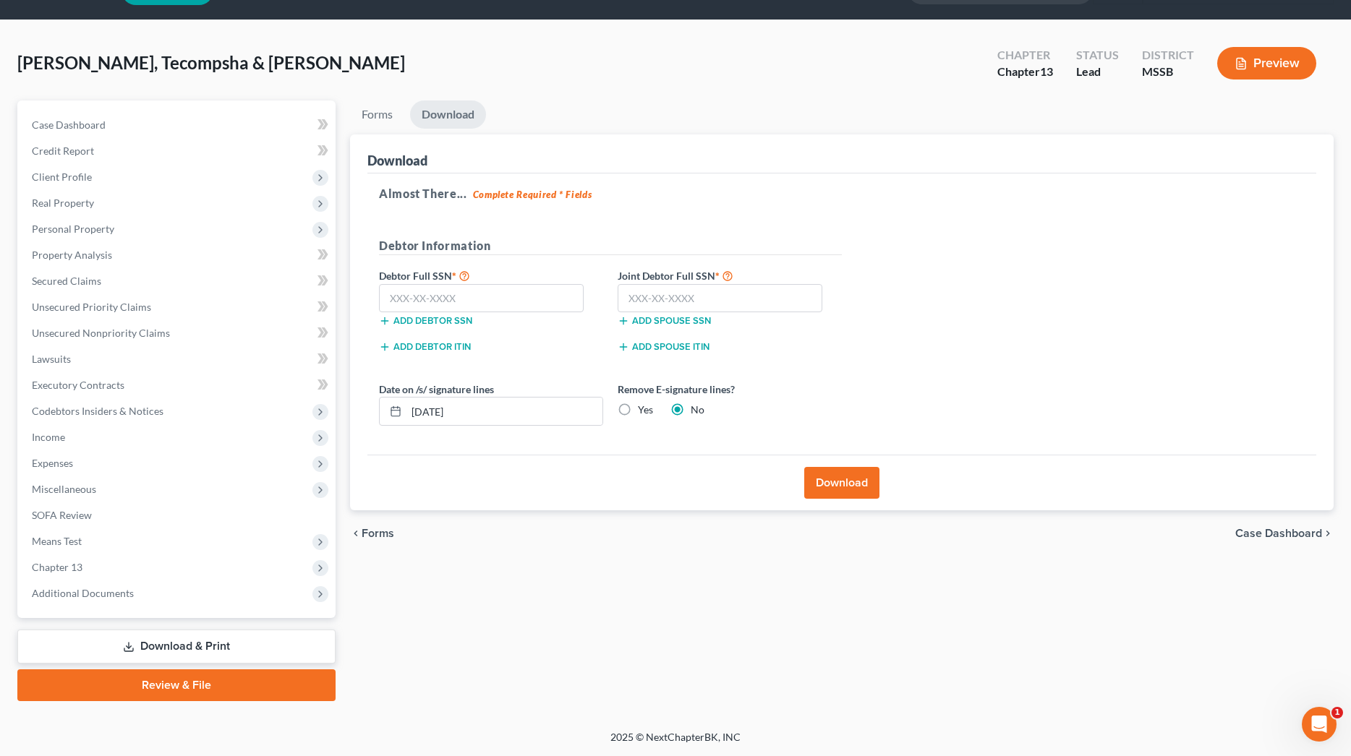
scroll to position [38, 0]
click at [520, 300] on input "text" at bounding box center [481, 298] width 205 height 29
type input "587-59-8469"
click at [697, 292] on input "text" at bounding box center [720, 298] width 205 height 29
type input "587-45-9956"
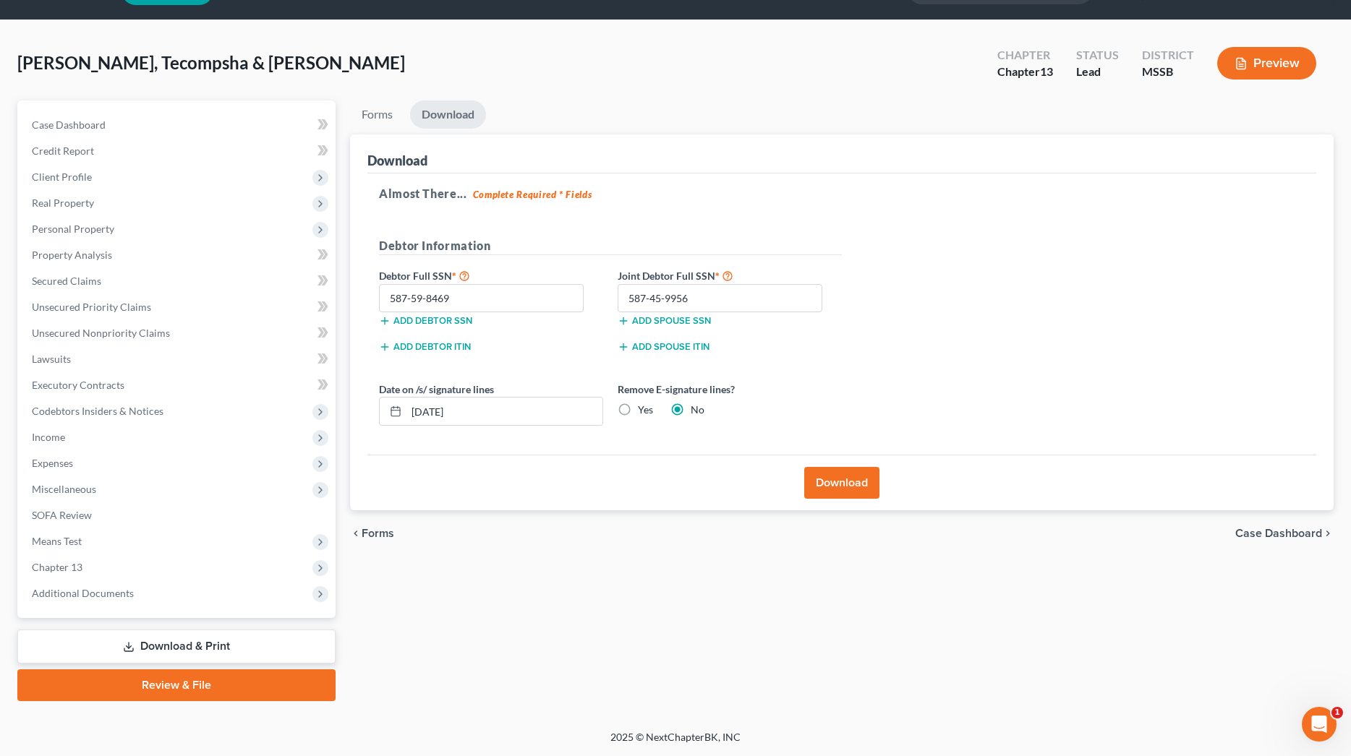
click at [850, 483] on button "Download" at bounding box center [841, 483] width 75 height 32
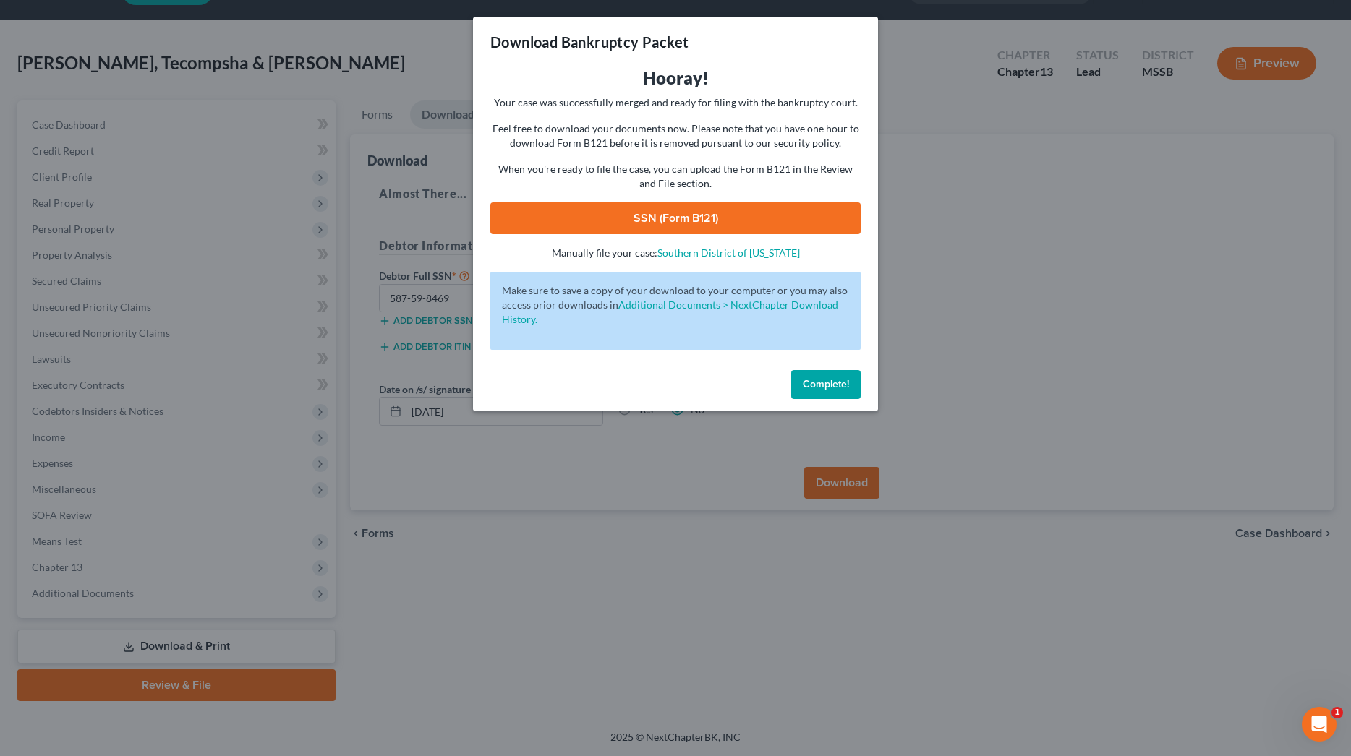
click at [746, 210] on link "SSN (Form B121)" at bounding box center [675, 218] width 370 height 32
click at [803, 383] on span "Complete!" at bounding box center [826, 384] width 46 height 12
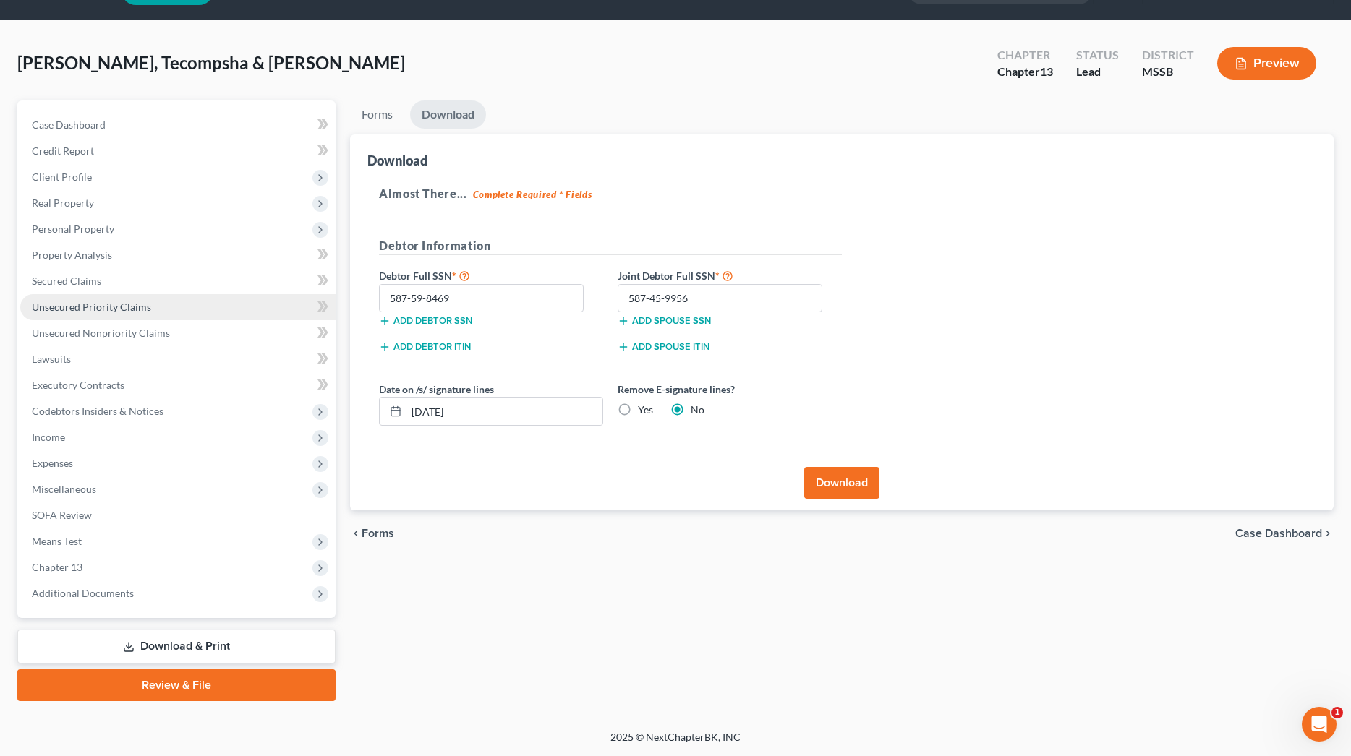
scroll to position [38, 0]
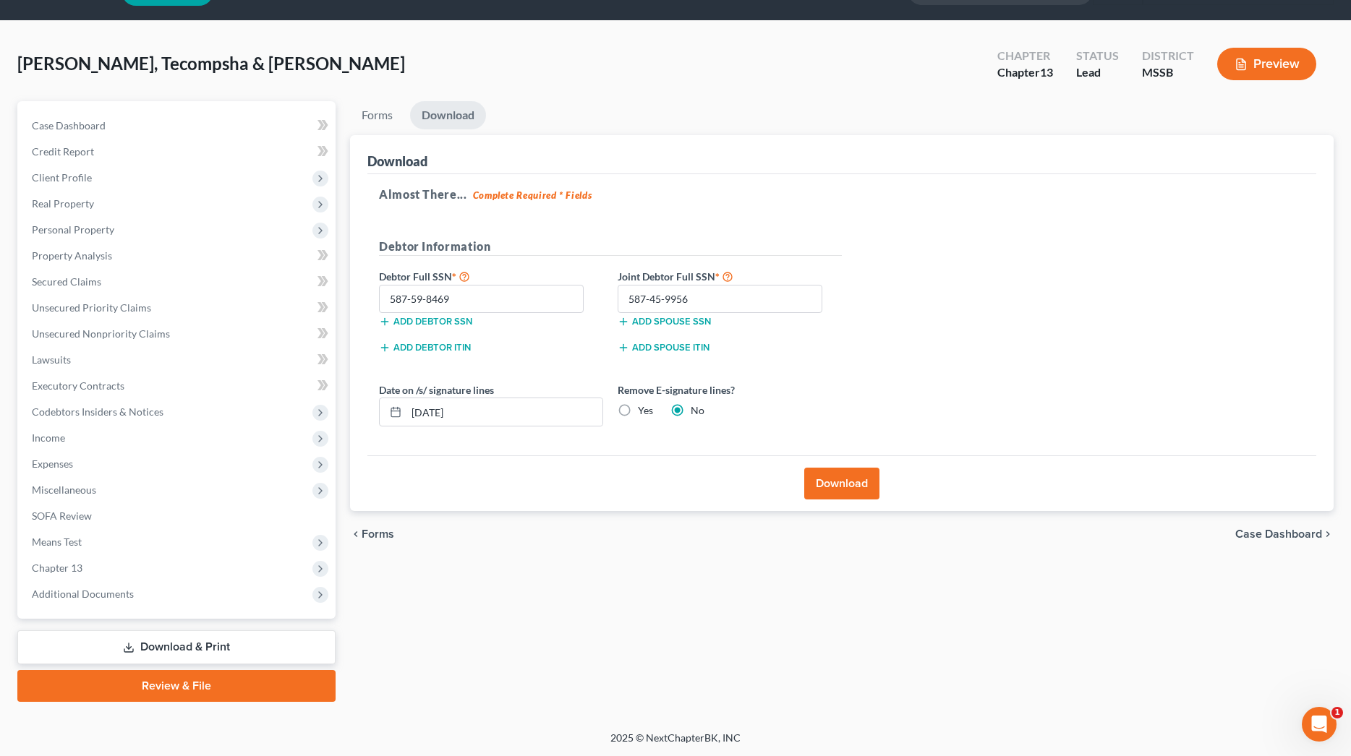
click at [318, 646] on link "Download & Print" at bounding box center [176, 648] width 318 height 34
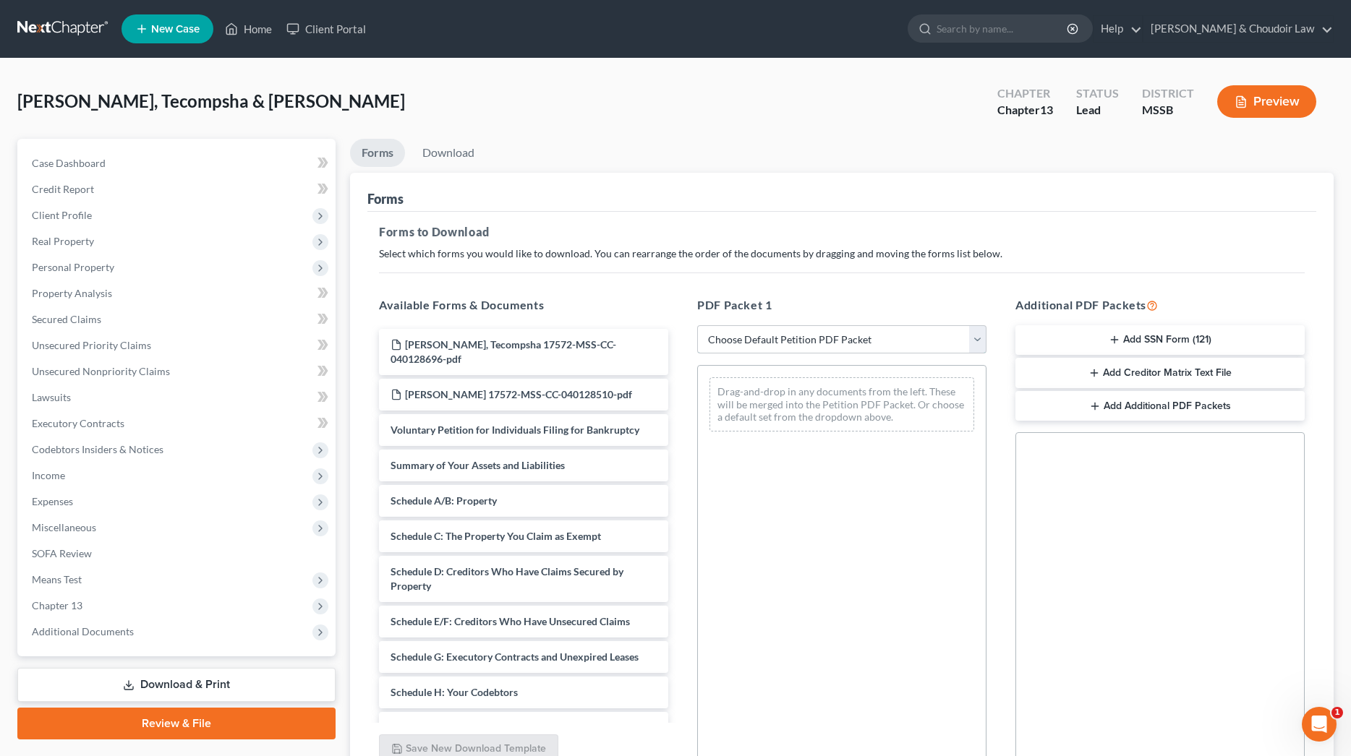
select select "0"
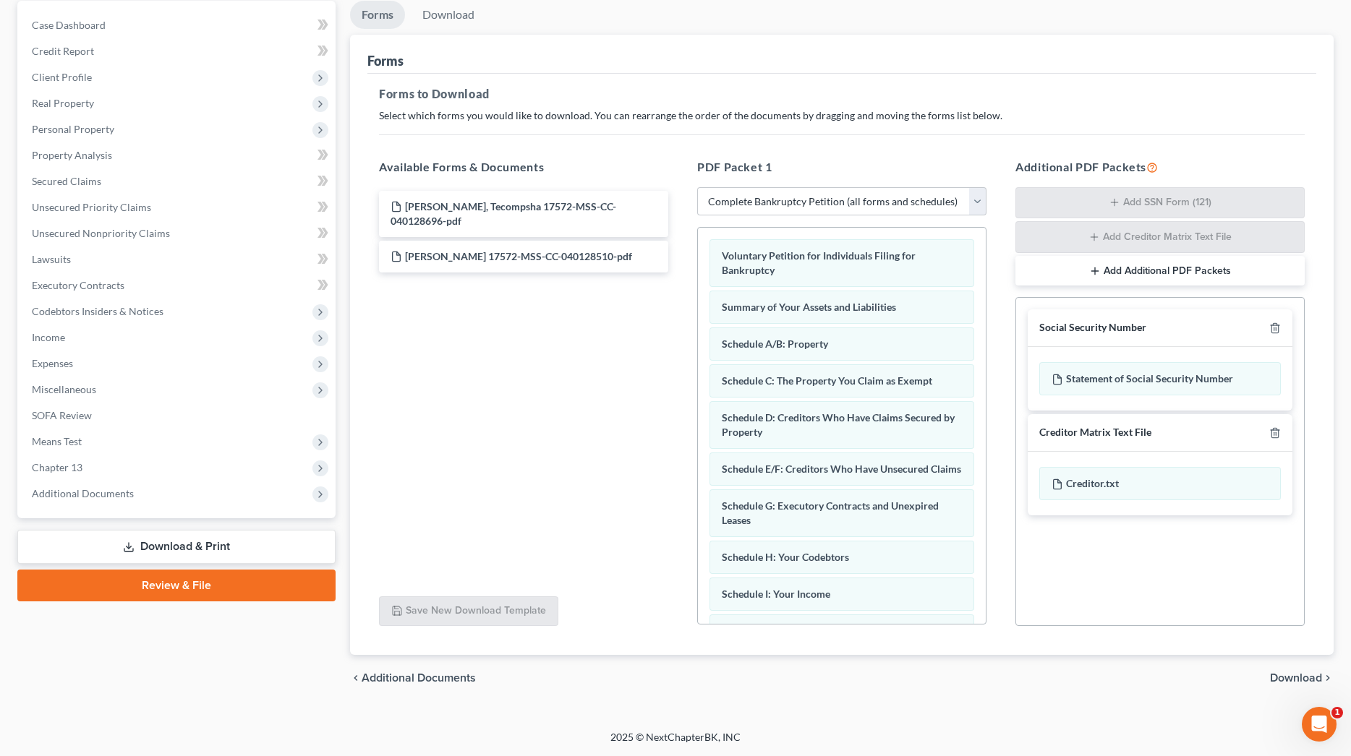
click at [1286, 675] on span "Download" at bounding box center [1296, 678] width 52 height 12
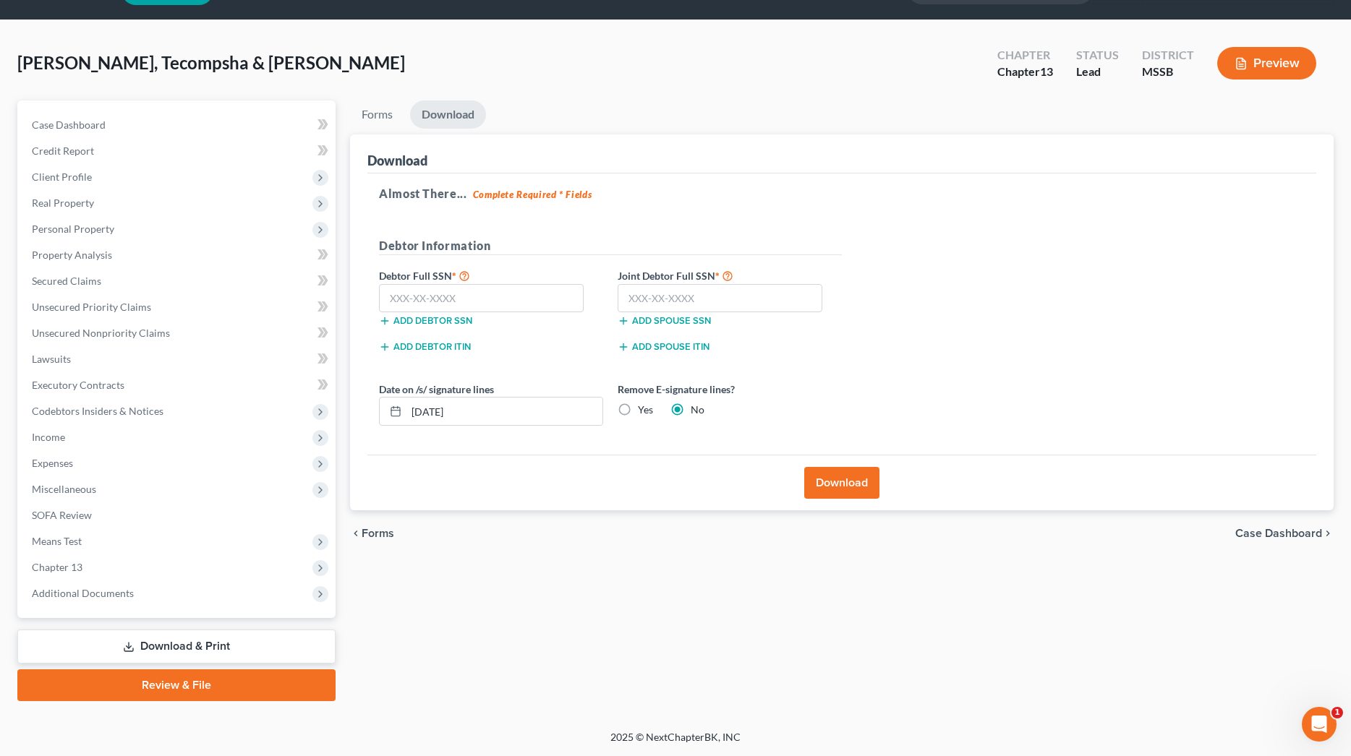
scroll to position [38, 0]
click at [524, 306] on input "text" at bounding box center [481, 298] width 205 height 29
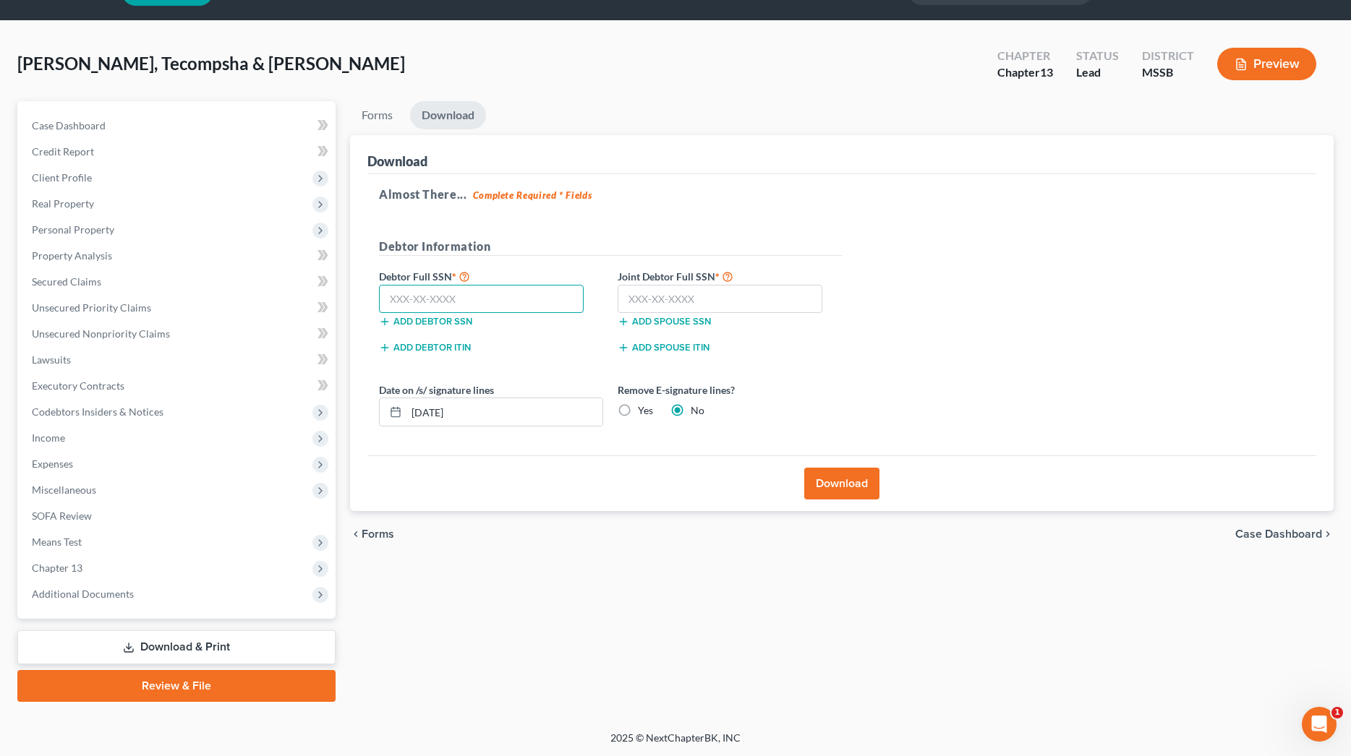
scroll to position [38, 0]
type input "587-59-8469"
type input "587-45-9956"
click at [849, 483] on button "Download" at bounding box center [841, 484] width 75 height 32
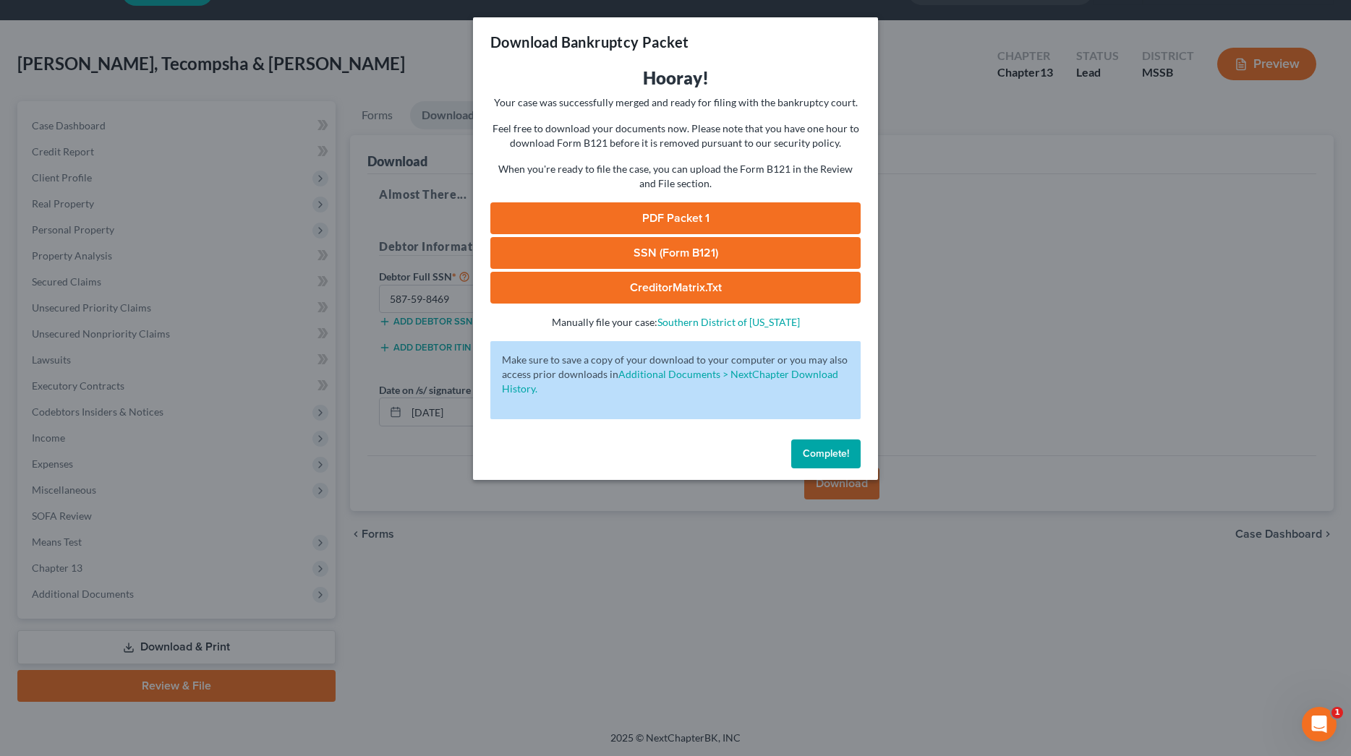
click at [800, 211] on link "PDF Packet 1" at bounding box center [675, 218] width 370 height 32
click at [757, 257] on link "SSN (Form B121)" at bounding box center [675, 253] width 370 height 32
click at [827, 448] on span "Complete!" at bounding box center [826, 454] width 46 height 12
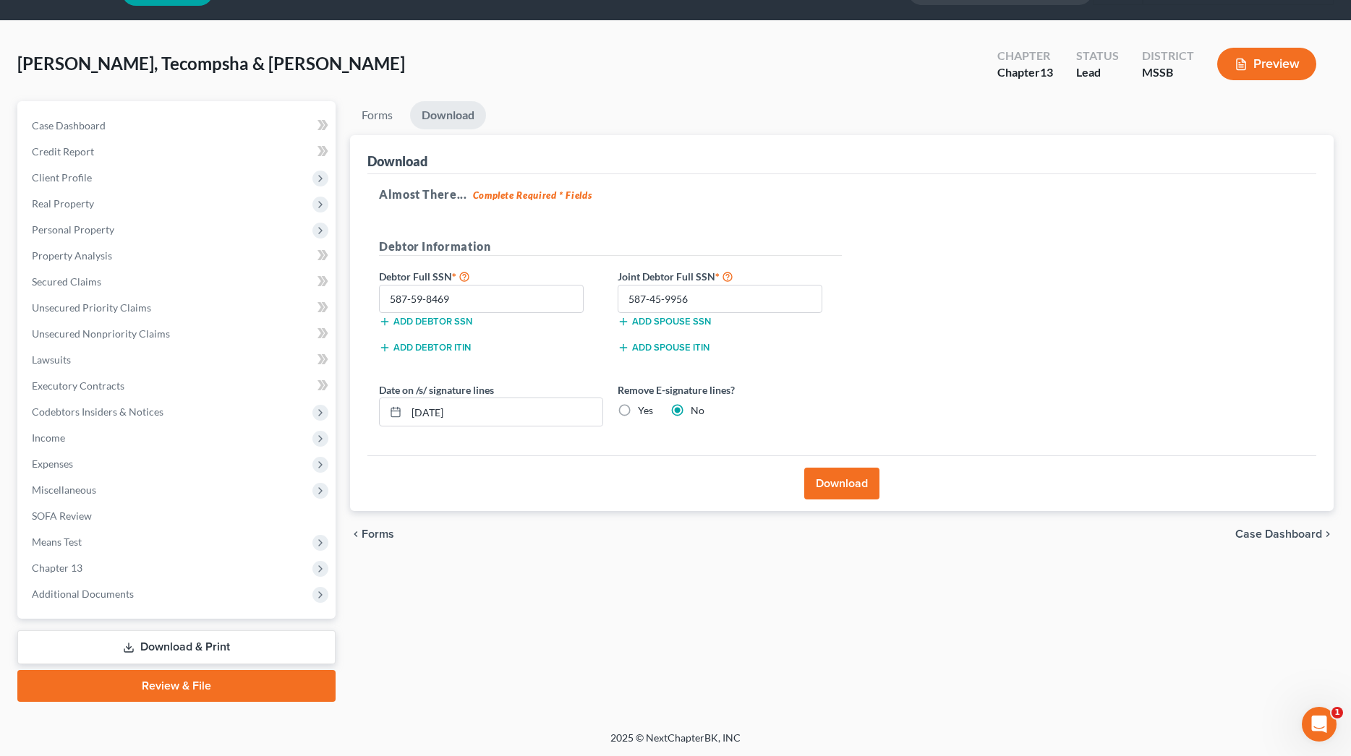
click at [268, 684] on link "Review & File" at bounding box center [176, 686] width 318 height 32
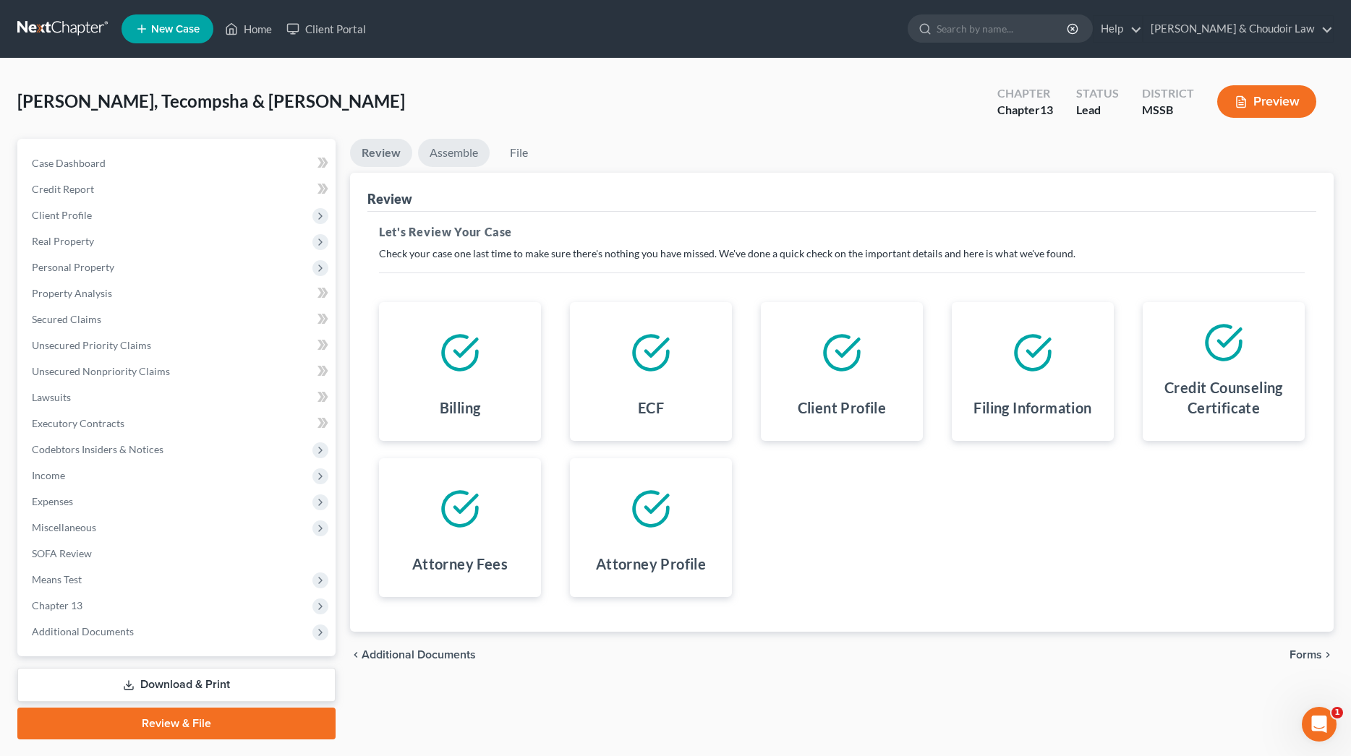
click at [458, 155] on link "Assemble" at bounding box center [454, 153] width 72 height 28
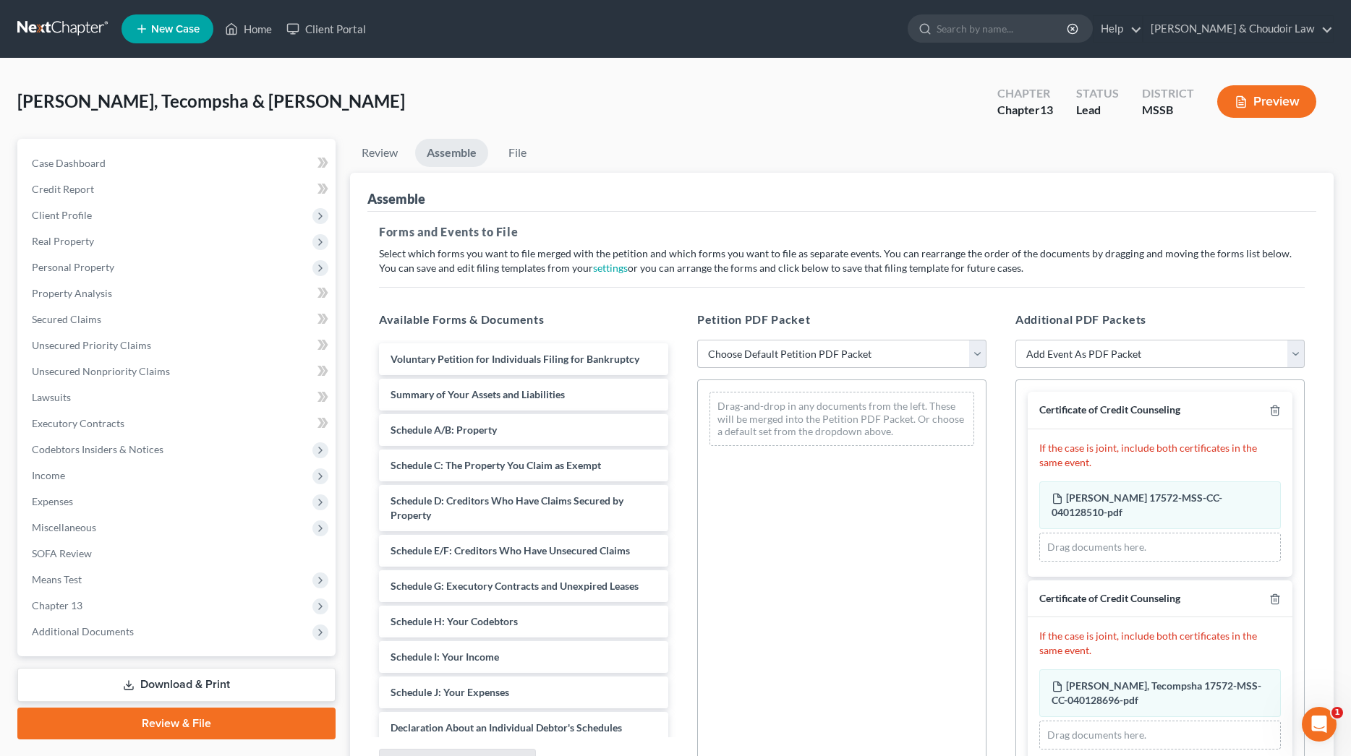
select select "2"
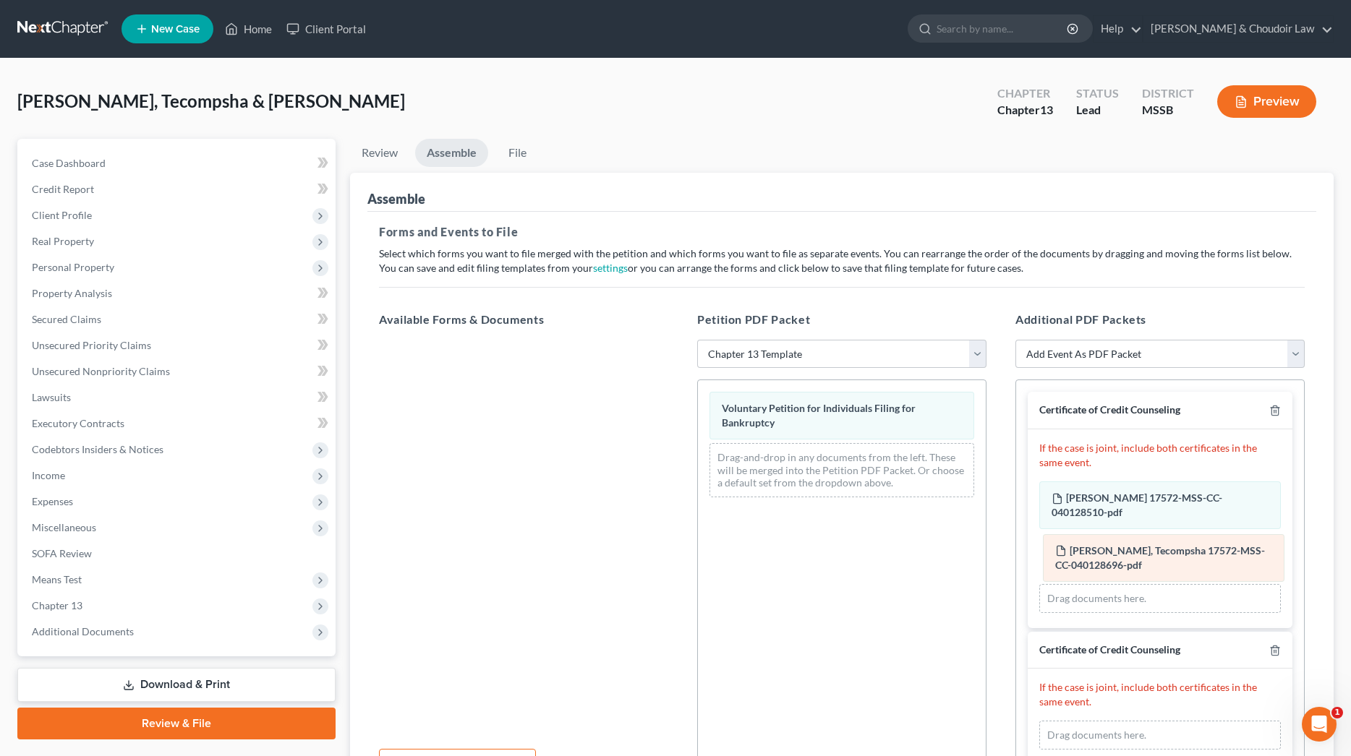
drag, startPoint x: 1145, startPoint y: 691, endPoint x: 1148, endPoint y: 556, distance: 135.3
click at [1148, 721] on div "[PERSON_NAME], Tecompsha 17572-MSS-CC-040128696-pdf Amended [PERSON_NAME], Teco…" at bounding box center [1160, 735] width 242 height 29
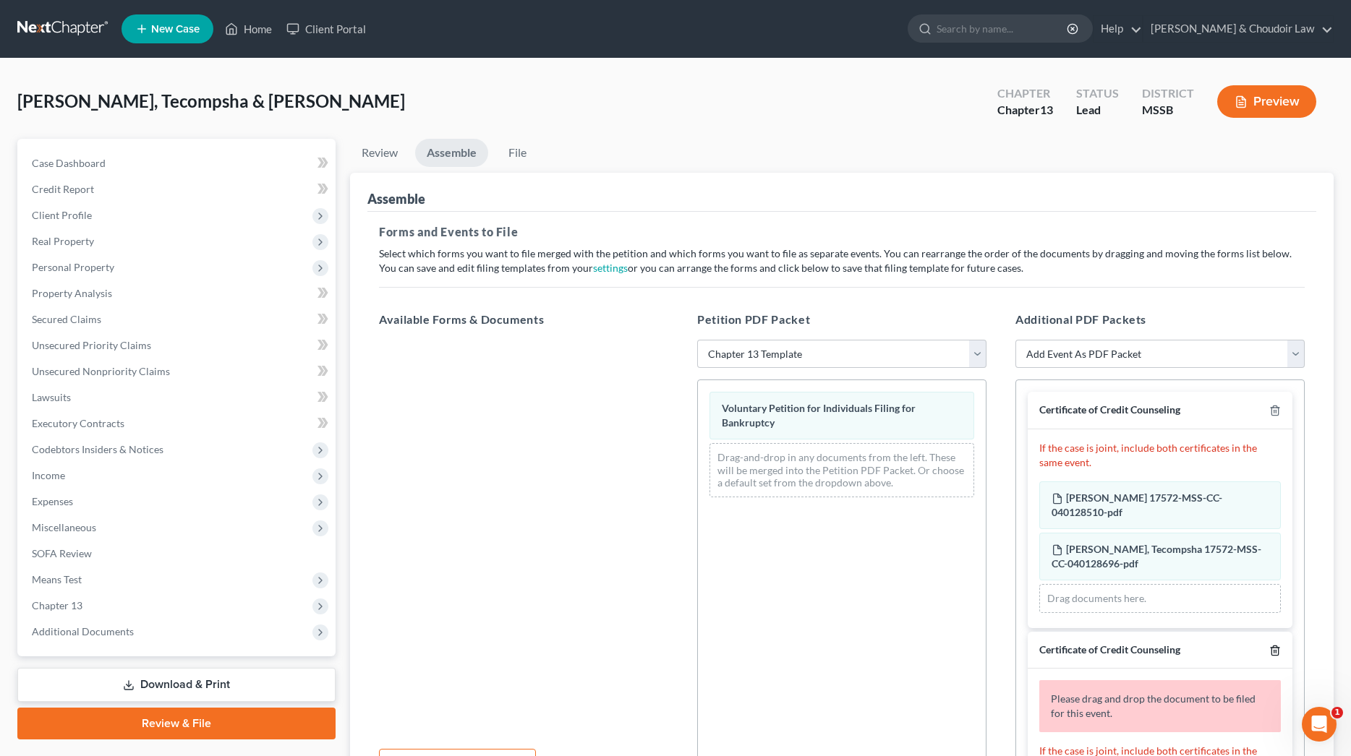
click at [1275, 651] on icon "button" at bounding box center [1275, 651] width 12 height 12
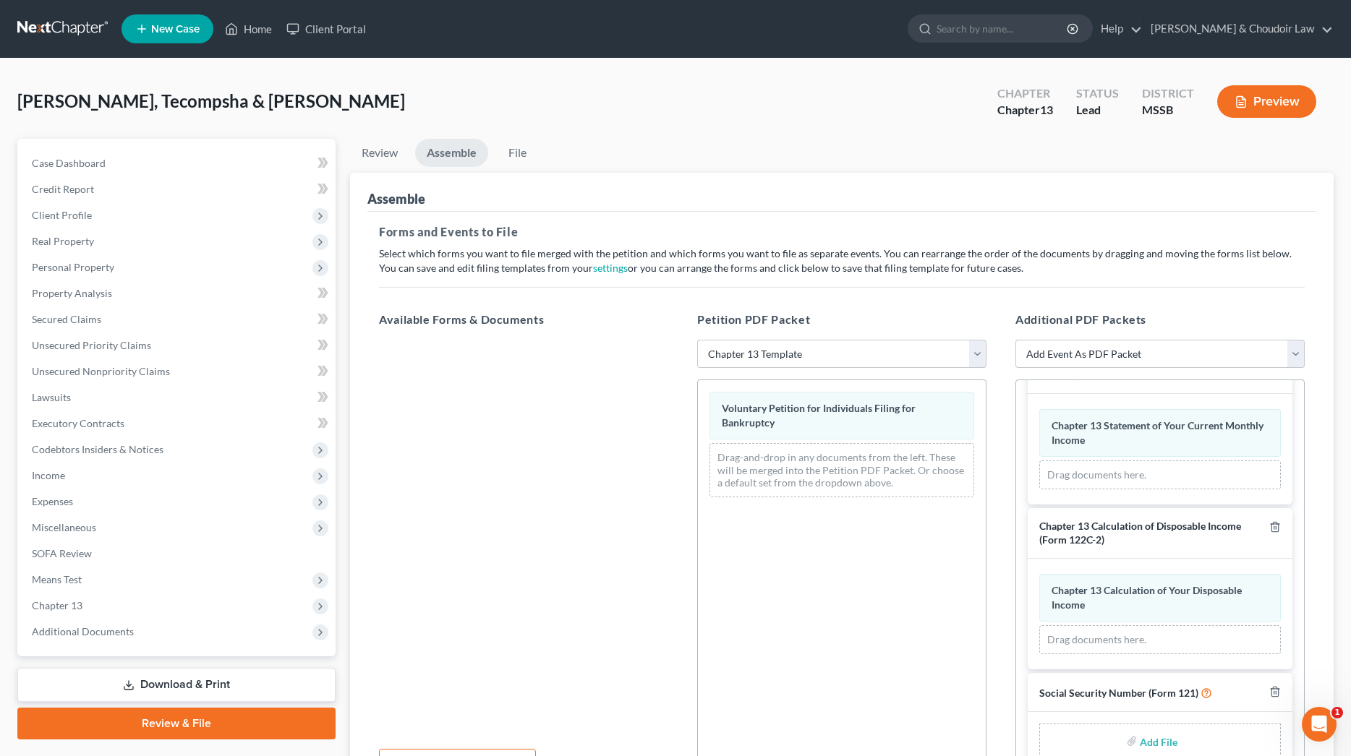
scroll to position [1226, 0]
click at [1166, 739] on input "file" at bounding box center [1157, 743] width 35 height 26
type input "C:\fakepath\5040f581-82fb-48eb-9777-ec3f0160aa89-2.pdf"
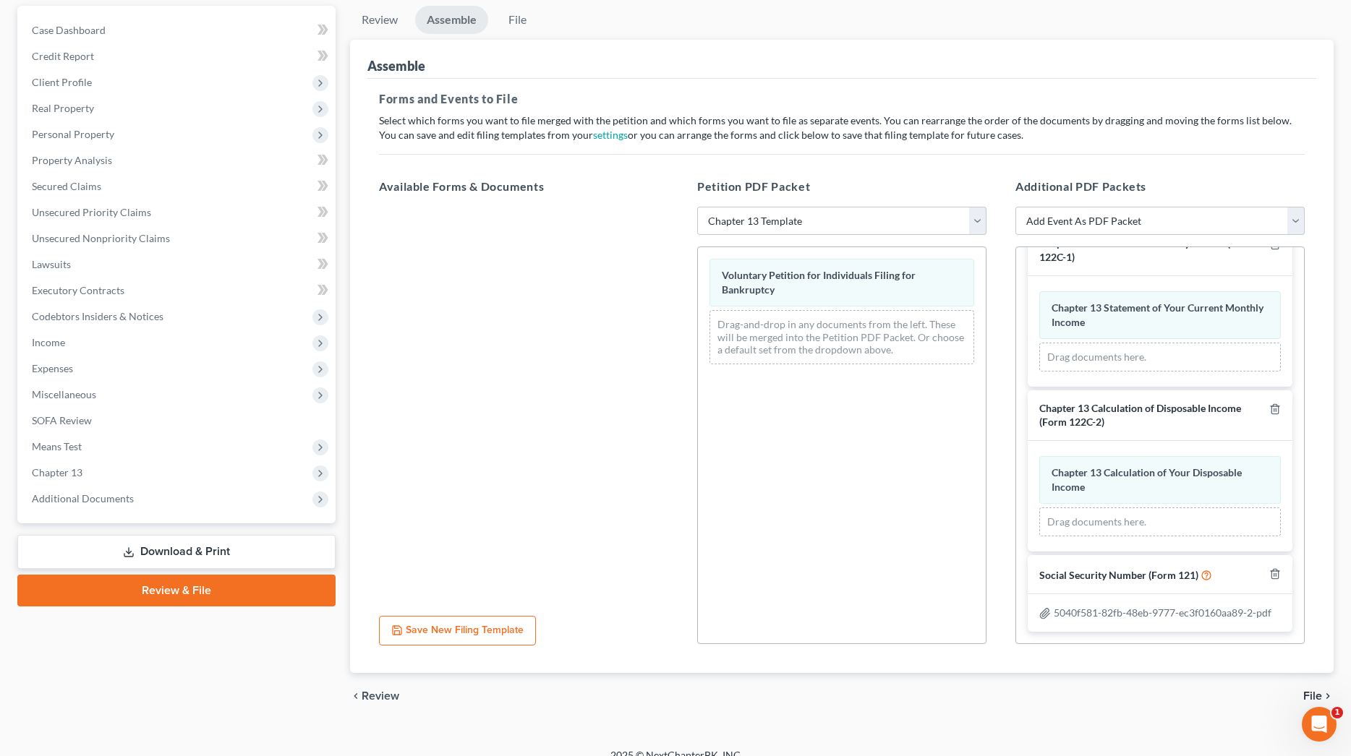
scroll to position [1206, 0]
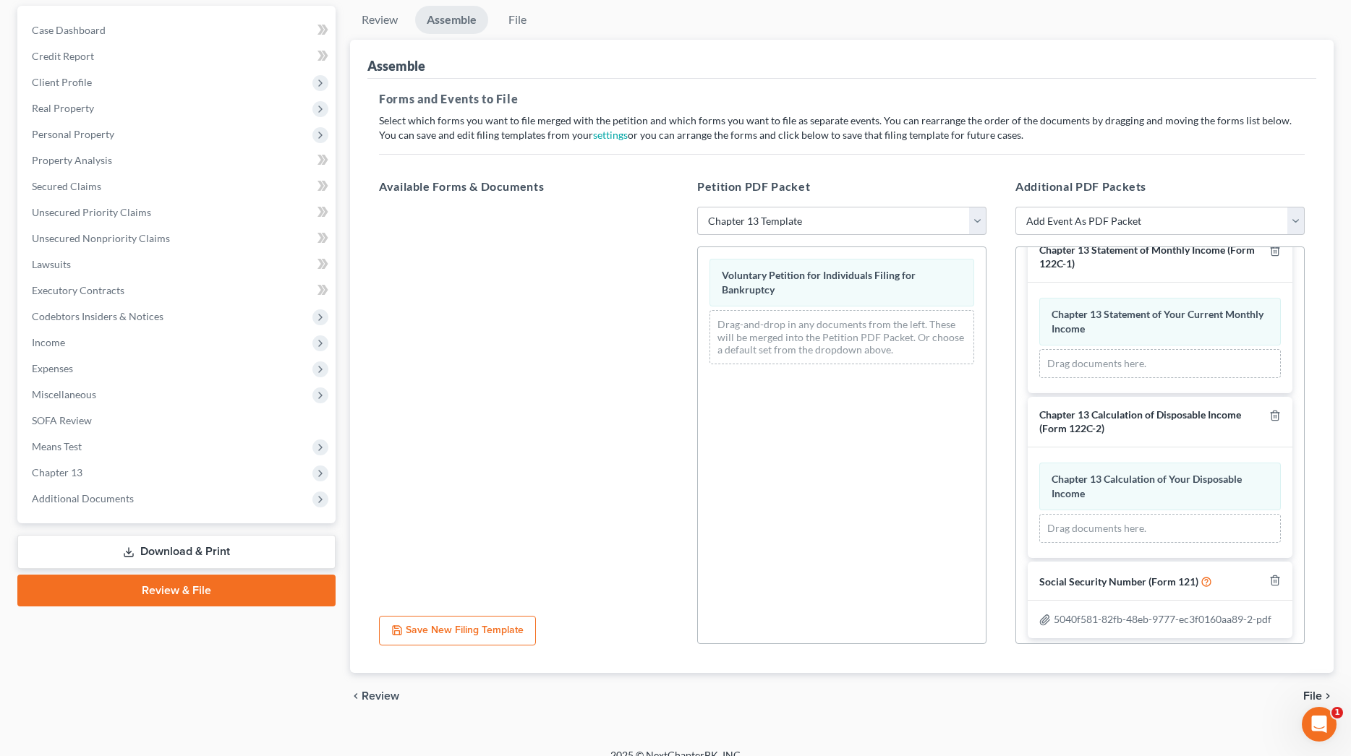
click at [1310, 691] on span "File" at bounding box center [1312, 697] width 19 height 12
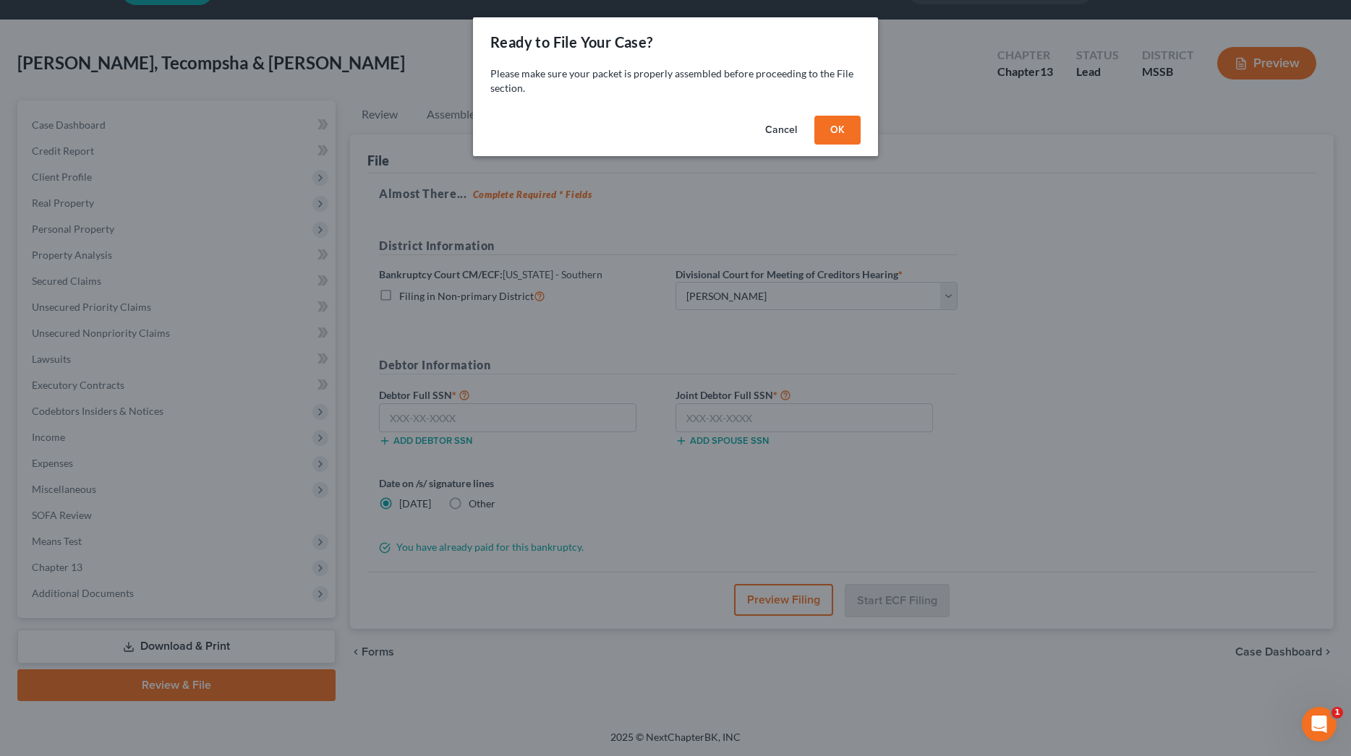
scroll to position [38, 0]
click at [835, 140] on button "OK" at bounding box center [837, 130] width 46 height 29
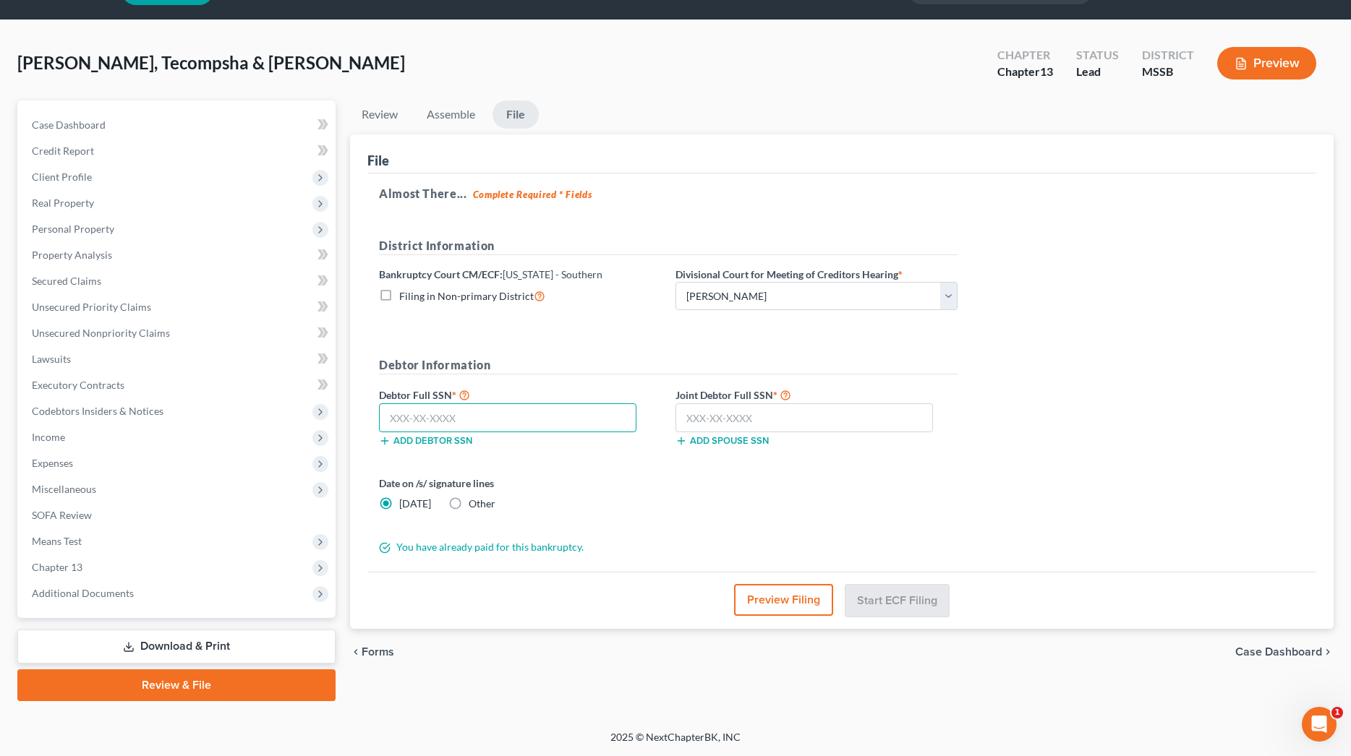
click at [489, 429] on input "text" at bounding box center [507, 417] width 257 height 29
type input "587-59-8469"
type input "587-45-9956"
click at [924, 594] on button "Start ECF Filing" at bounding box center [896, 600] width 103 height 32
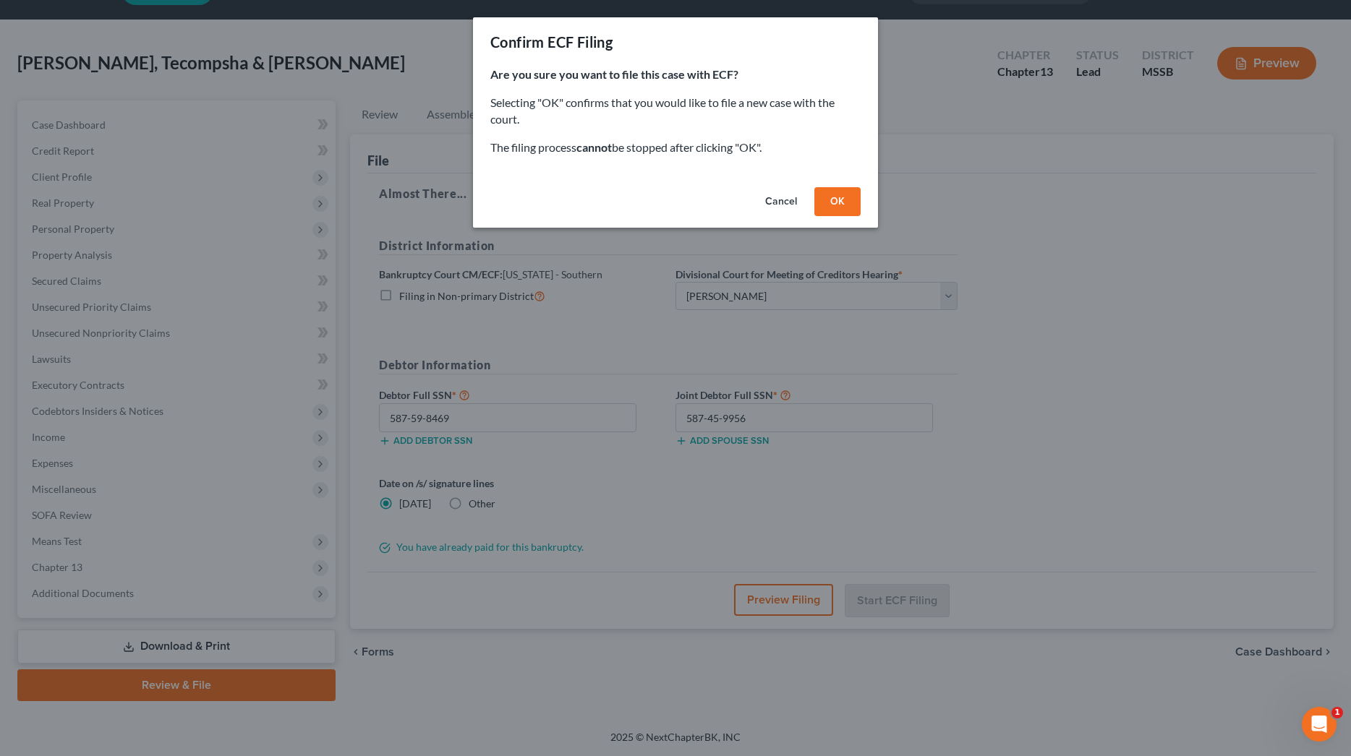
click at [831, 189] on button "OK" at bounding box center [837, 201] width 46 height 29
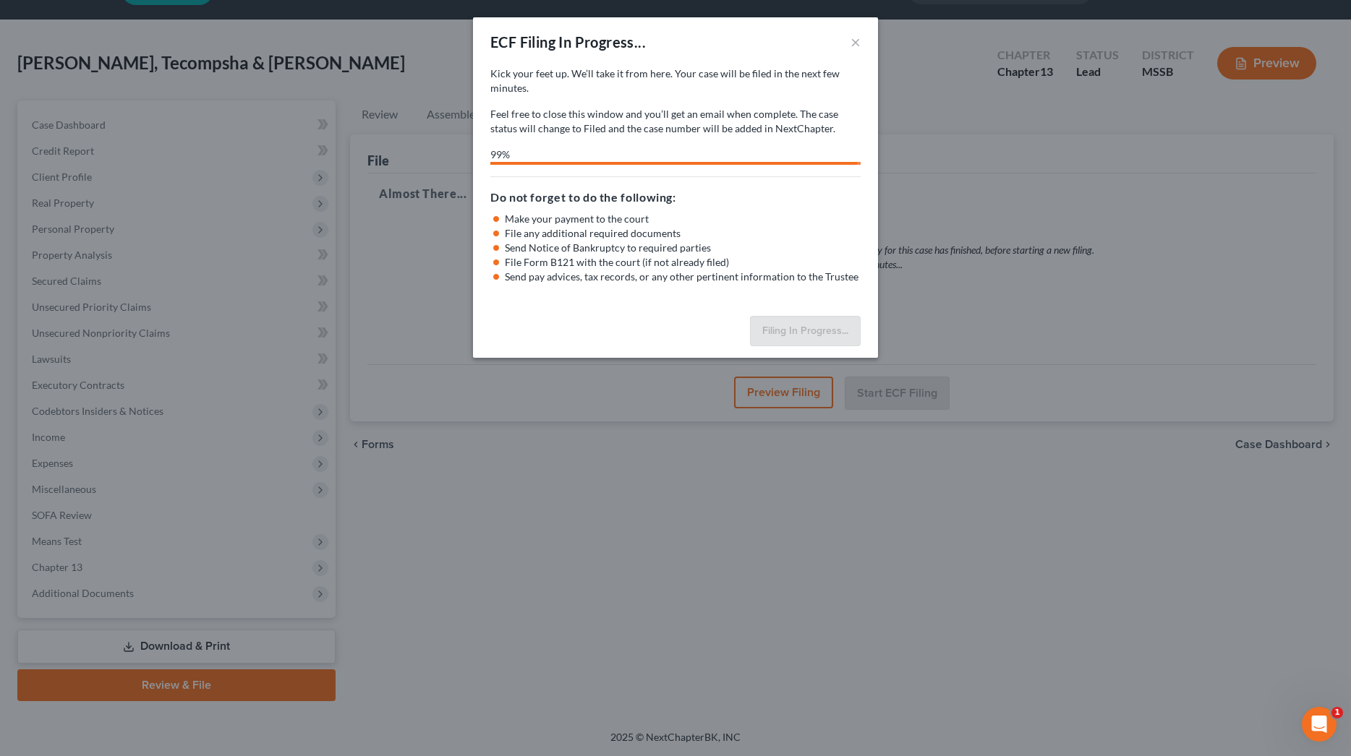
select select "1"
